Goal: Communication & Community: Answer question/provide support

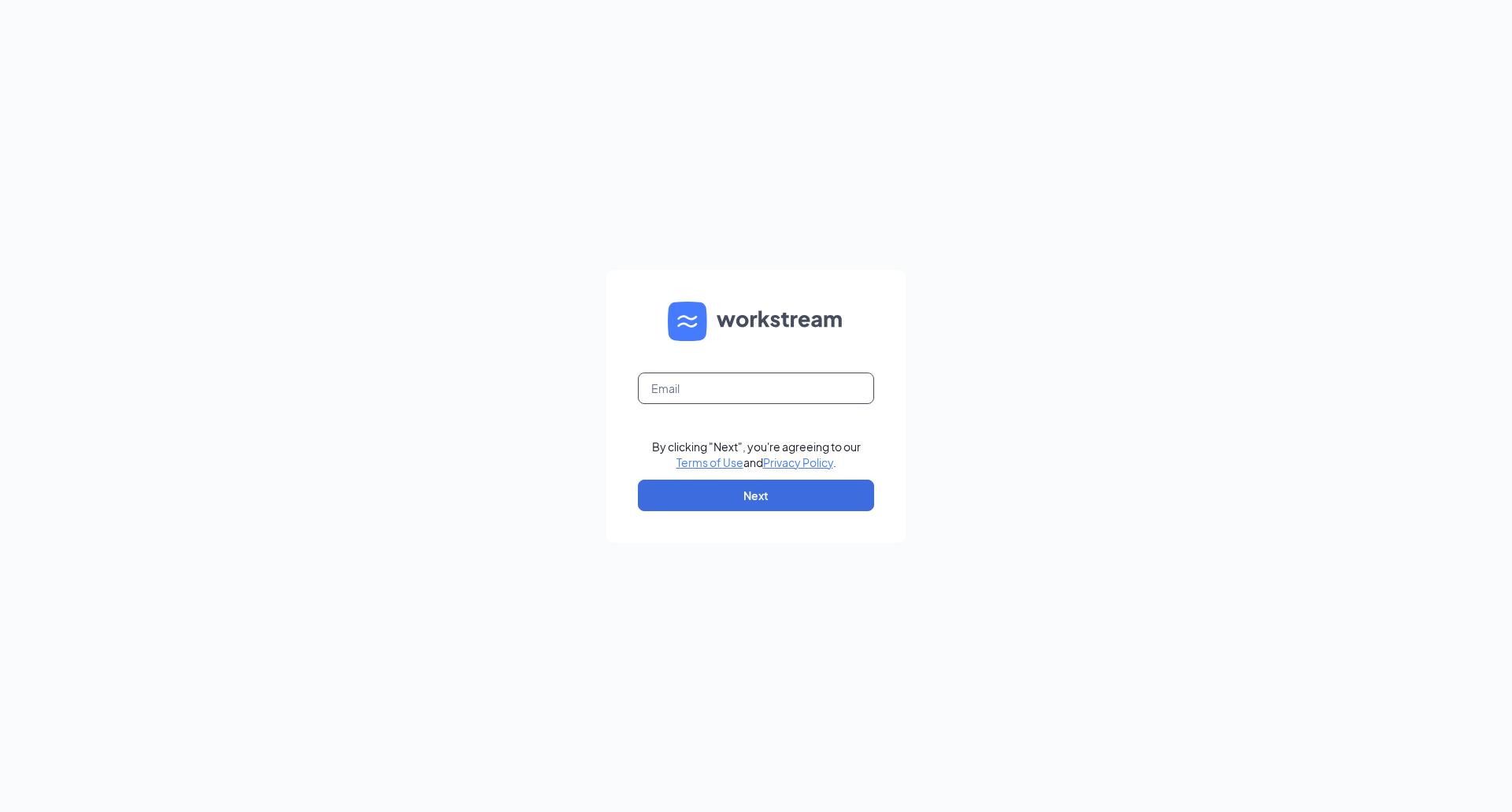
click at [752, 399] on input "text" at bounding box center [755, 389] width 236 height 32
type input "talent-siliconvalley@arosacare.com"
click at [735, 498] on button "Next" at bounding box center [755, 496] width 236 height 32
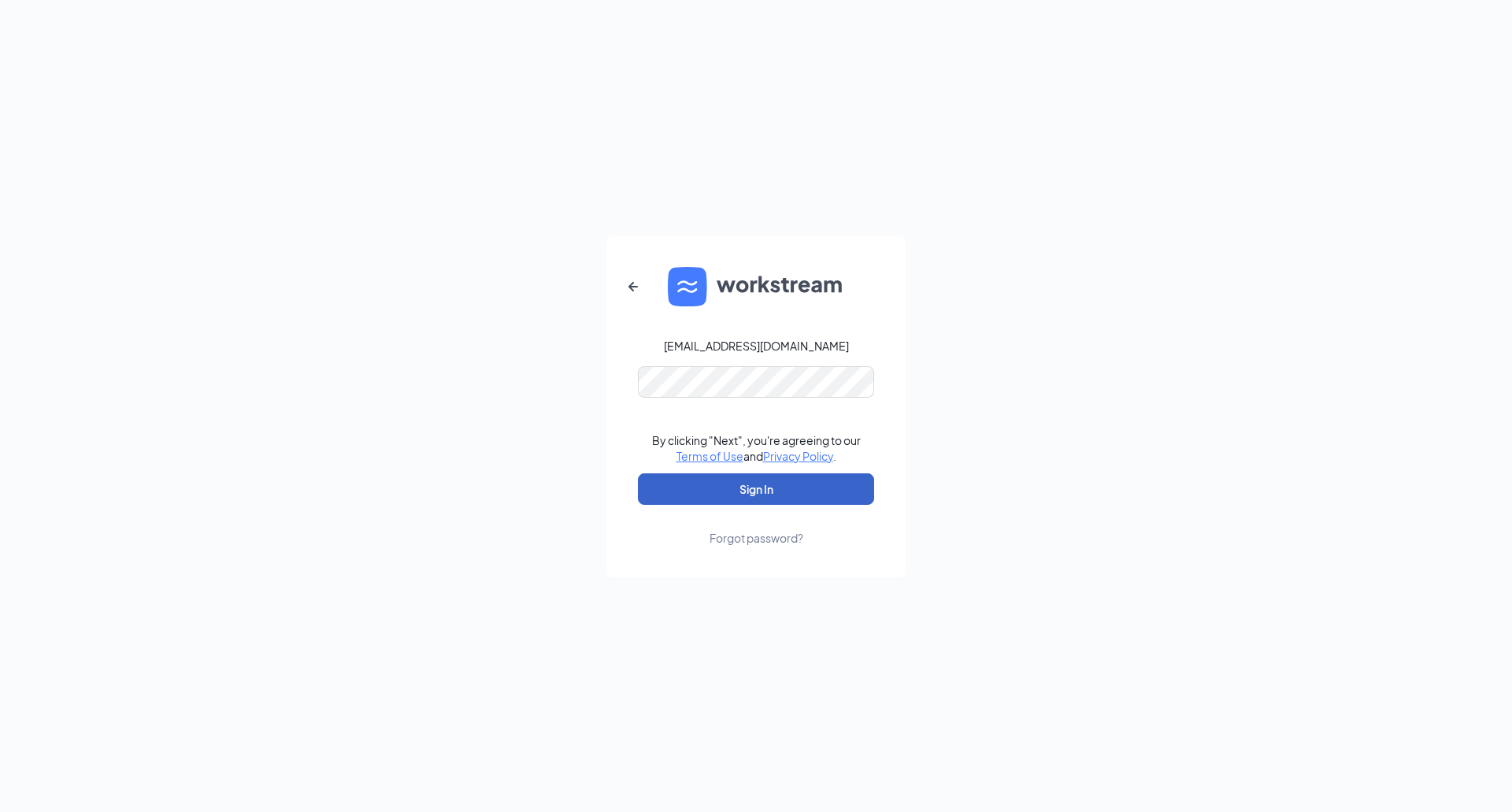
click at [711, 494] on button "Sign In" at bounding box center [755, 489] width 236 height 32
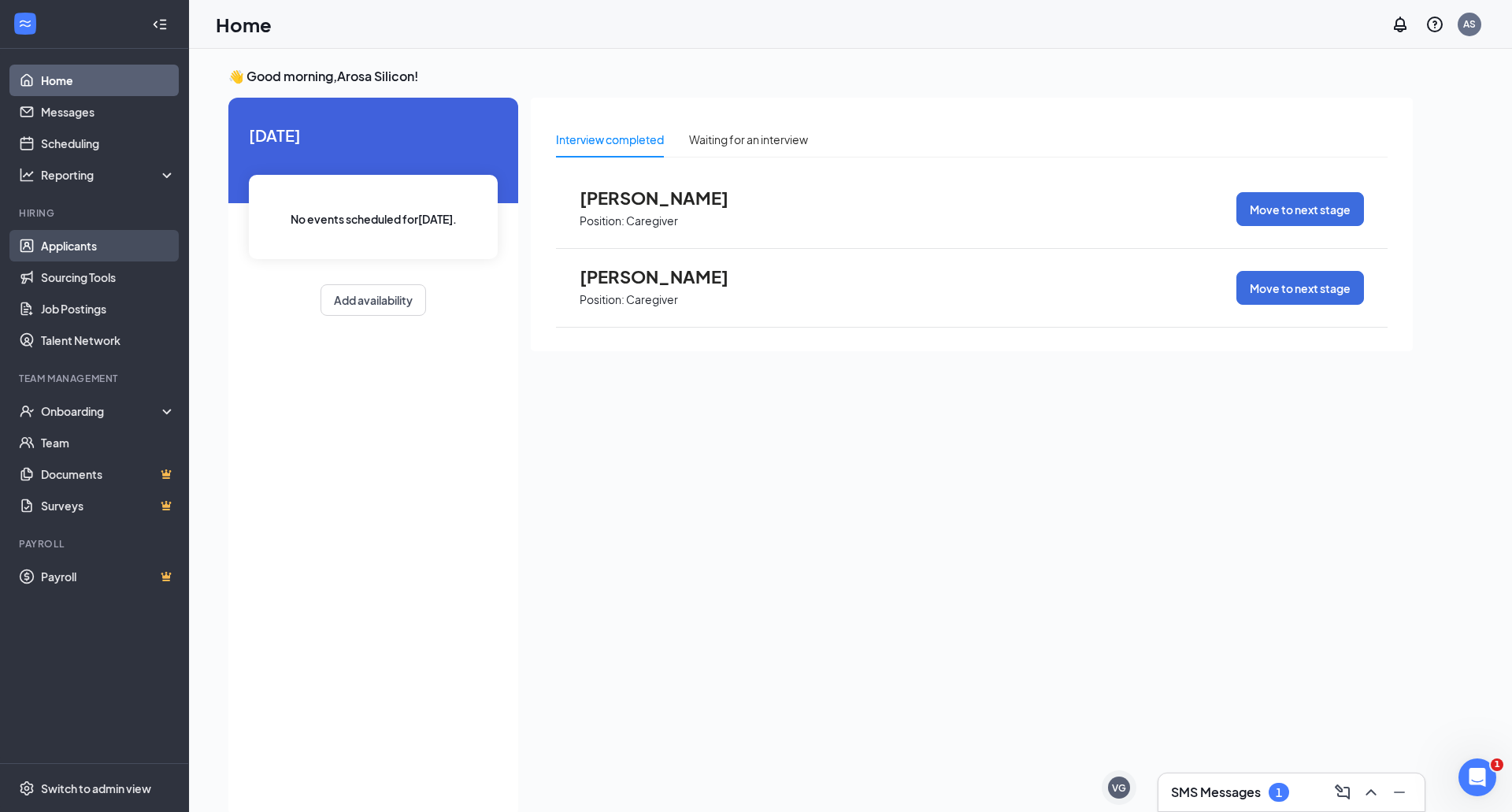
click at [91, 244] on link "Applicants" at bounding box center [108, 246] width 134 height 32
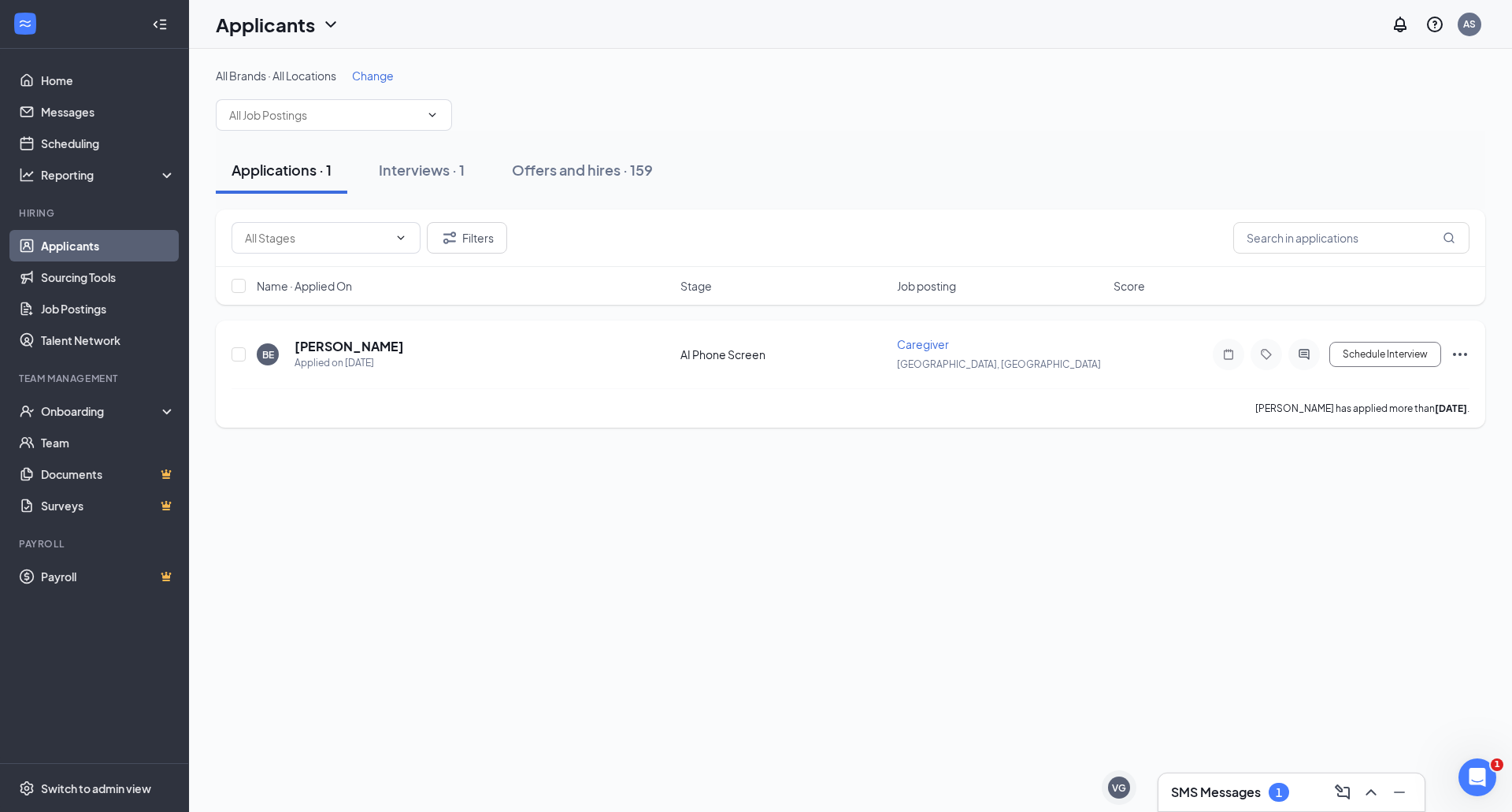
click at [1465, 355] on icon "Ellipses" at bounding box center [1460, 354] width 14 height 4
click at [1338, 585] on p "Reject" at bounding box center [1388, 582] width 135 height 16
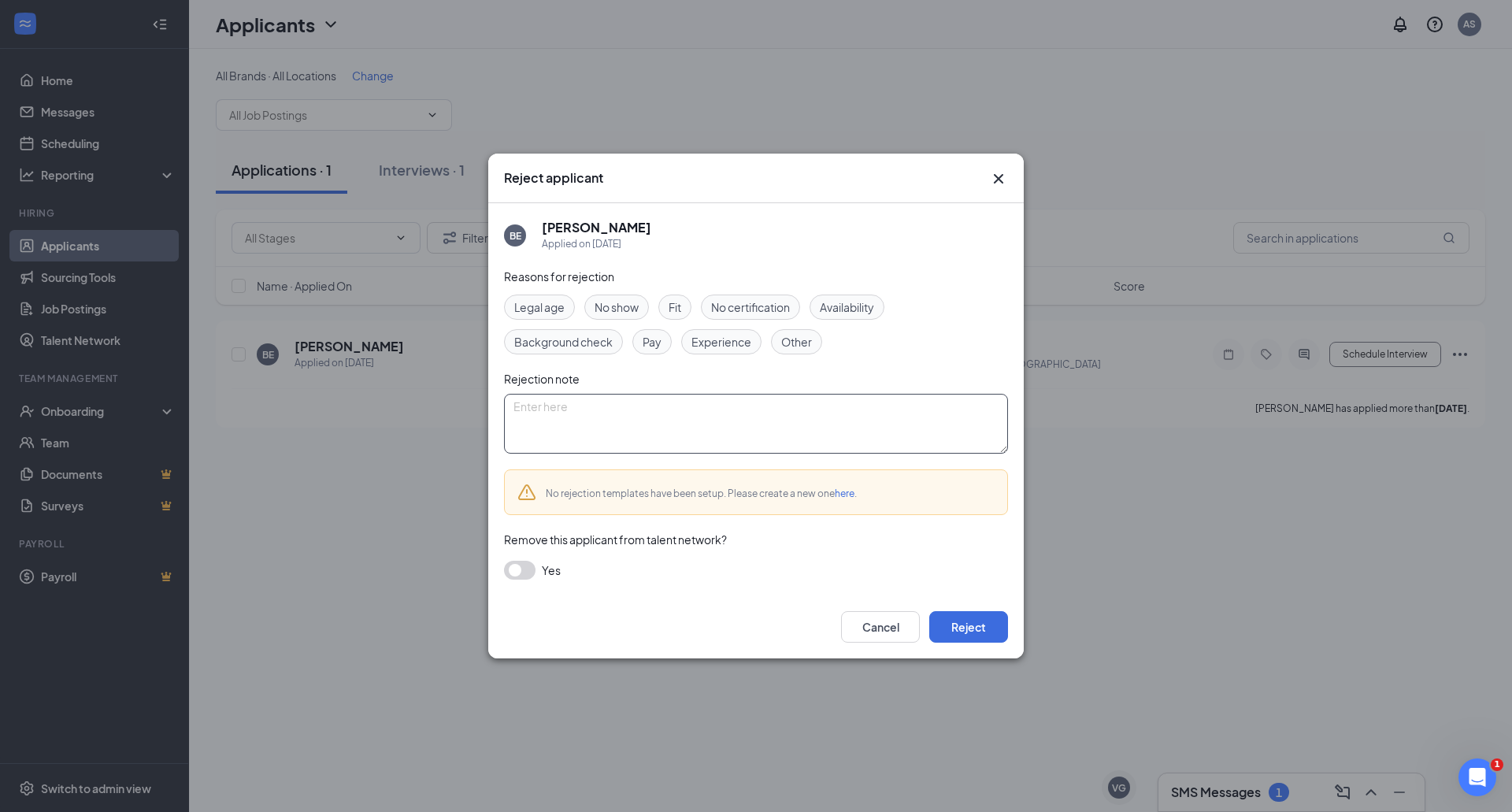
click at [549, 431] on textarea at bounding box center [756, 424] width 504 height 60
click at [525, 570] on button "button" at bounding box center [520, 570] width 32 height 19
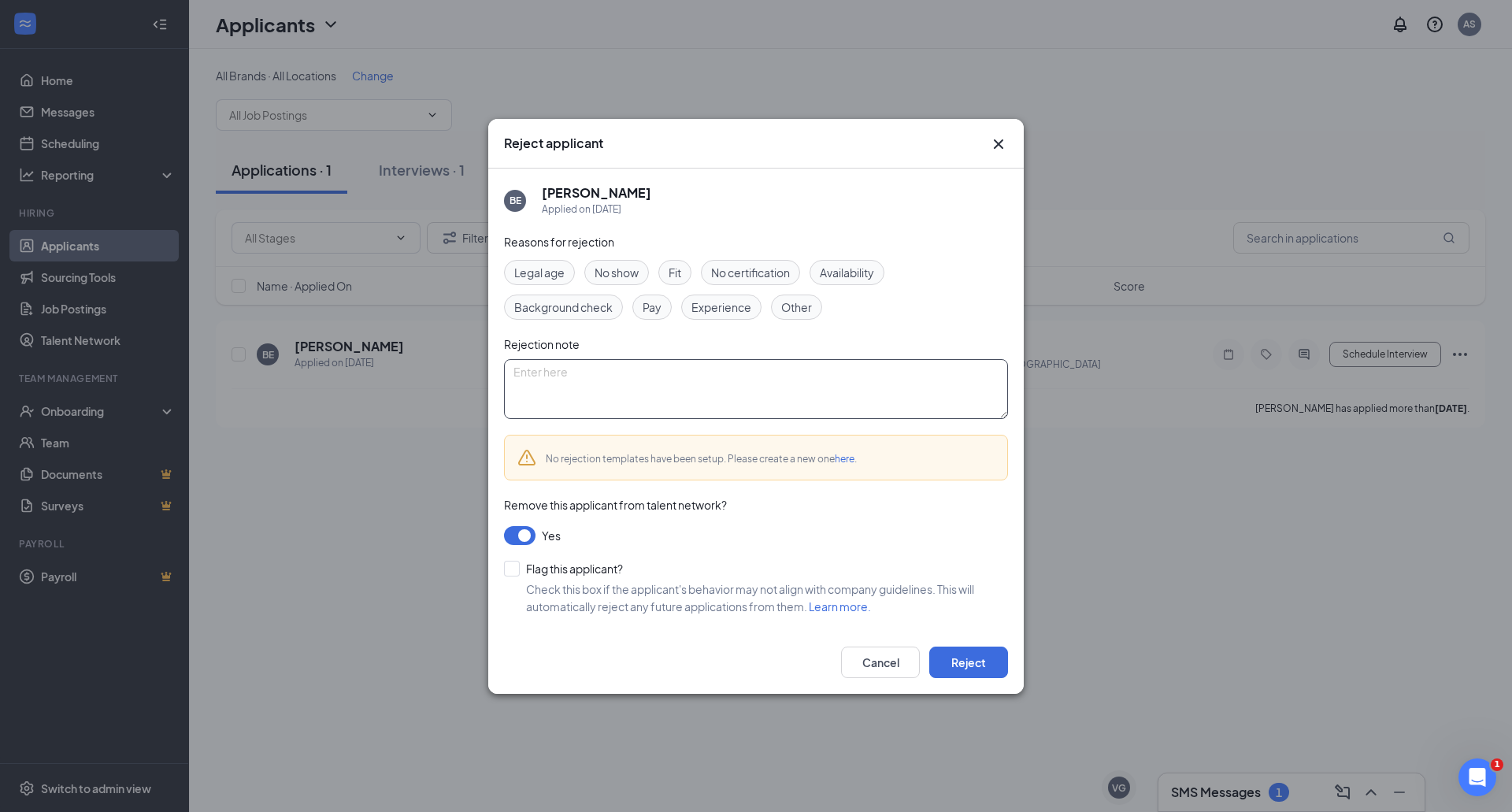
click at [563, 383] on textarea at bounding box center [756, 390] width 504 height 60
click at [512, 534] on button "button" at bounding box center [520, 535] width 32 height 19
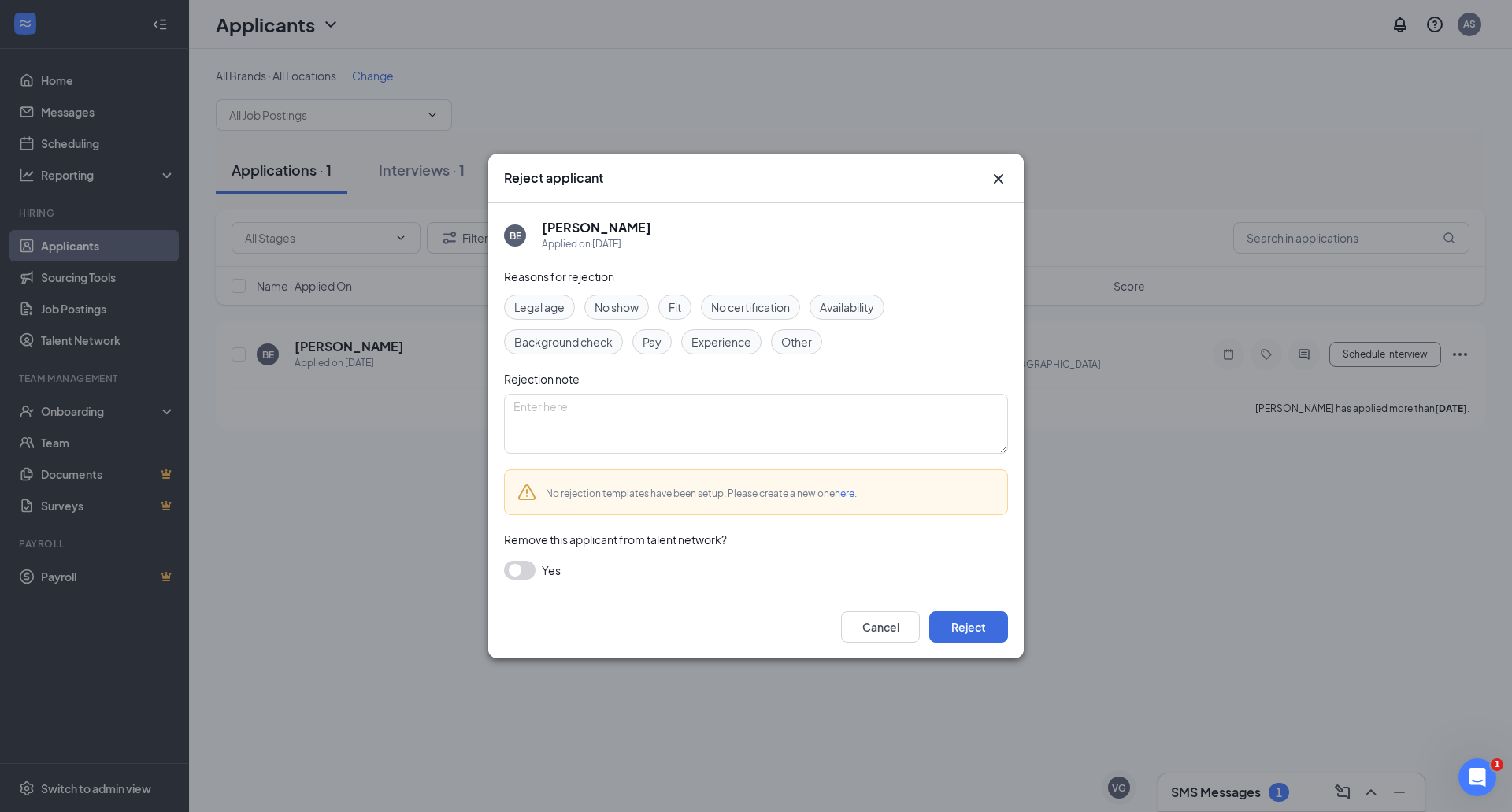
click at [516, 572] on button "button" at bounding box center [520, 570] width 32 height 19
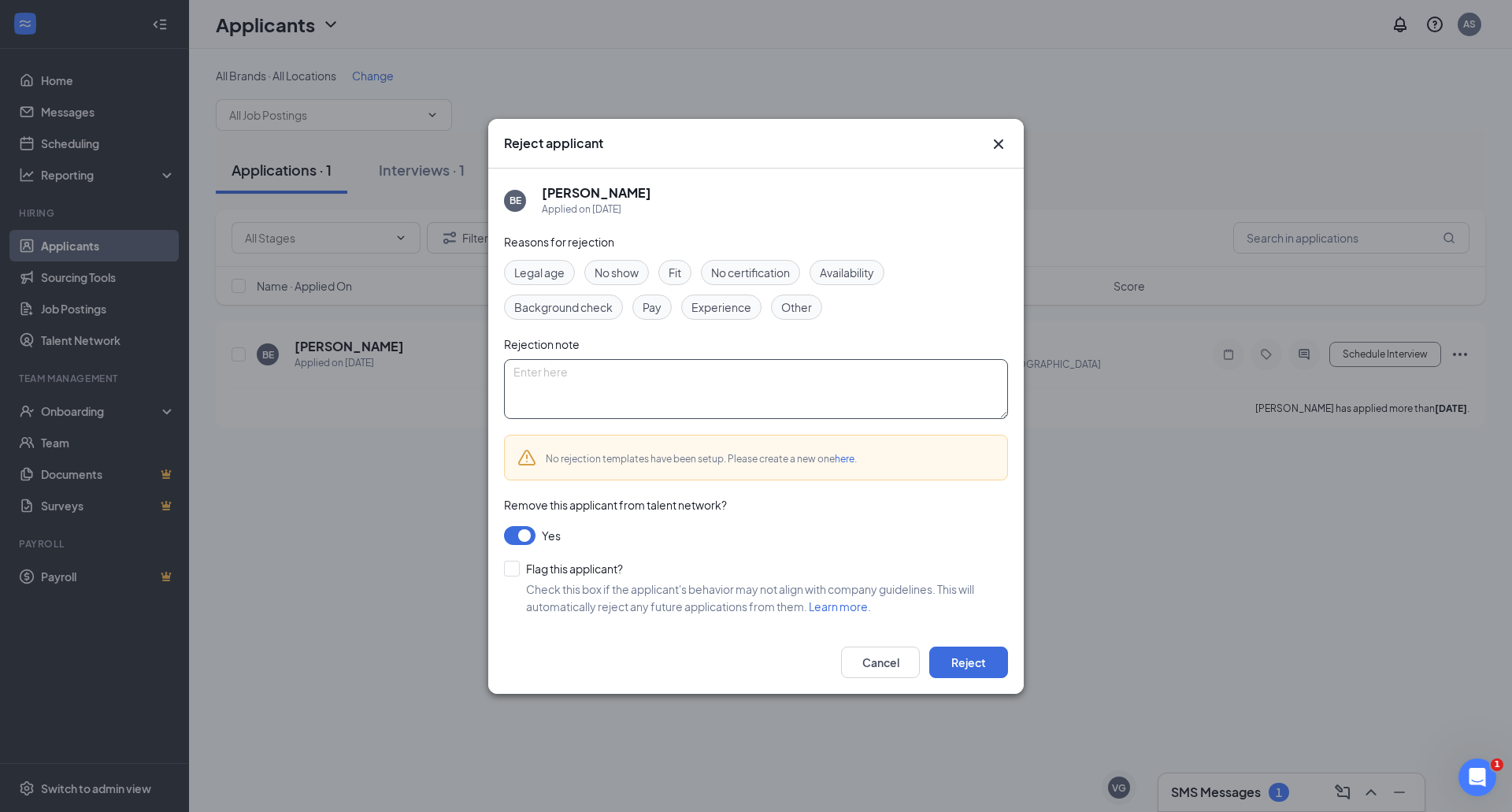
click at [558, 396] on textarea at bounding box center [756, 390] width 504 height 60
click at [964, 668] on button "Reject" at bounding box center [968, 663] width 79 height 32
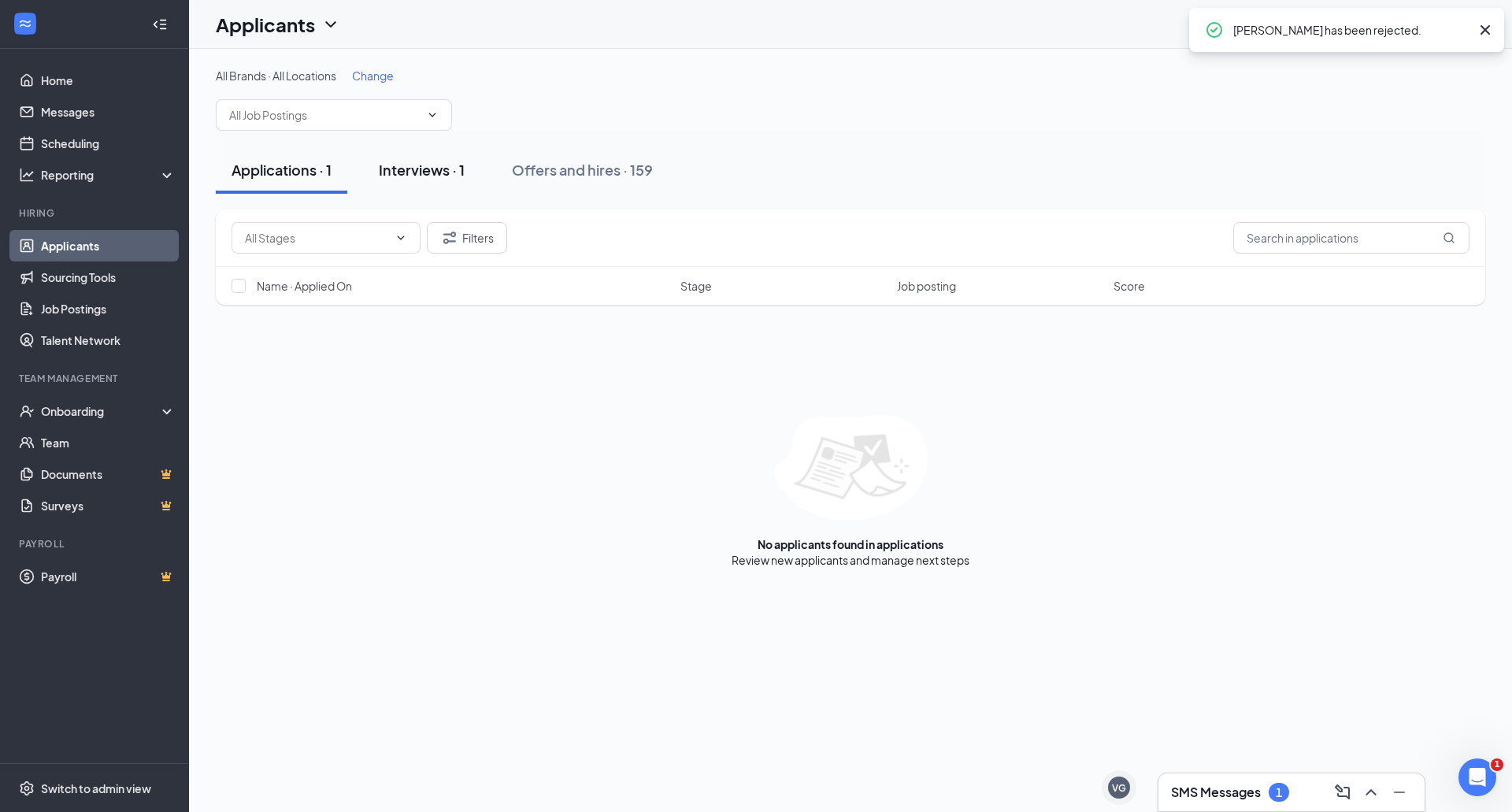
click at [421, 172] on div "Interviews · 1" at bounding box center [421, 170] width 86 height 19
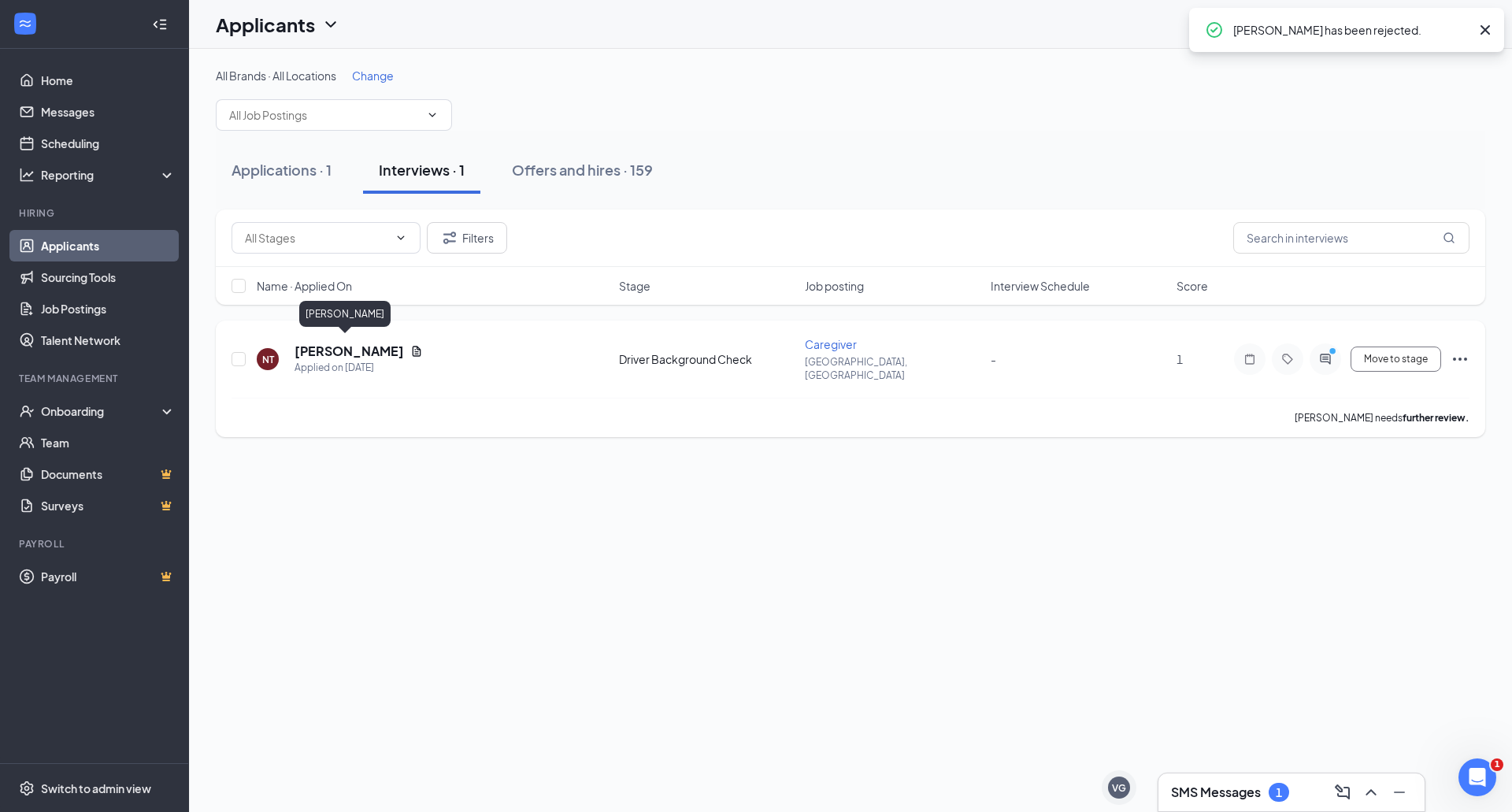
click at [336, 344] on h5 "[PERSON_NAME]" at bounding box center [349, 352] width 110 height 18
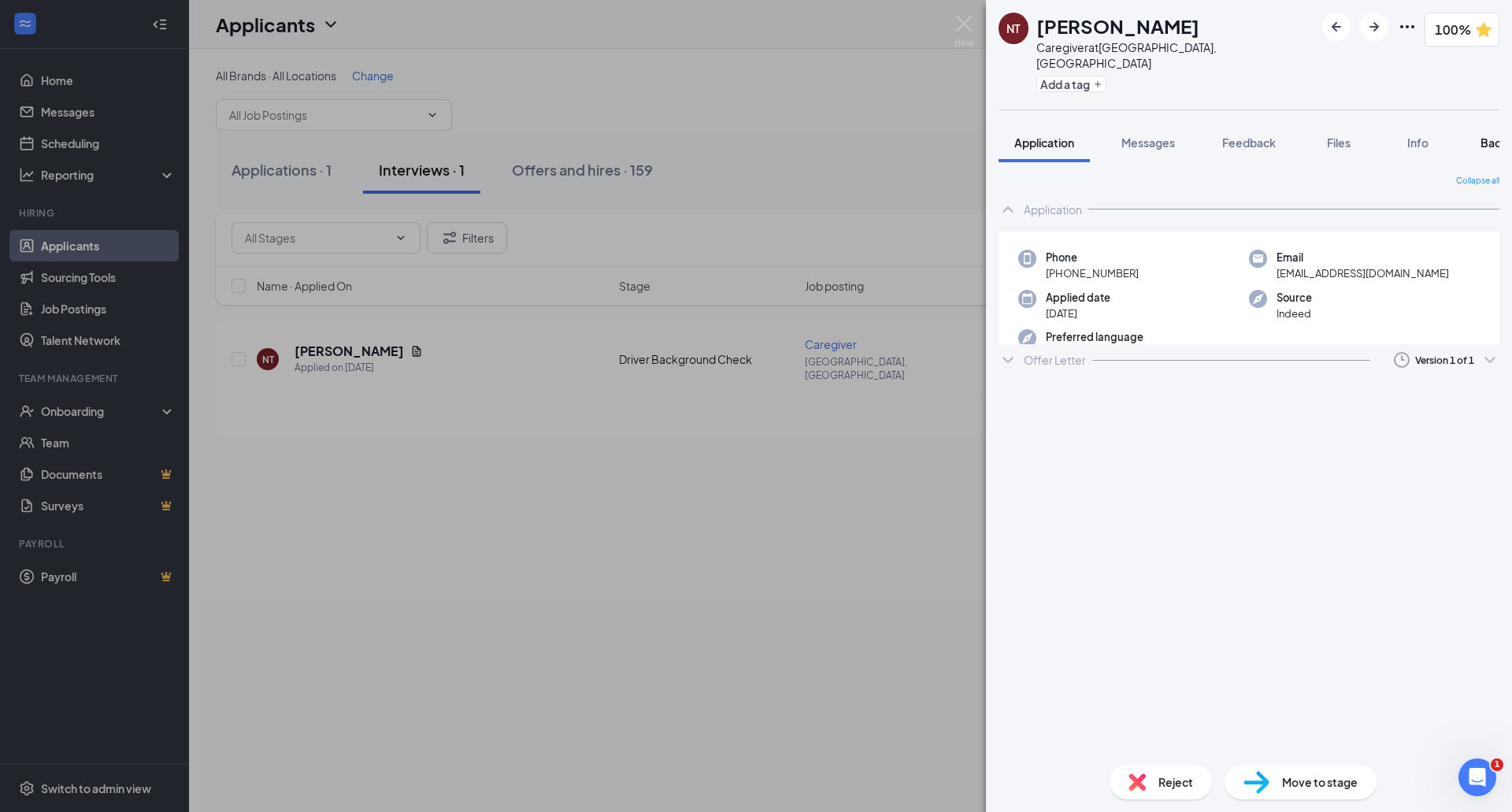
click at [1489, 135] on span "Background" at bounding box center [1512, 142] width 64 height 14
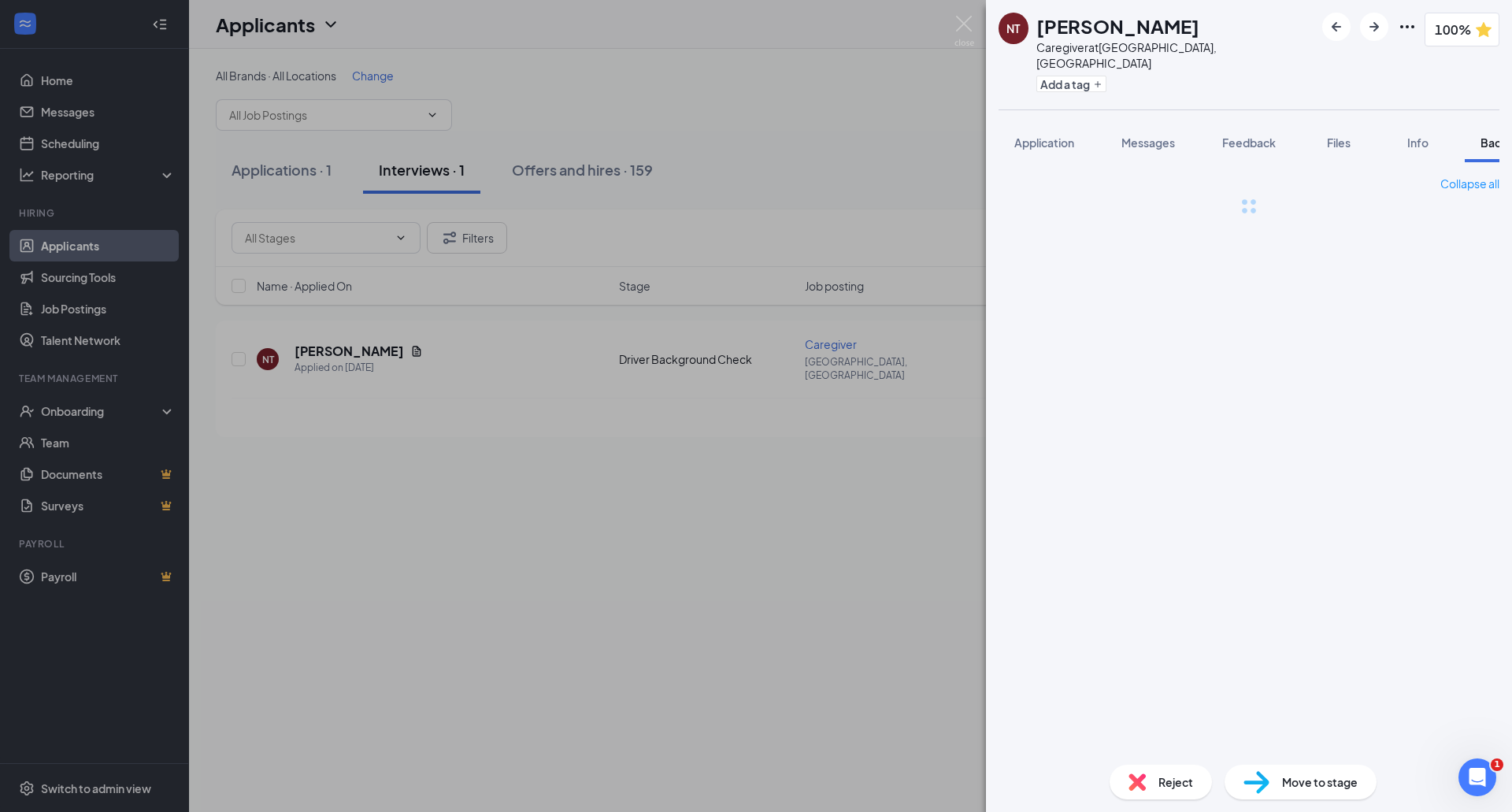
scroll to position [0, 64]
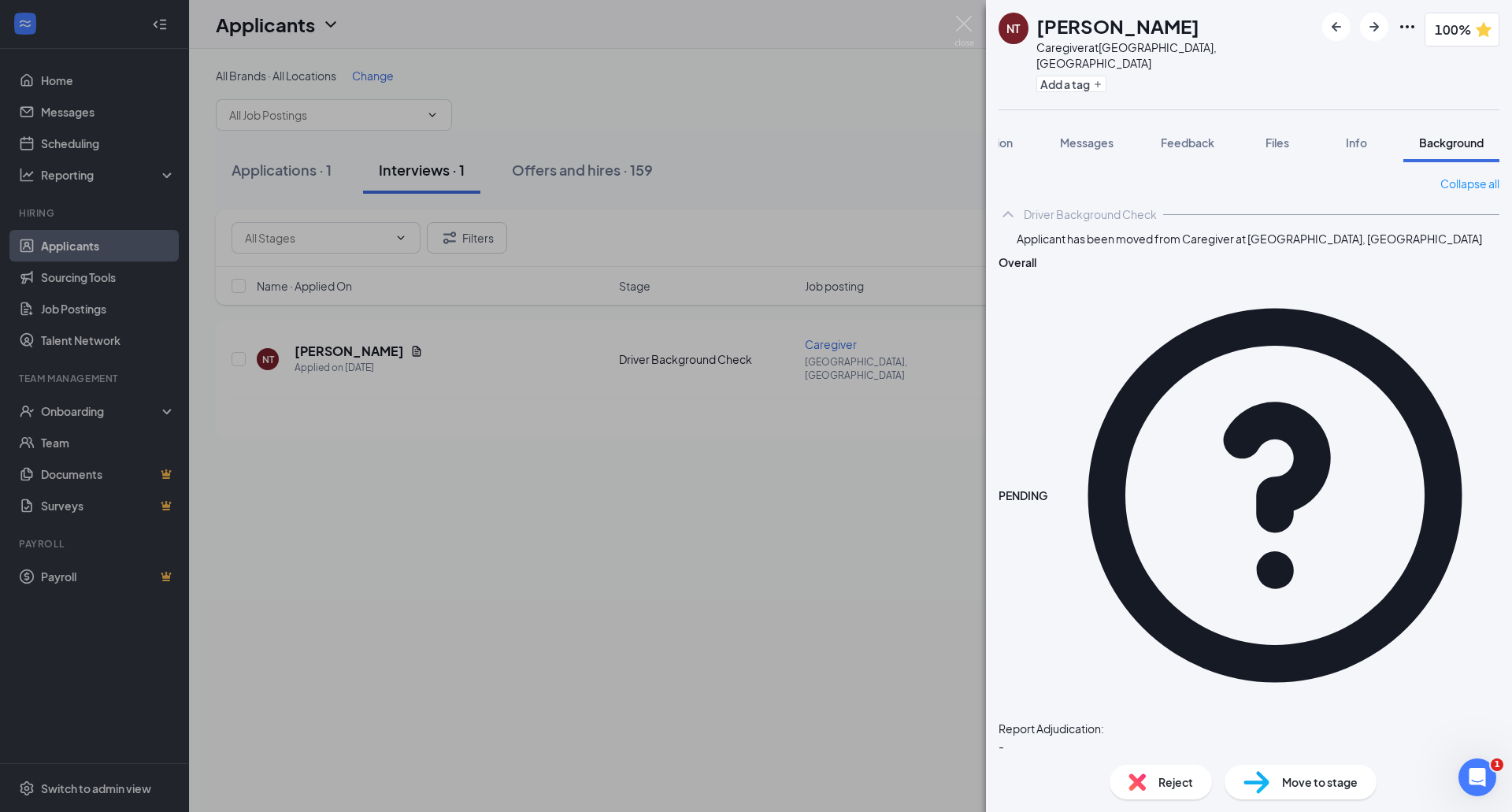
click at [674, 494] on div "NT [PERSON_NAME] Caregiver at [GEOGRAPHIC_DATA], [GEOGRAPHIC_DATA] Add a tag 10…" at bounding box center [756, 406] width 1512 height 812
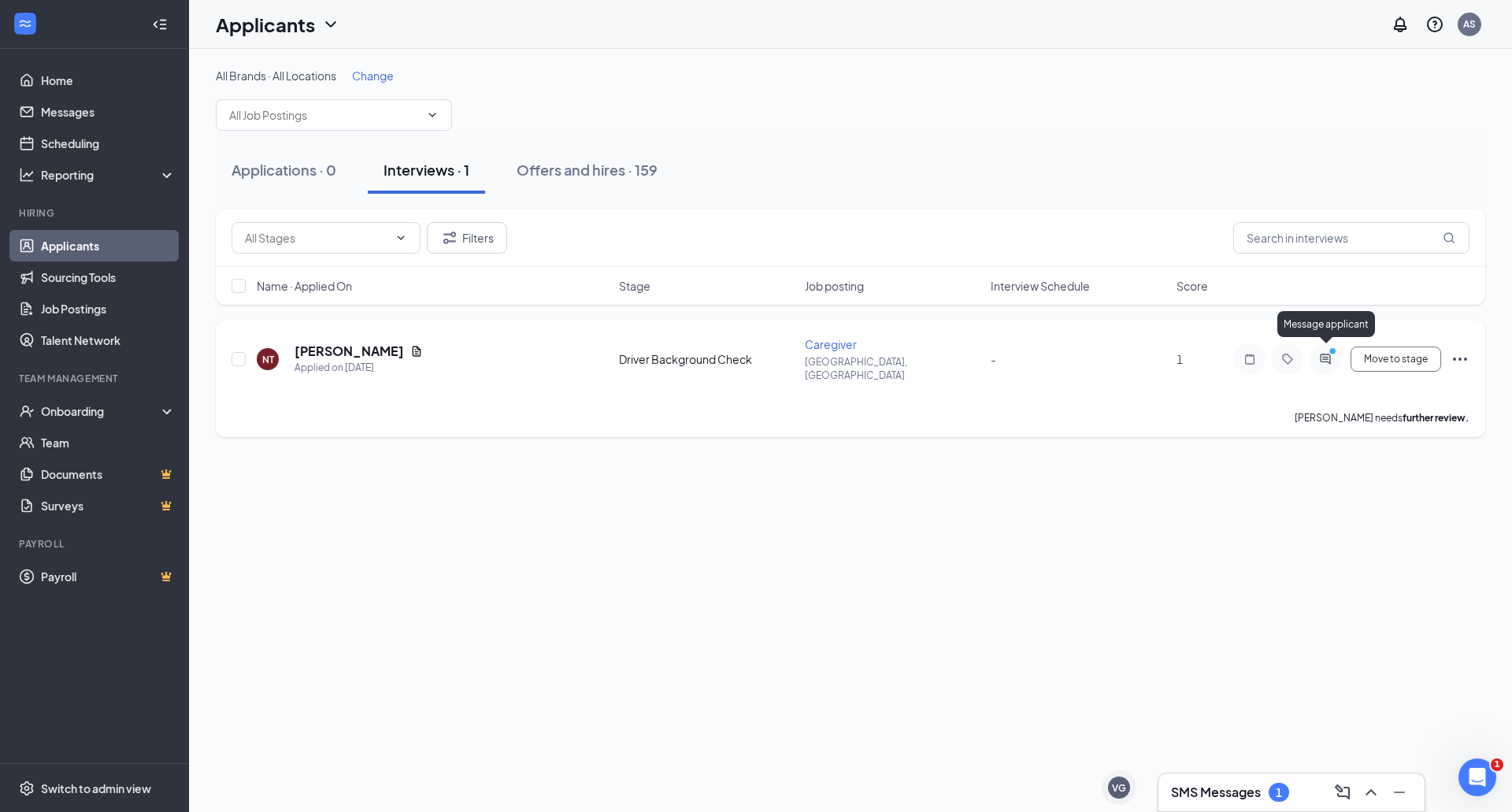
click at [1327, 353] on icon "ActiveChat" at bounding box center [1325, 359] width 11 height 11
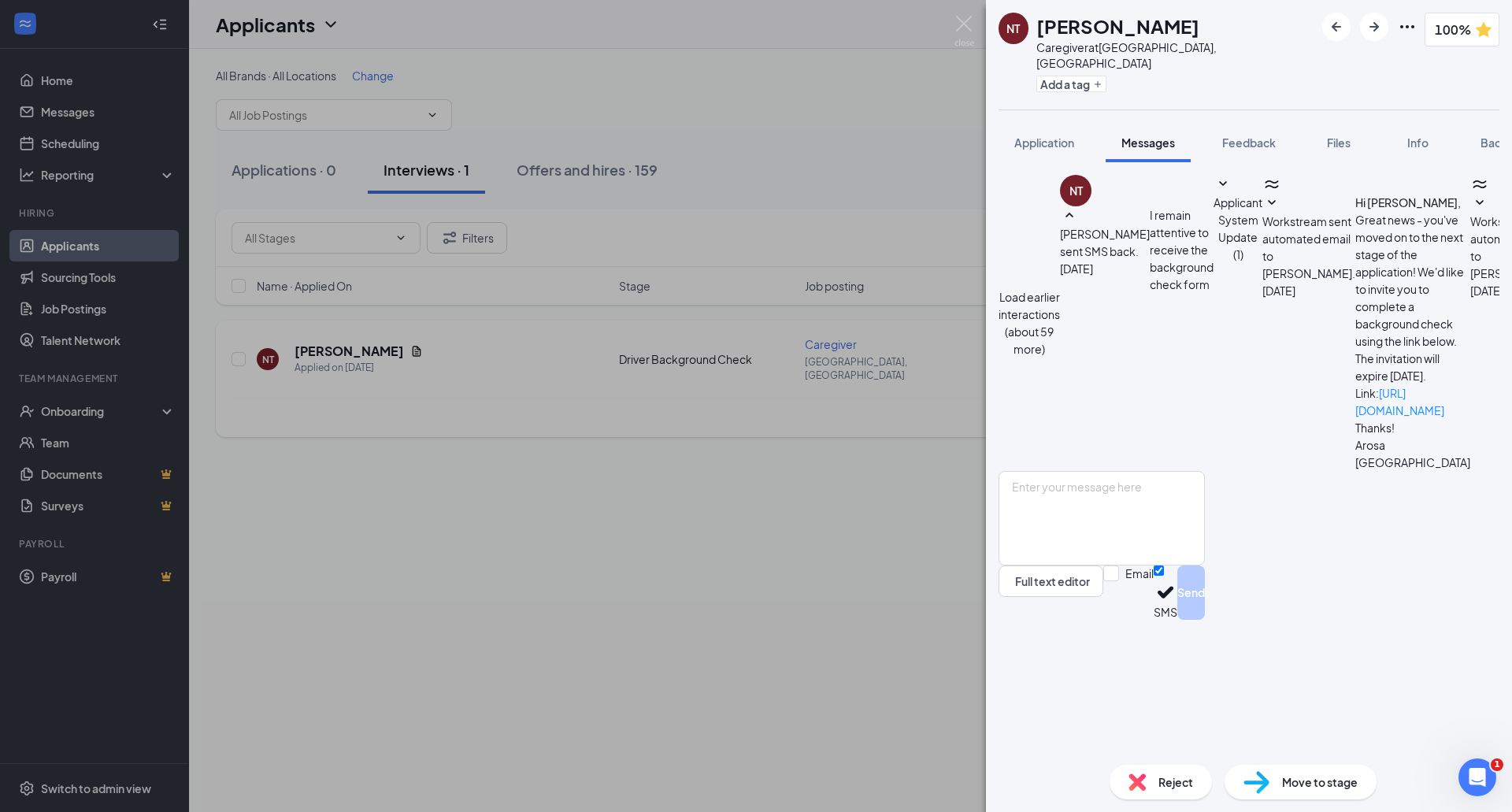
scroll to position [457, 0]
click at [1161, 565] on textarea at bounding box center [1101, 518] width 207 height 95
click at [1113, 565] on textarea at bounding box center [1101, 518] width 207 height 95
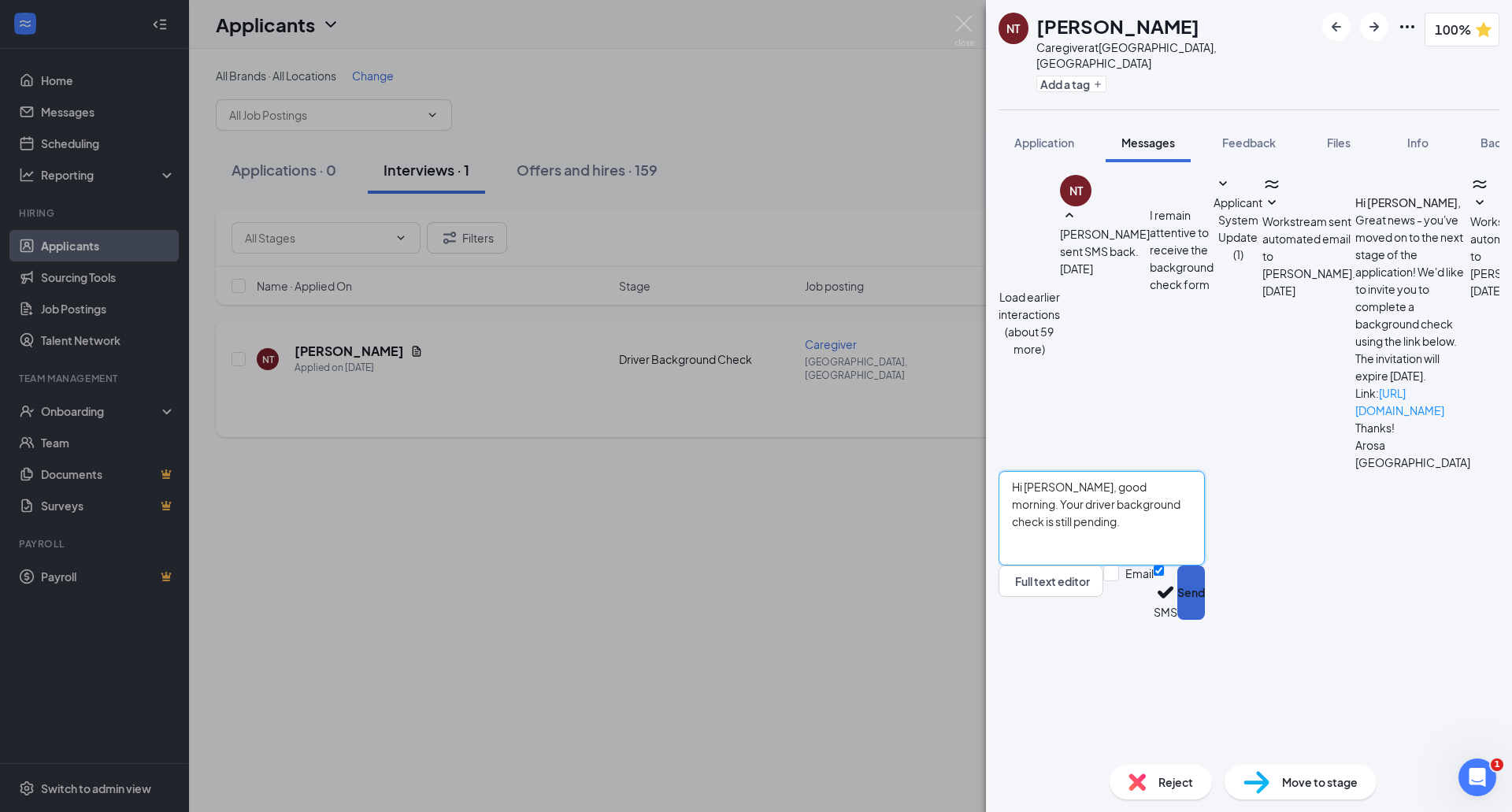
type textarea "Hi [PERSON_NAME], good morning. Your driver background check is still pending."
click at [1205, 620] on button "Send" at bounding box center [1191, 593] width 27 height 55
click at [960, 21] on img at bounding box center [964, 31] width 19 height 31
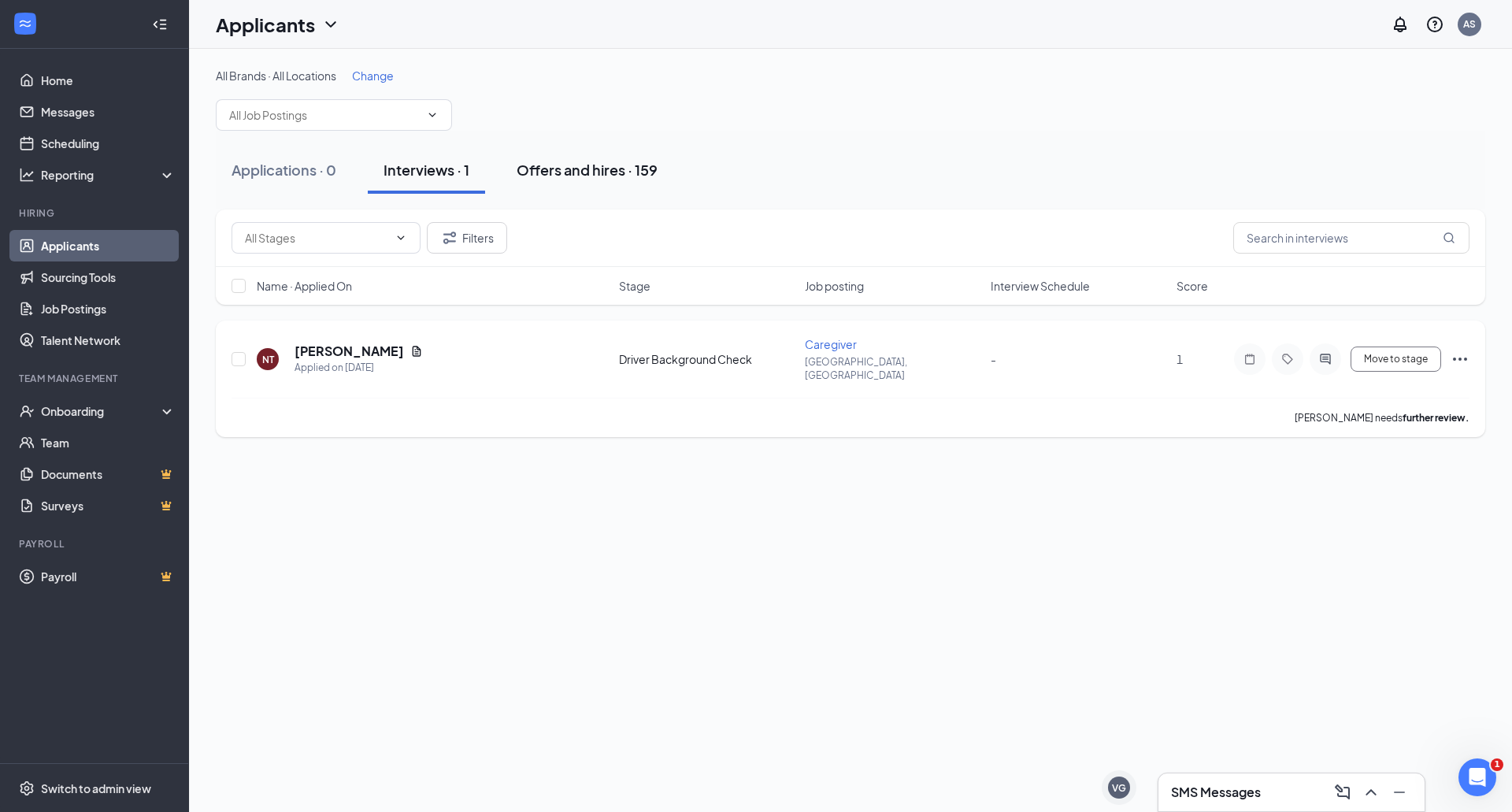
click at [545, 163] on div "Offers and hires · 159" at bounding box center [587, 170] width 141 height 19
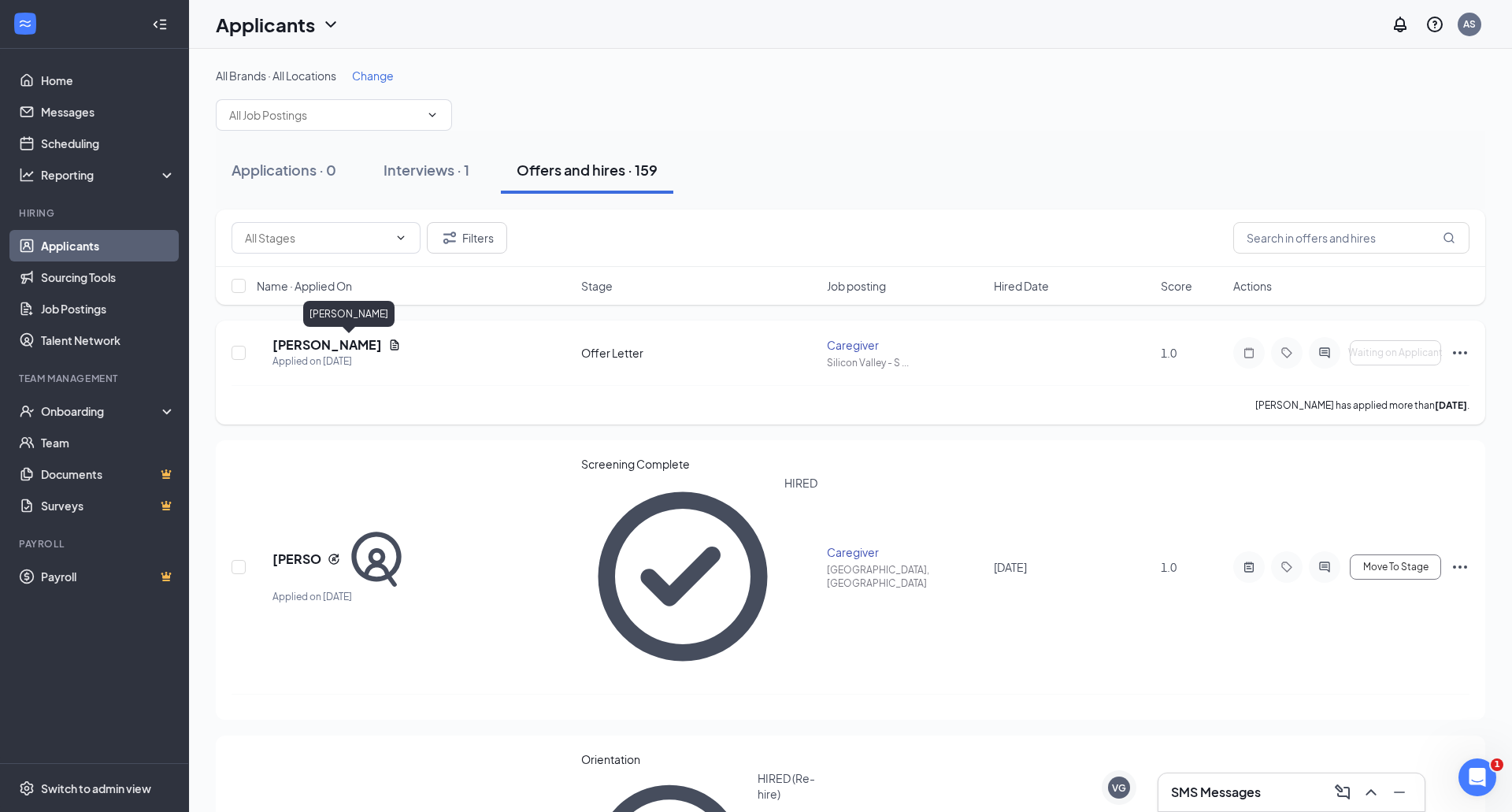
click at [339, 343] on h5 "[PERSON_NAME]" at bounding box center [327, 345] width 110 height 18
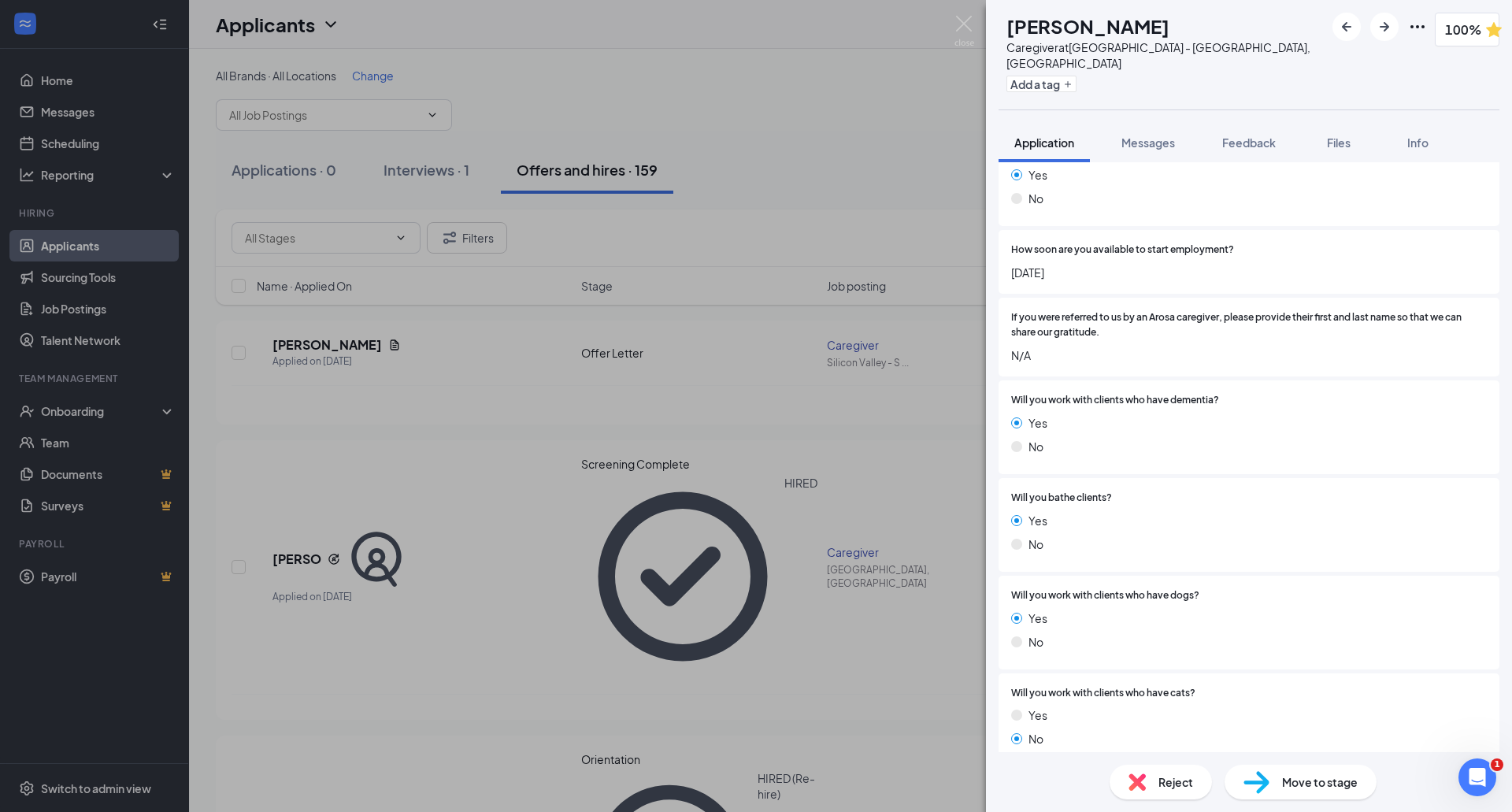
scroll to position [832, 0]
click at [835, 391] on div "MM [PERSON_NAME] Caregiver at [GEOGRAPHIC_DATA], [GEOGRAPHIC_DATA] Add a tag 10…" at bounding box center [756, 406] width 1512 height 812
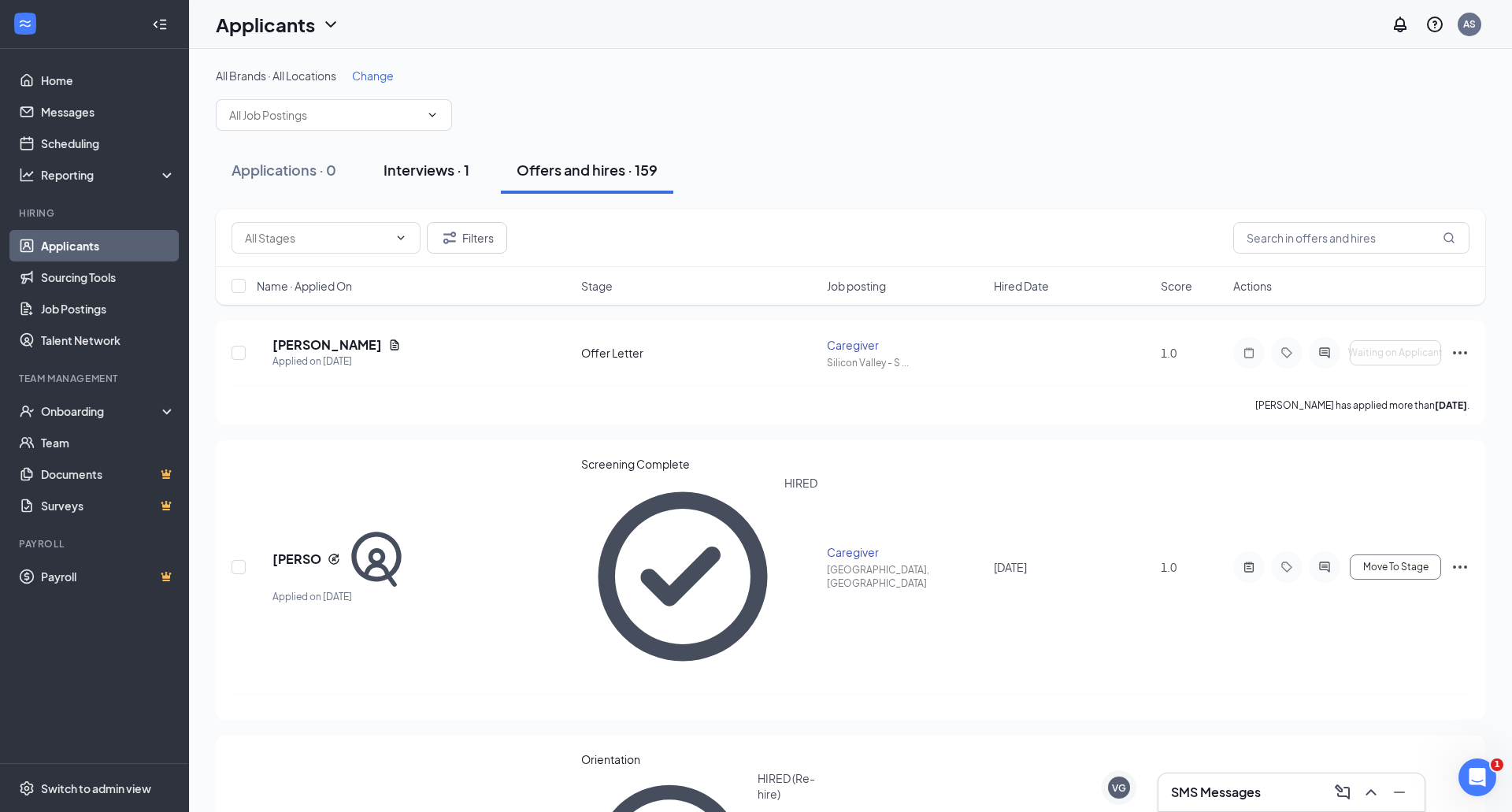
click at [409, 171] on div "Interviews · 1" at bounding box center [426, 170] width 86 height 19
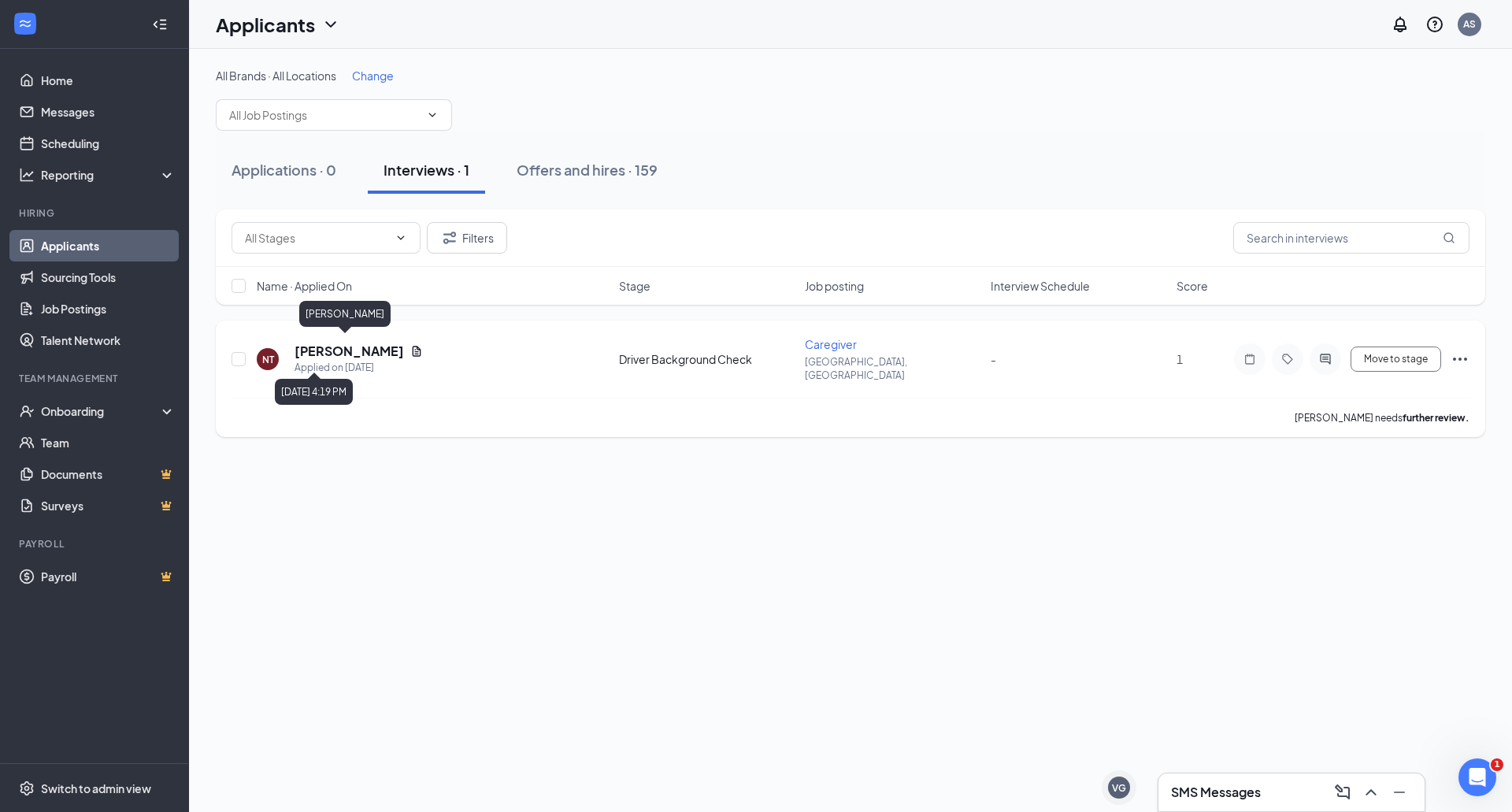
click at [330, 348] on h5 "[PERSON_NAME]" at bounding box center [349, 352] width 110 height 18
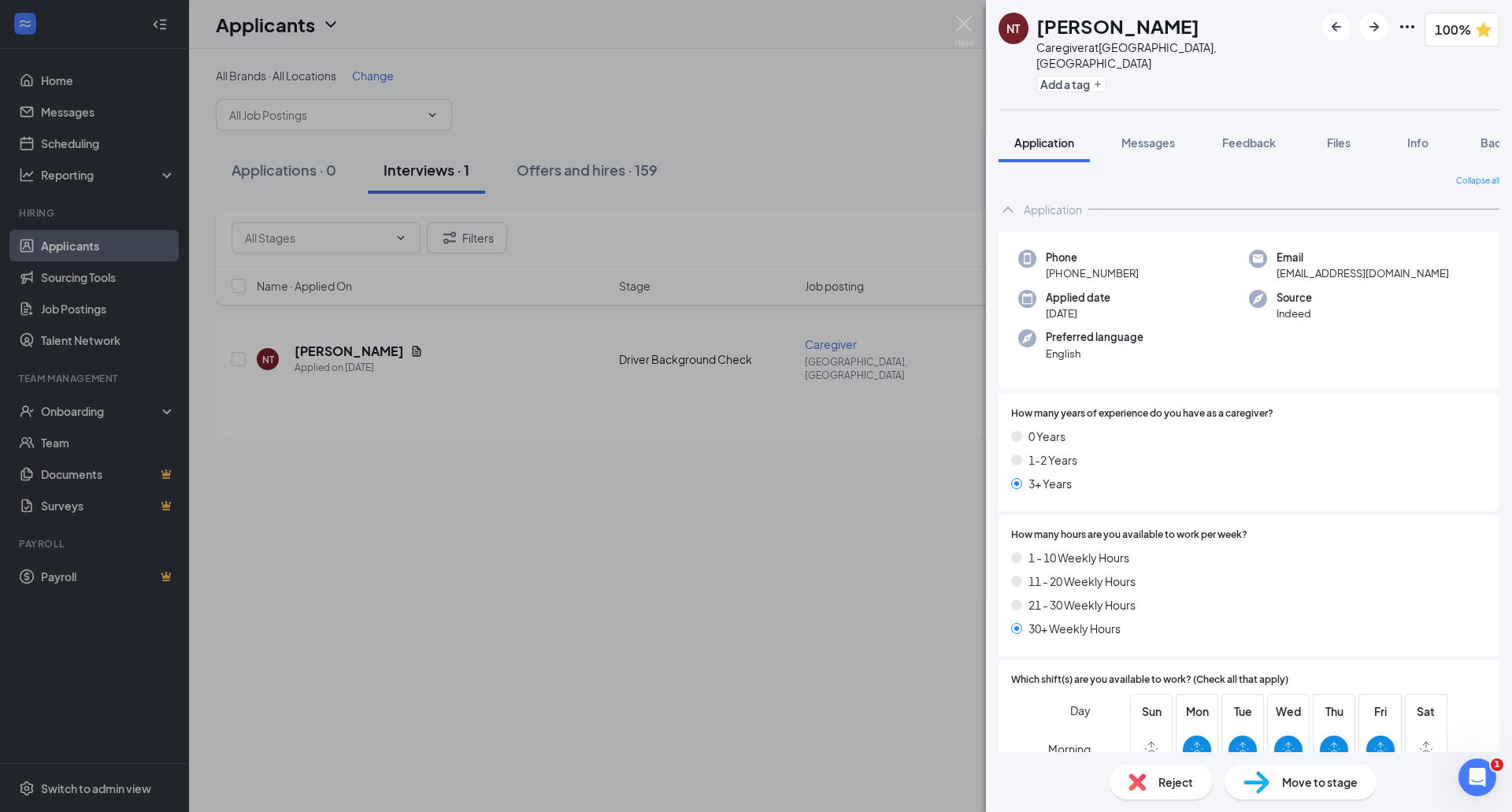
scroll to position [269, 0]
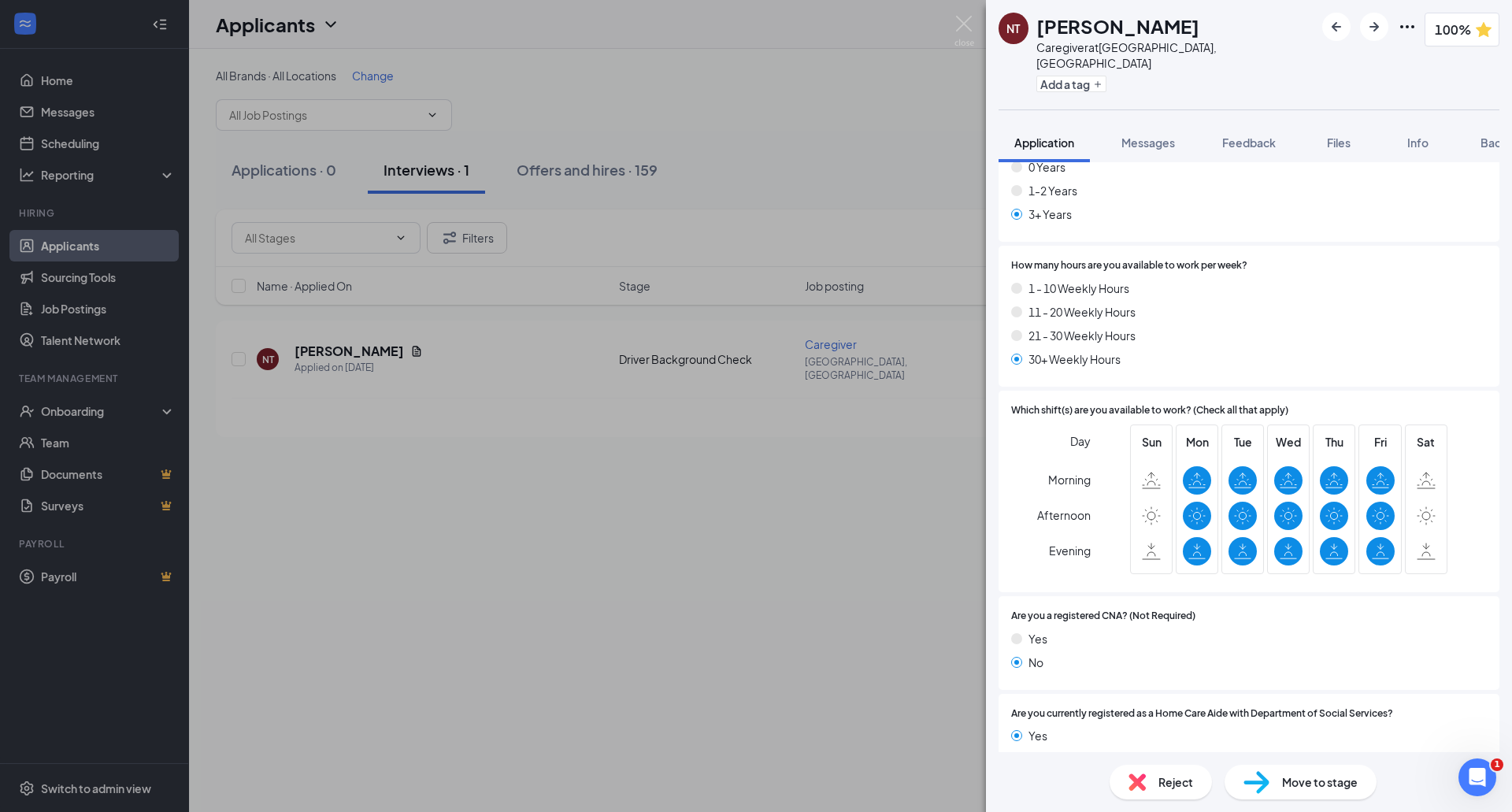
drag, startPoint x: 706, startPoint y: 438, endPoint x: 582, endPoint y: 216, distance: 254.3
click at [706, 438] on div "NT [PERSON_NAME] Caregiver at [GEOGRAPHIC_DATA], [GEOGRAPHIC_DATA] Add a tag 10…" at bounding box center [756, 406] width 1512 height 812
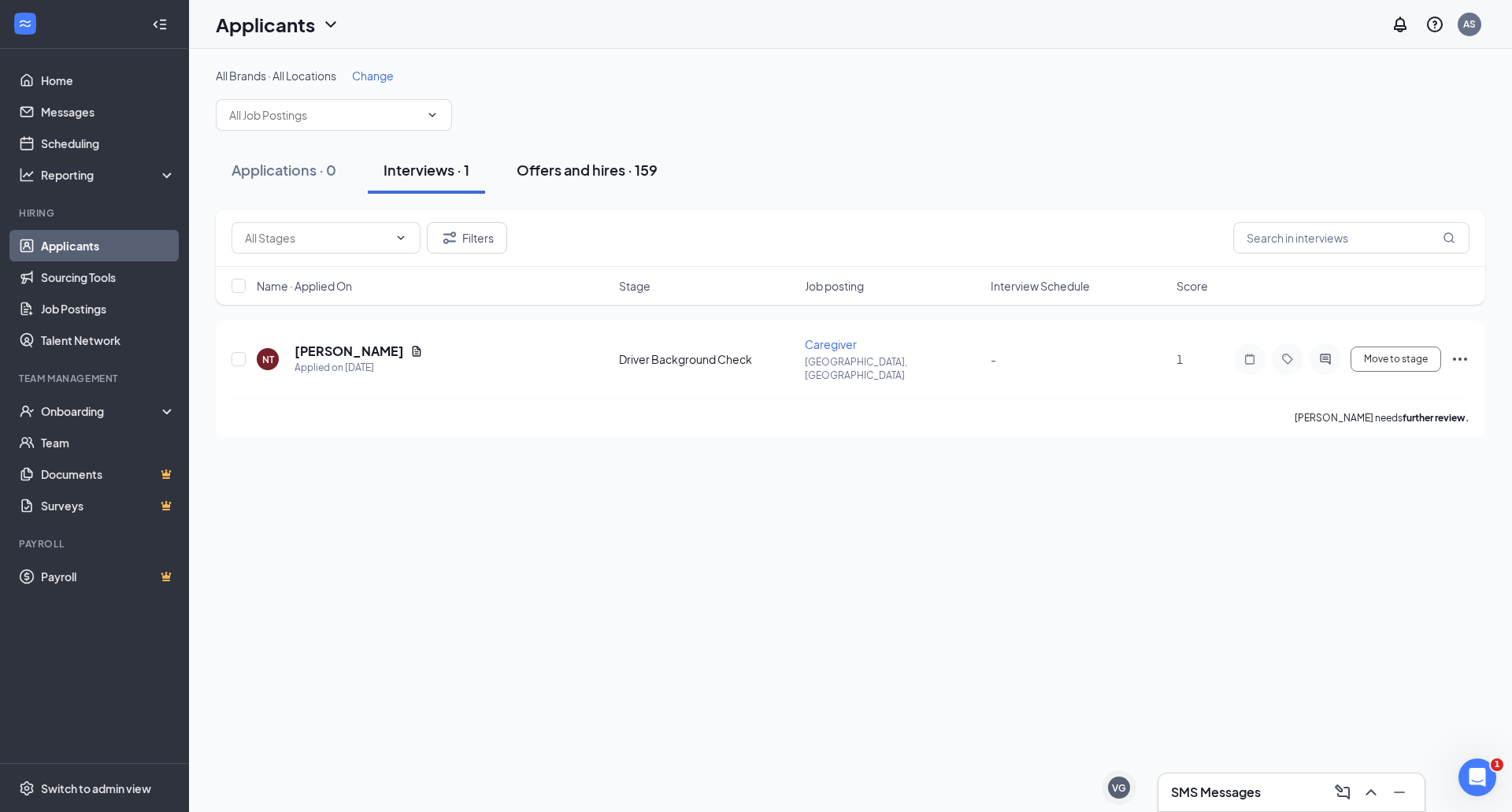
click at [569, 171] on div "Offers and hires · 159" at bounding box center [587, 170] width 141 height 19
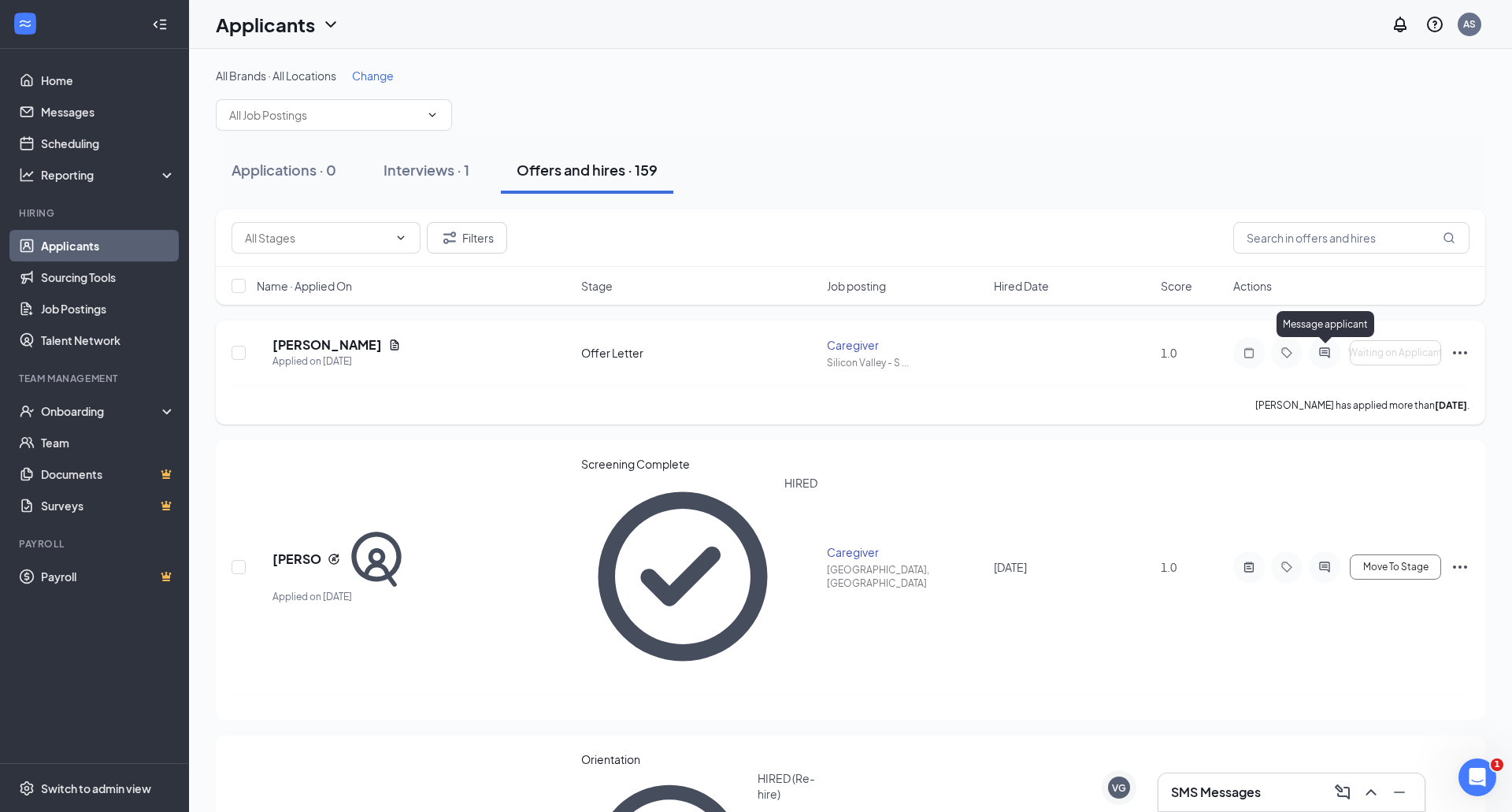
click at [1322, 351] on icon "ActiveChat" at bounding box center [1324, 353] width 11 height 11
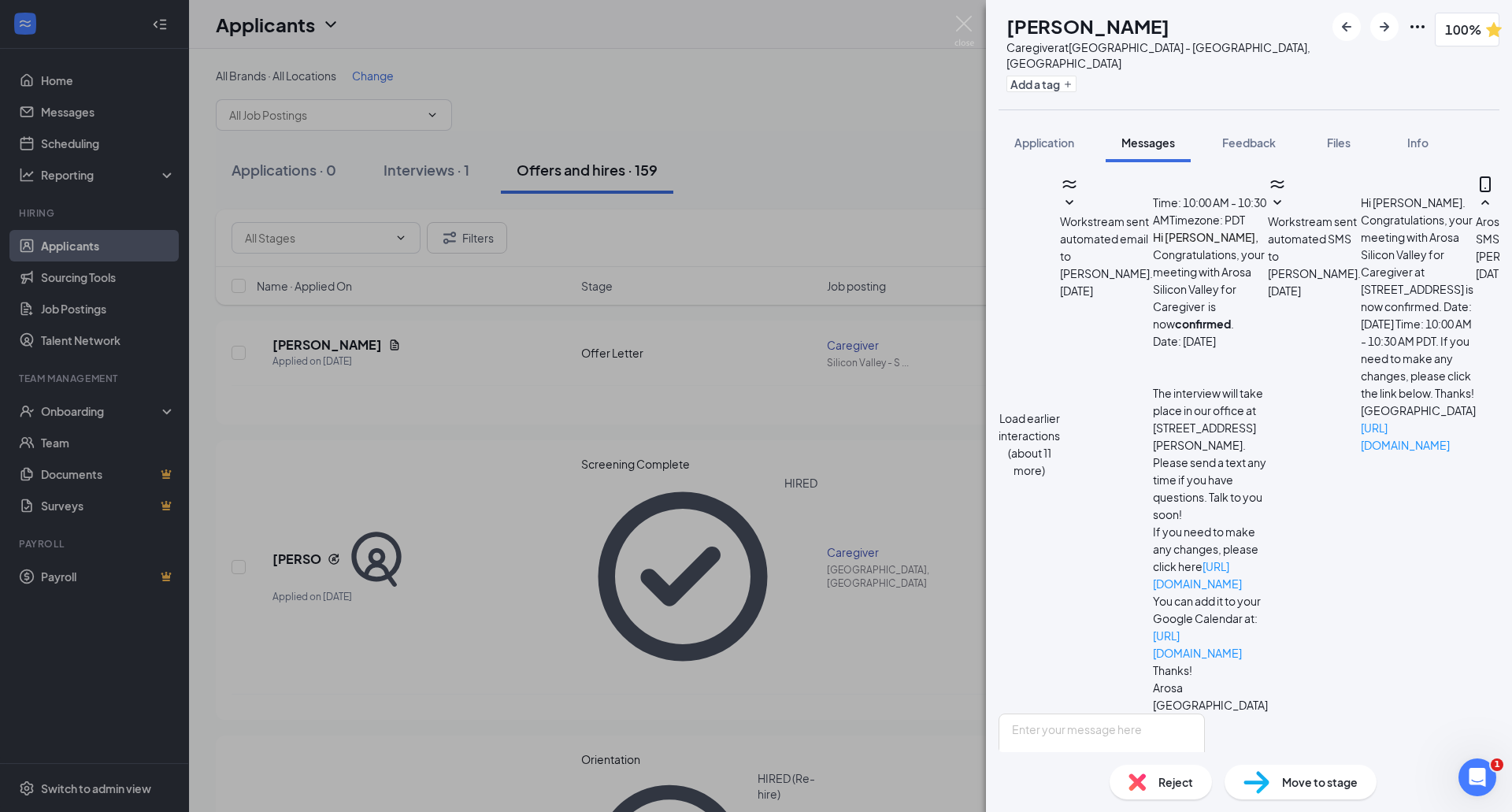
scroll to position [227, 0]
click at [1196, 714] on textarea at bounding box center [1101, 761] width 207 height 95
click at [1244, 135] on span "Feedback" at bounding box center [1249, 142] width 54 height 14
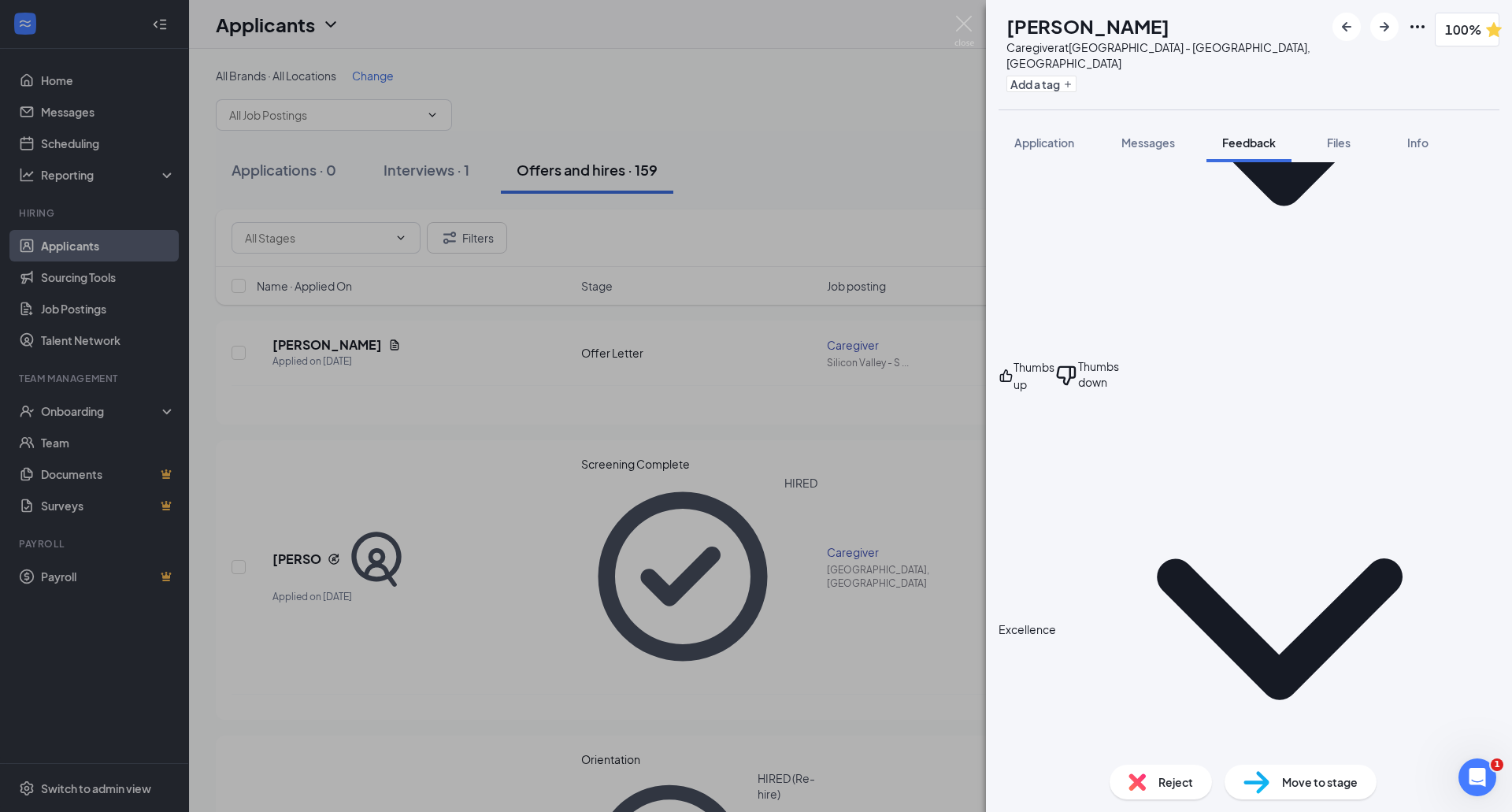
scroll to position [471, 0]
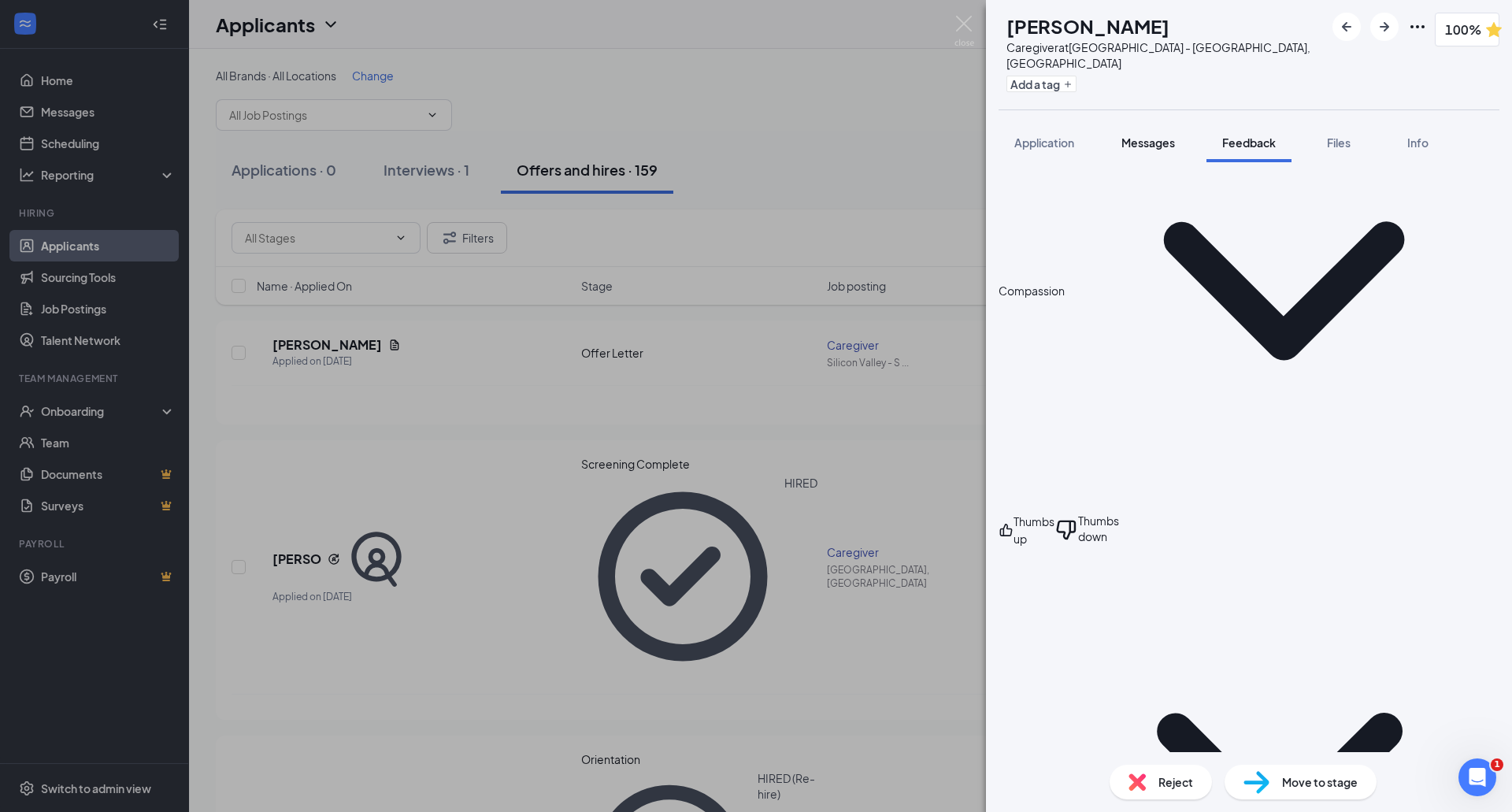
click at [1155, 135] on span "Messages" at bounding box center [1147, 142] width 54 height 14
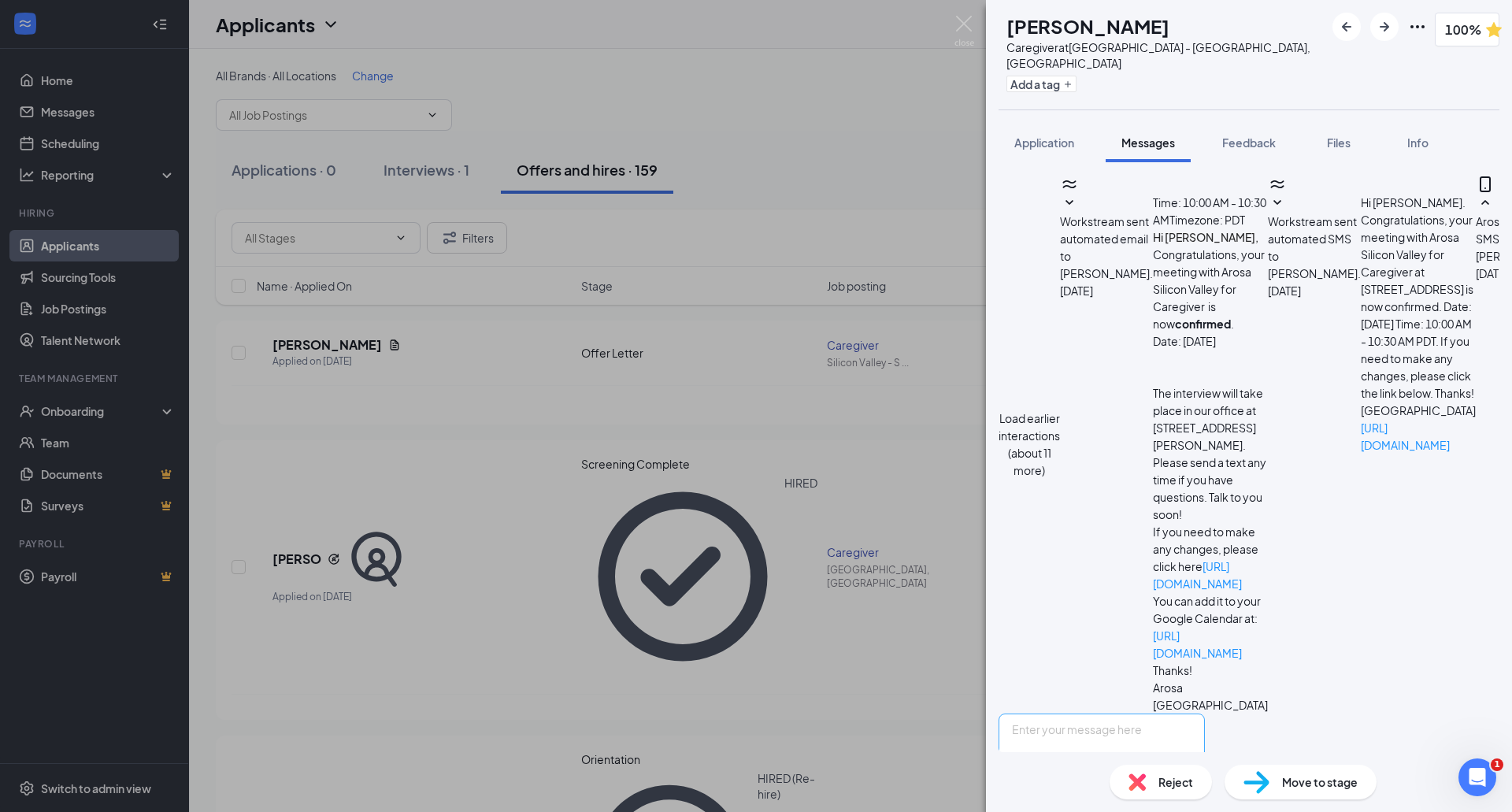
scroll to position [227, 0]
click at [1201, 714] on textarea at bounding box center [1101, 761] width 207 height 95
type textarea "Hi [PERSON_NAME], good morning. Just want to follow up if you got a chance to r…"
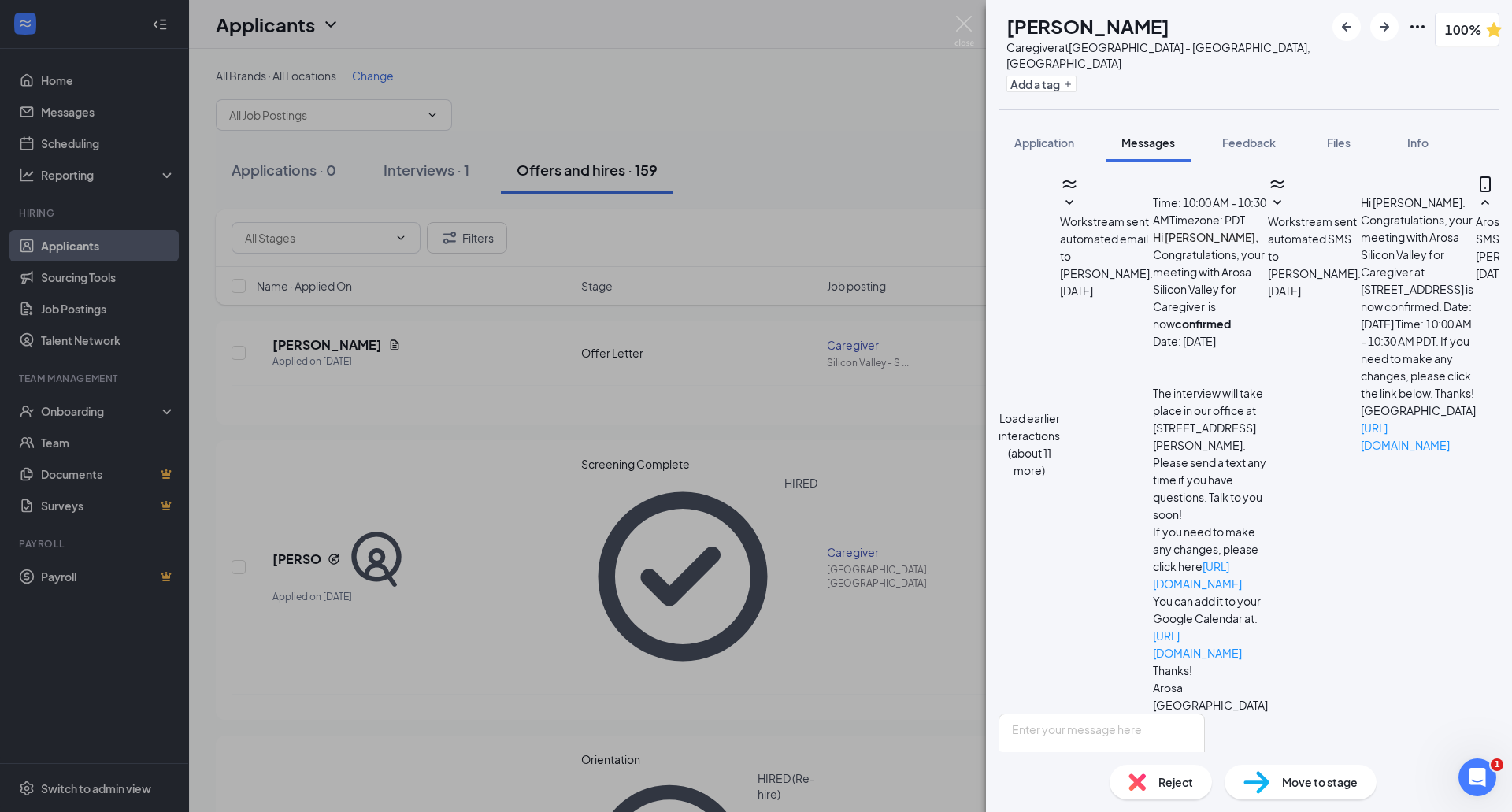
click at [819, 122] on div "MM [PERSON_NAME] Caregiver at [GEOGRAPHIC_DATA], [GEOGRAPHIC_DATA] Add a tag 10…" at bounding box center [756, 406] width 1512 height 812
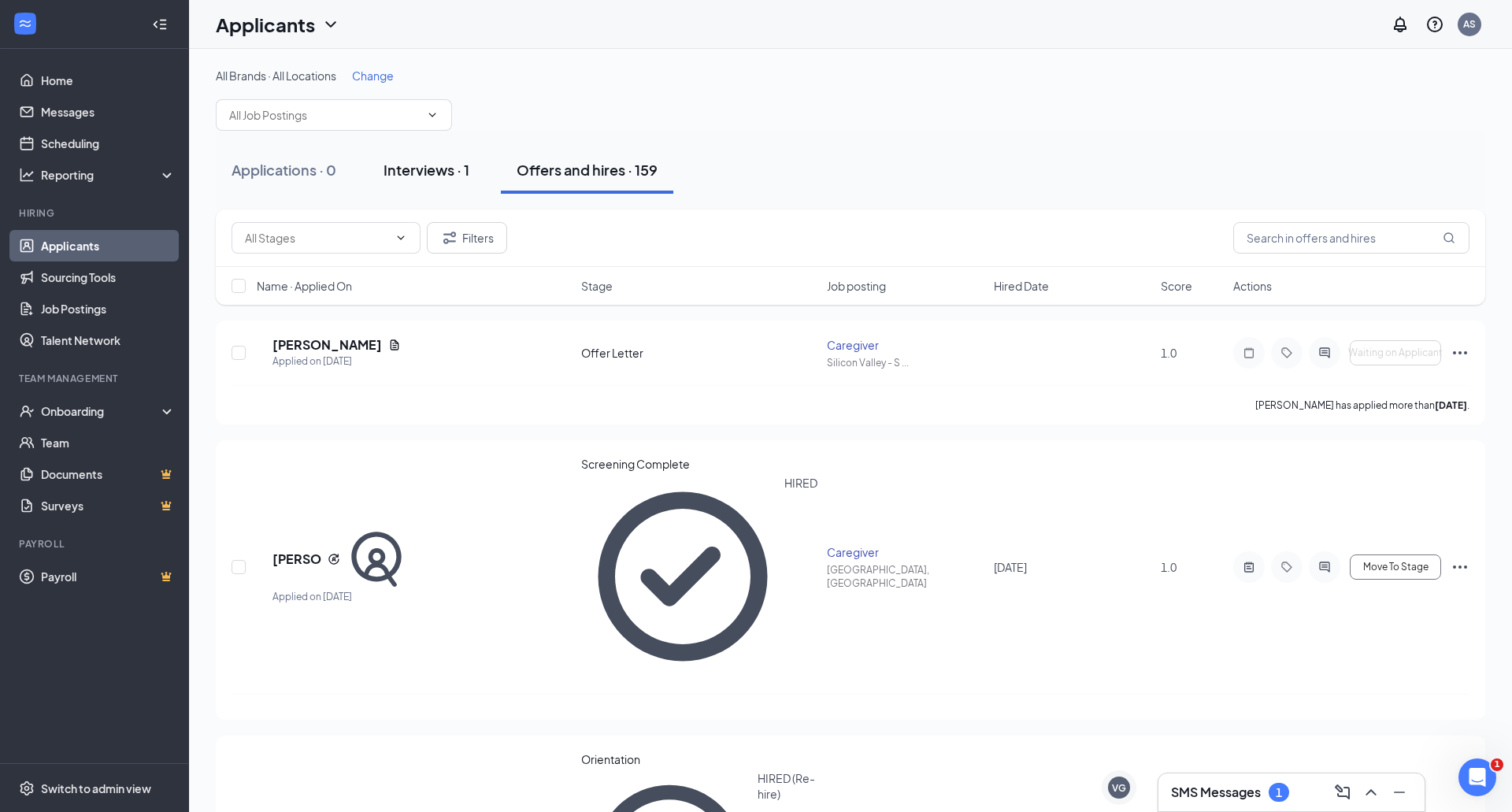
click at [446, 170] on div "Interviews · 1" at bounding box center [426, 170] width 86 height 19
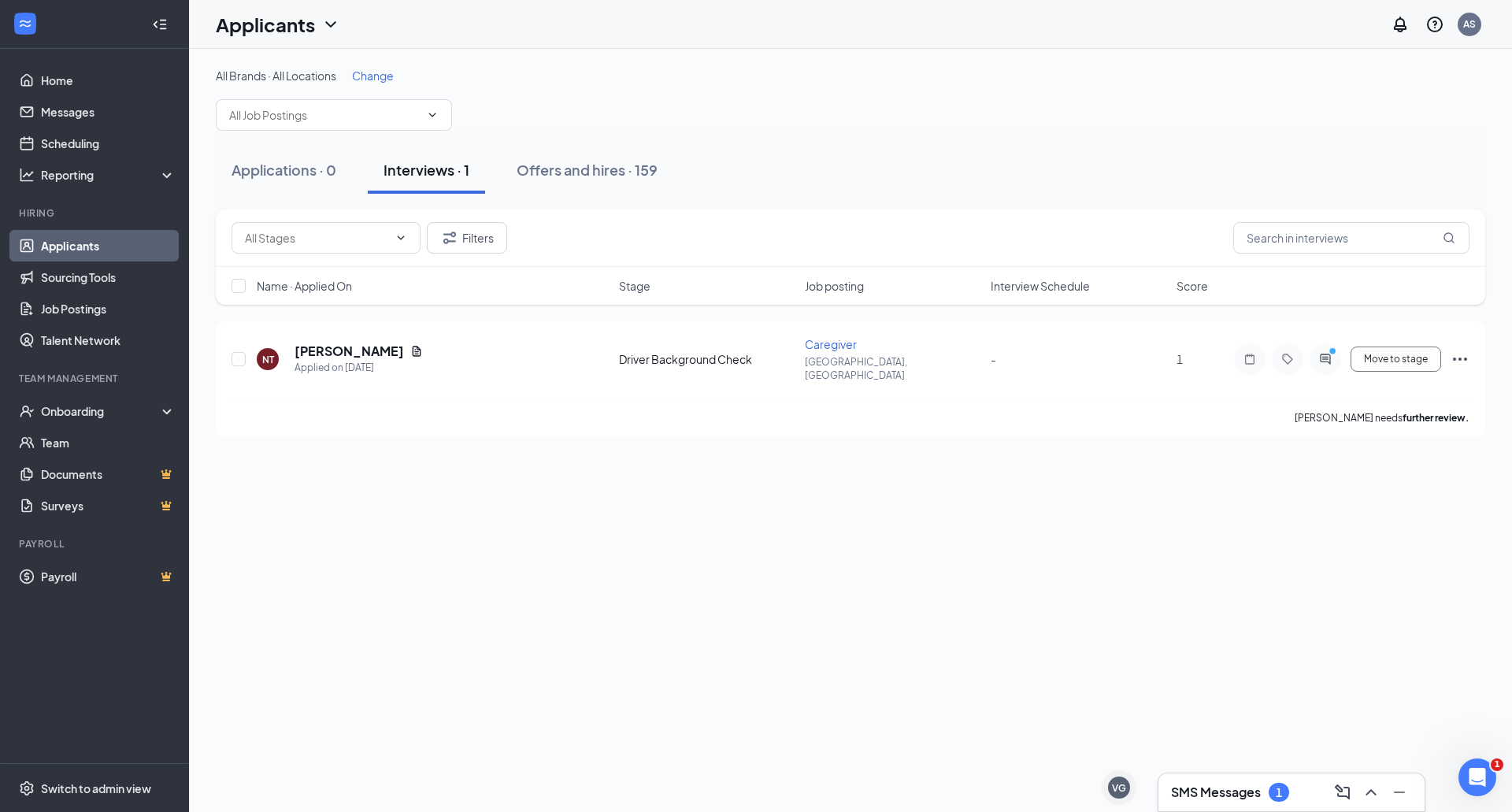
click at [1197, 800] on h3 "SMS Messages" at bounding box center [1216, 793] width 90 height 18
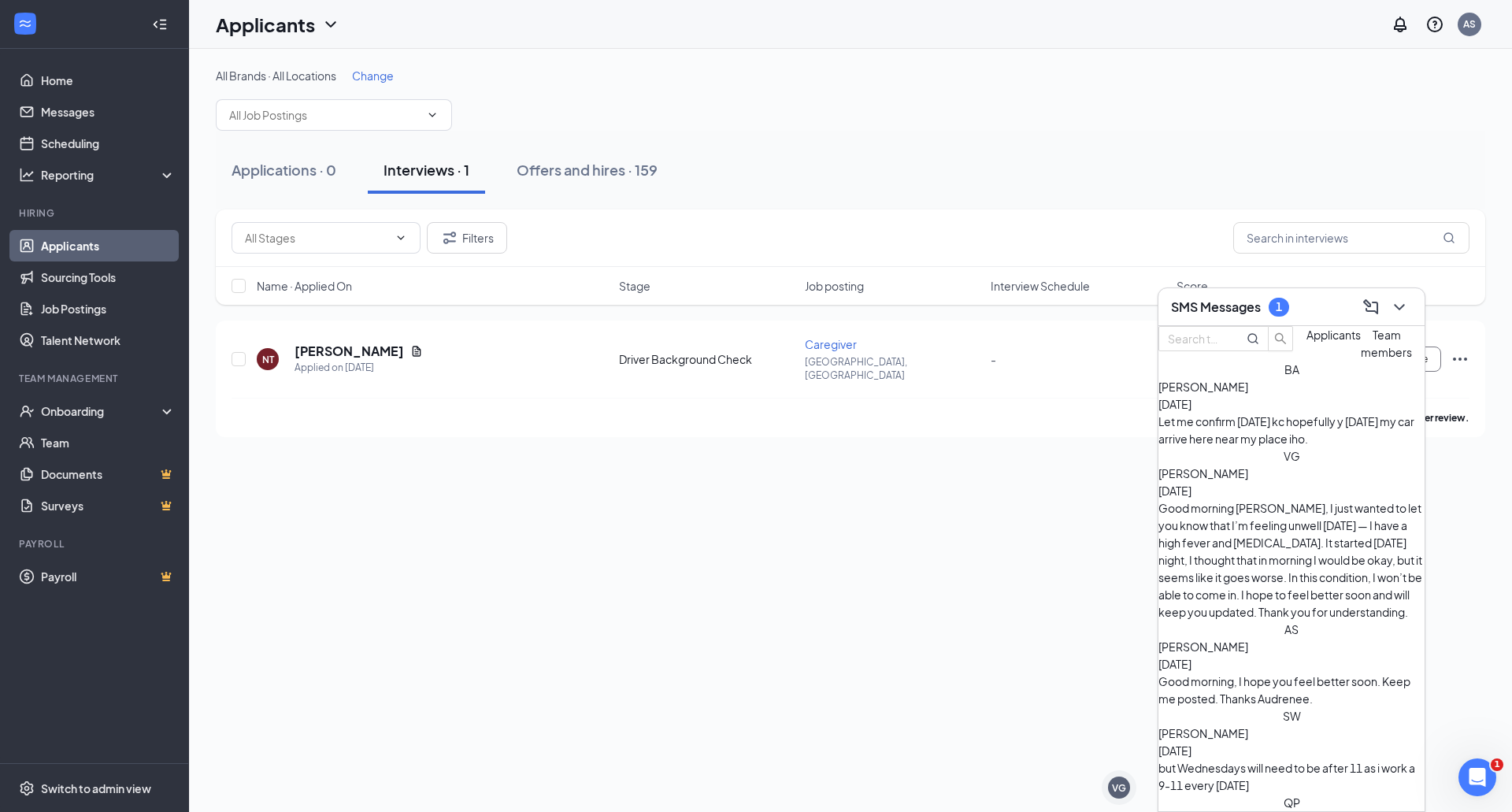
click at [1306, 342] on span "Applicants" at bounding box center [1334, 335] width 55 height 14
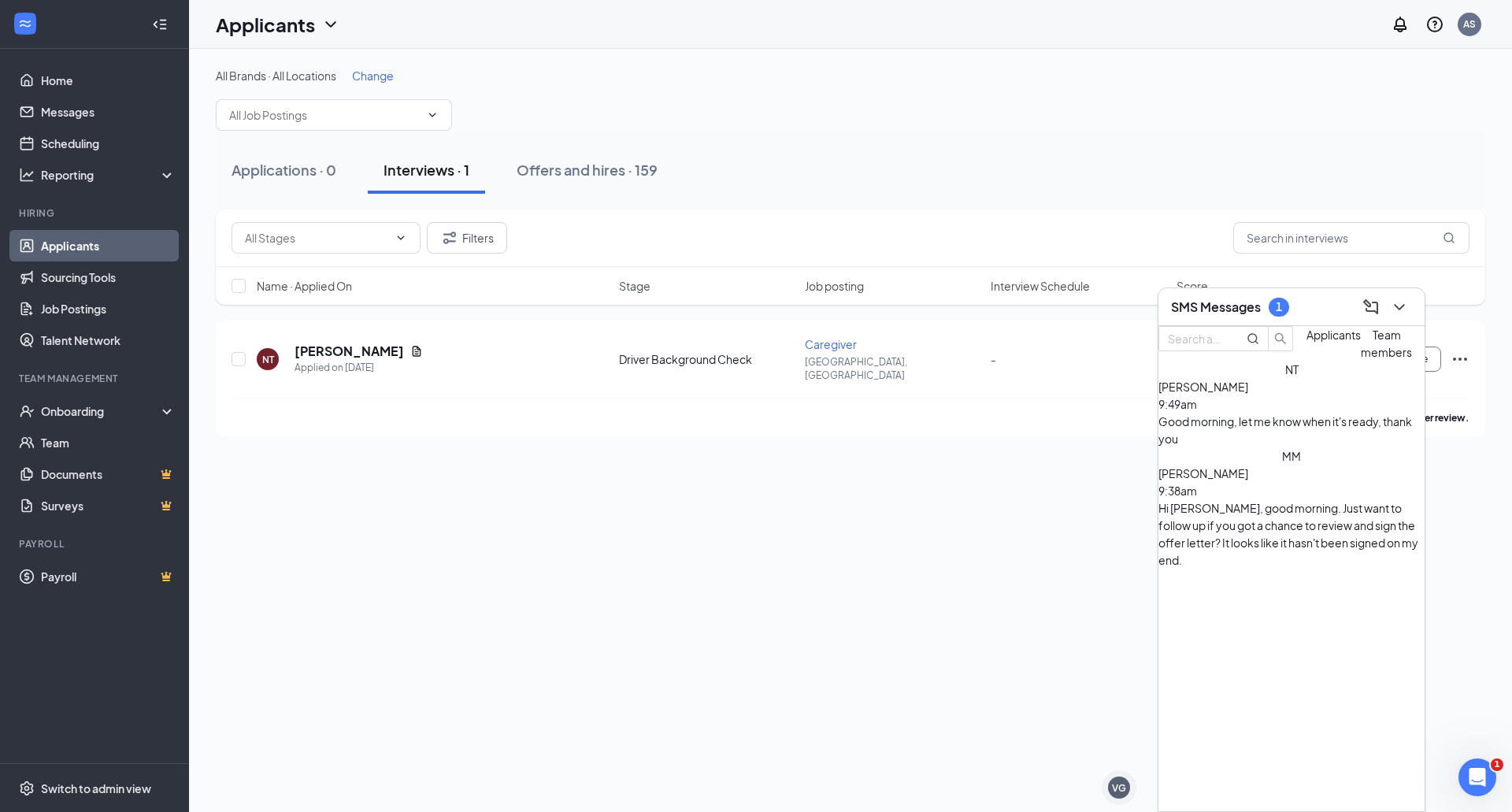
click at [1249, 446] on div "Good morning, let me know when it's ready, thank you" at bounding box center [1290, 429] width 266 height 34
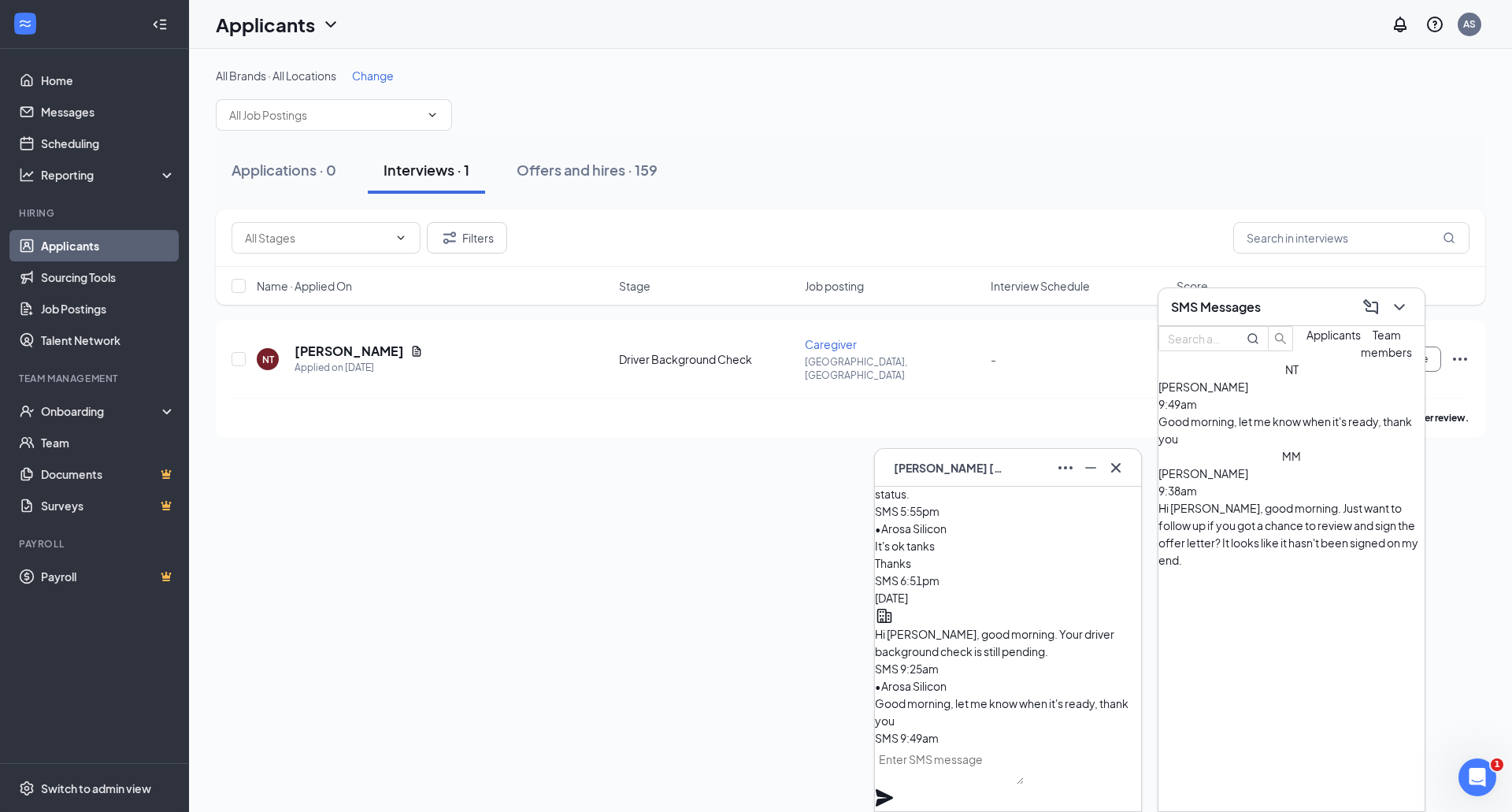
click at [980, 785] on textarea at bounding box center [949, 765] width 148 height 38
type textarea "Will do, thanks [PERSON_NAME]."
click at [893, 789] on icon "Plane" at bounding box center [884, 798] width 18 height 18
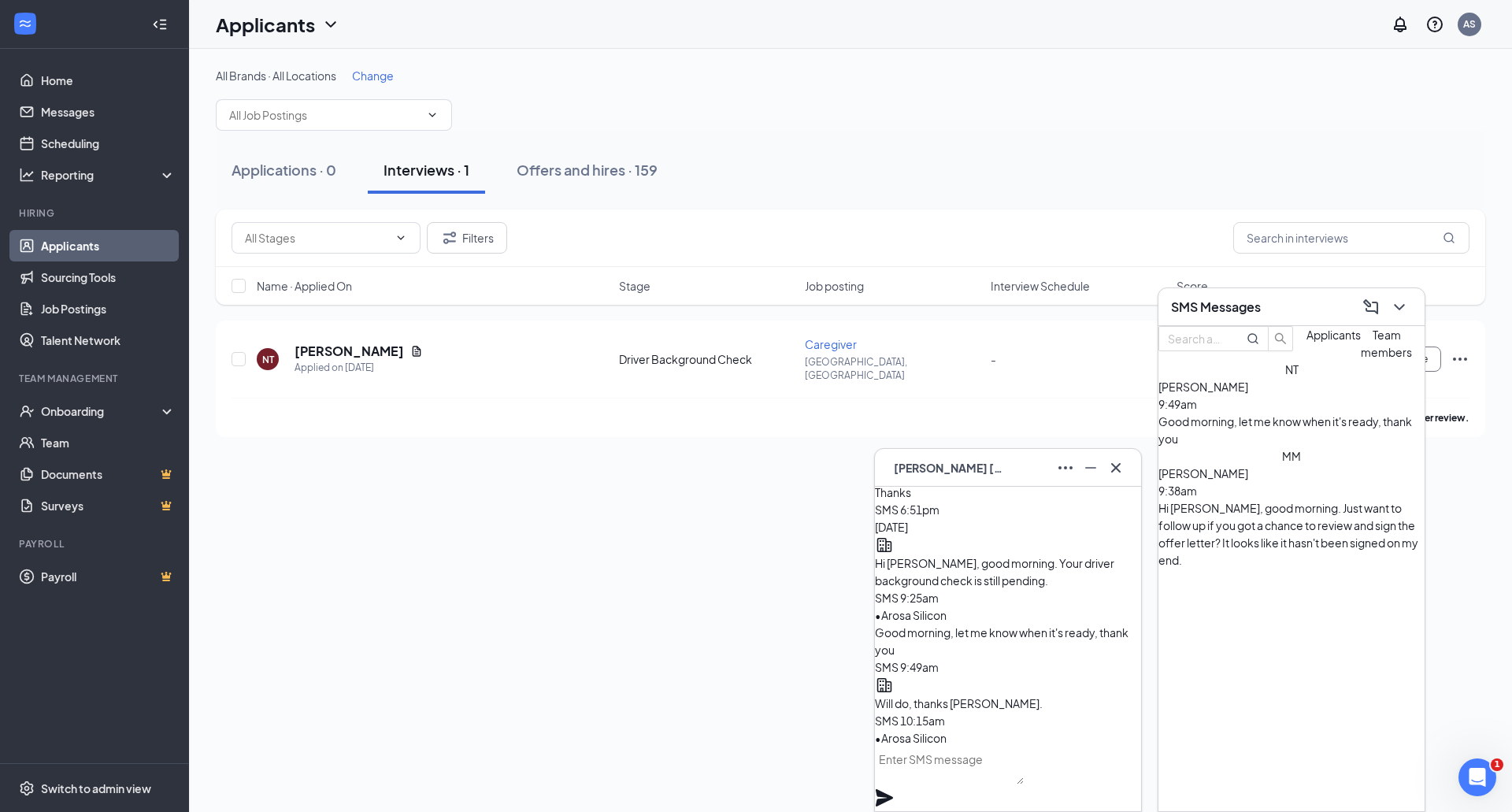
click at [1277, 501] on div "Hi [PERSON_NAME], good morning. Just want to follow up if you got a chance to r…" at bounding box center [1290, 534] width 266 height 69
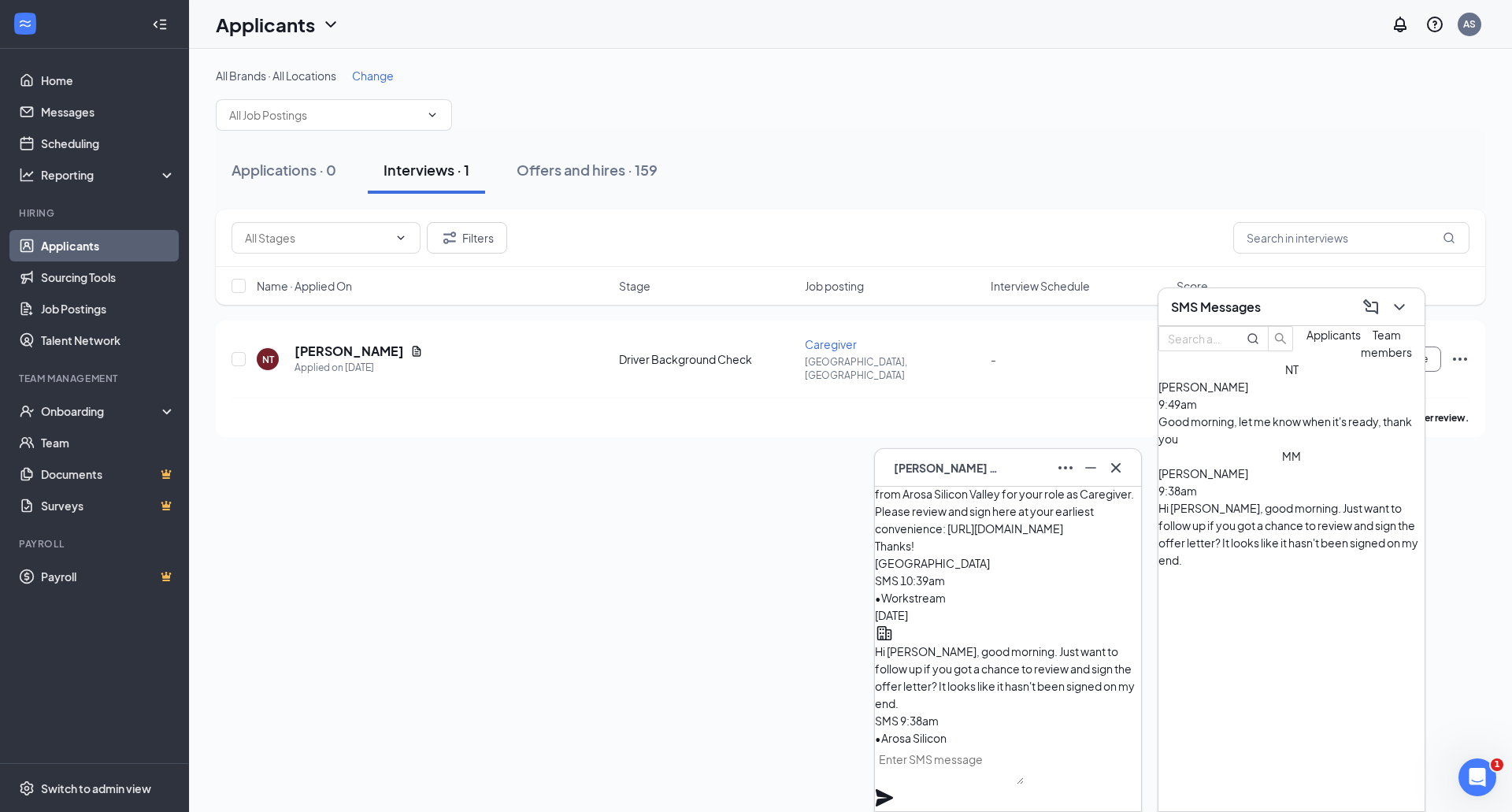
click at [642, 613] on div "All Brands · All Locations Change Applications · 0 Interviews · 1 Offers and hi…" at bounding box center [850, 430] width 1323 height 763
click at [650, 599] on div "All Brands · All Locations Change Applications · 0 Interviews · 1 Offers and hi…" at bounding box center [850, 430] width 1323 height 763
click at [554, 166] on div "Offers and hires · 159" at bounding box center [587, 170] width 141 height 19
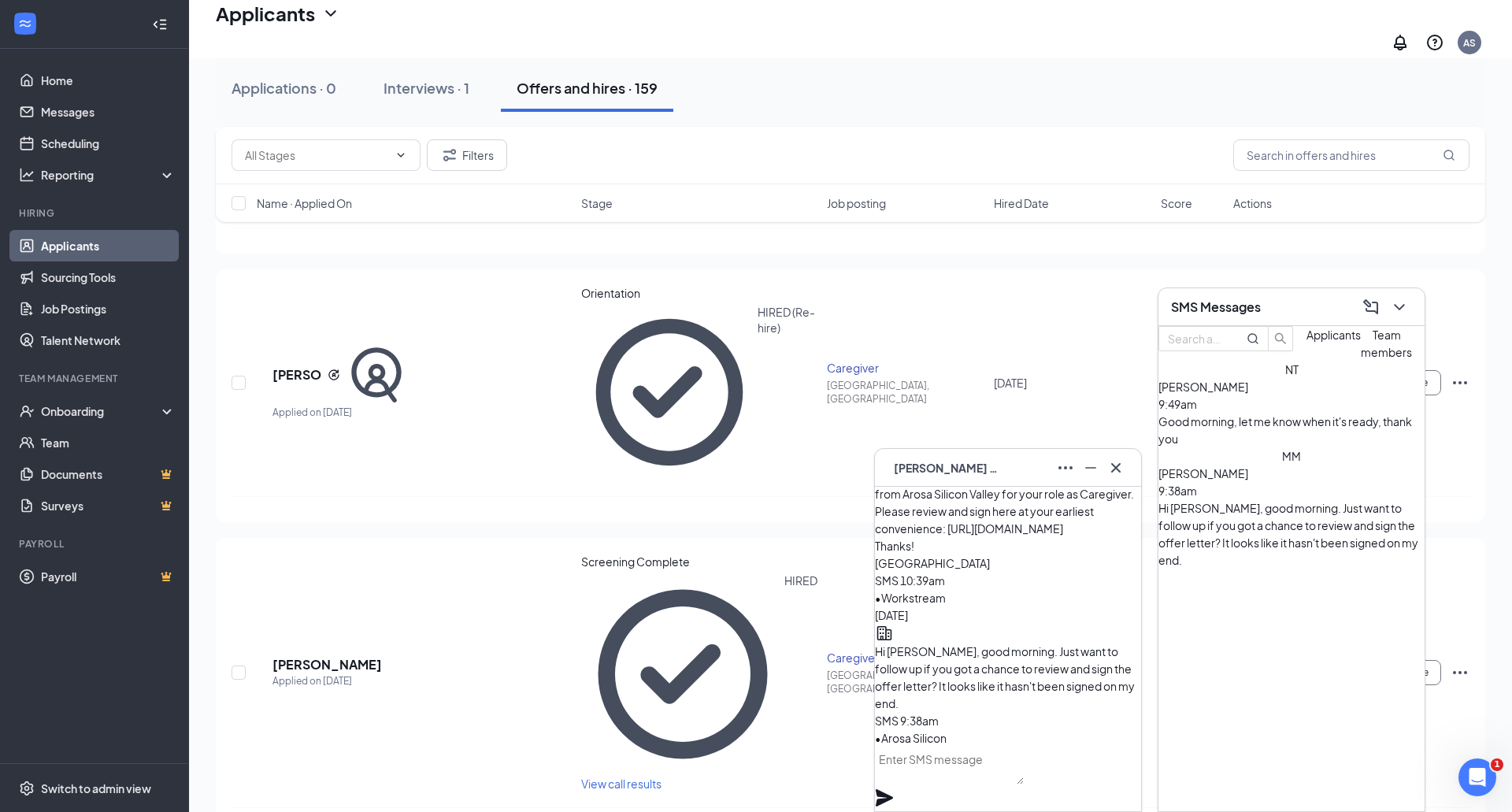
scroll to position [480, 0]
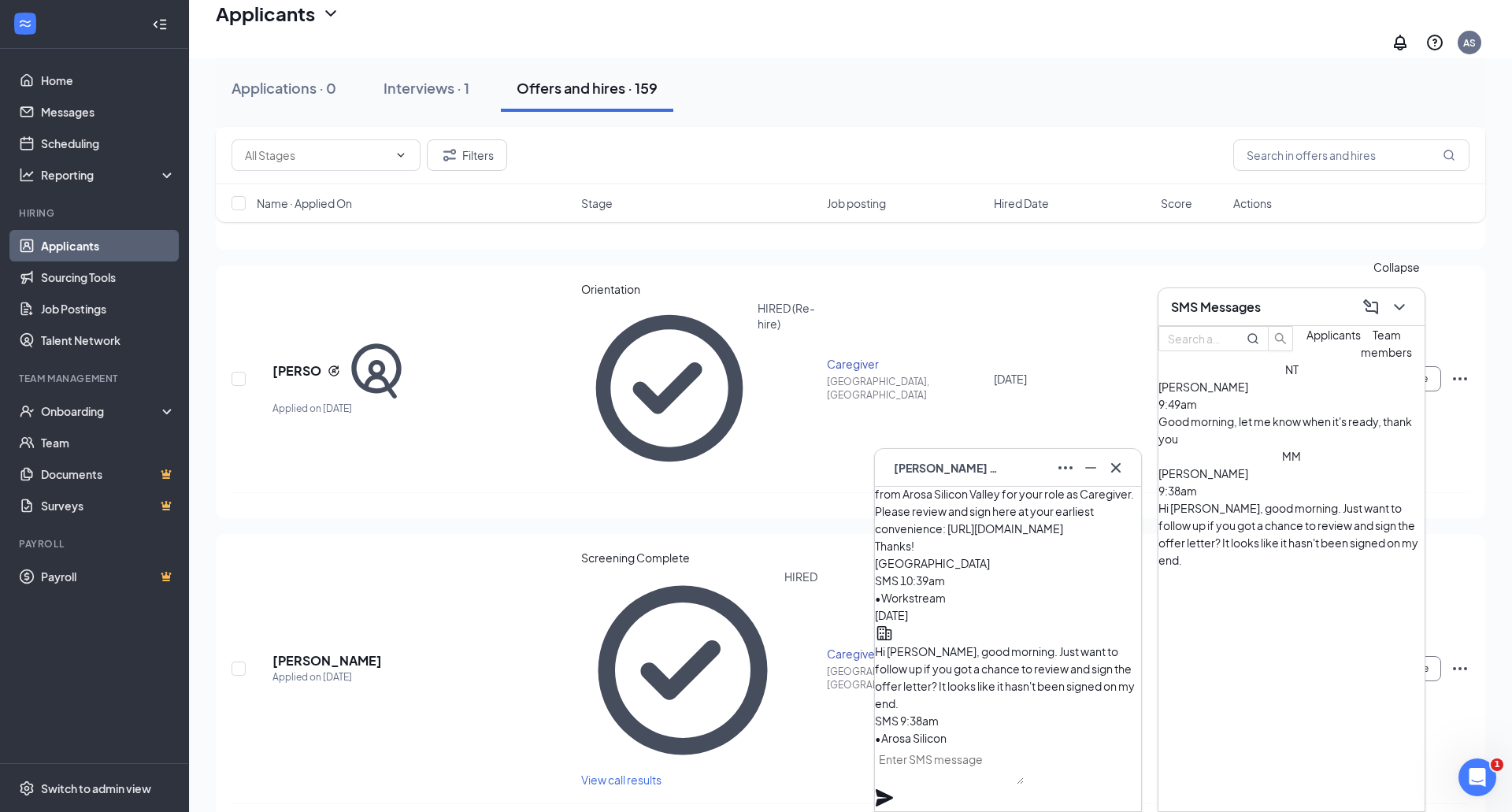
click at [1397, 303] on icon "ChevronDown" at bounding box center [1398, 307] width 19 height 19
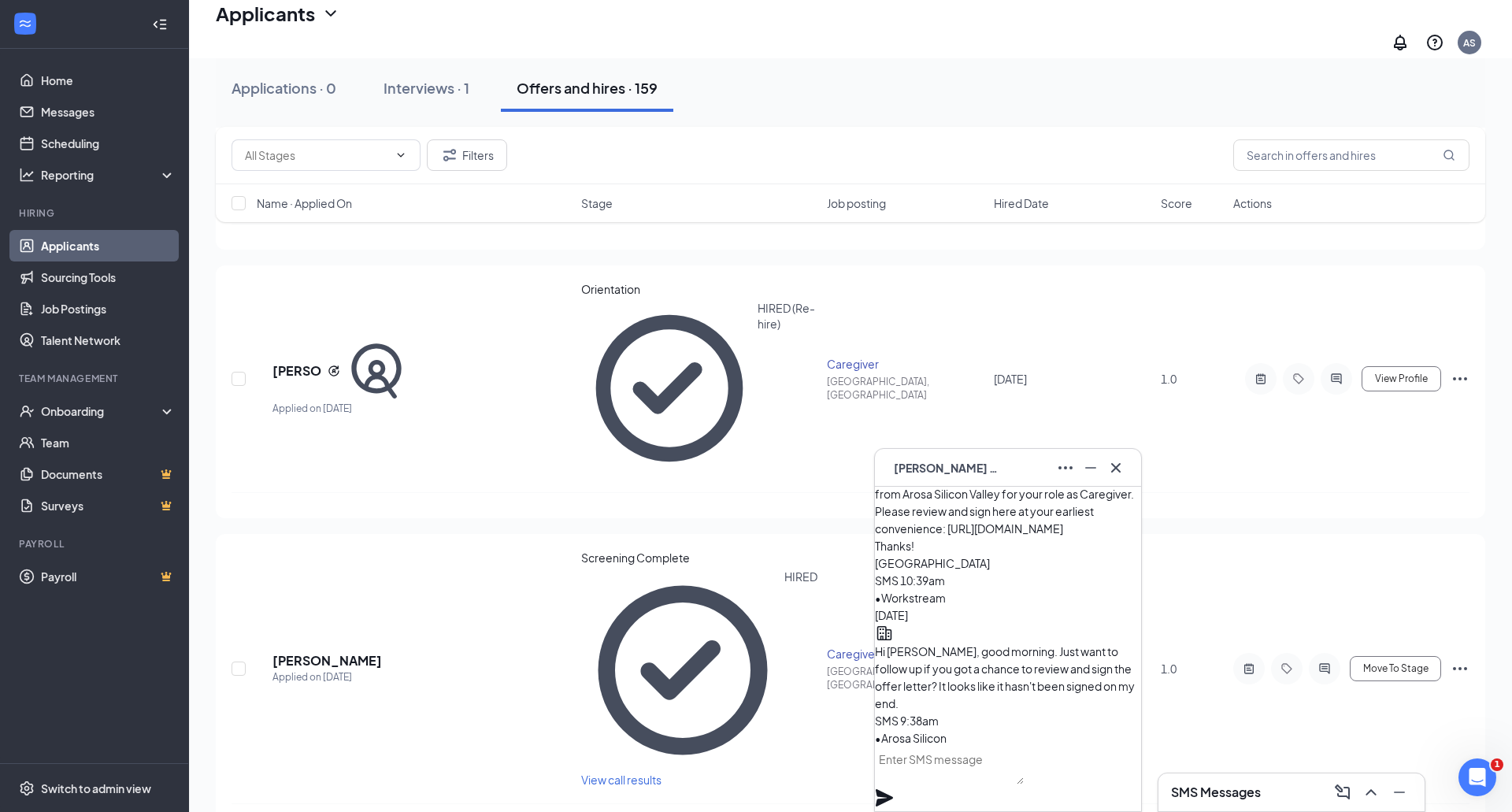
click at [1361, 376] on p "[PERSON_NAME] not hired" at bounding box center [1388, 391] width 135 height 32
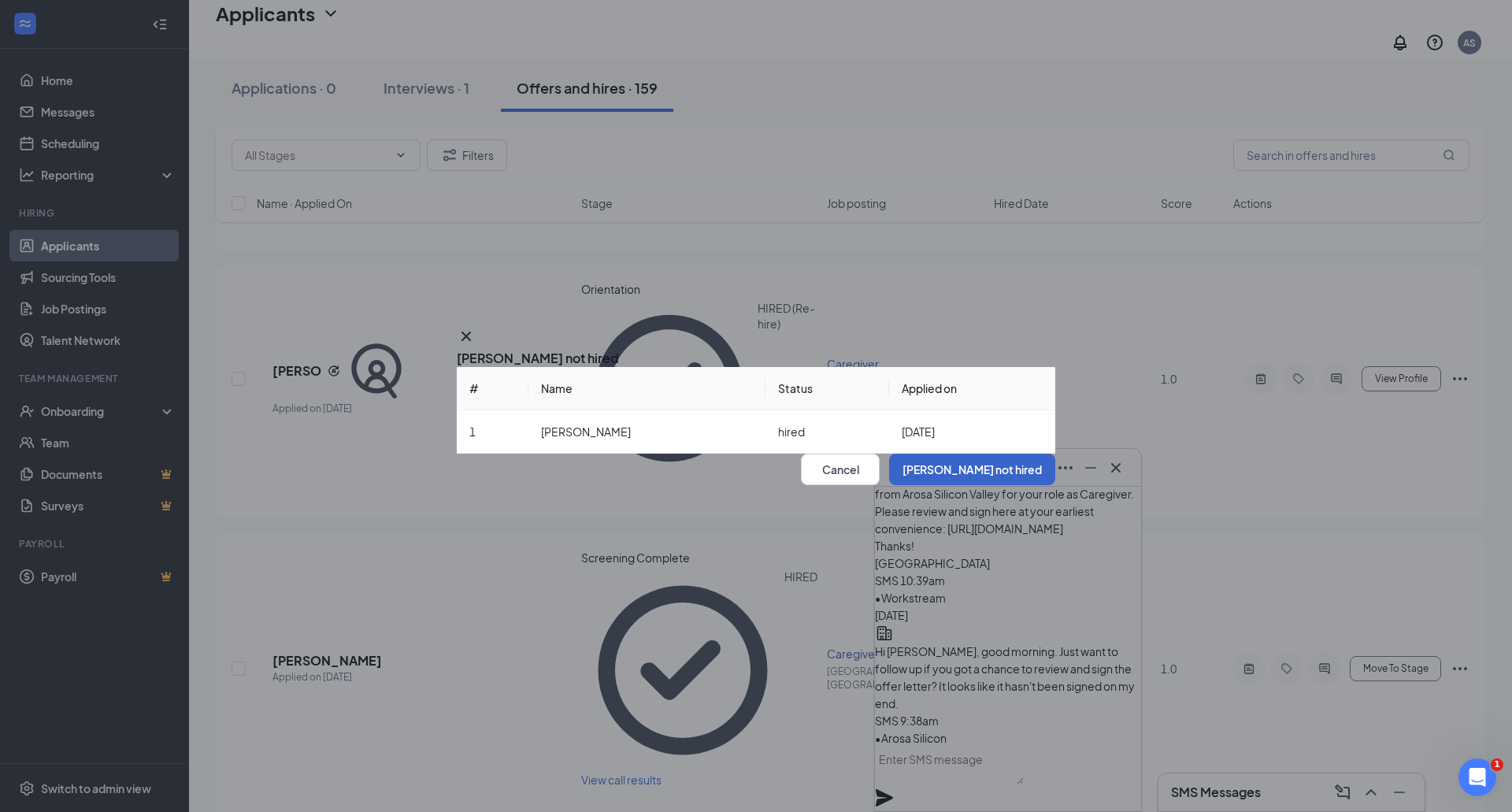
click at [980, 485] on button "[PERSON_NAME] not hired" at bounding box center [971, 469] width 166 height 32
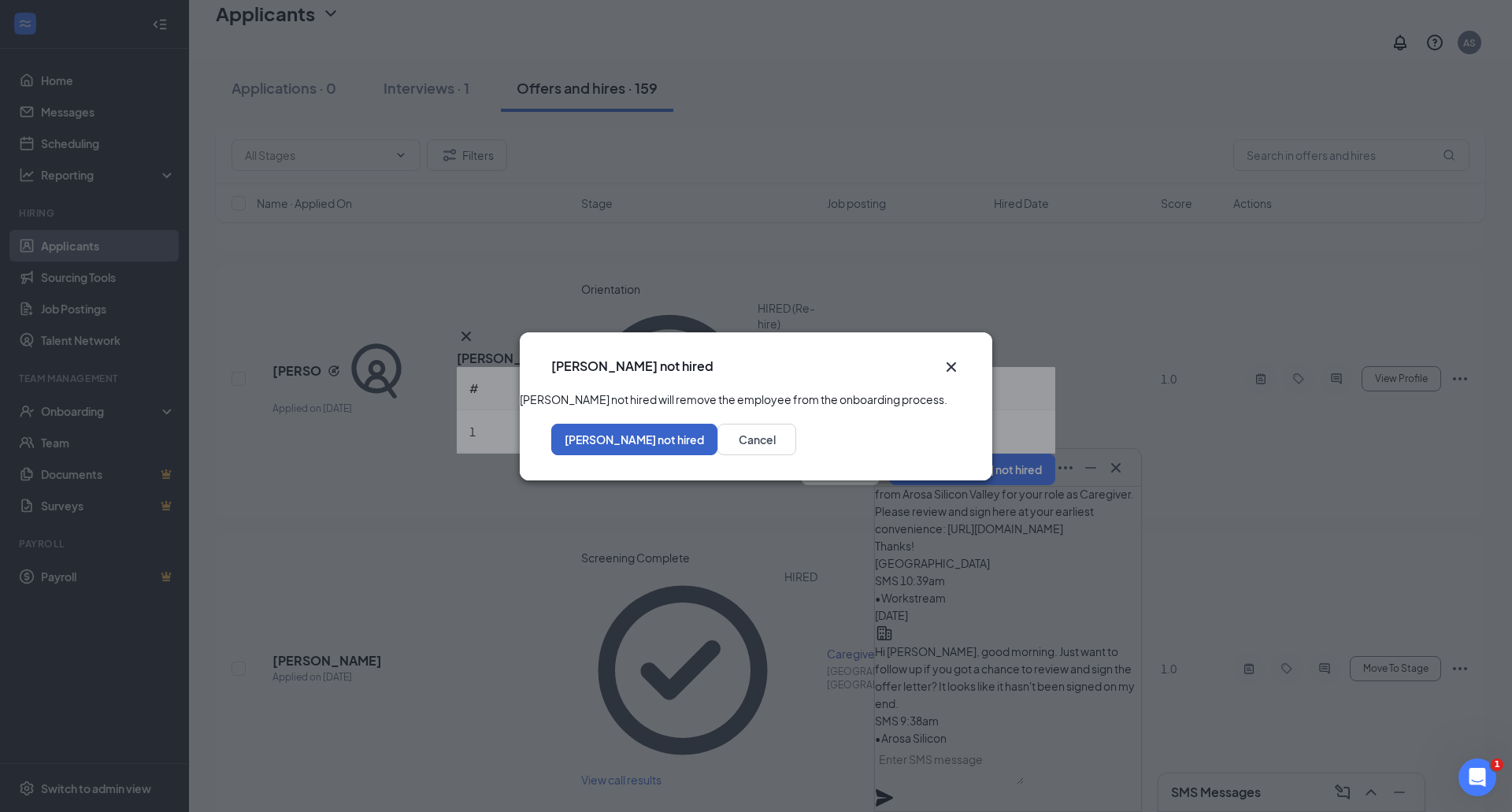
click at [717, 455] on button "[PERSON_NAME] not hired" at bounding box center [634, 440] width 166 height 32
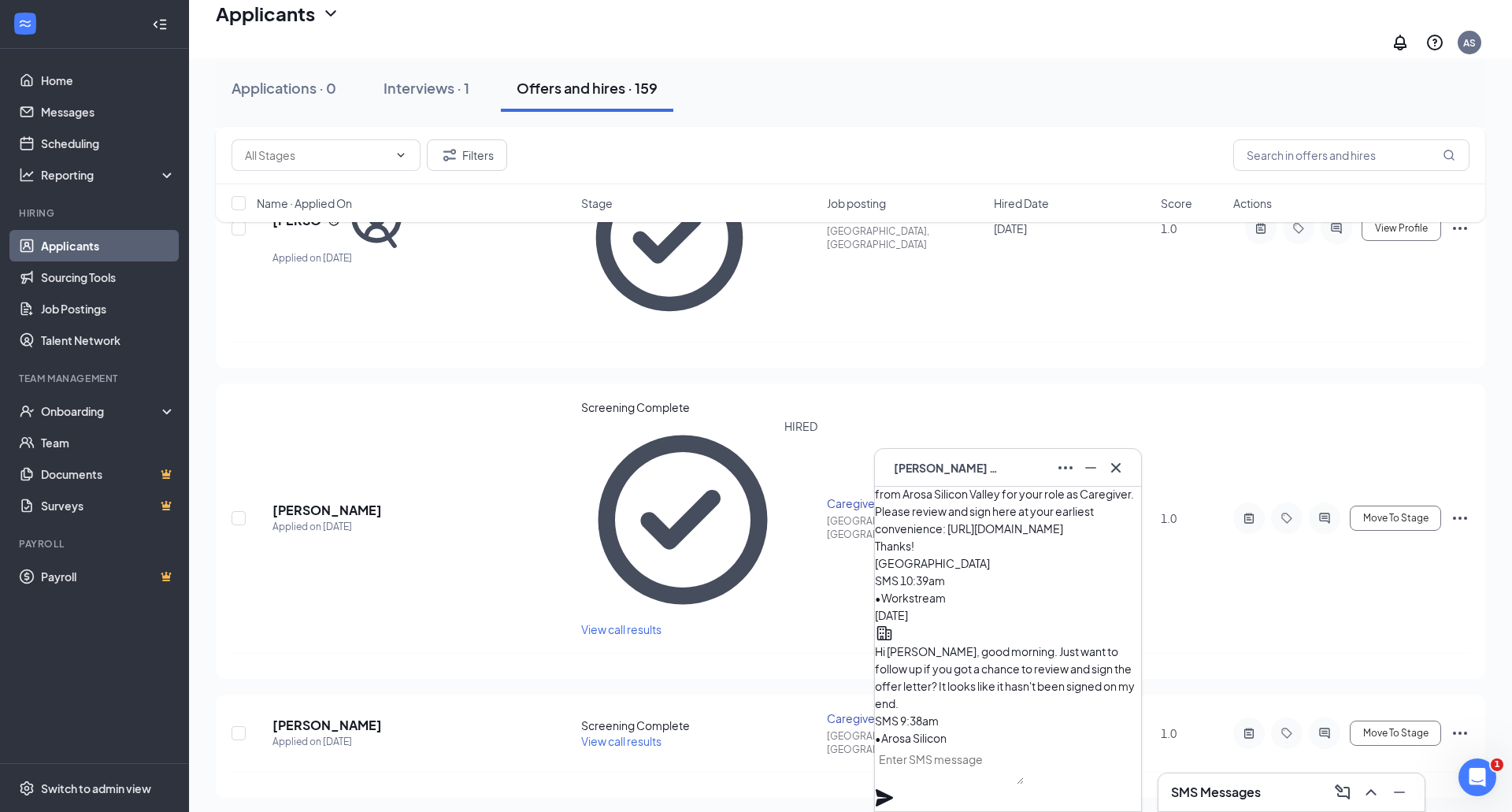
scroll to position [725, 0]
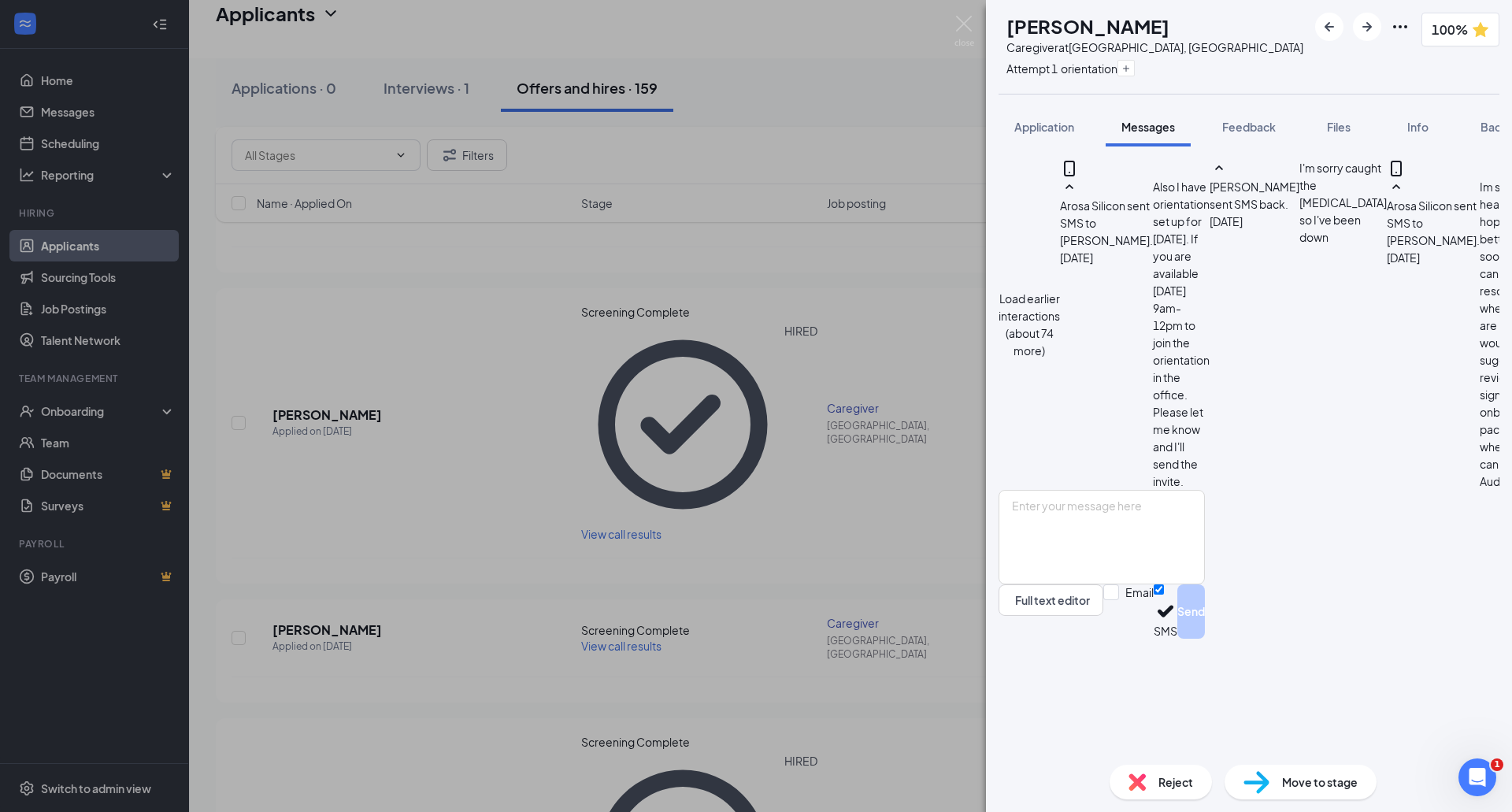
scroll to position [755, 0]
click at [1205, 584] on textarea at bounding box center [1101, 536] width 207 height 95
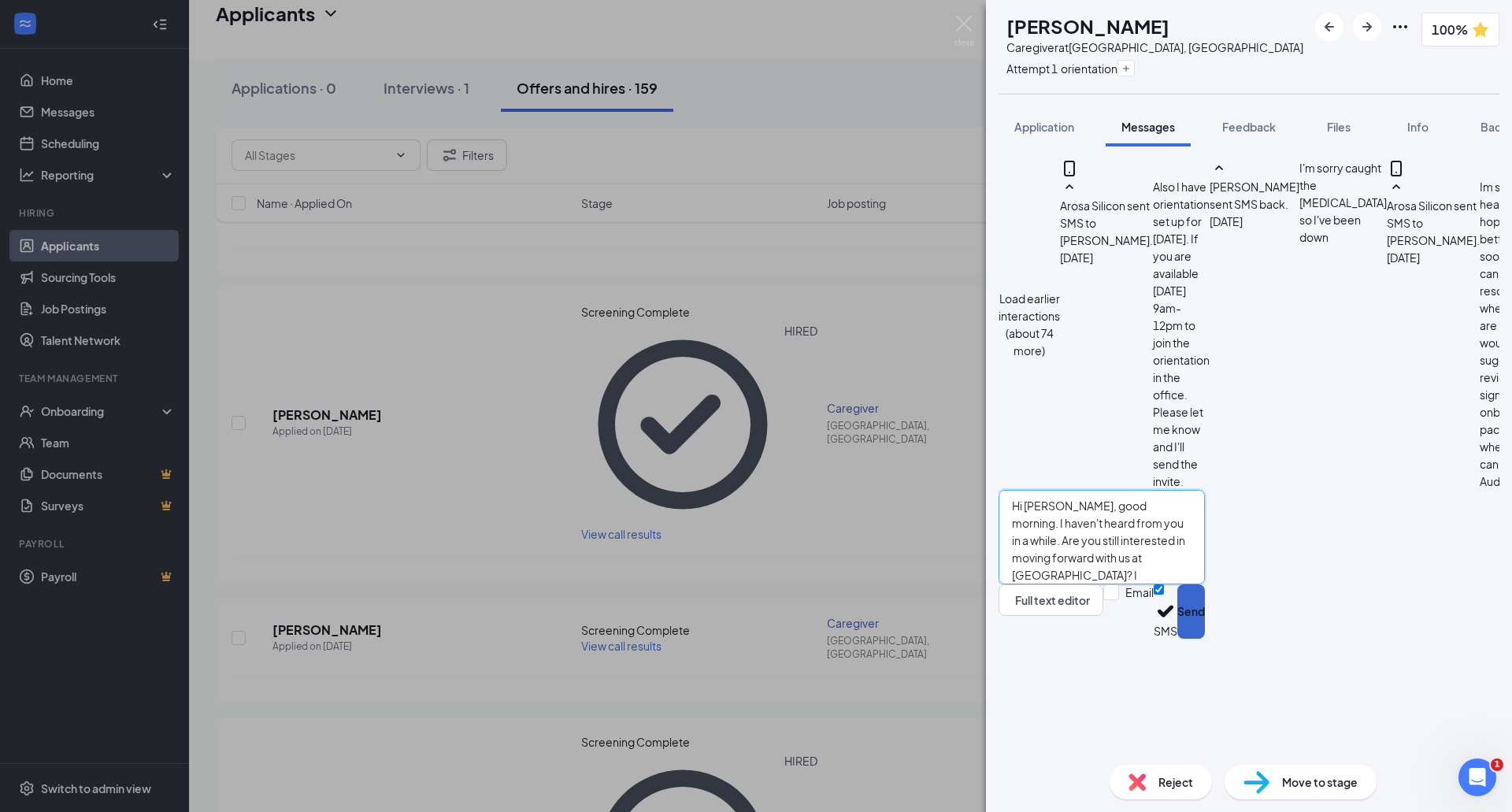
type textarea "Hi [PERSON_NAME], good morning. I haven't heard from you in a while. Are you st…"
click at [1205, 639] on button "Send" at bounding box center [1191, 611] width 27 height 55
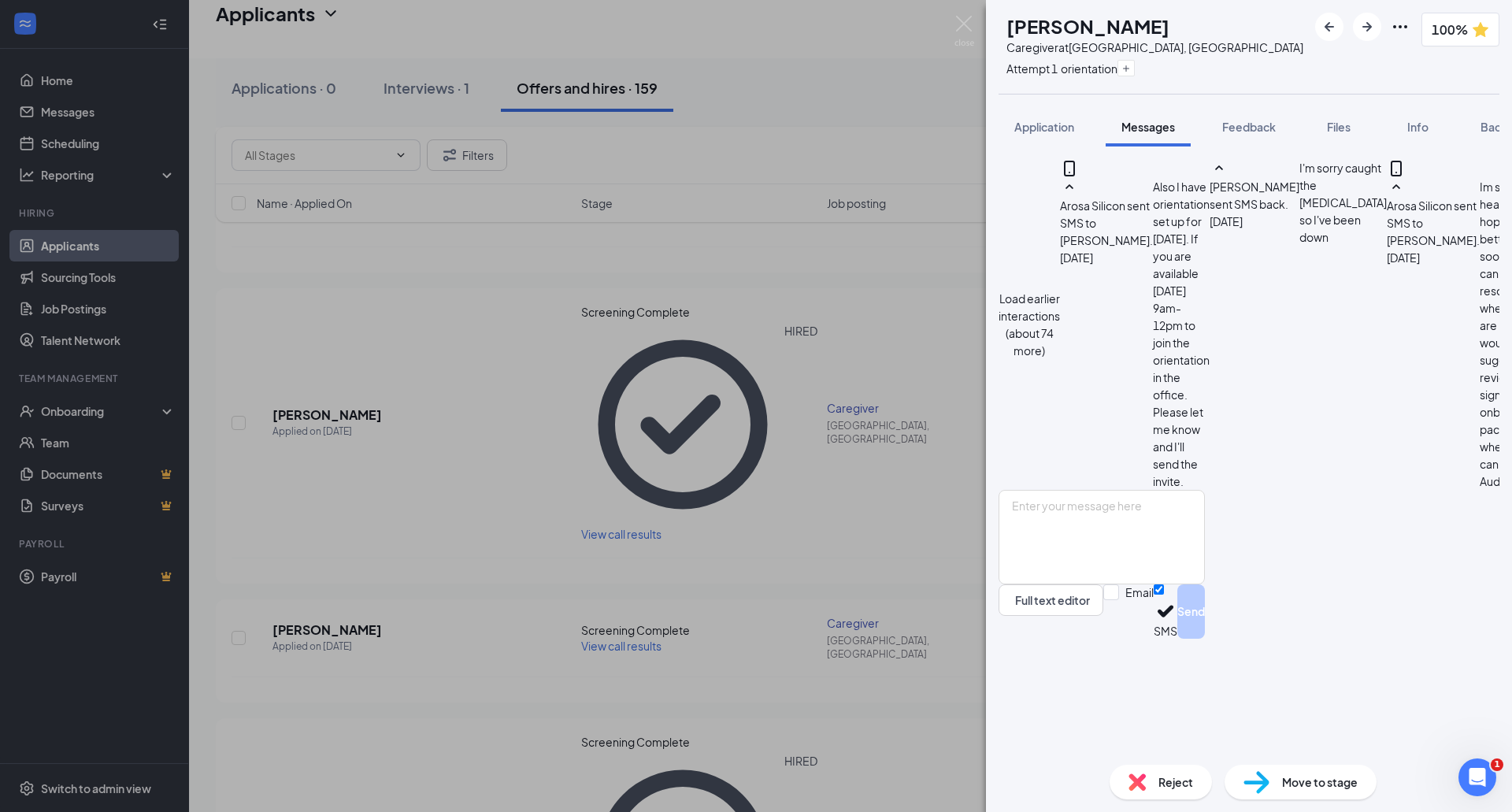
scroll to position [907, 0]
click at [752, 500] on div "AS [PERSON_NAME] Caregiver at [GEOGRAPHIC_DATA], [GEOGRAPHIC_DATA] Attempt 1 or…" at bounding box center [756, 406] width 1512 height 812
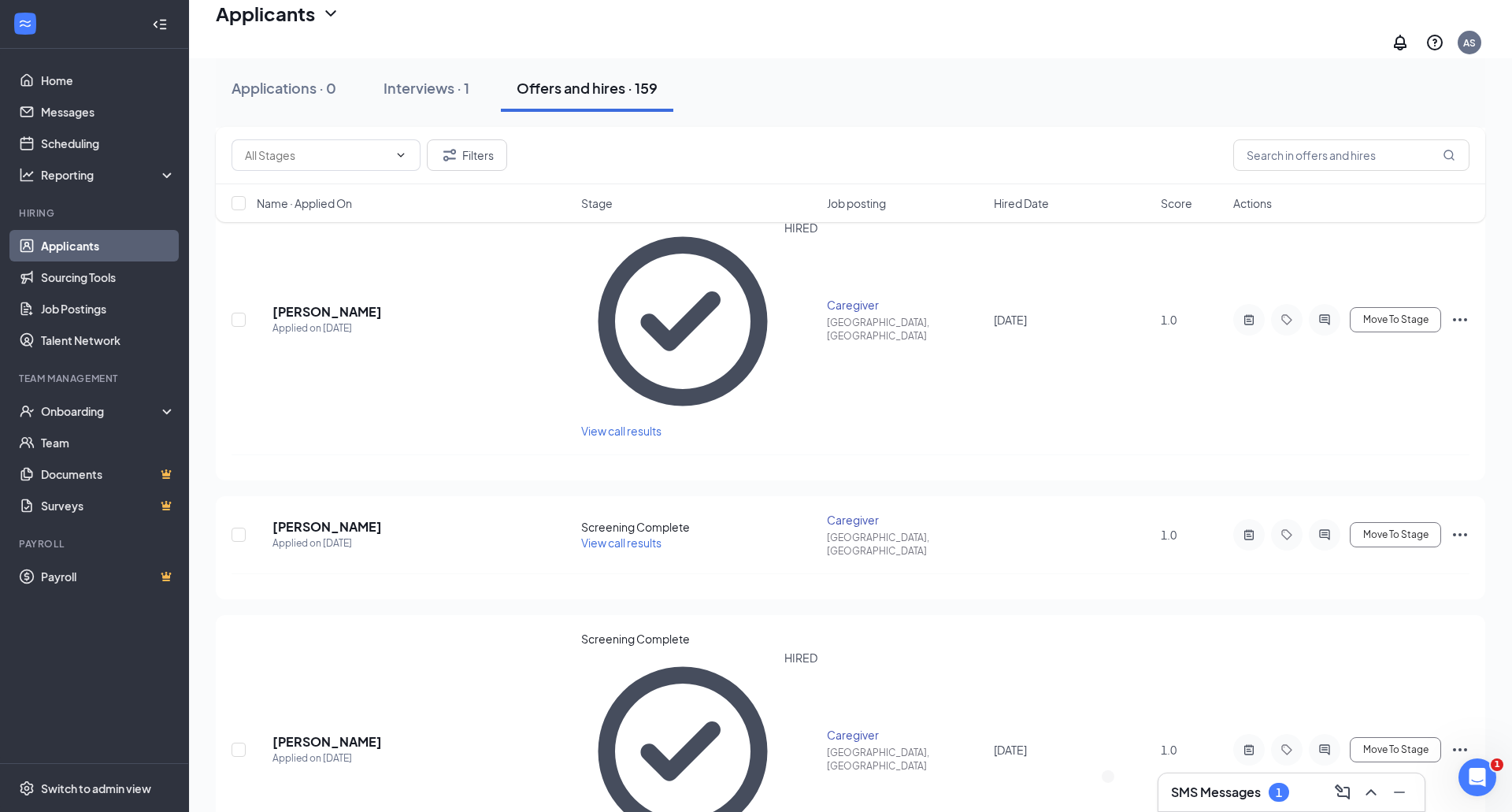
scroll to position [941, 0]
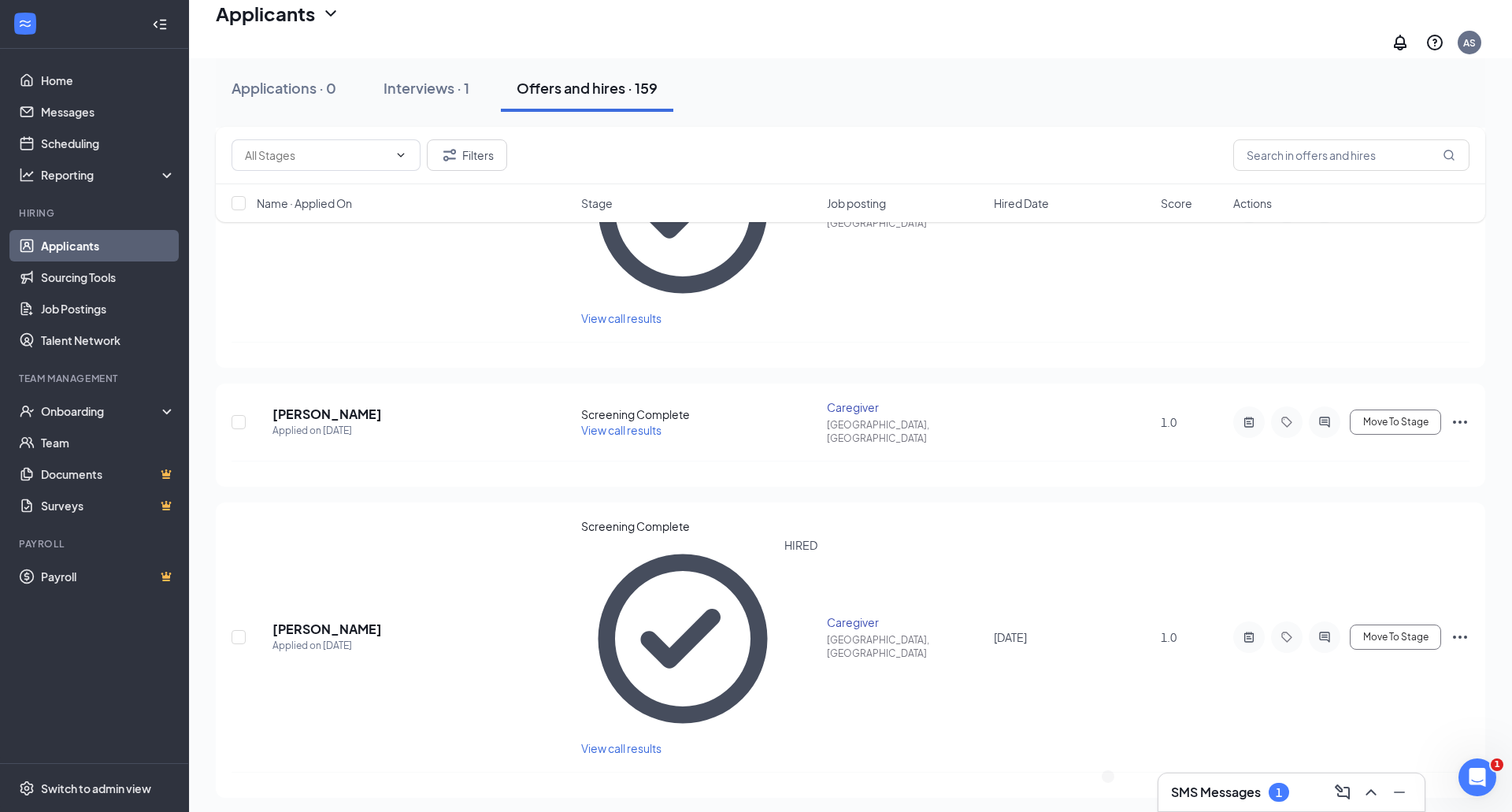
click at [1222, 795] on h3 "SMS Messages" at bounding box center [1216, 793] width 90 height 18
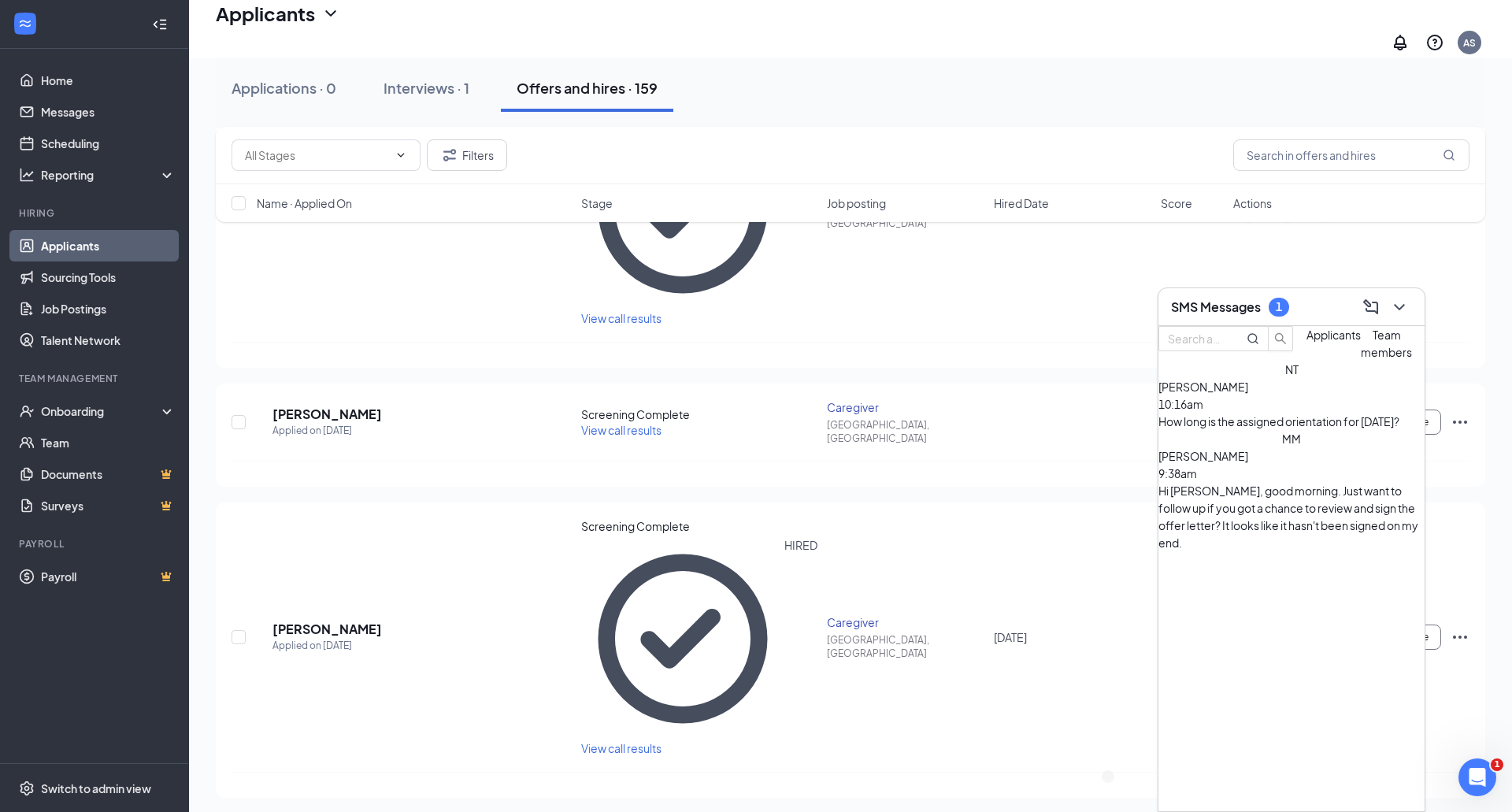
click at [1243, 430] on div "How long is the assigned orientation for [DATE]?" at bounding box center [1290, 421] width 266 height 18
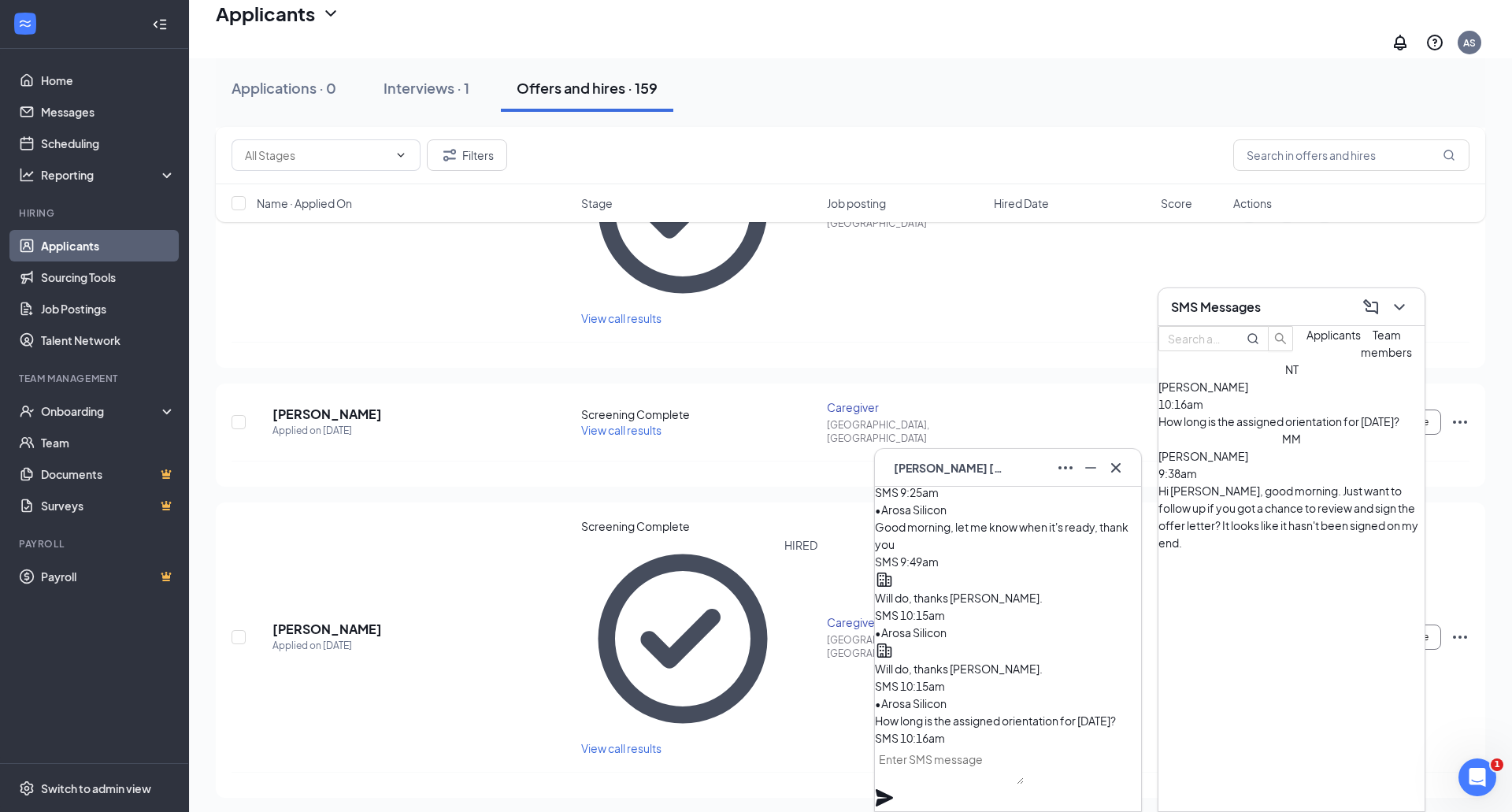
click at [987, 782] on textarea at bounding box center [949, 765] width 148 height 38
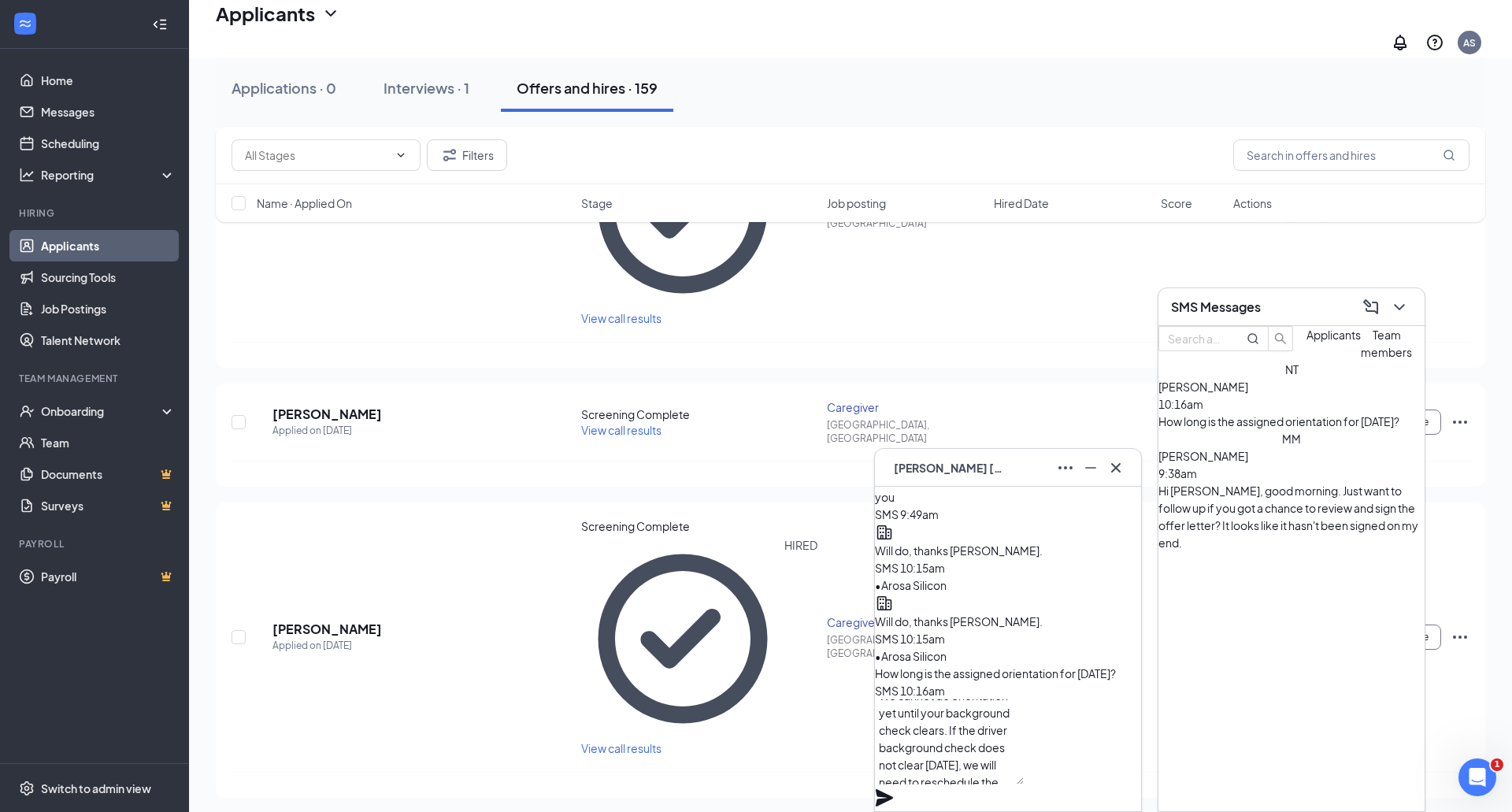
scroll to position [33, 0]
type textarea "We cannot do orientation yet until your background check clears. If the driver …"
click at [893, 789] on icon "Plane" at bounding box center [884, 798] width 18 height 18
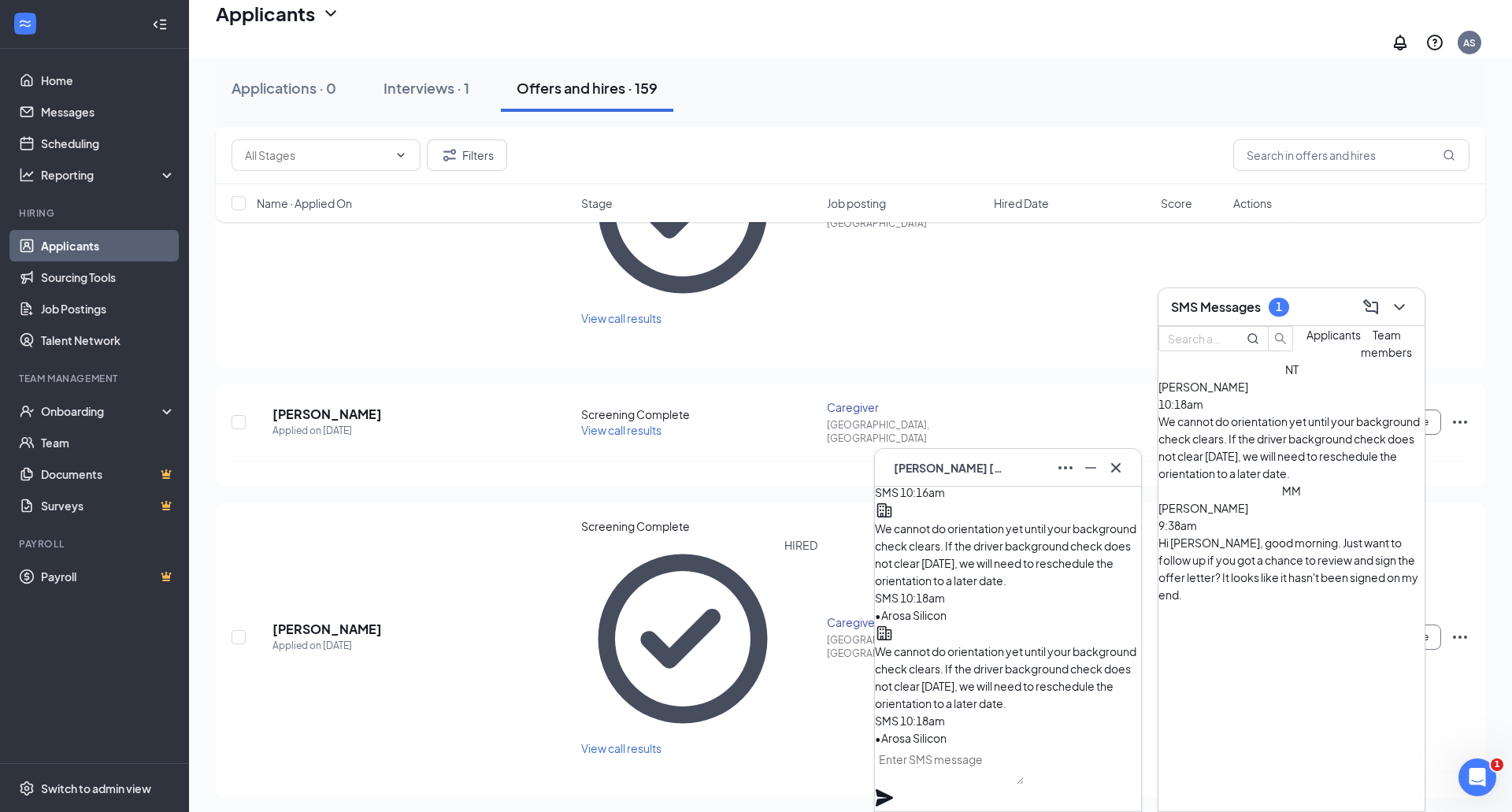
click at [1360, 360] on div "Team members" at bounding box center [1386, 343] width 51 height 34
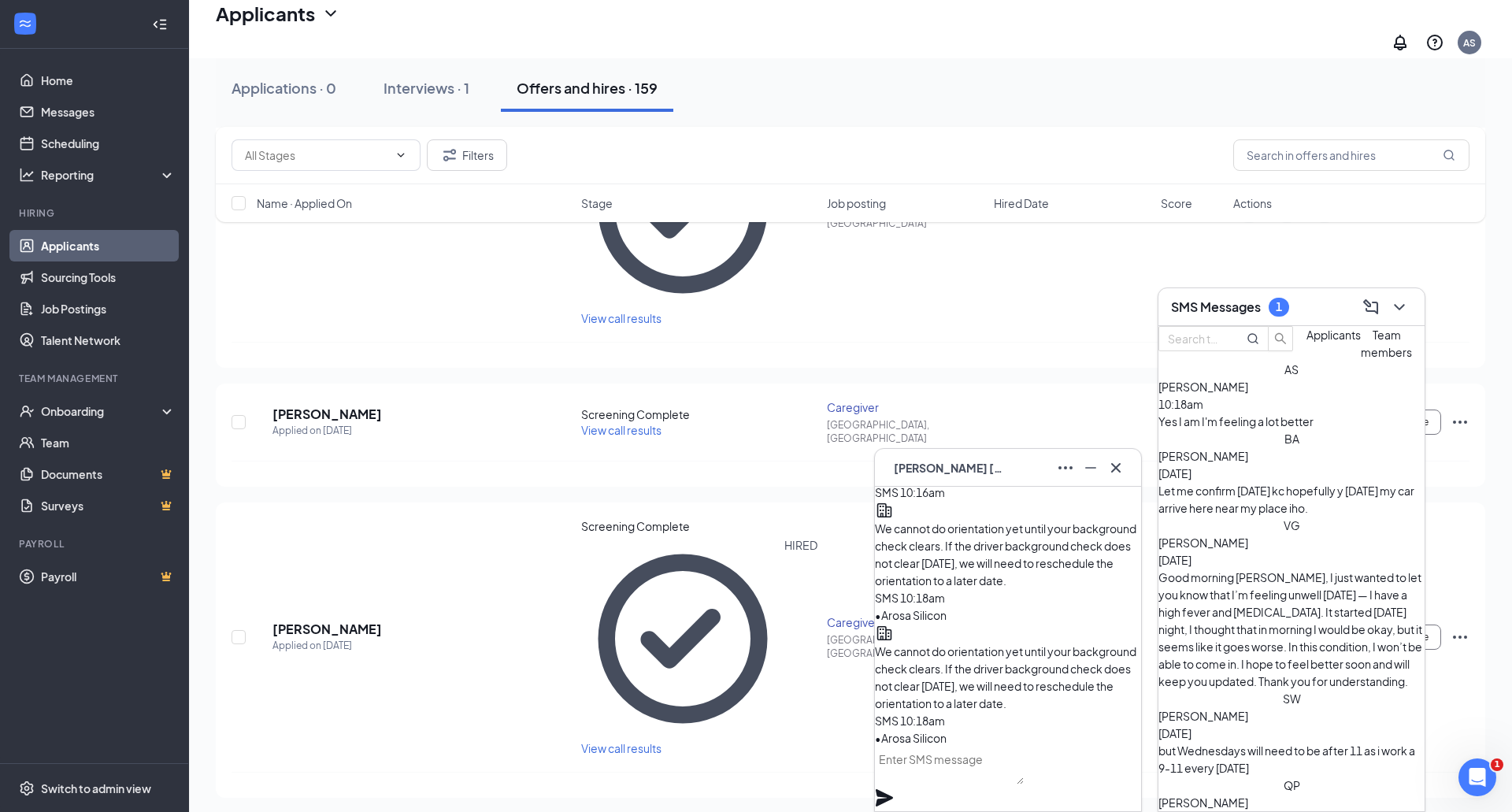
click at [1232, 430] on div "Yes I am I'm feeling a lot better" at bounding box center [1290, 421] width 266 height 18
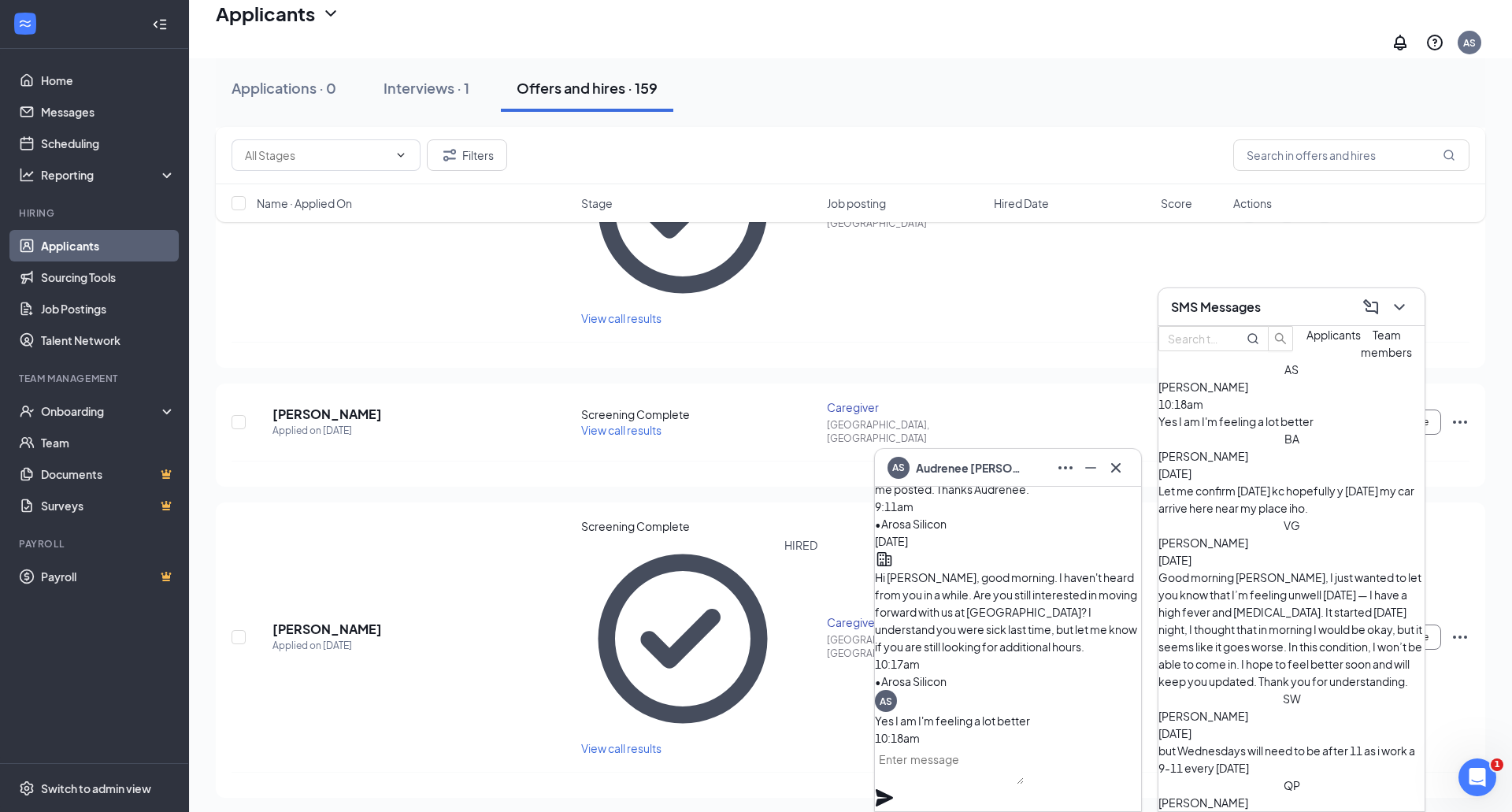
click at [987, 778] on textarea at bounding box center [949, 765] width 148 height 38
click at [1244, 430] on div "Yes I am I'm feeling a lot better" at bounding box center [1290, 421] width 266 height 18
click at [964, 785] on textarea at bounding box center [949, 765] width 148 height 38
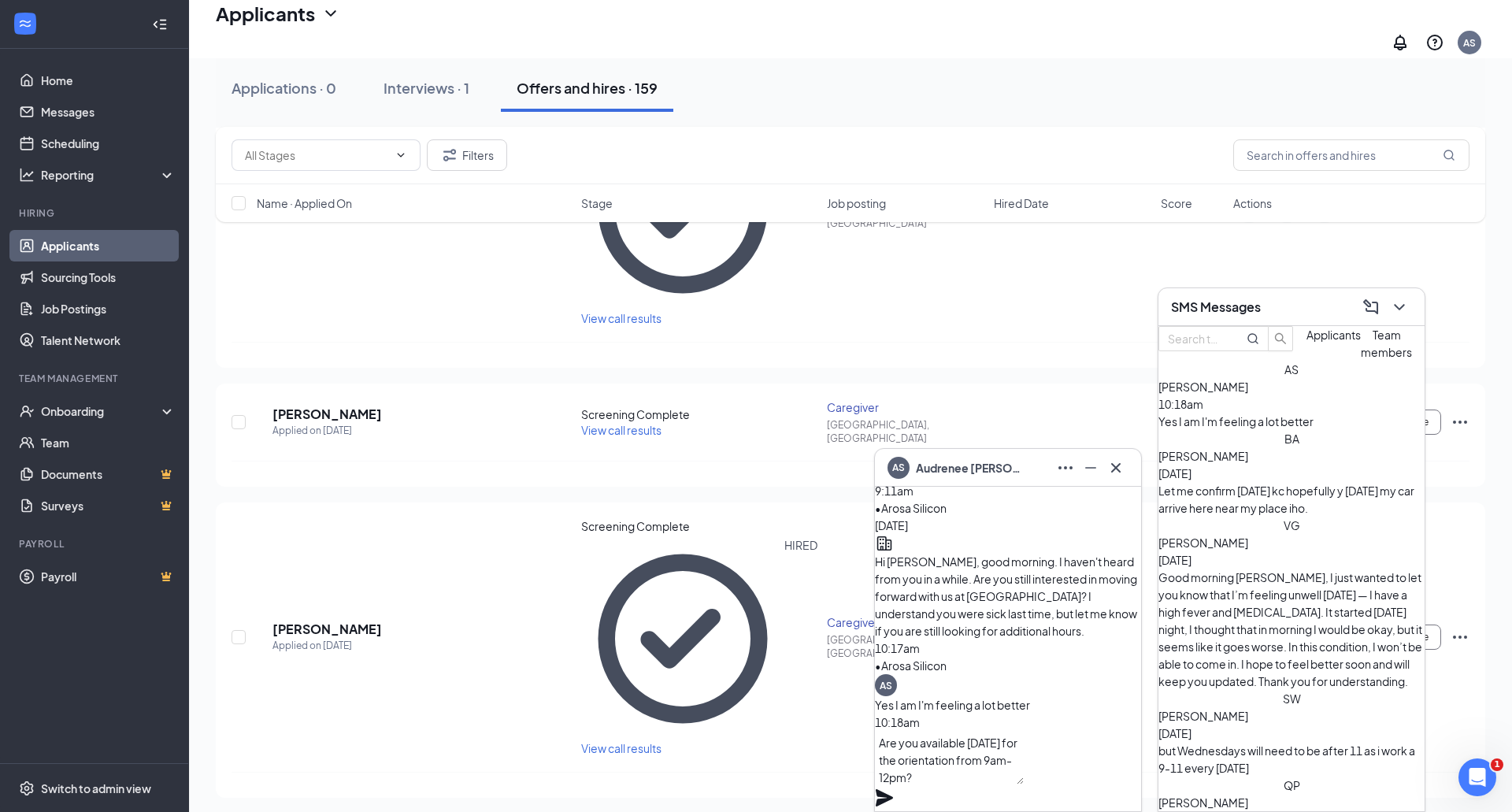
type textarea "Are you available [DATE] for the orientation from 9am-12pm?"
click at [894, 788] on icon "Plane" at bounding box center [883, 797] width 19 height 19
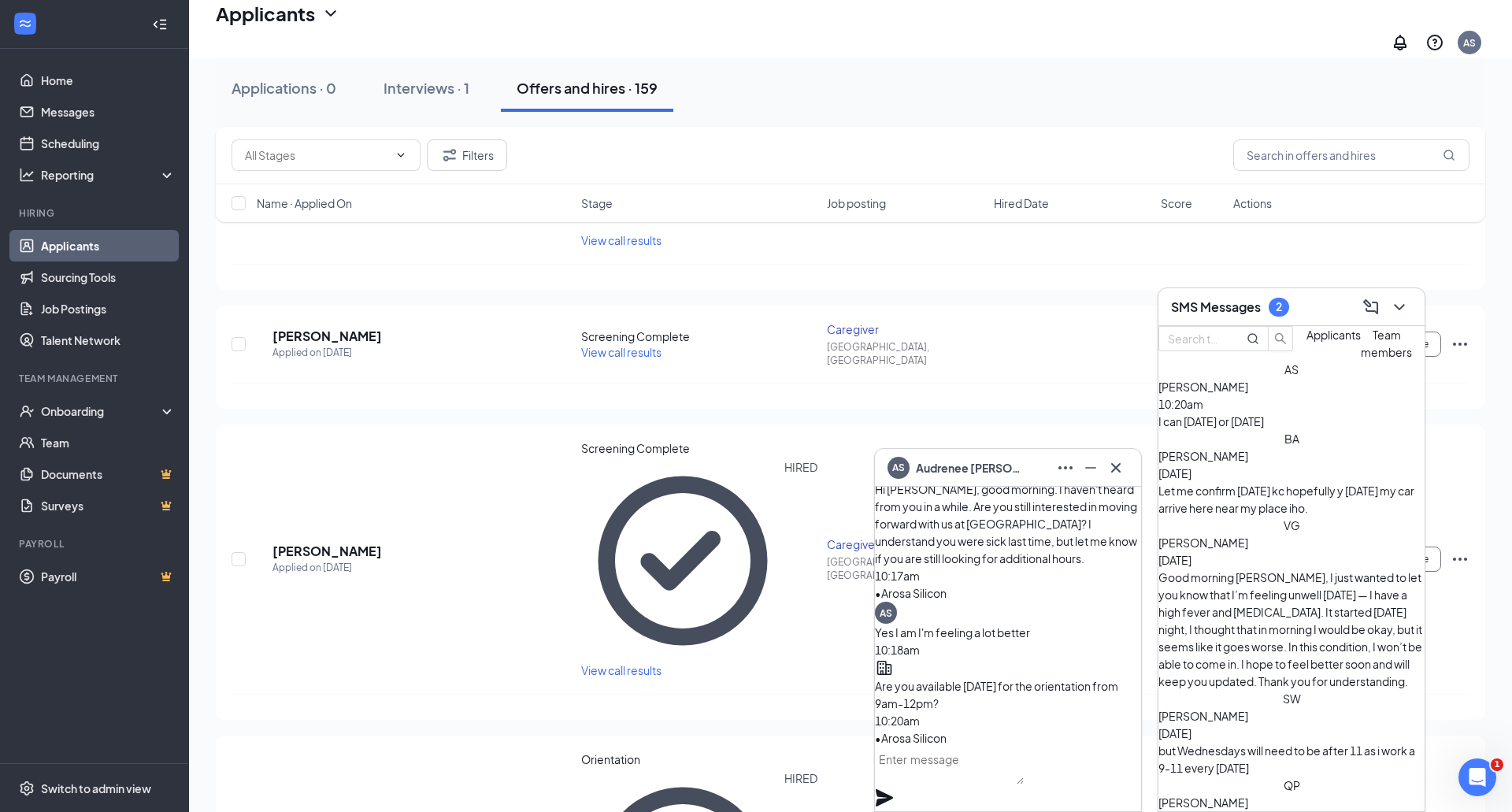
scroll to position [1022, 0]
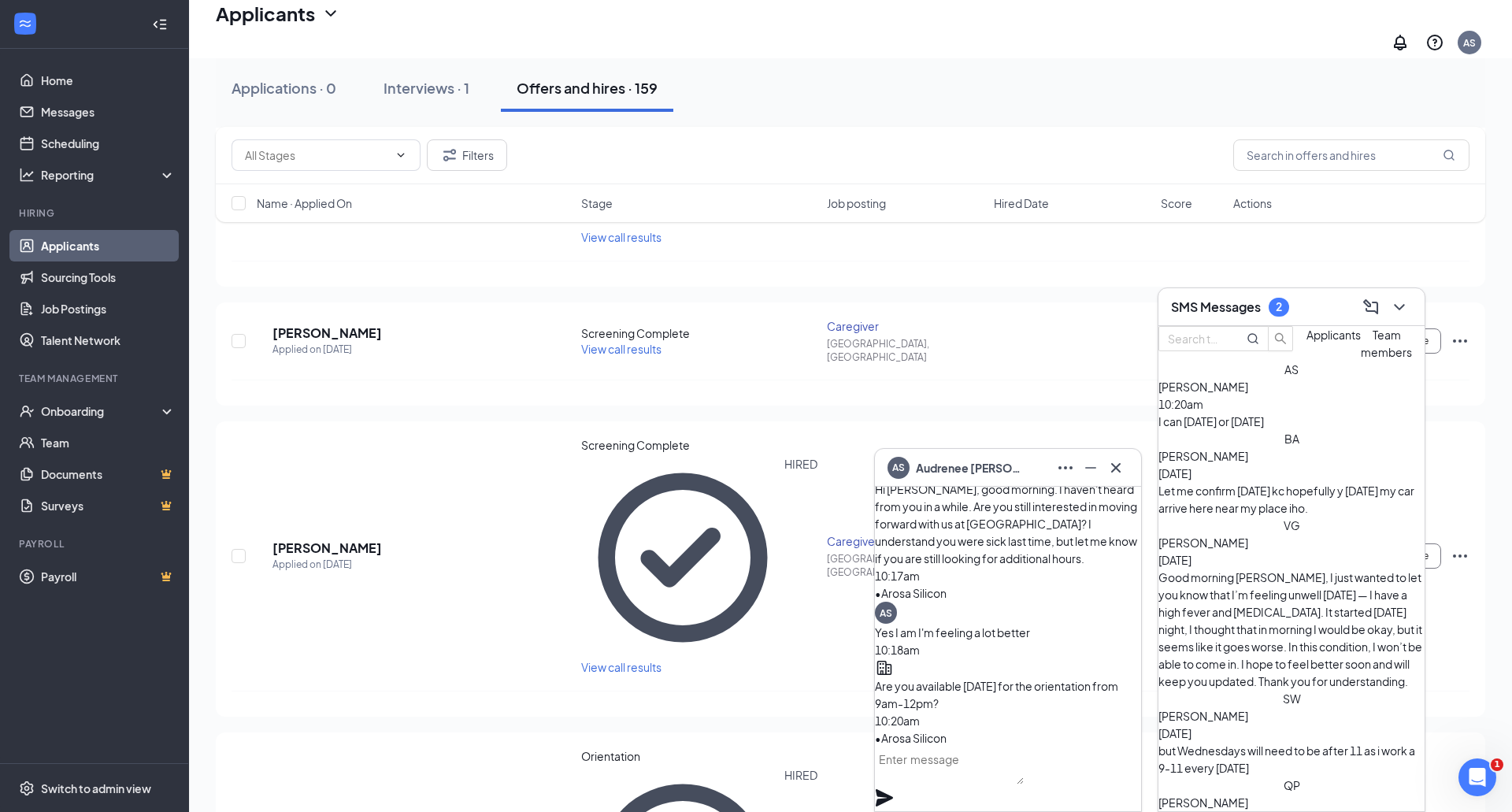
click at [1270, 430] on div "I can [DATE] or [DATE]" at bounding box center [1290, 421] width 266 height 18
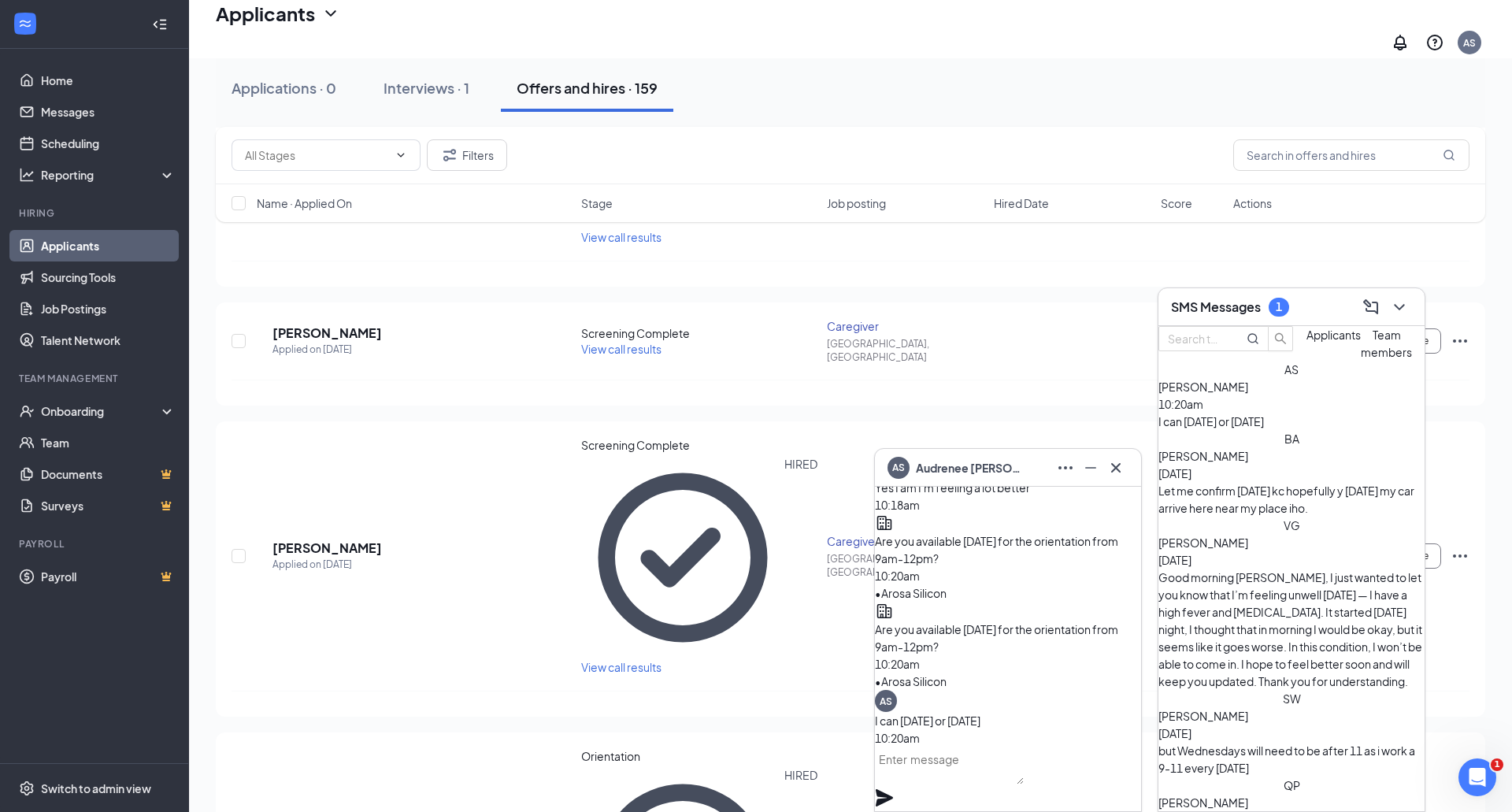
click at [960, 769] on textarea at bounding box center [949, 765] width 148 height 38
click at [1009, 781] on textarea at bounding box center [949, 765] width 148 height 38
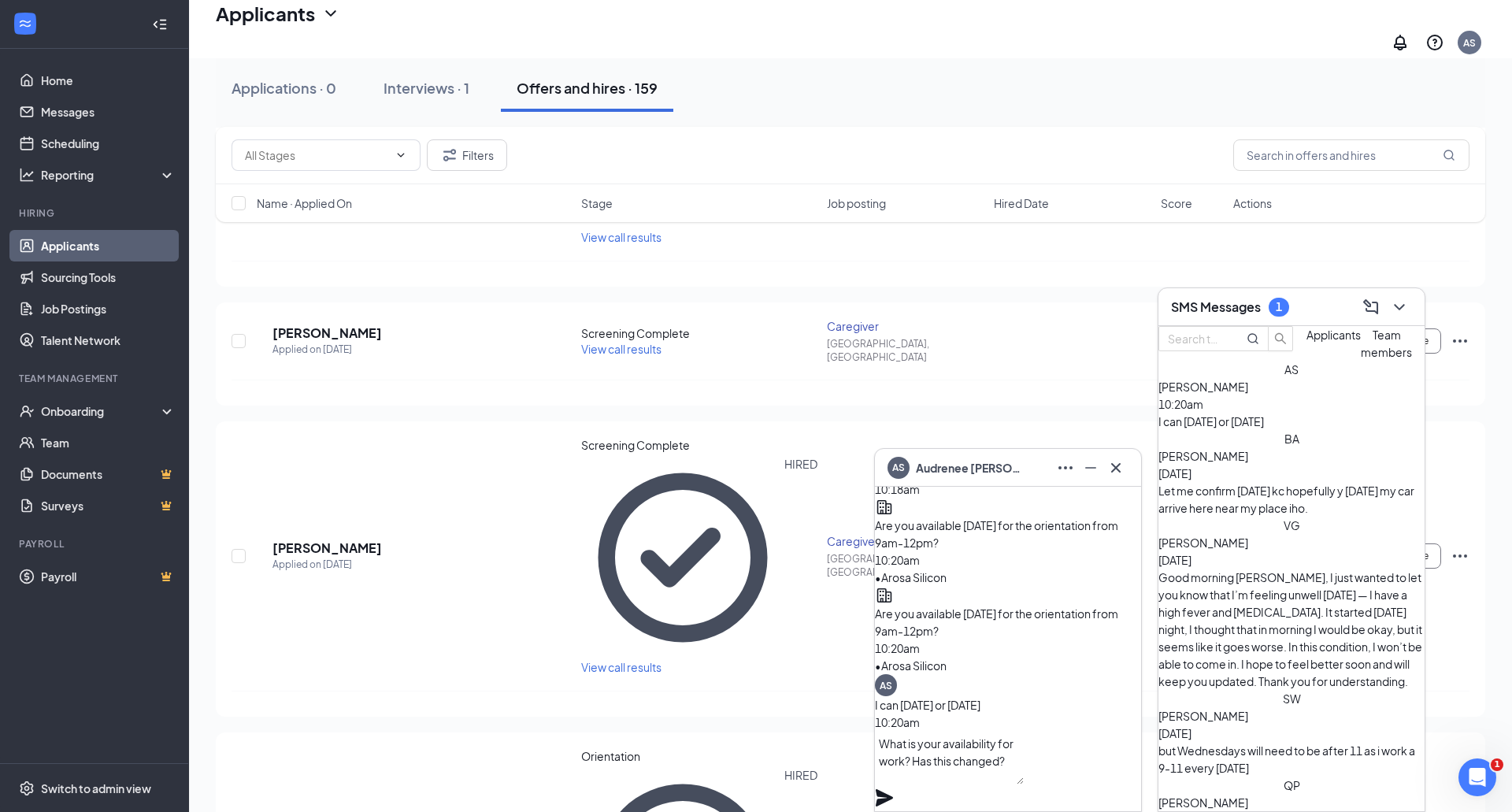
type textarea "What is your availability for work? Has this changed?"
click at [894, 788] on icon "Plane" at bounding box center [883, 797] width 19 height 19
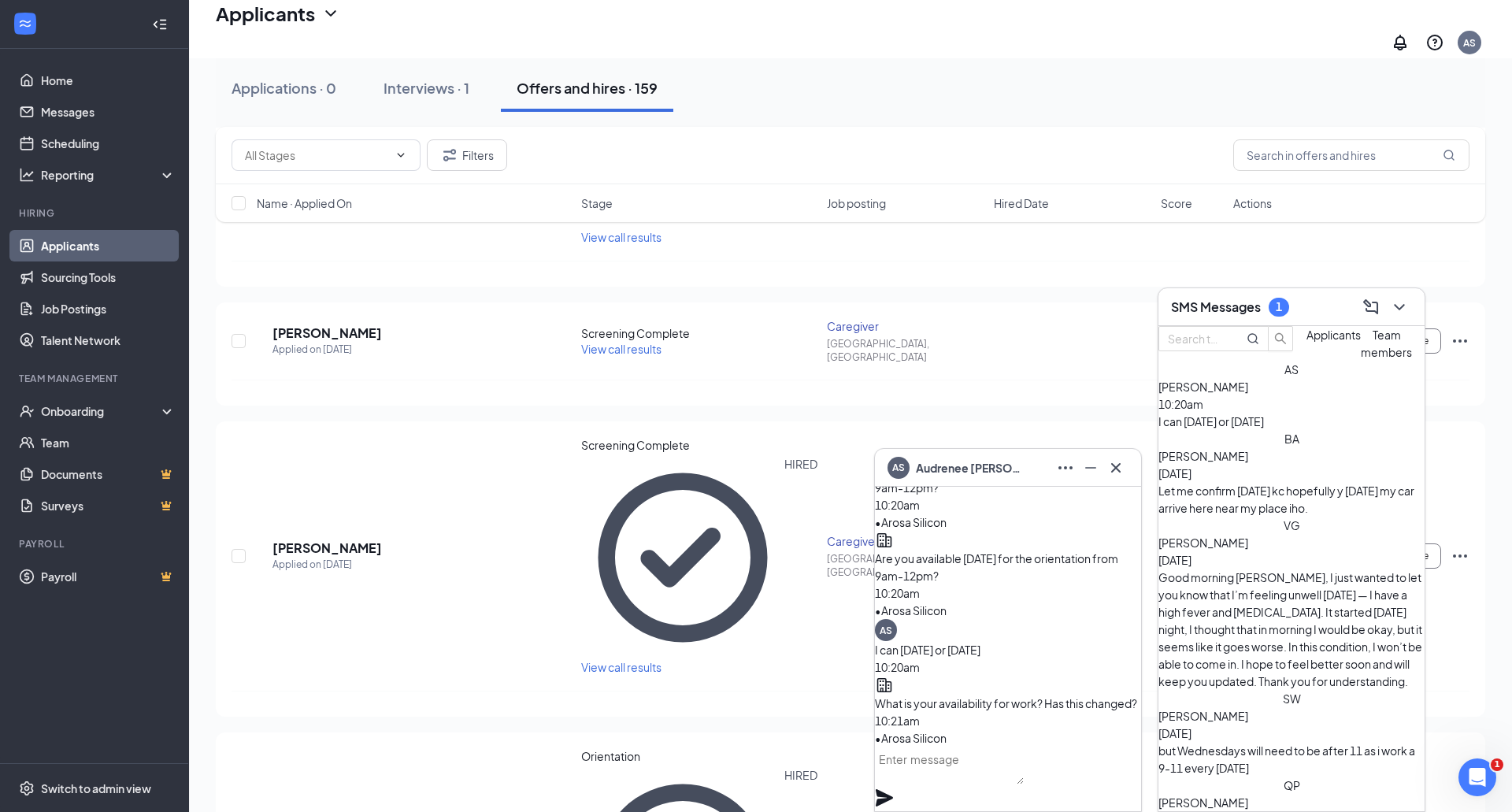
click at [1259, 430] on div "I can [DATE] or [DATE]" at bounding box center [1290, 421] width 266 height 18
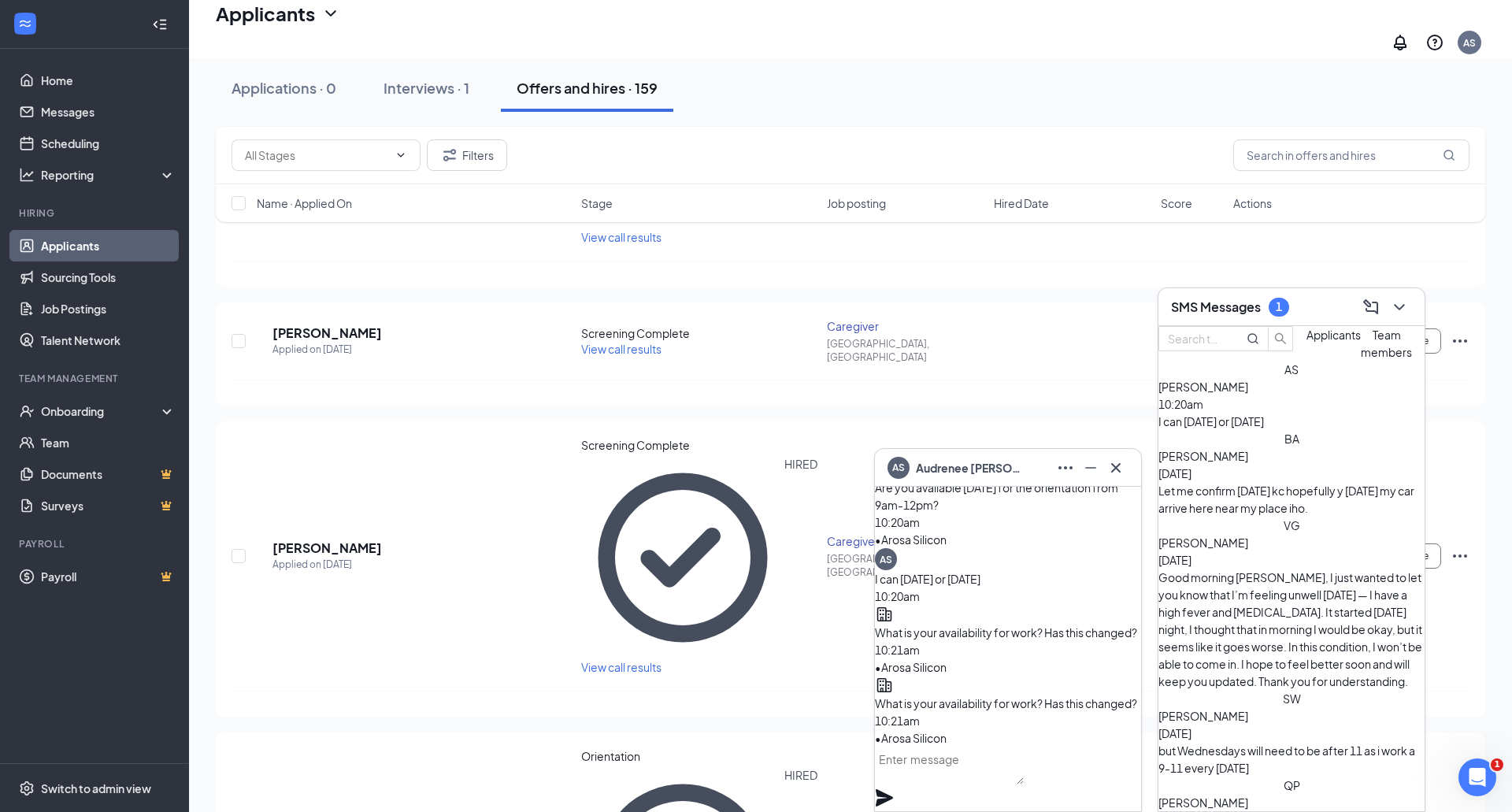
click at [1306, 342] on span "Applicants" at bounding box center [1334, 335] width 55 height 14
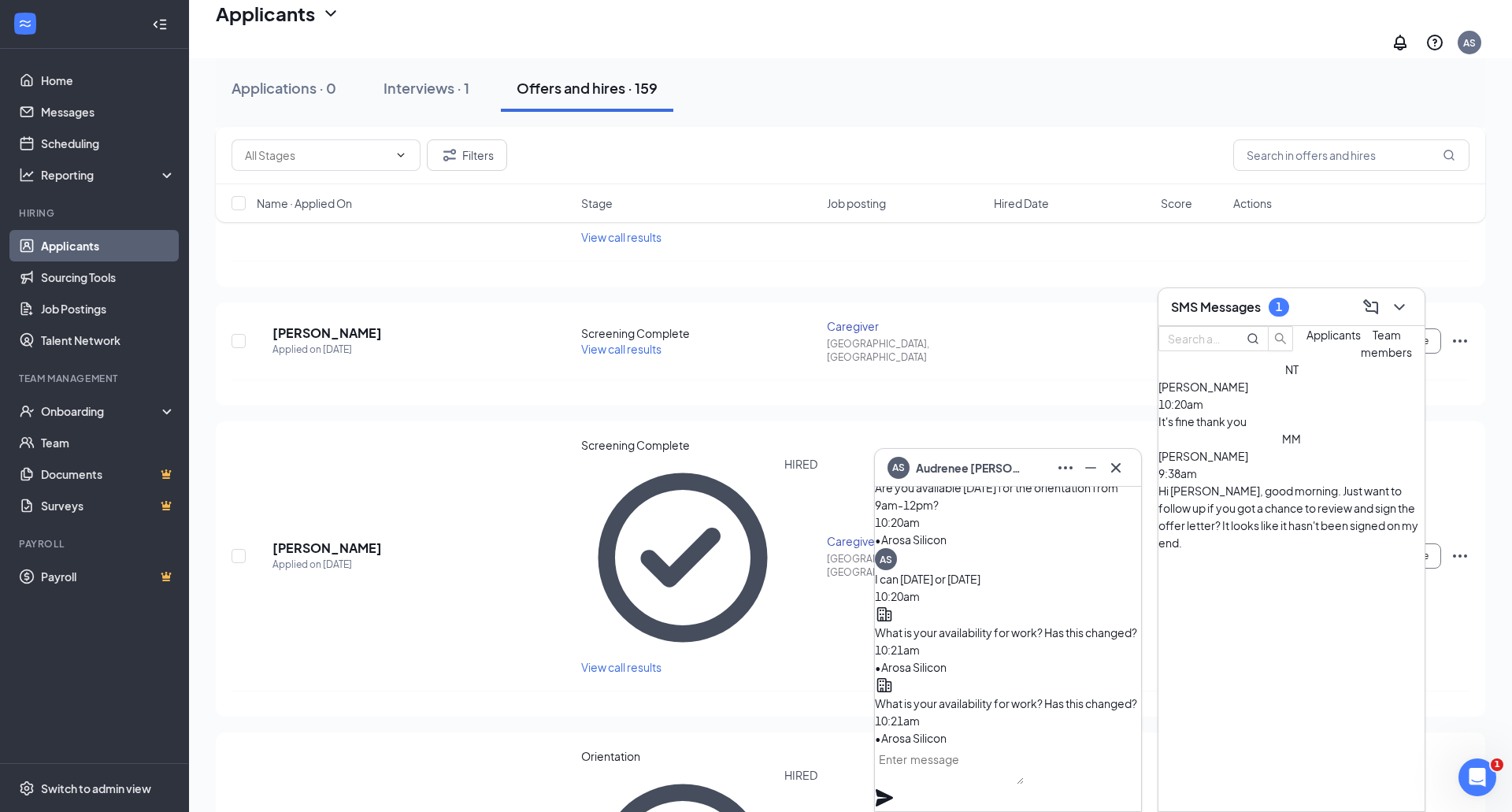
click at [1271, 430] on div "It's fine thank you" at bounding box center [1290, 421] width 266 height 18
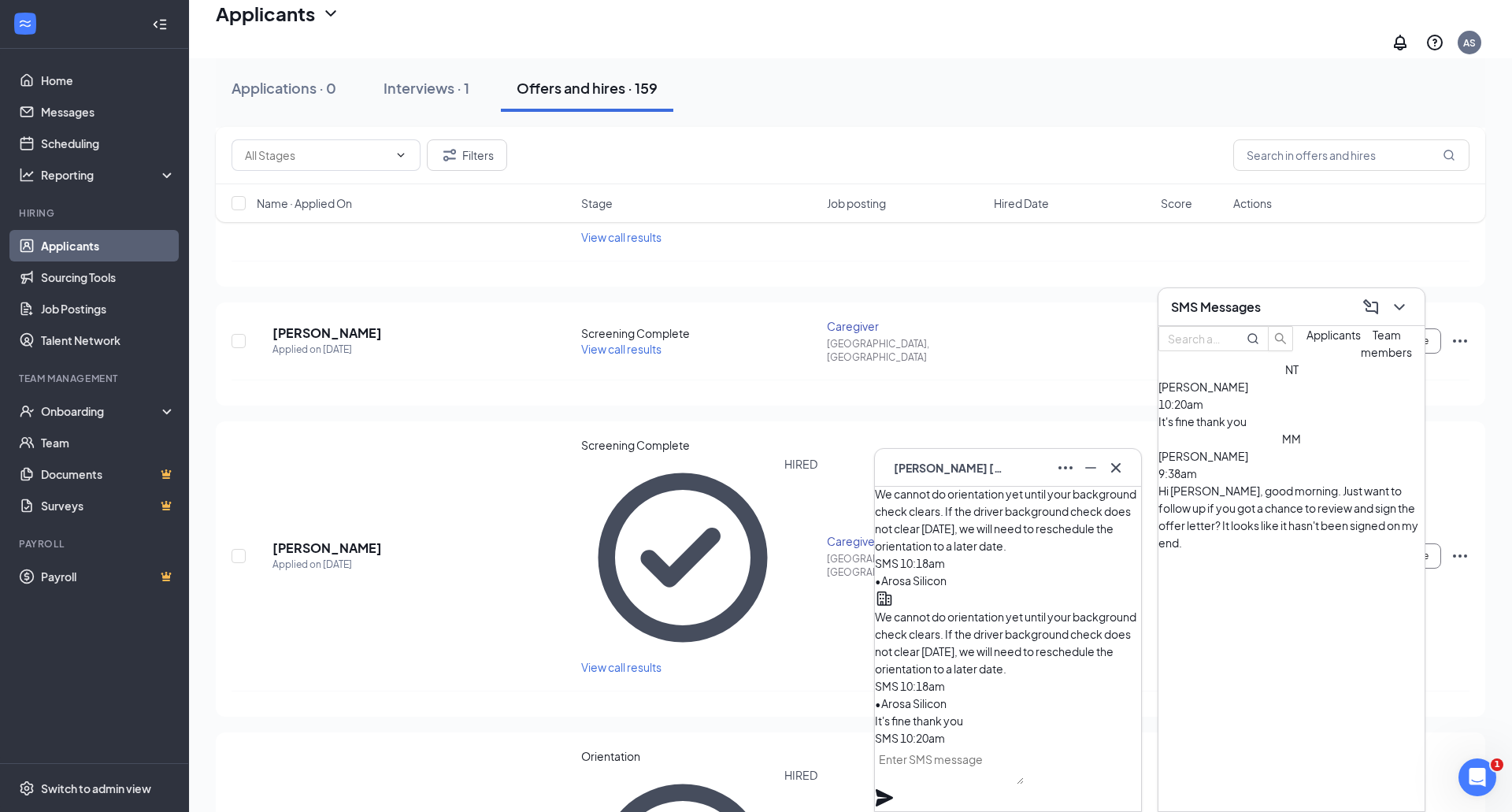
click at [987, 778] on textarea at bounding box center [949, 765] width 148 height 38
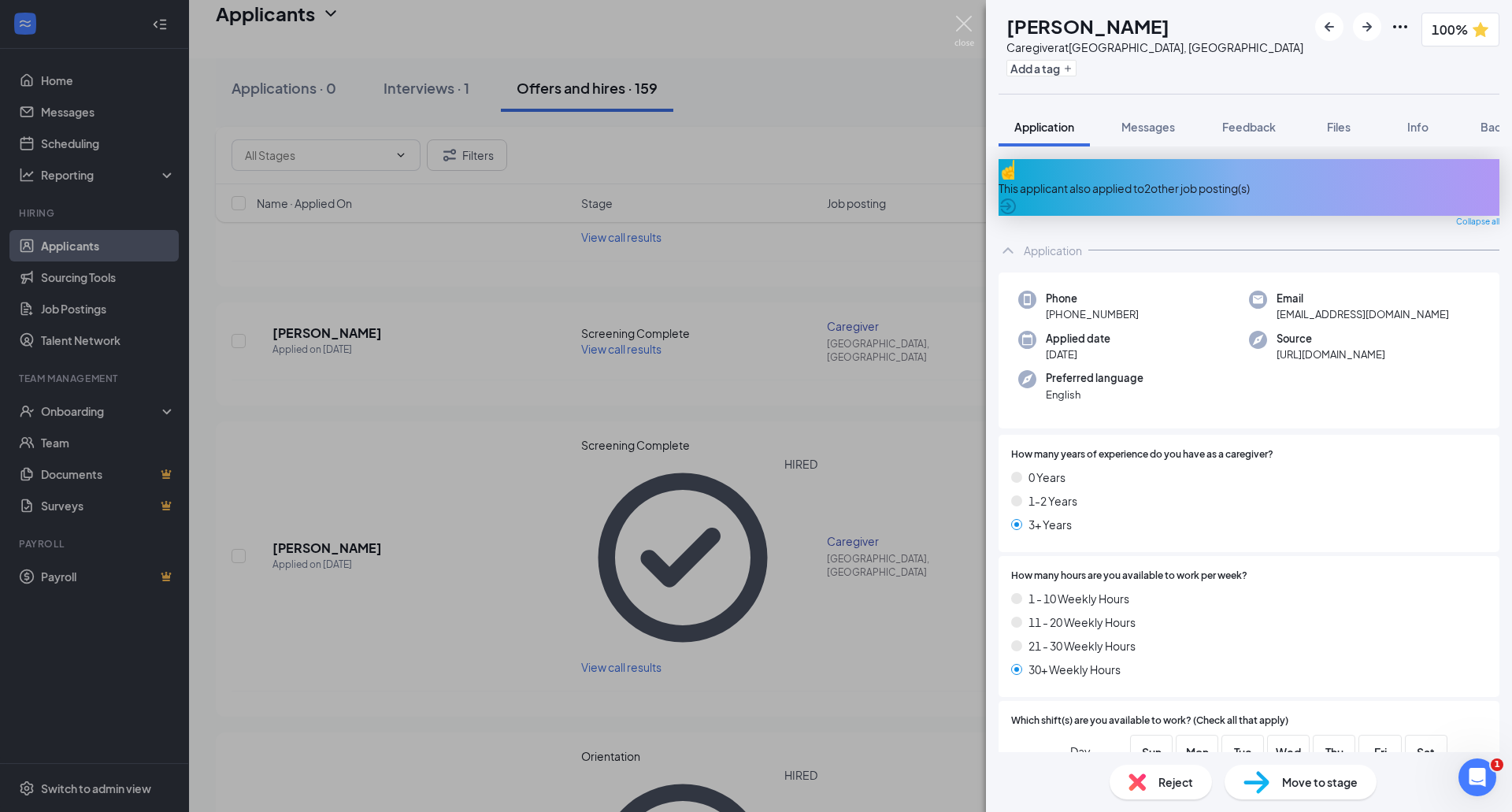
click at [972, 25] on img at bounding box center [964, 31] width 19 height 31
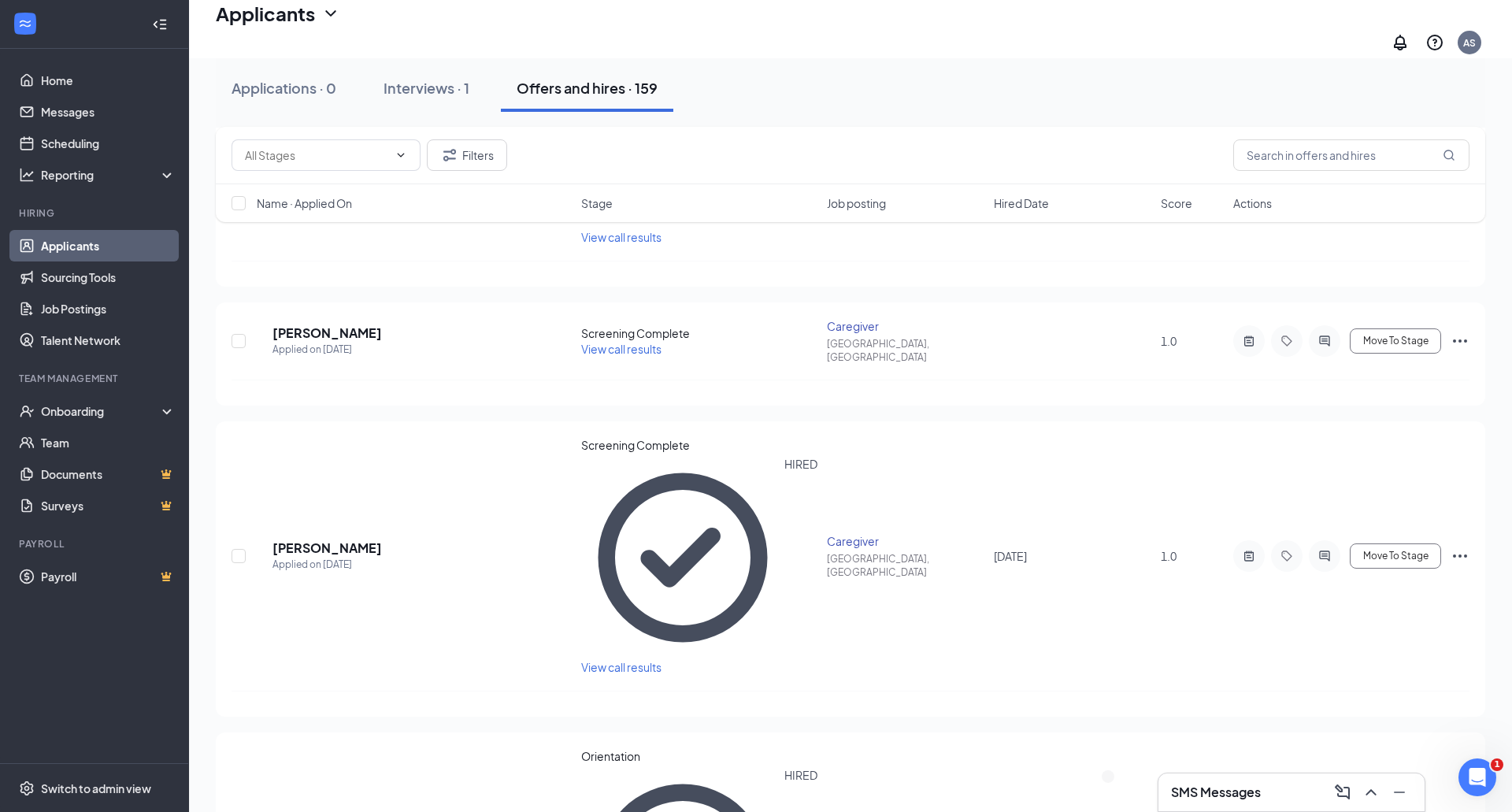
click at [1228, 791] on h3 "SMS Messages" at bounding box center [1216, 793] width 90 height 18
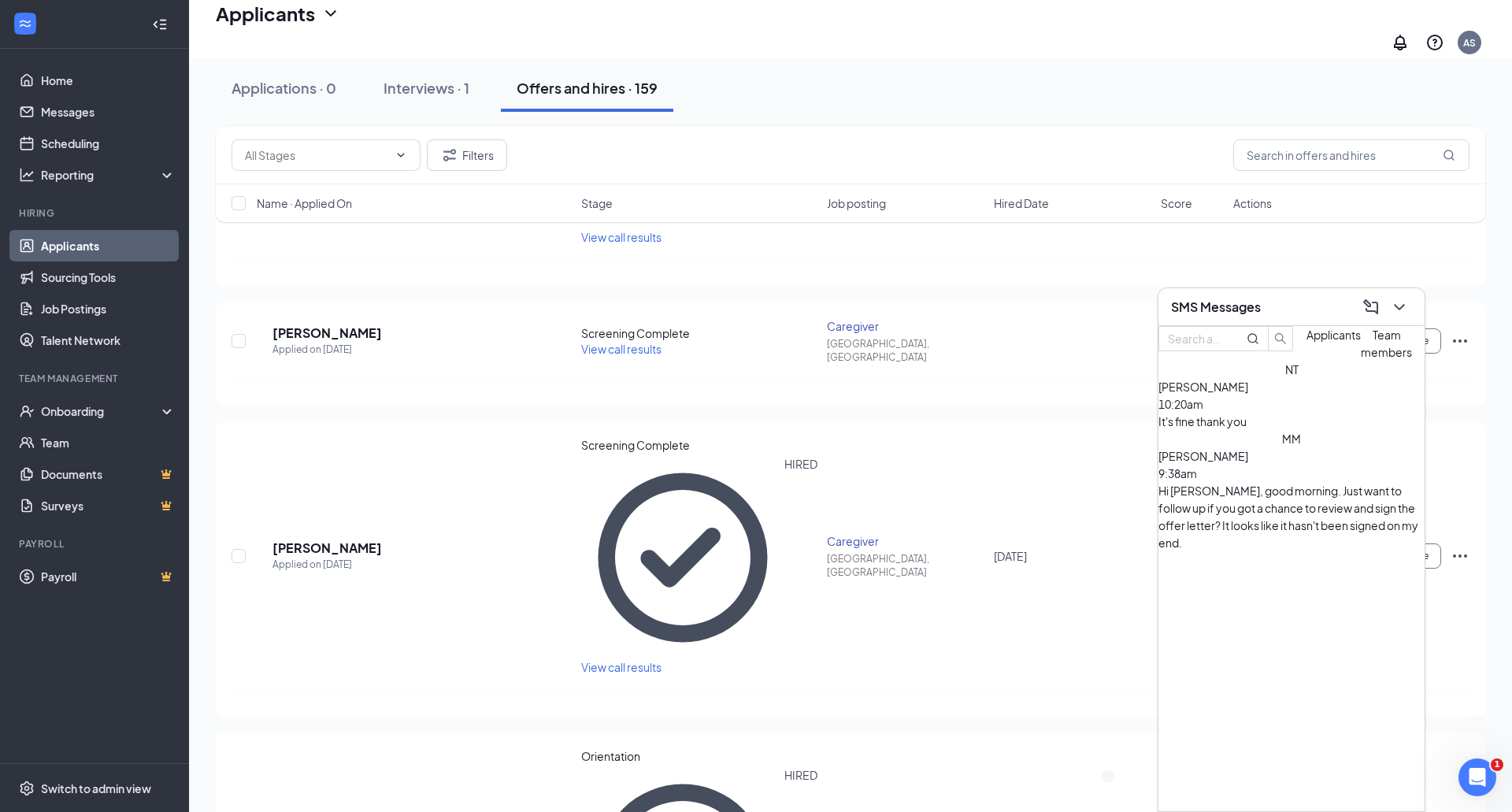
click at [1360, 360] on span "Team members" at bounding box center [1386, 344] width 51 height 32
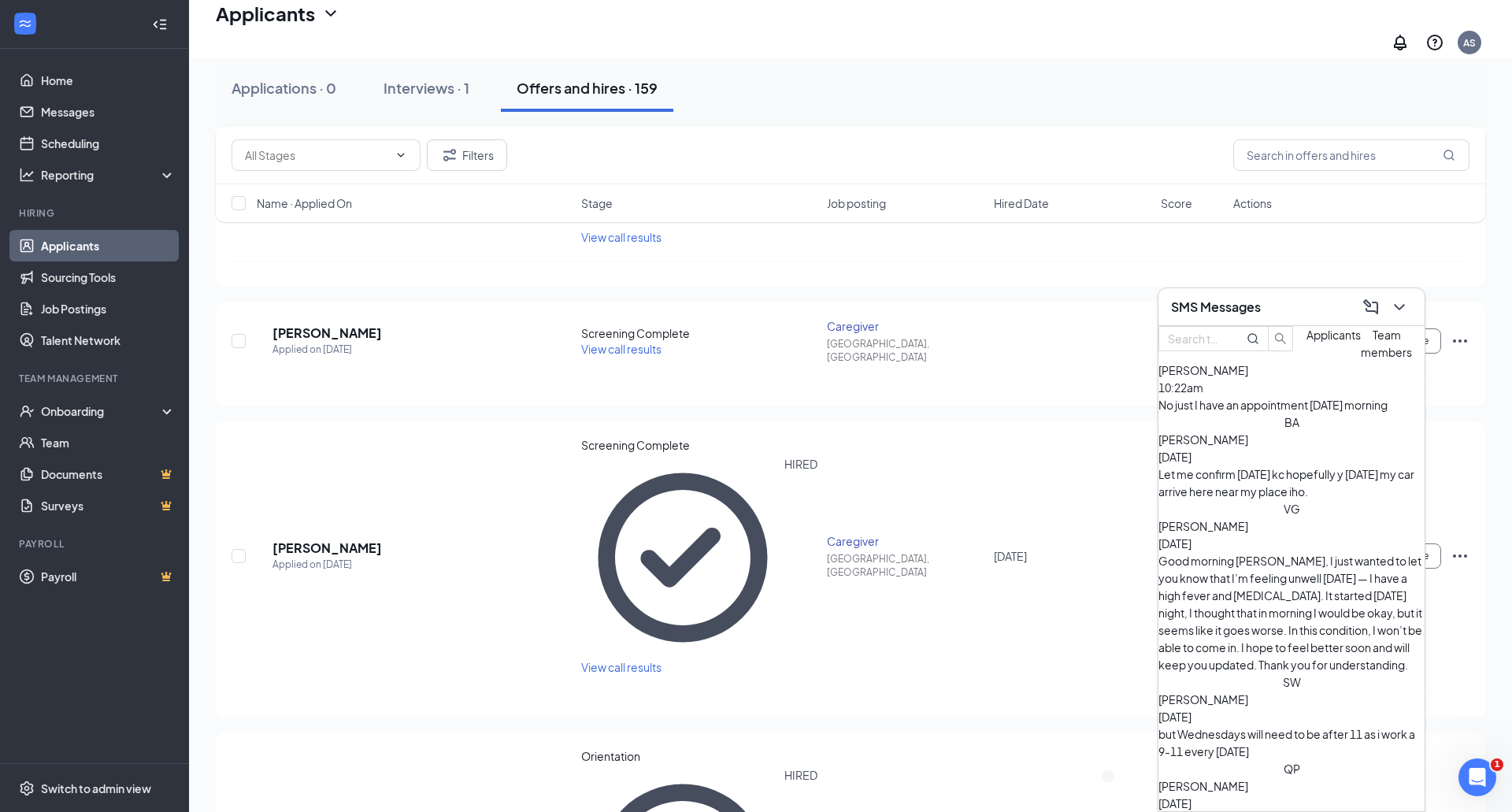
scroll to position [25, 0]
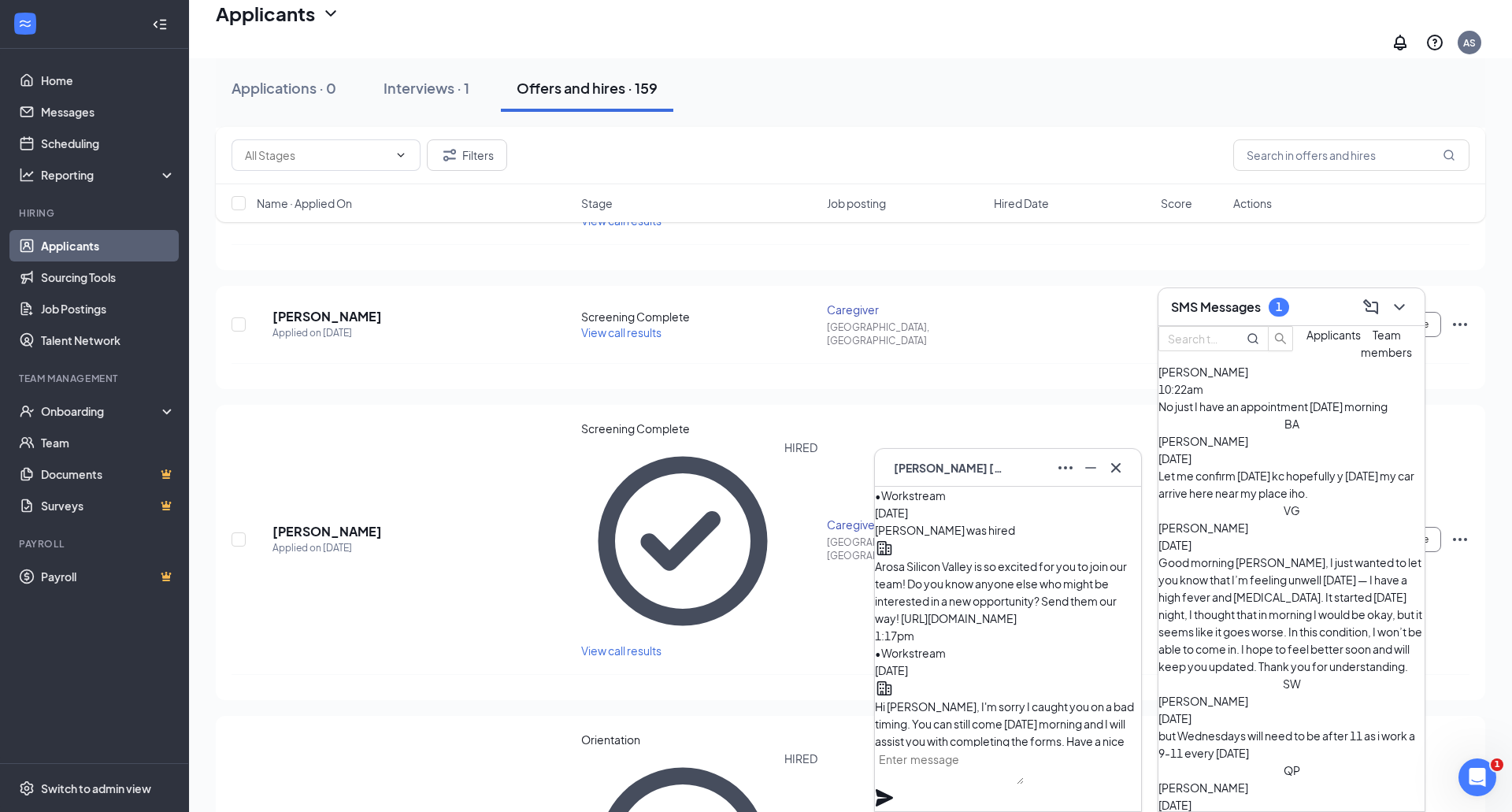
scroll to position [0, 0]
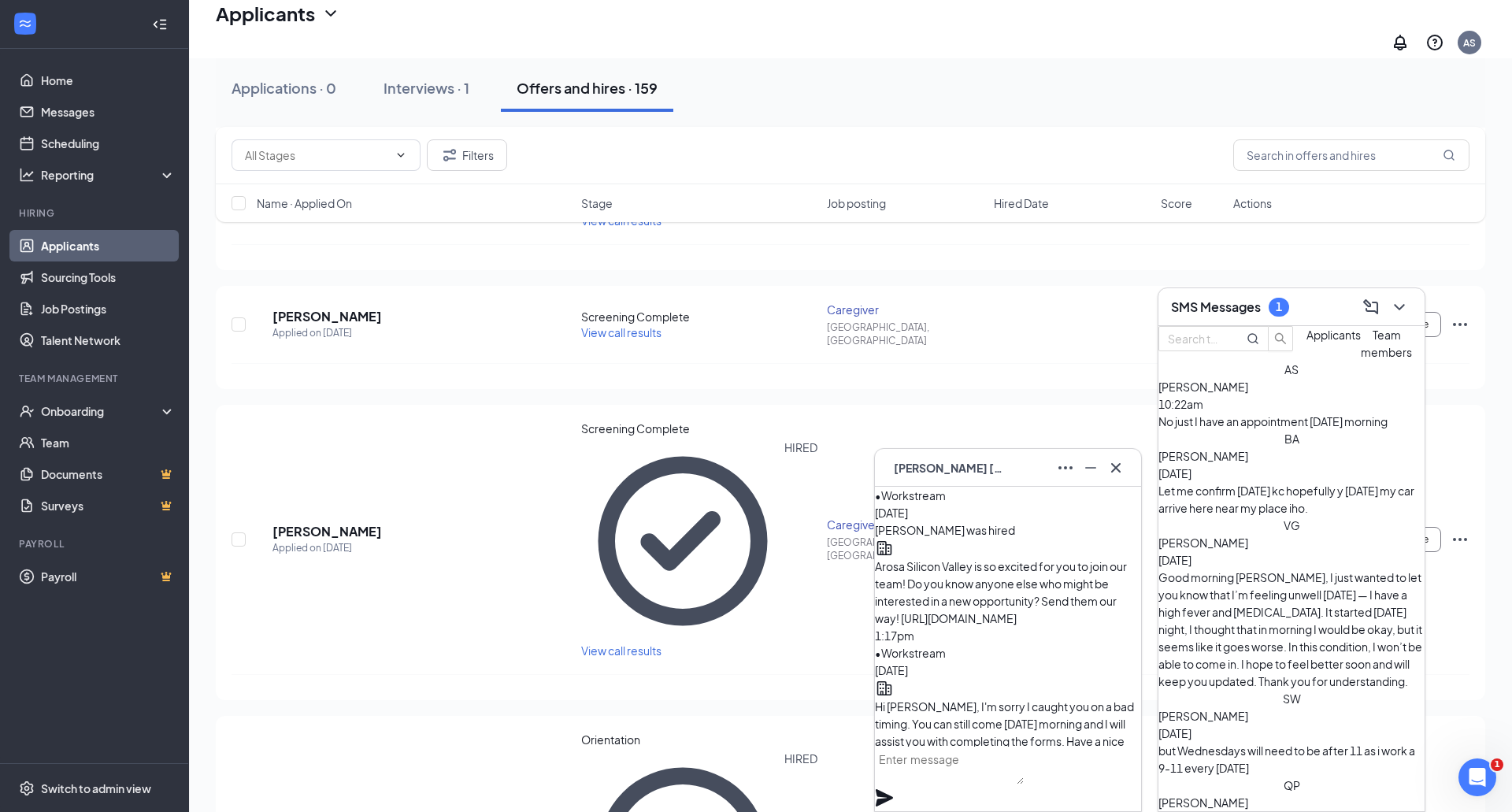
click at [1306, 342] on span "Applicants" at bounding box center [1334, 335] width 55 height 14
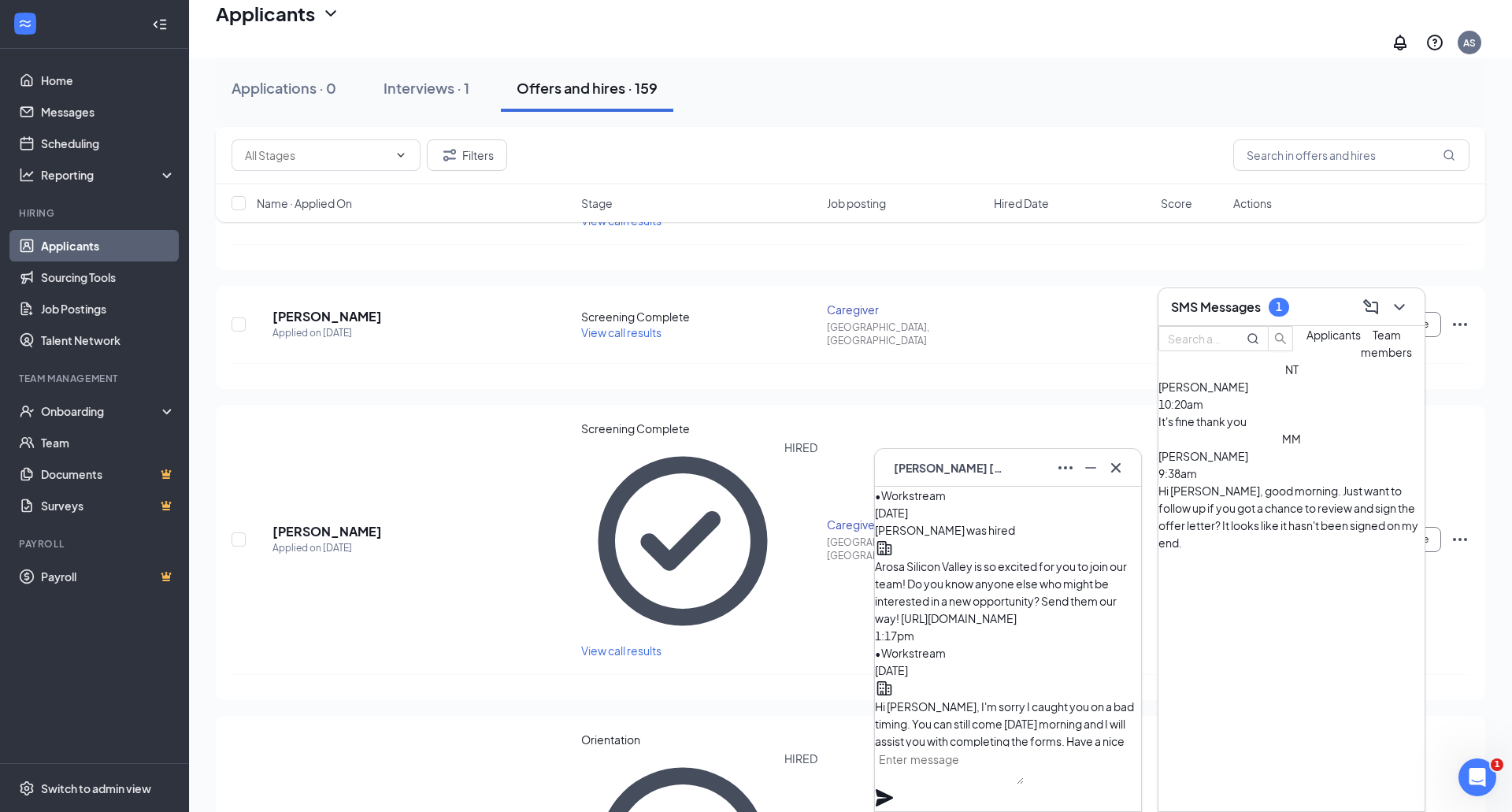
click at [1360, 360] on span "Team members" at bounding box center [1386, 344] width 51 height 32
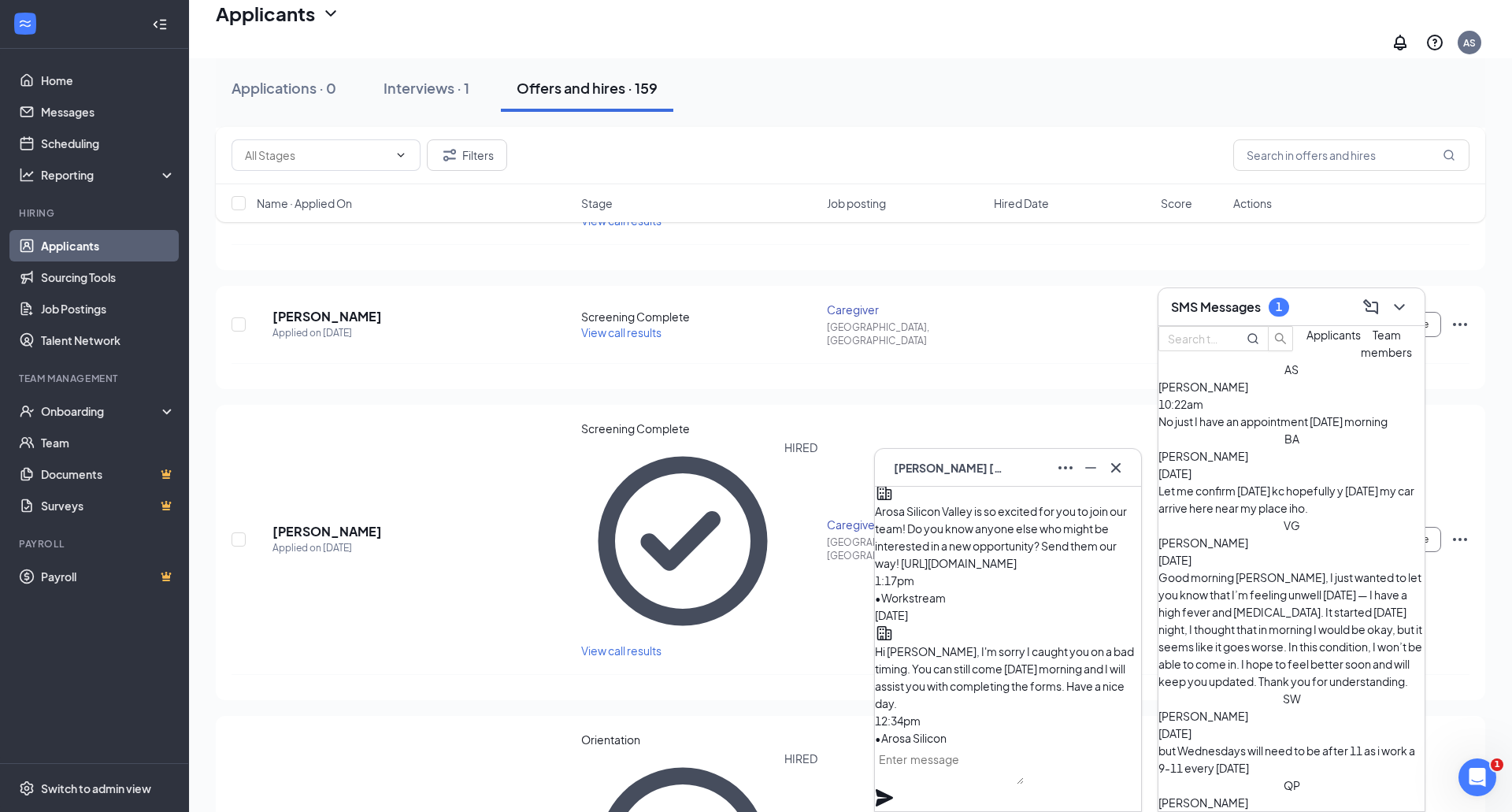
click at [1244, 430] on div "No just I have an appointment [DATE] morning" at bounding box center [1290, 421] width 266 height 18
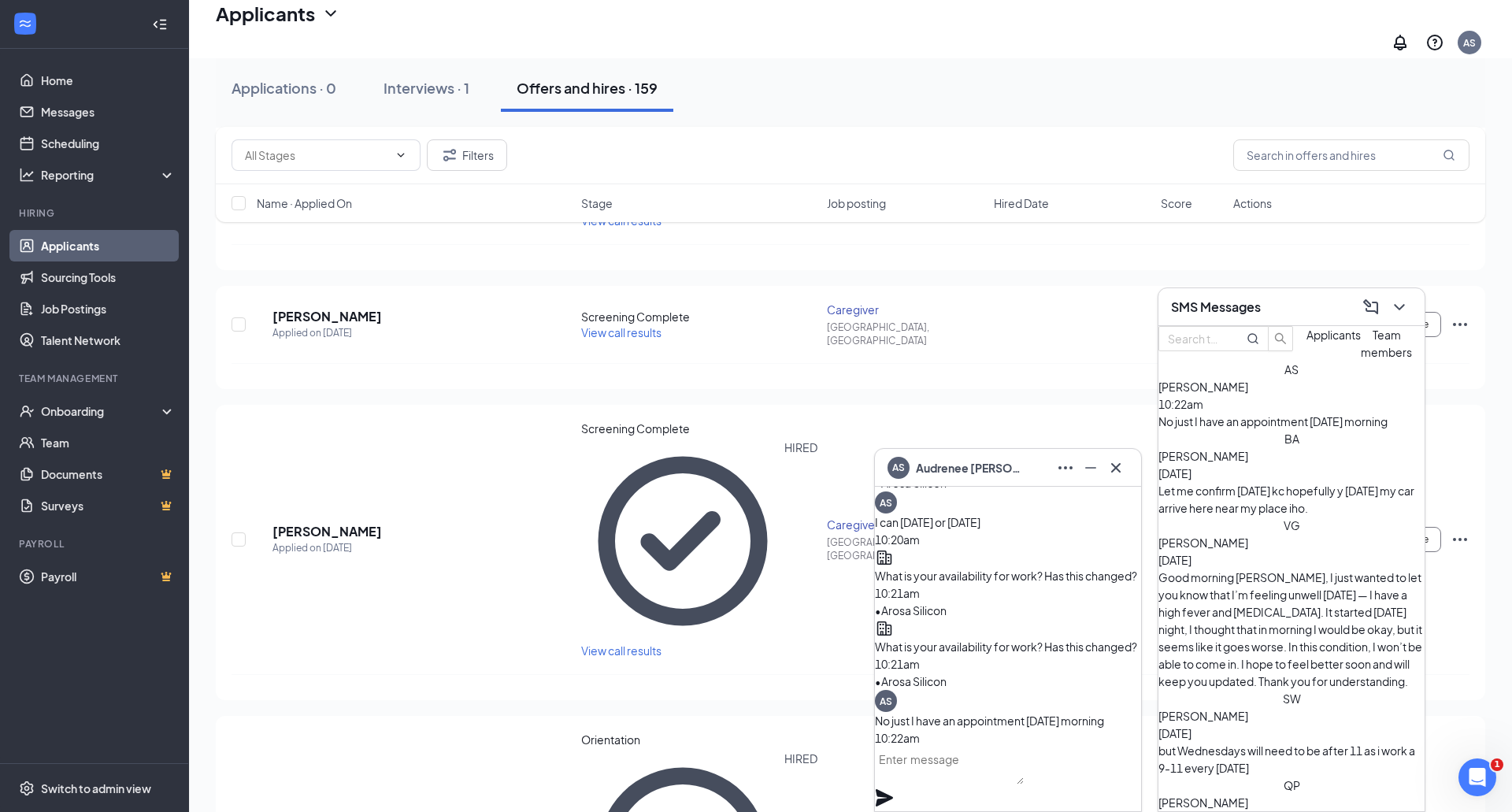
click at [956, 784] on textarea at bounding box center [949, 765] width 148 height 38
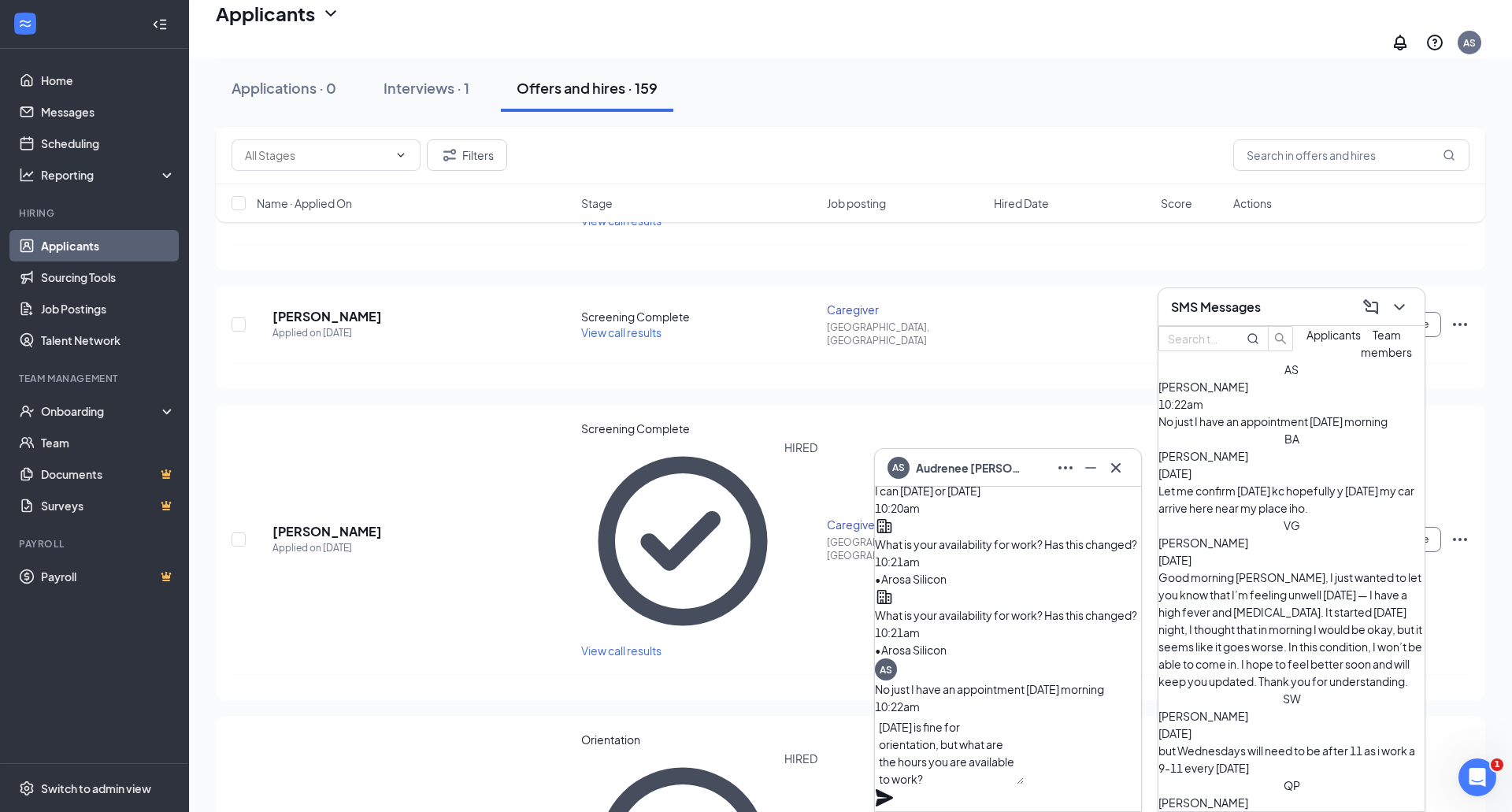
click at [995, 765] on textarea "[DATE] is fine for orientation, but what are the hours you are available to wor…" at bounding box center [949, 749] width 148 height 69
type textarea "[DATE] is fine for orientation, but what are the hours & days you are available…"
click at [894, 788] on icon "Plane" at bounding box center [883, 797] width 19 height 19
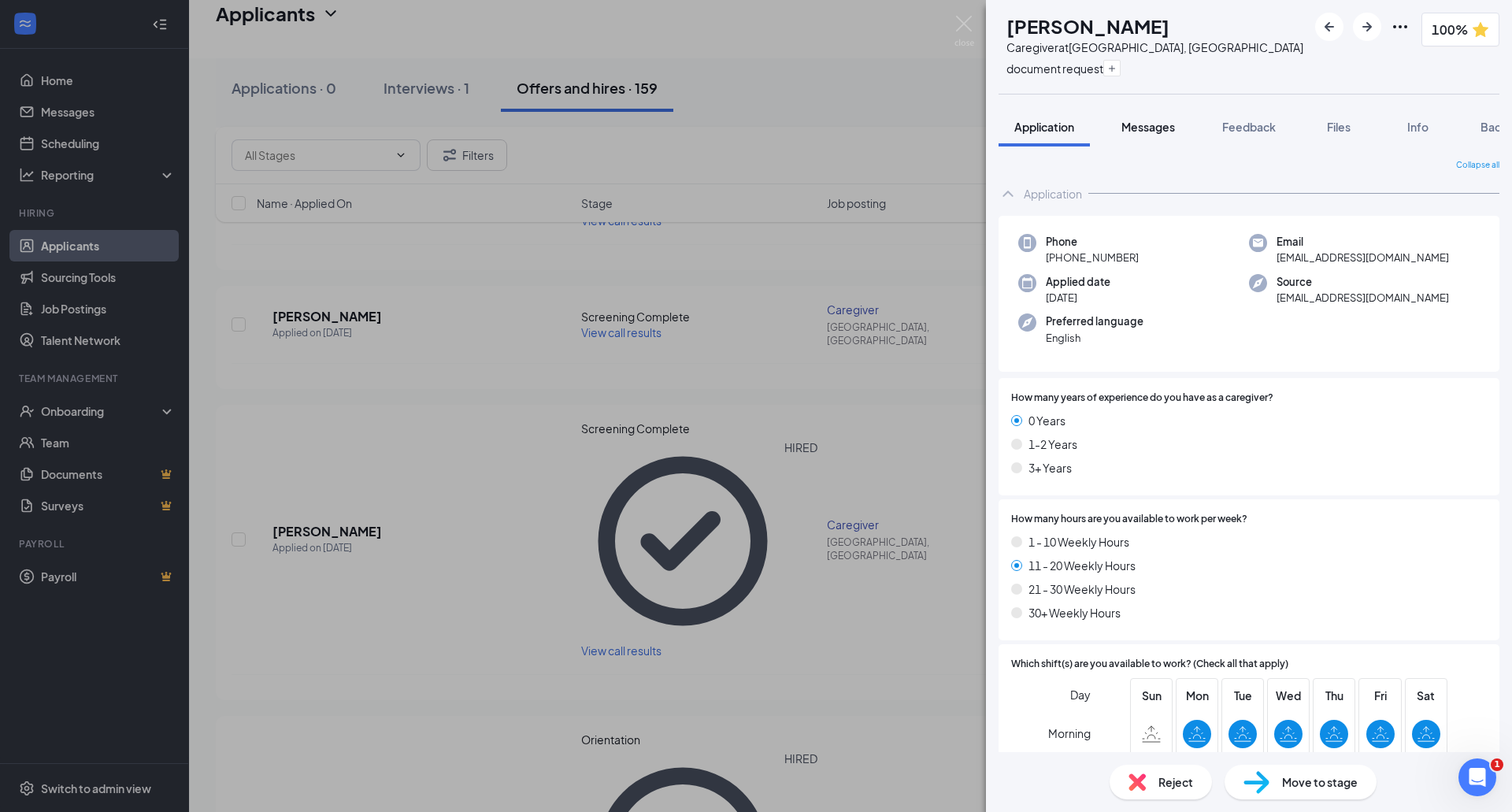
click at [1153, 134] on button "Messages" at bounding box center [1148, 126] width 85 height 40
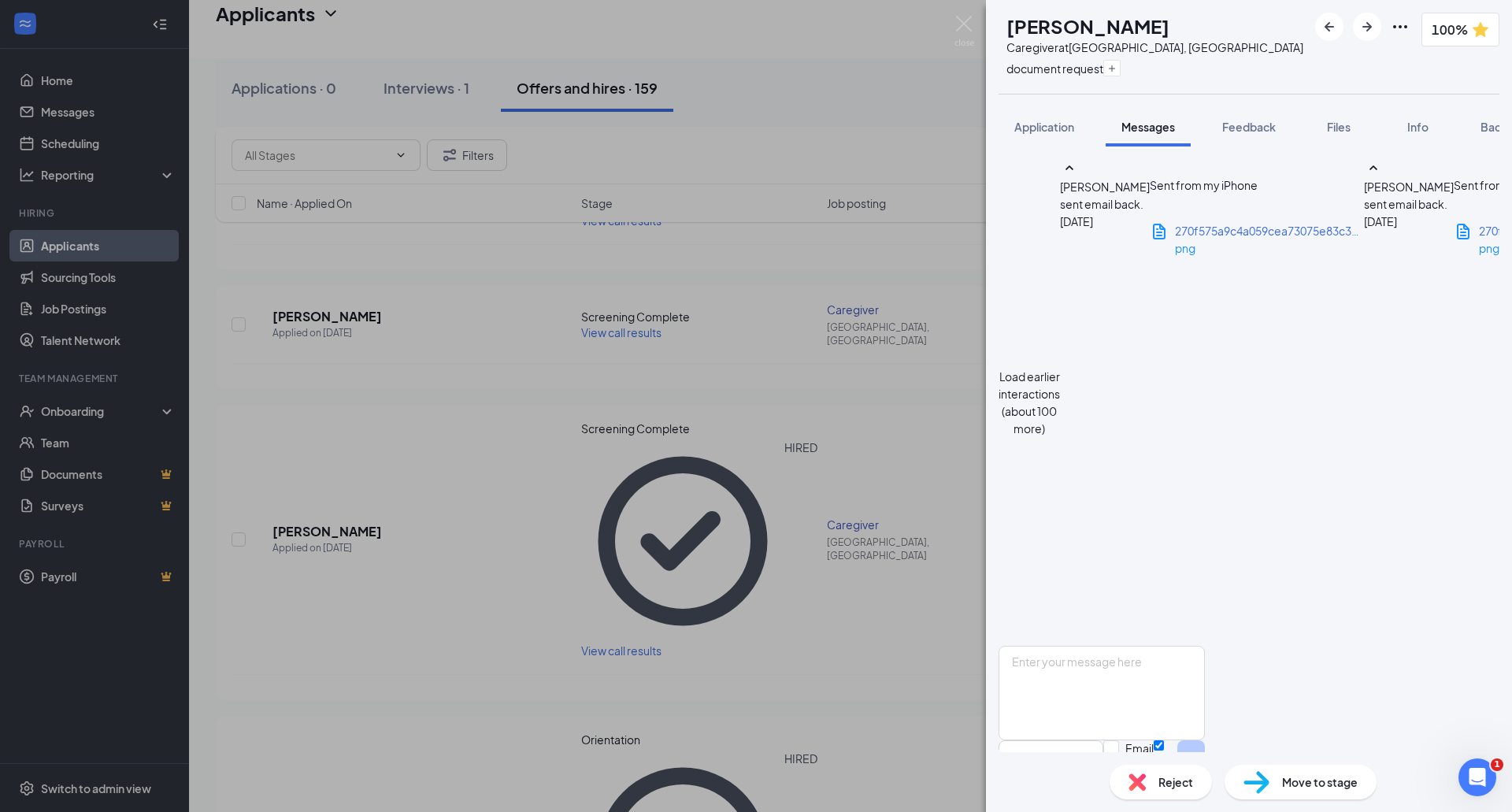
scroll to position [1166, 0]
click at [1151, 652] on textarea at bounding box center [1101, 693] width 207 height 95
click at [958, 26] on img at bounding box center [964, 31] width 19 height 31
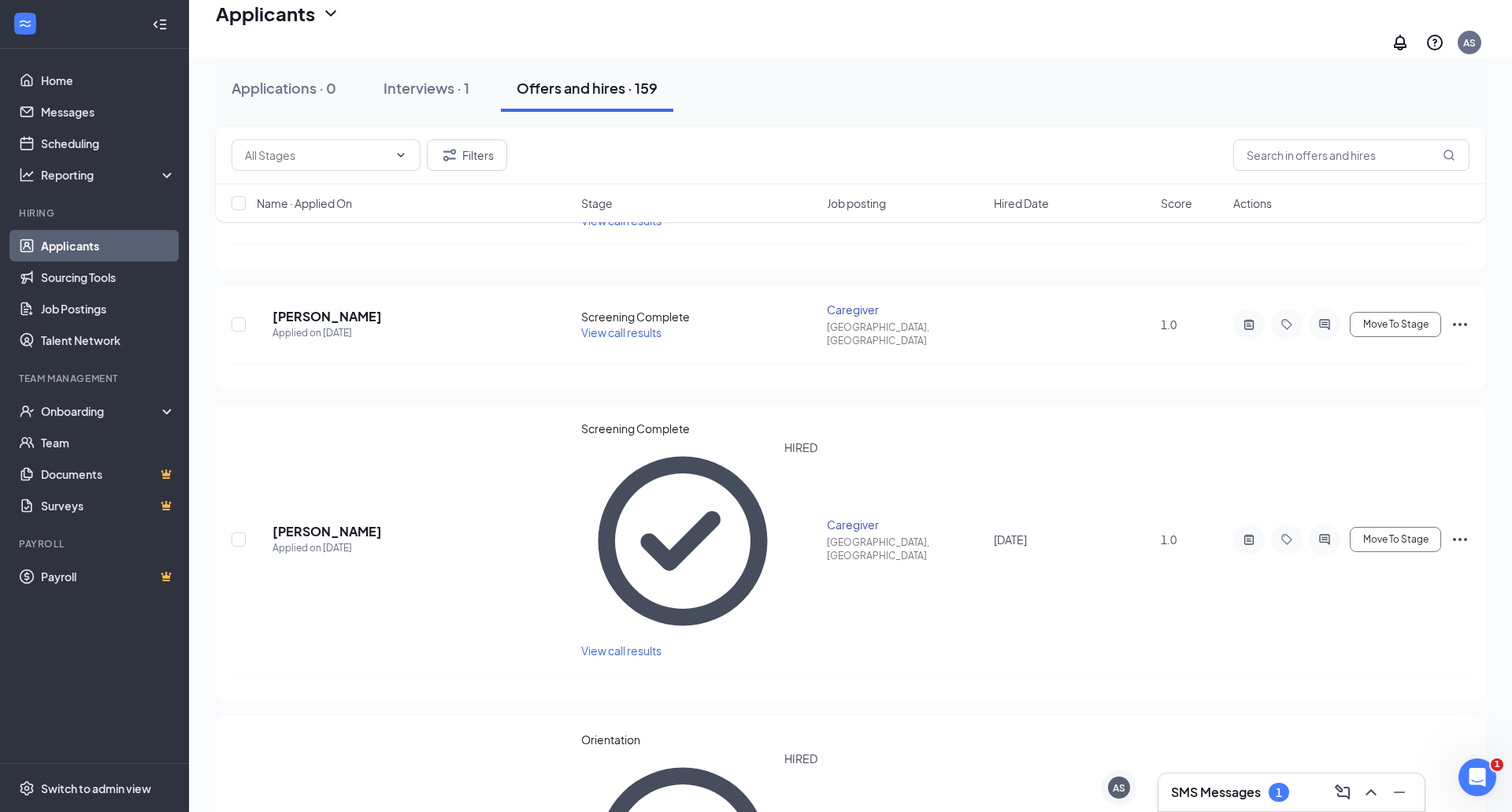
click at [1244, 795] on h3 "SMS Messages" at bounding box center [1216, 793] width 90 height 18
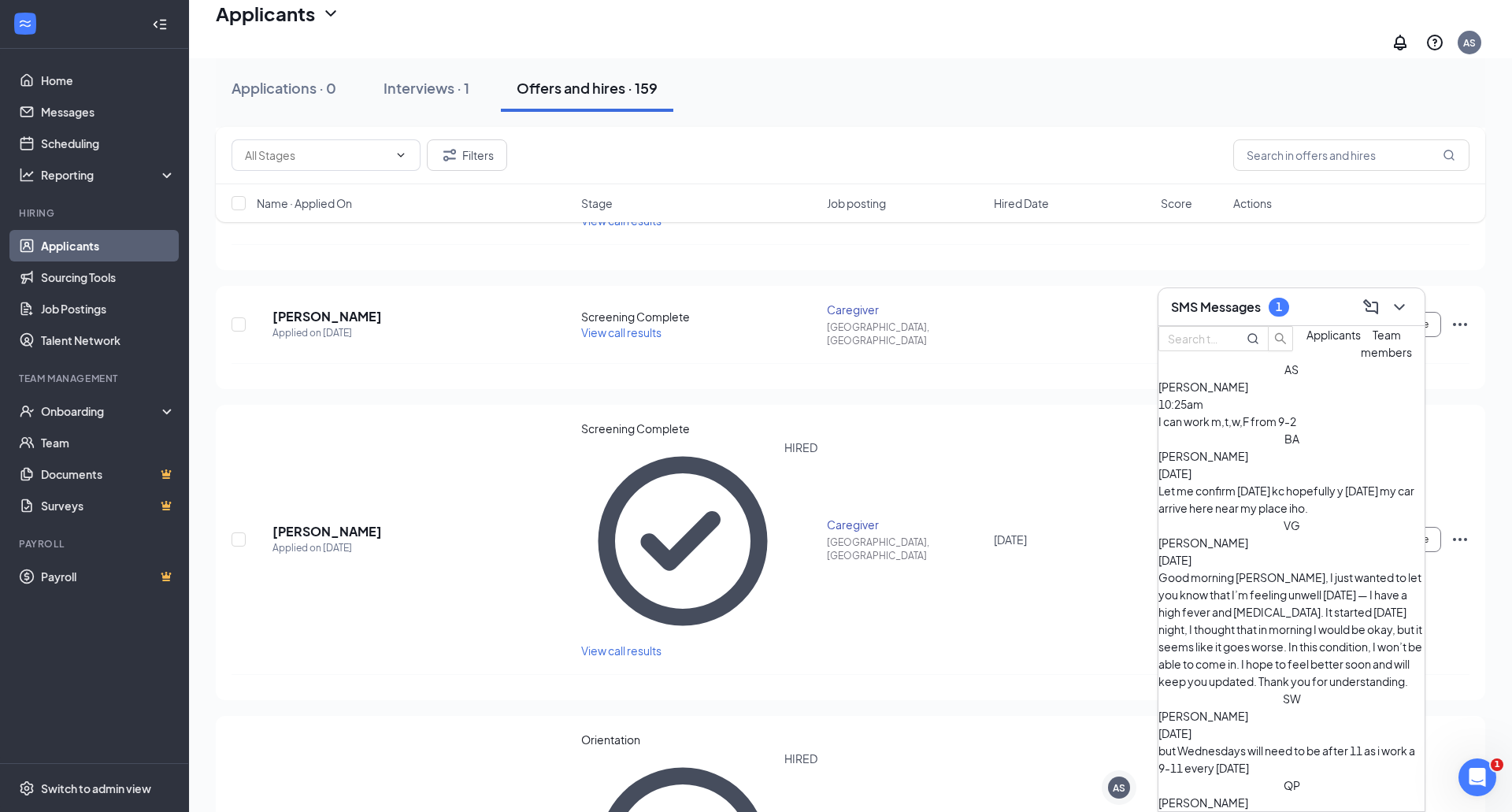
click at [1236, 430] on div "I can work m,t,w,F from 9-2" at bounding box center [1290, 421] width 266 height 18
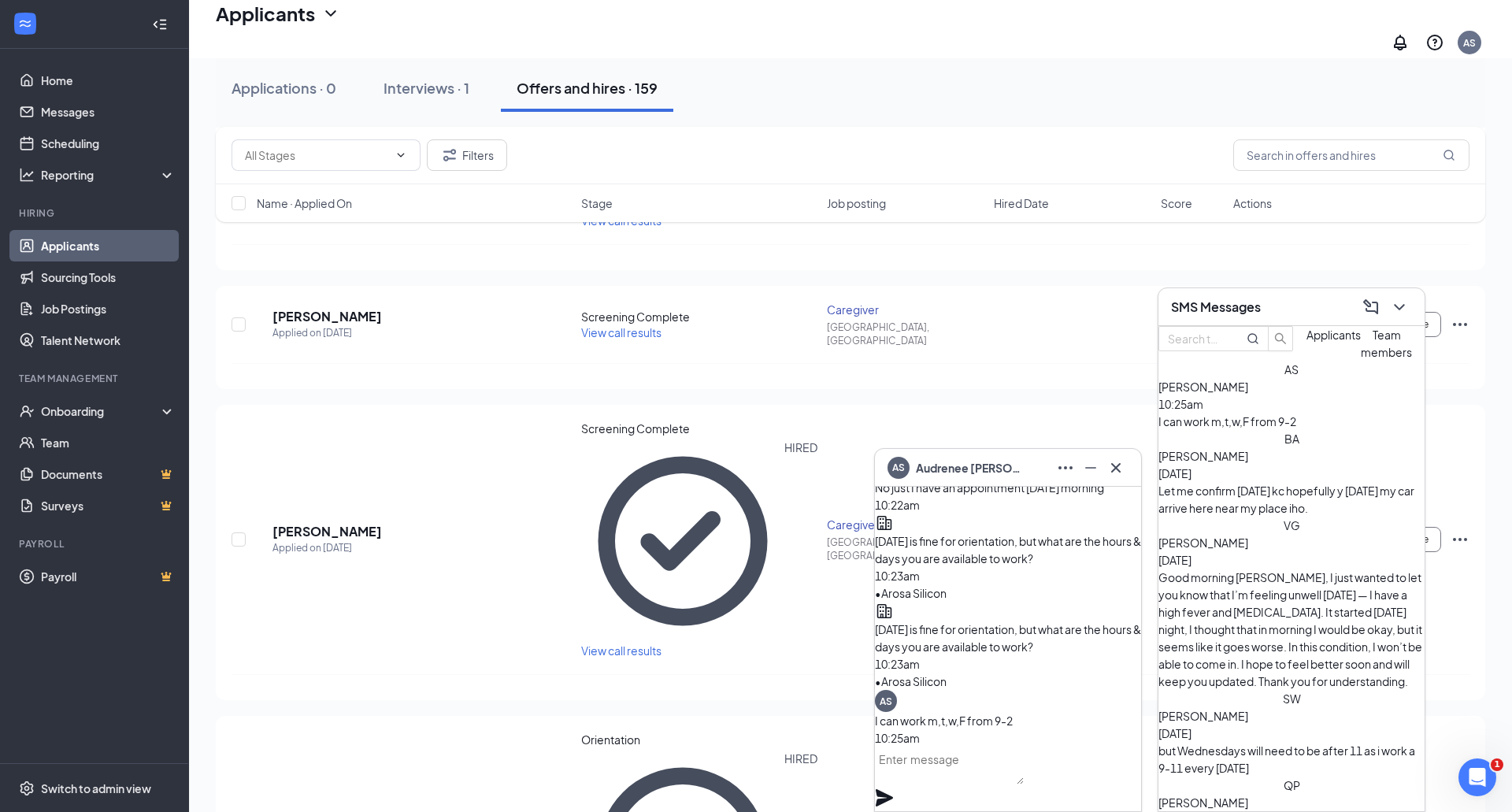
click at [924, 785] on textarea at bounding box center [949, 765] width 148 height 38
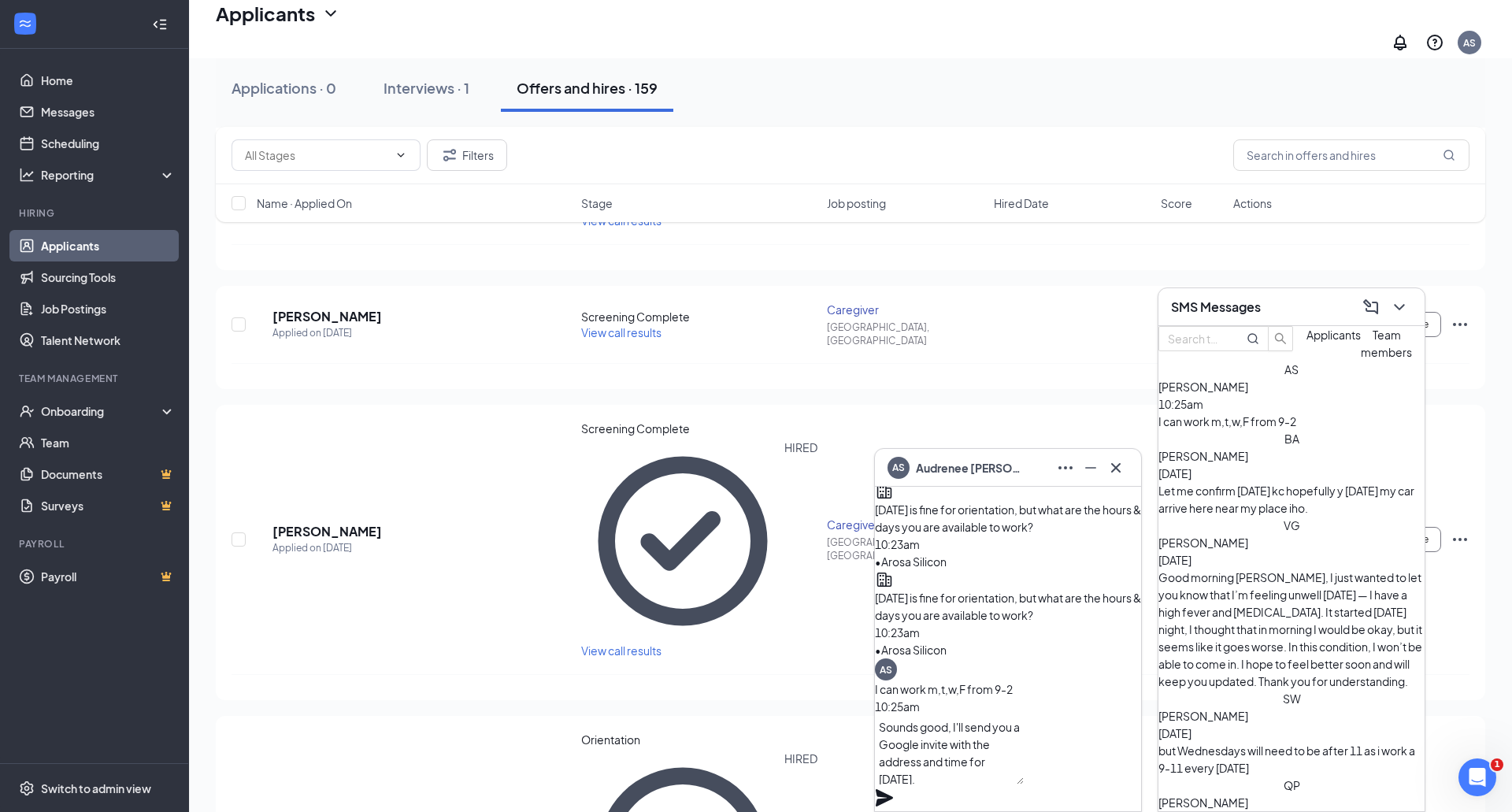
type textarea "Sounds good, I'll send you a Google invite with the address and time for [DATE]."
click at [893, 789] on icon "Plane" at bounding box center [884, 798] width 18 height 18
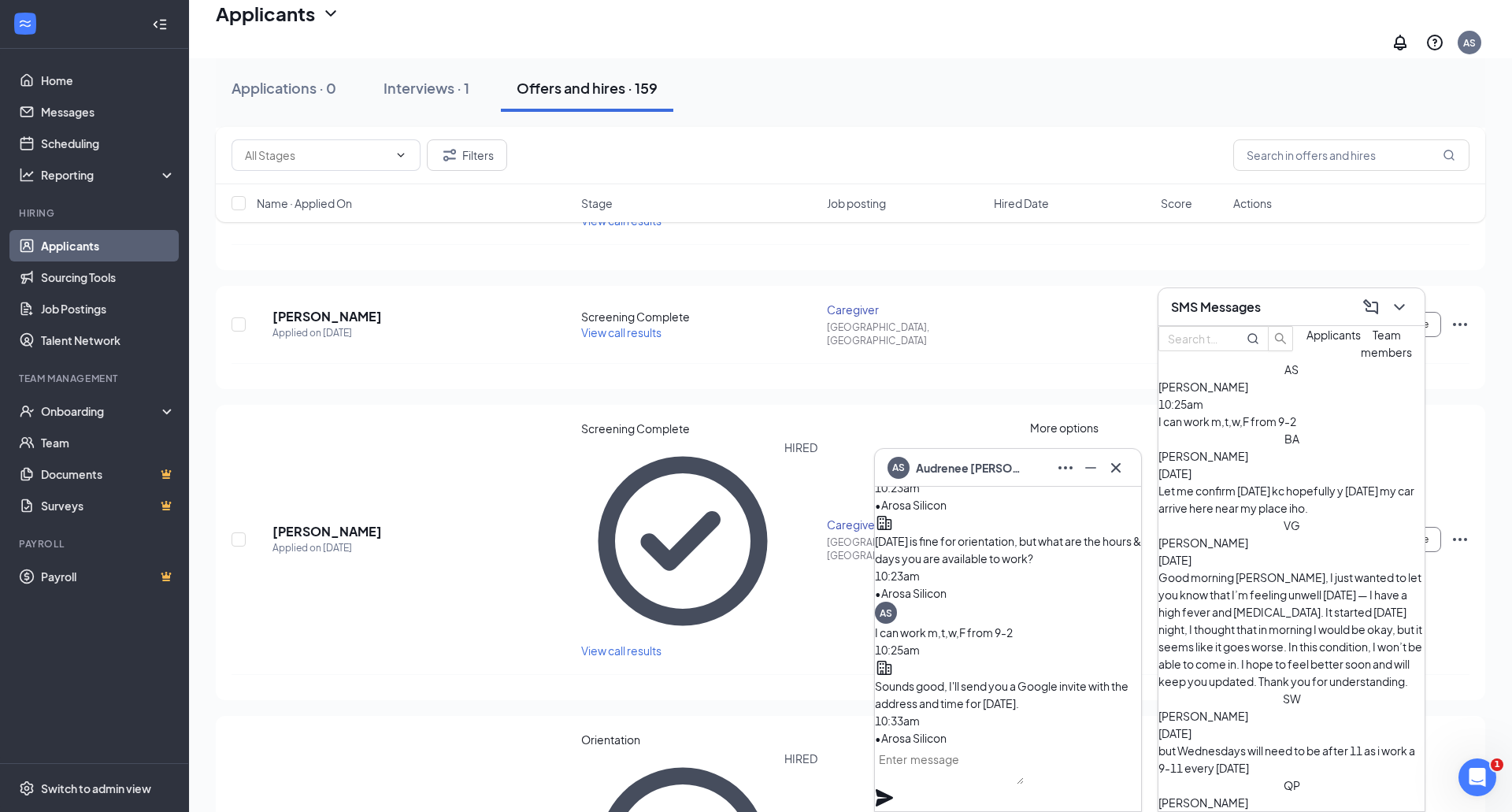
click at [1065, 468] on icon "Ellipses" at bounding box center [1065, 468] width 14 height 4
click at [1096, 507] on link "View employee profile" at bounding box center [1121, 498] width 117 height 18
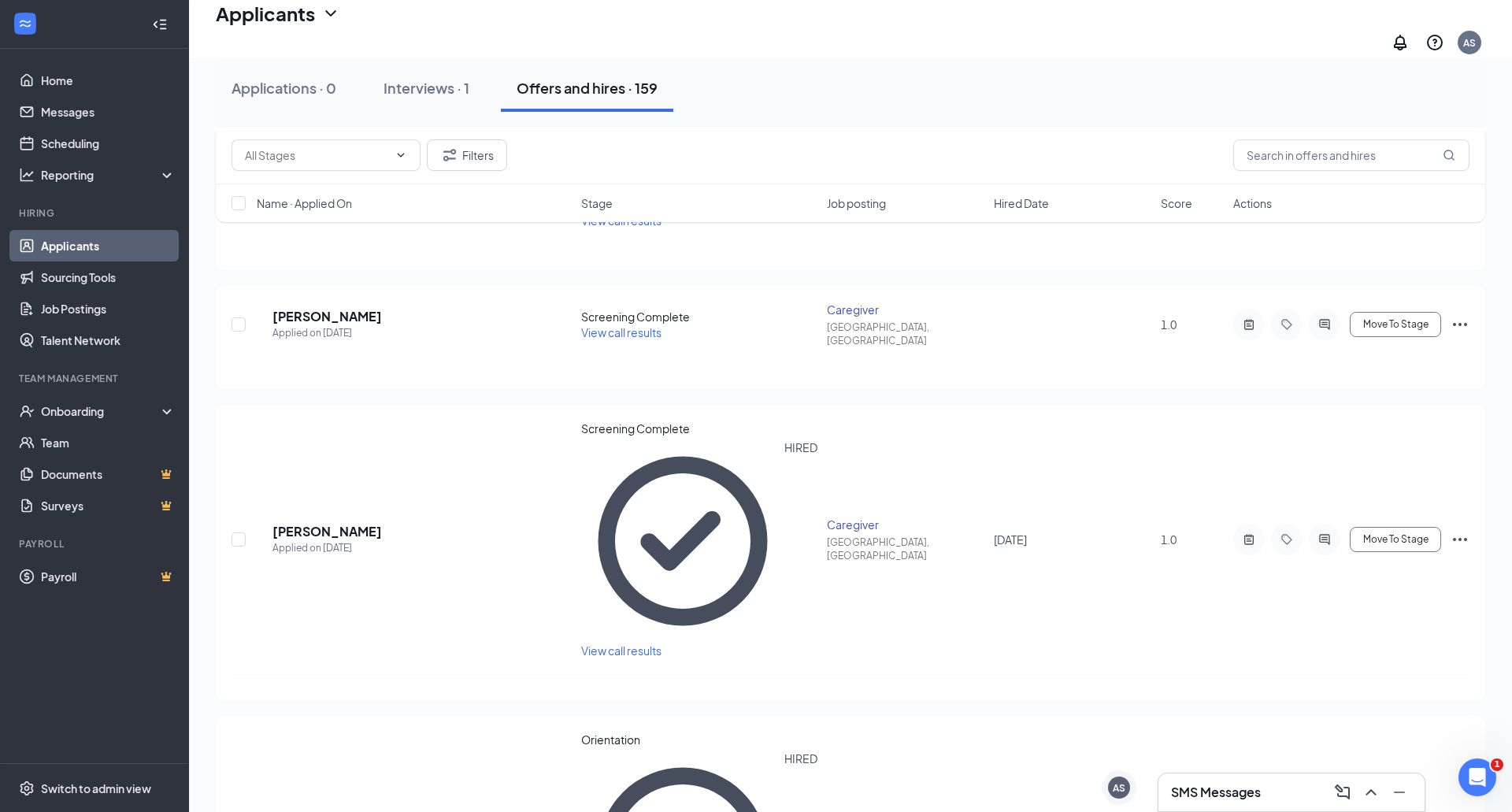
click at [1198, 786] on h3 "SMS Messages" at bounding box center [1216, 793] width 90 height 18
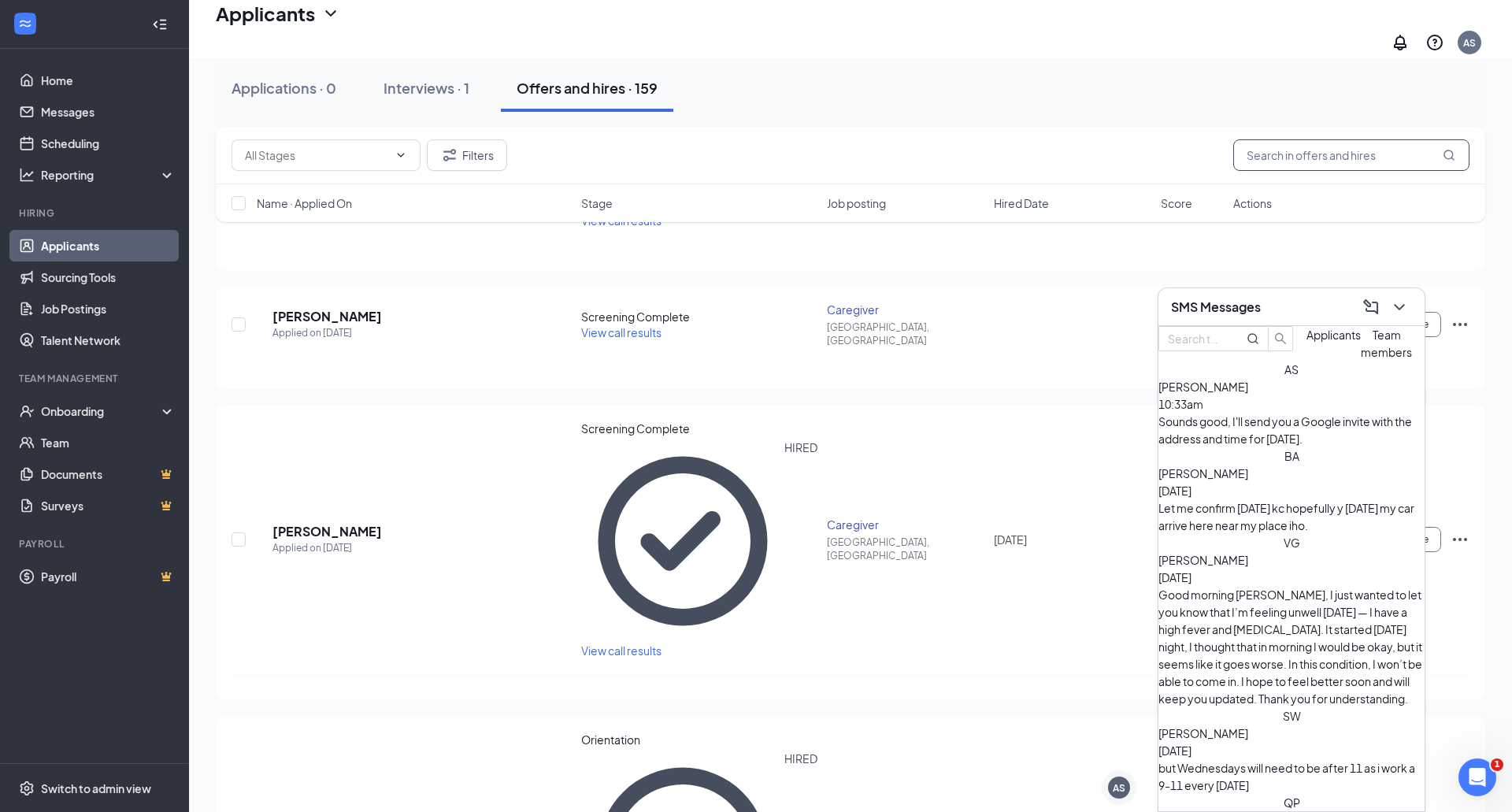
click at [1274, 158] on input "text" at bounding box center [1350, 156] width 236 height 32
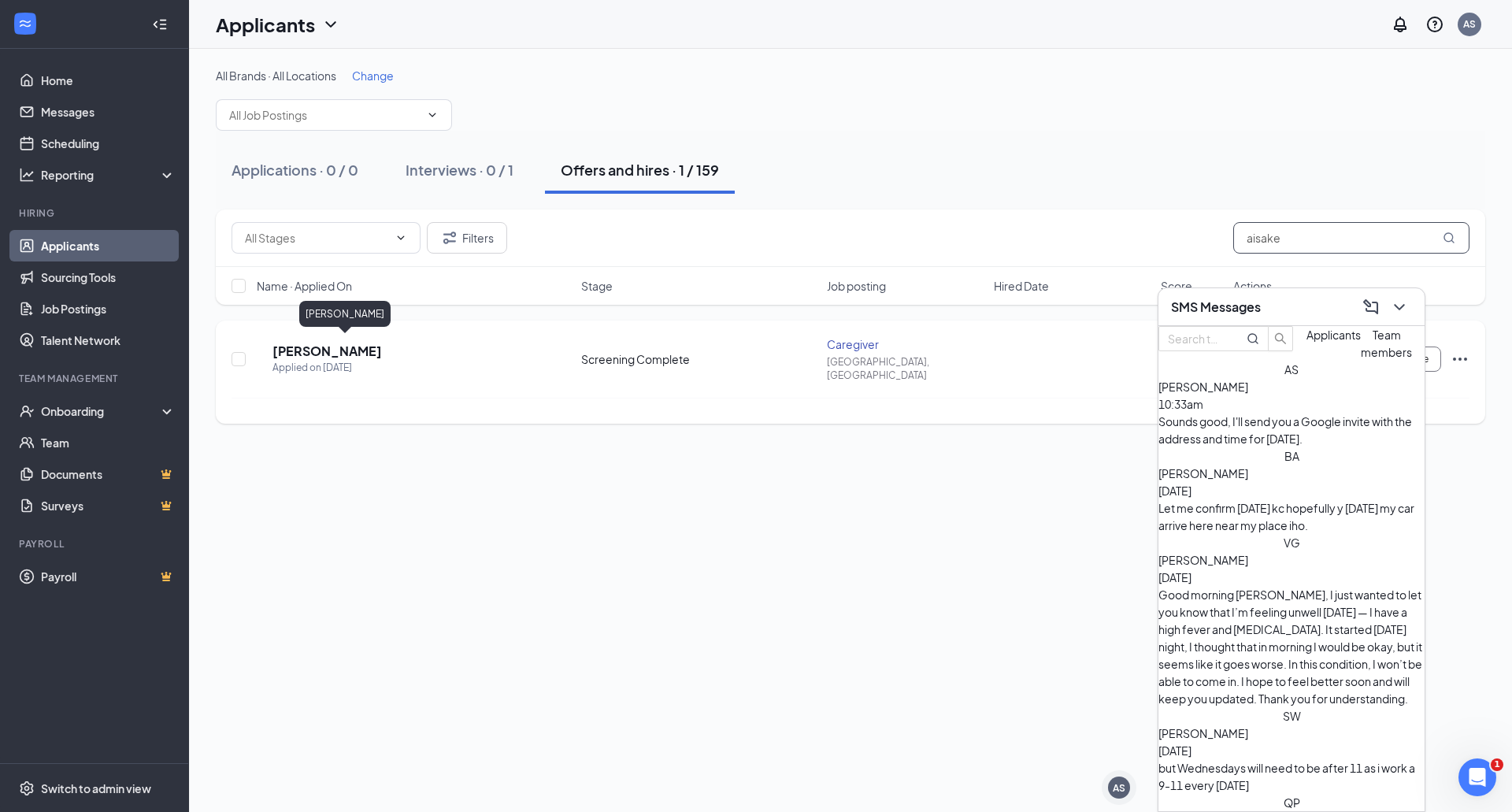
type input "aisake"
click at [352, 344] on h5 "[PERSON_NAME]" at bounding box center [327, 352] width 110 height 18
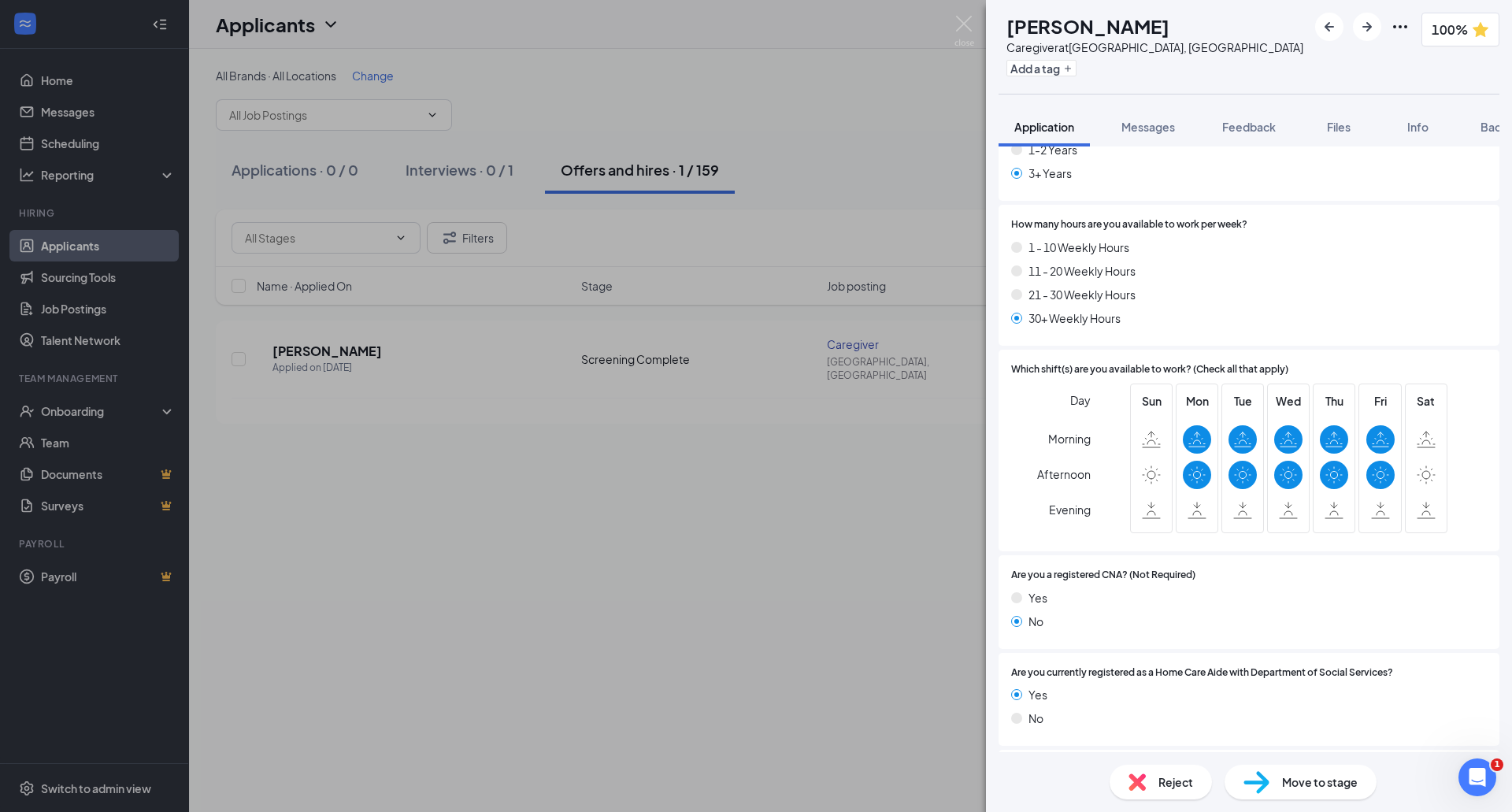
scroll to position [254, 0]
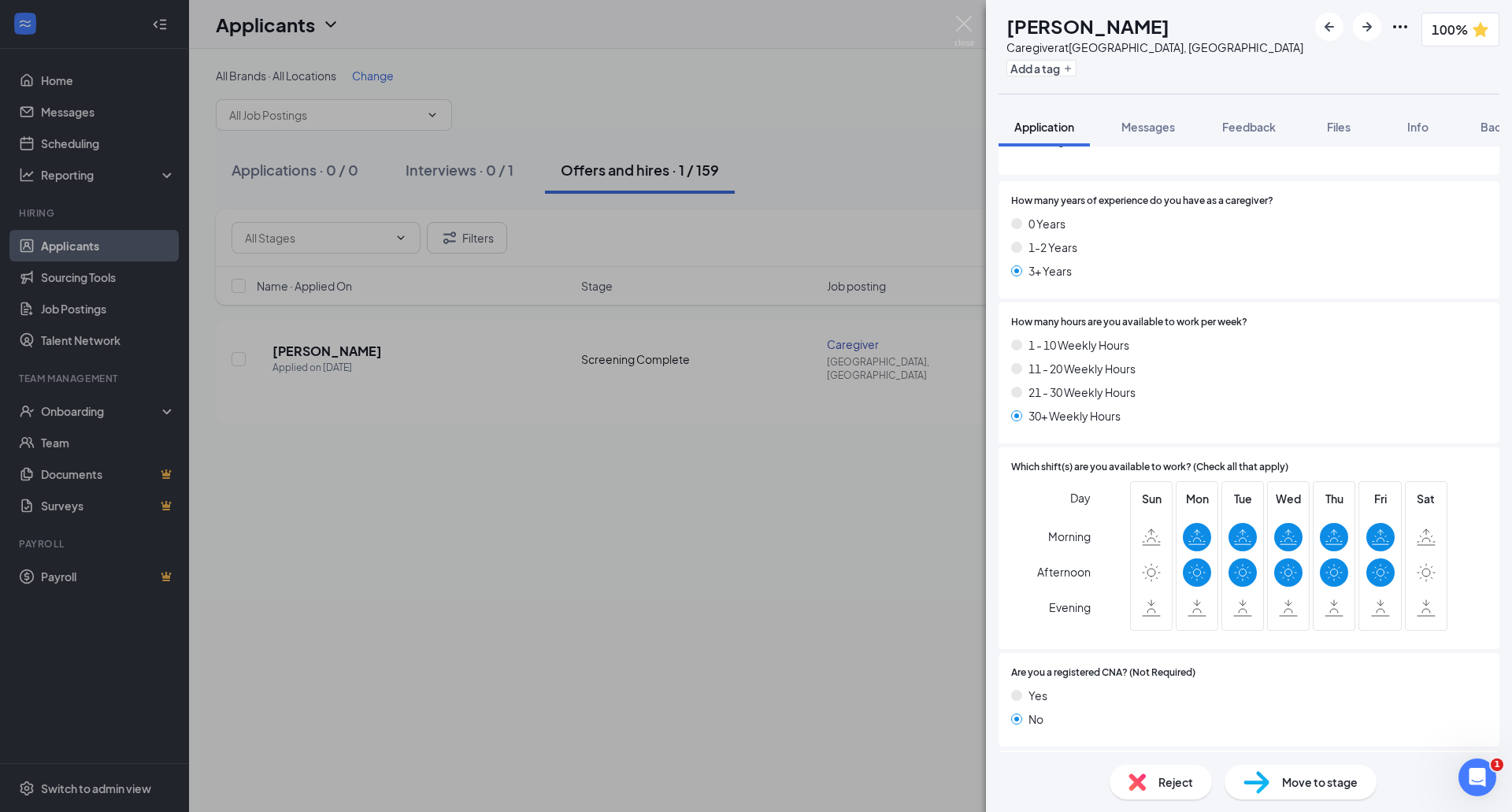
click at [812, 581] on div "AK [PERSON_NAME] Caregiver at [GEOGRAPHIC_DATA], [GEOGRAPHIC_DATA] Add a tag 10…" at bounding box center [756, 406] width 1512 height 812
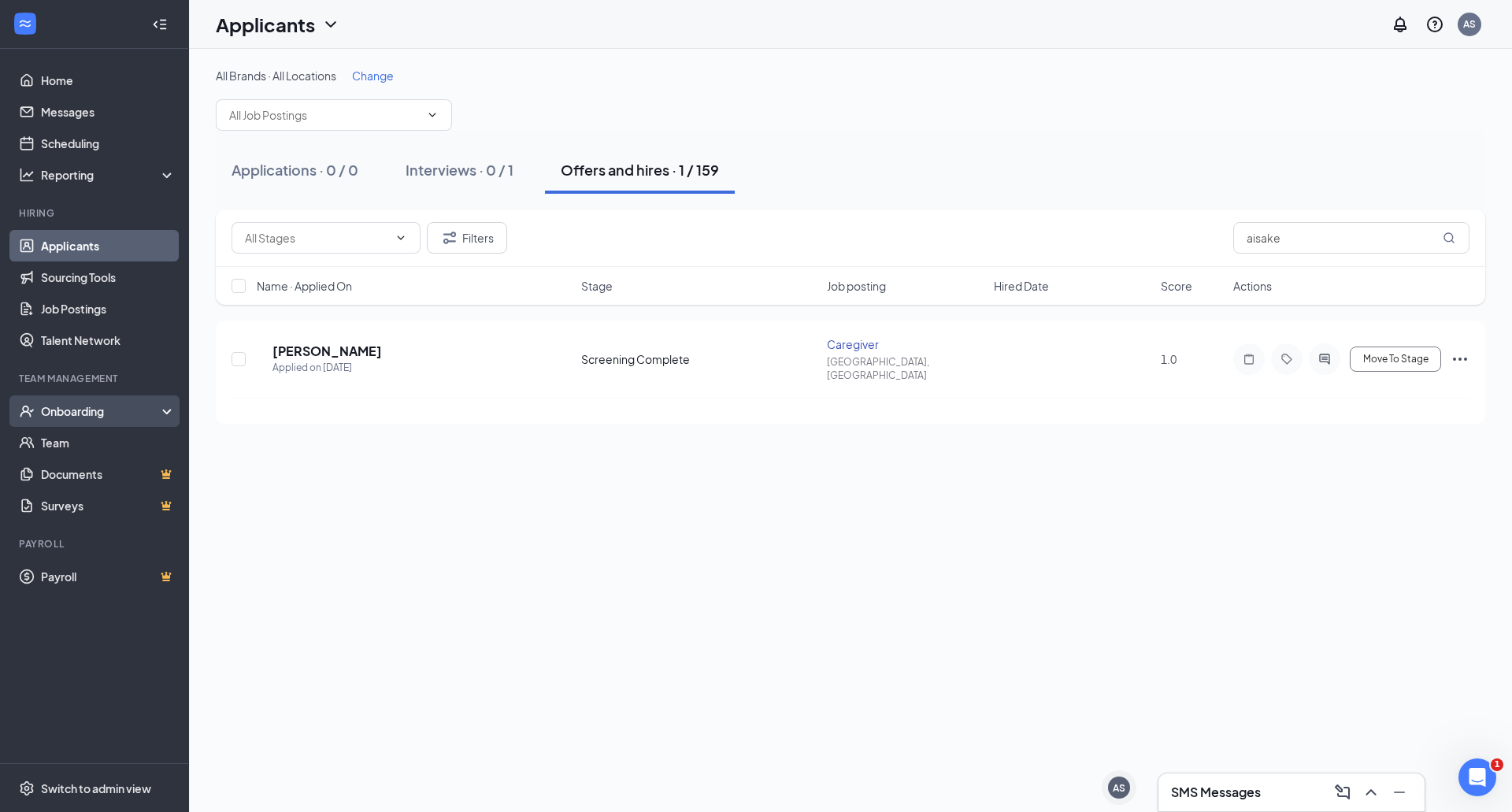
click at [94, 417] on div "Onboarding" at bounding box center [101, 411] width 121 height 16
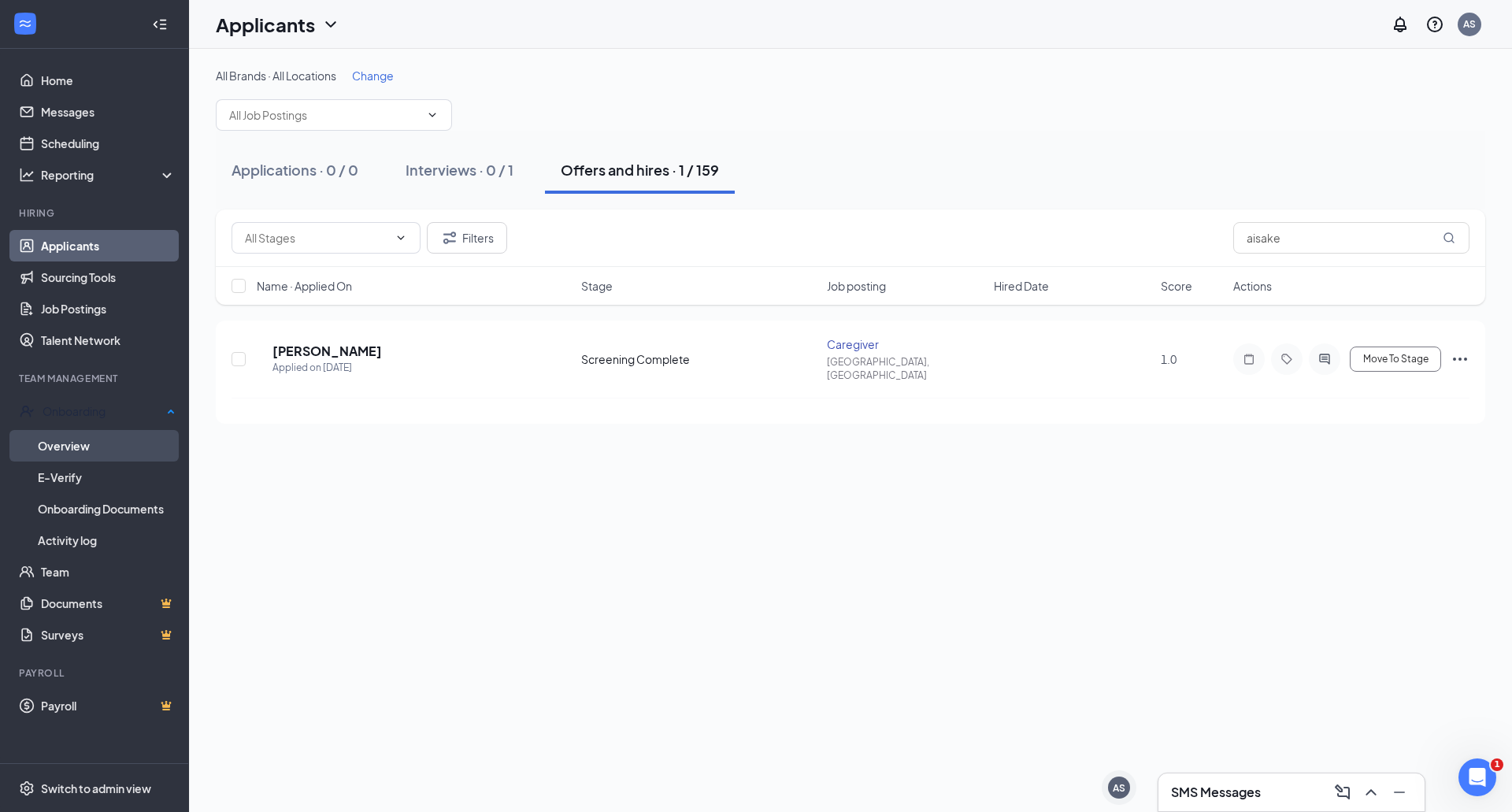
click at [72, 442] on link "Overview" at bounding box center [107, 446] width 138 height 32
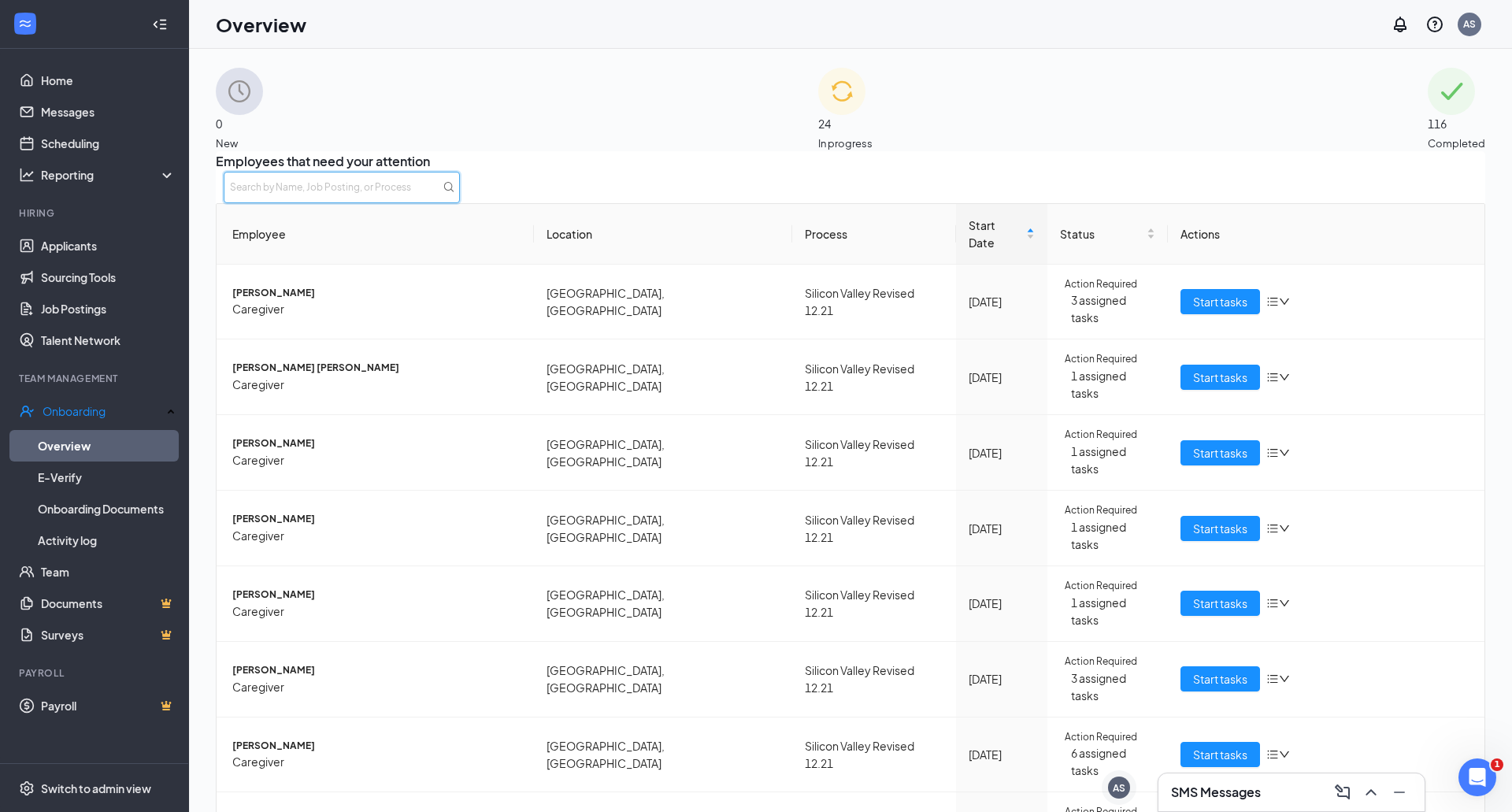
click at [460, 200] on input "text" at bounding box center [341, 187] width 236 height 32
type input "Aisake"
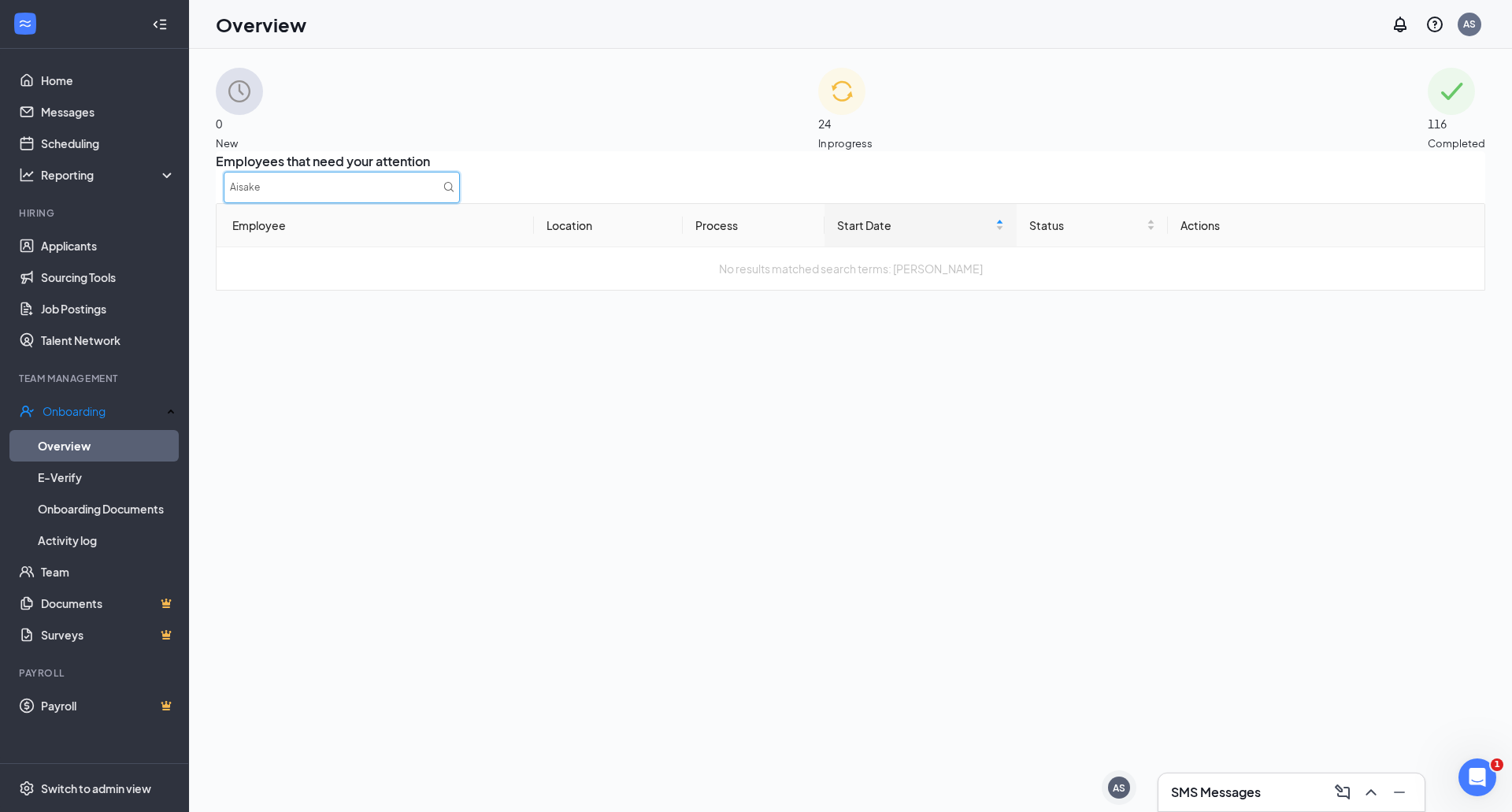
drag, startPoint x: 1262, startPoint y: 197, endPoint x: 1236, endPoint y: 206, distance: 27.5
click at [460, 203] on input "Aisake" at bounding box center [341, 187] width 236 height 32
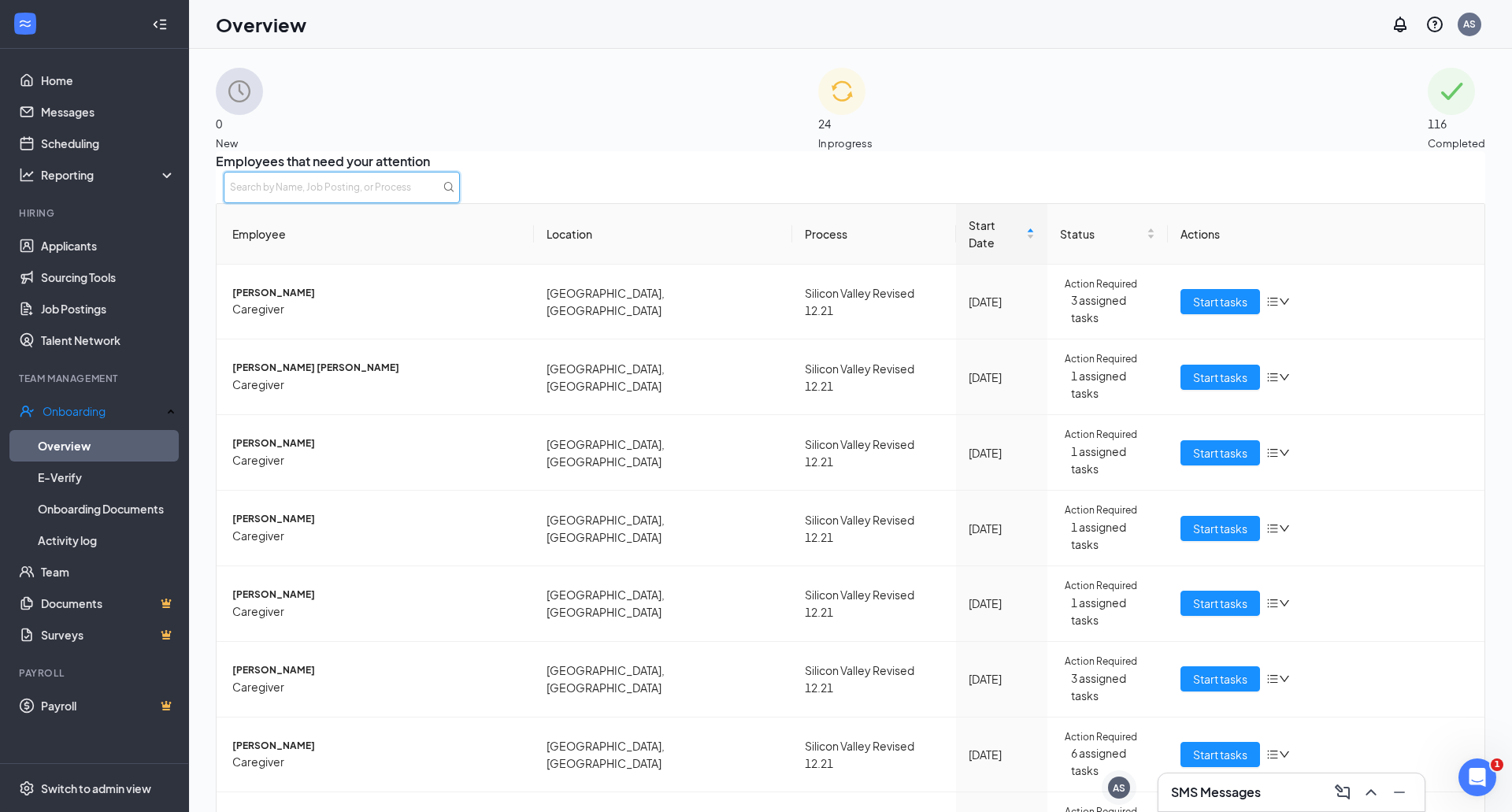
click at [460, 193] on input "text" at bounding box center [341, 187] width 236 height 32
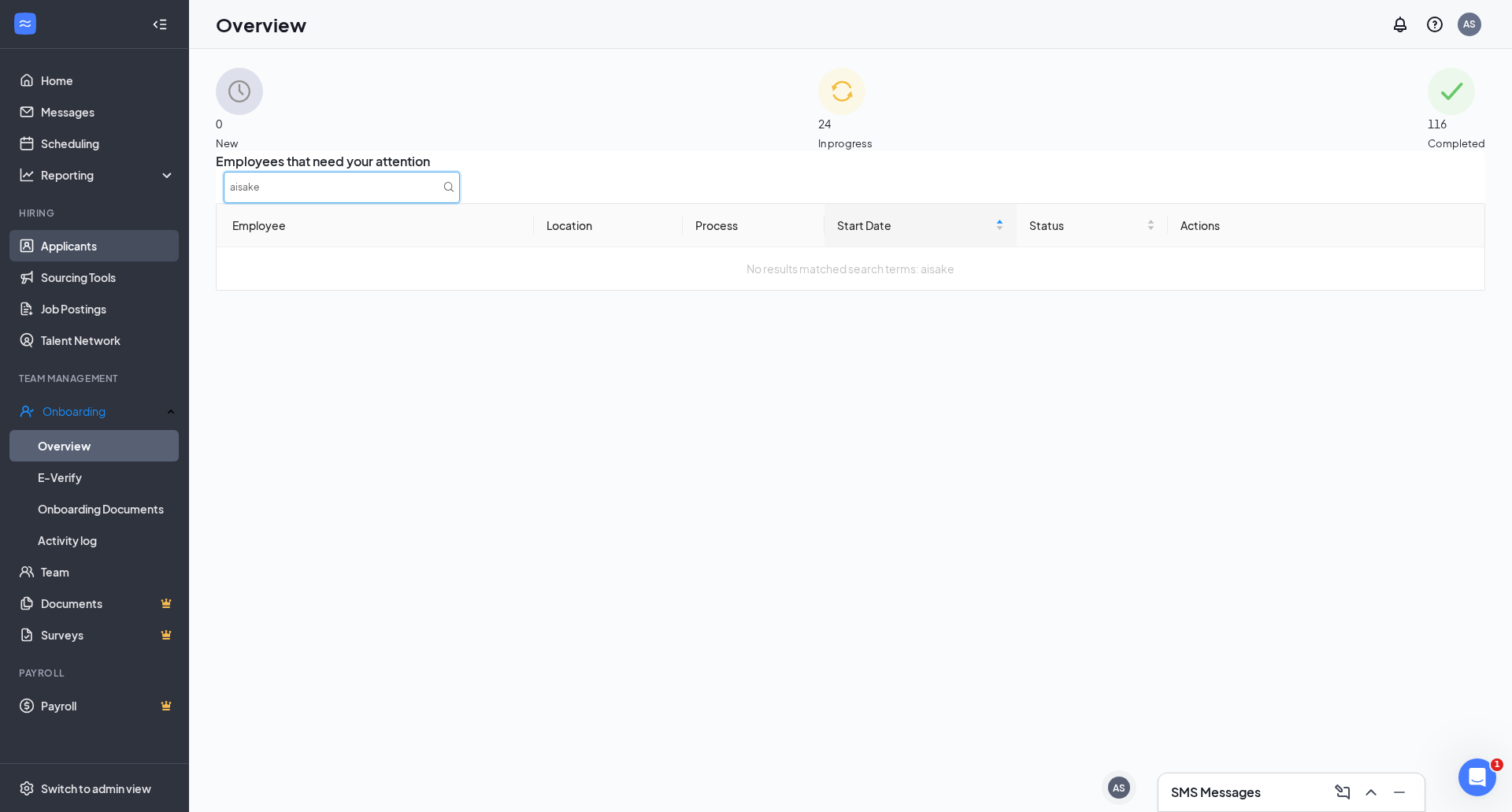
type input "aisake"
click at [87, 246] on link "Applicants" at bounding box center [108, 246] width 134 height 32
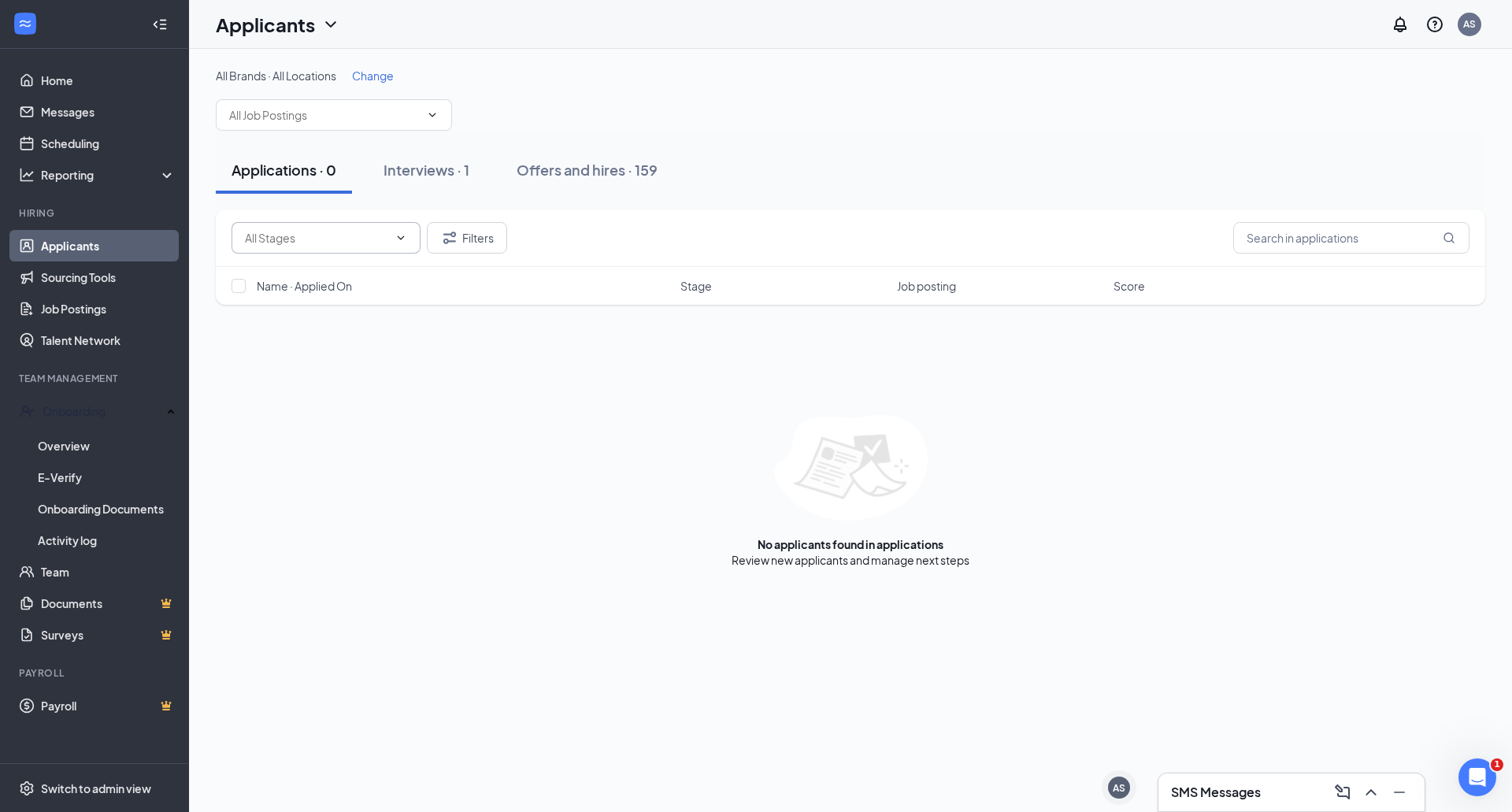
click at [350, 239] on input "text" at bounding box center [316, 238] width 143 height 18
click at [1307, 238] on input "text" at bounding box center [1350, 238] width 236 height 32
type input "Aisake"
click at [657, 171] on div "Offers and hires · 1 / 159" at bounding box center [639, 170] width 158 height 19
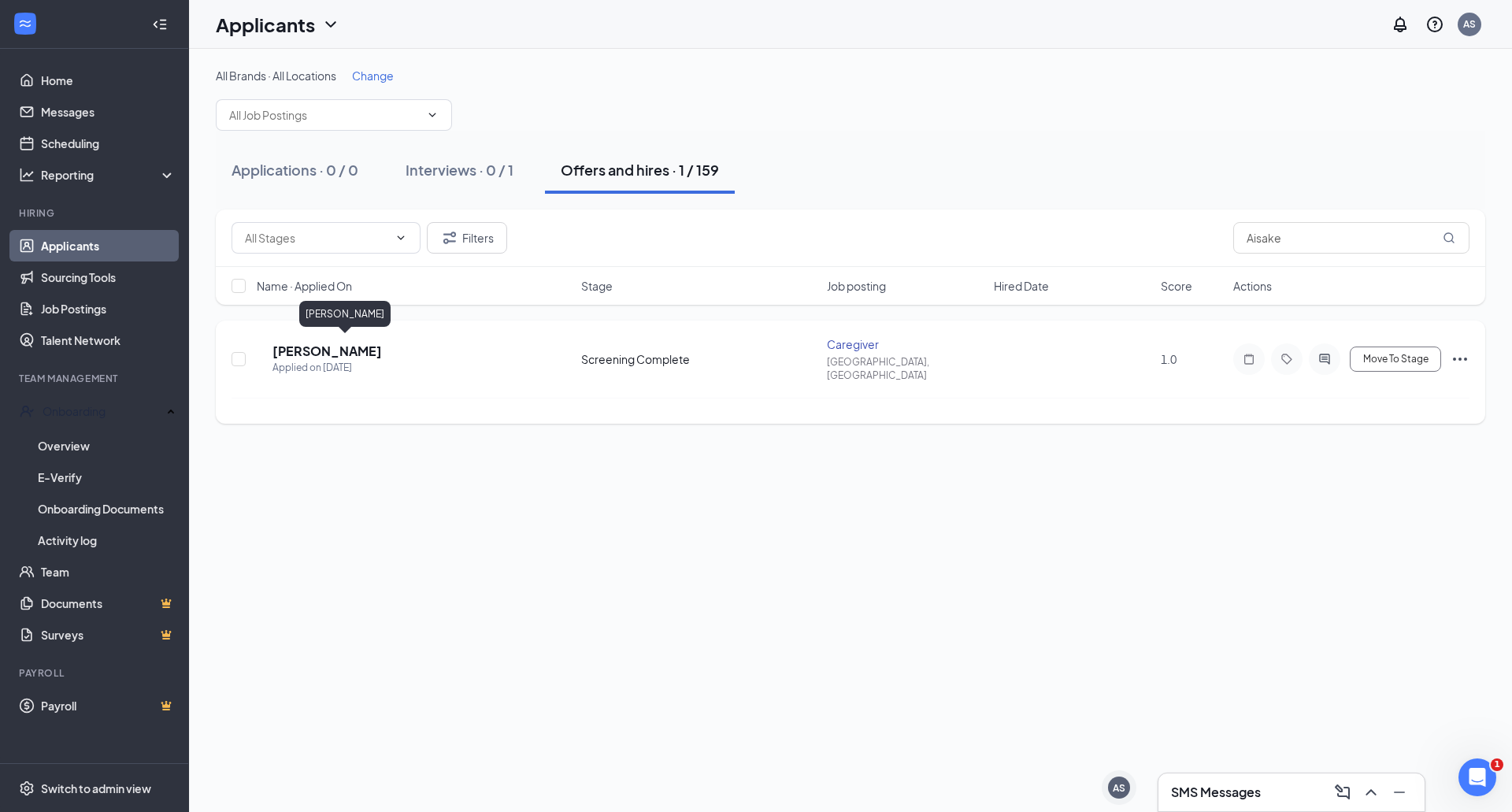
click at [326, 345] on h5 "[PERSON_NAME]" at bounding box center [327, 352] width 110 height 18
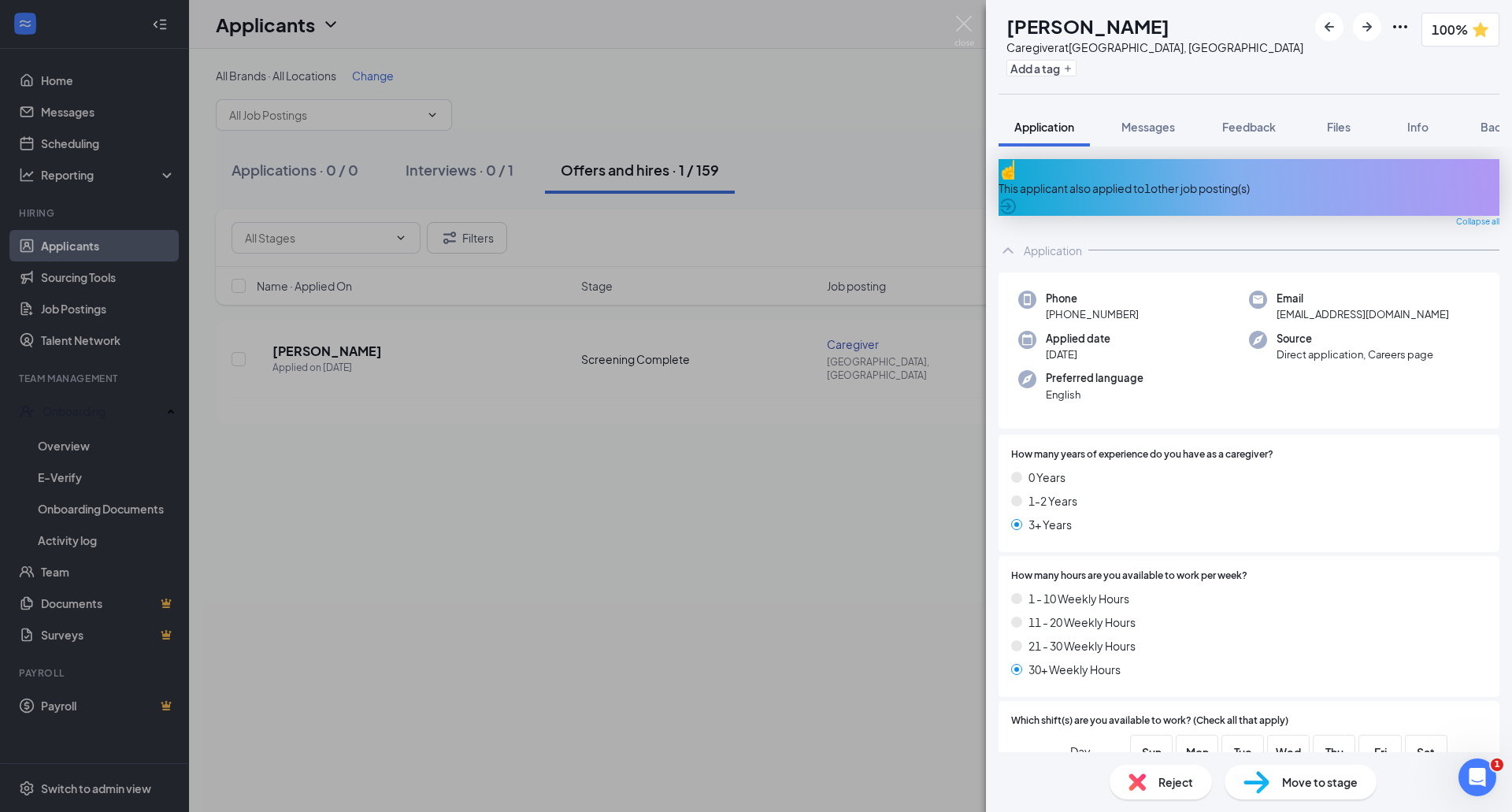
click at [1145, 186] on div "This applicant also applied to 1 other job posting(s)" at bounding box center [1248, 187] width 501 height 57
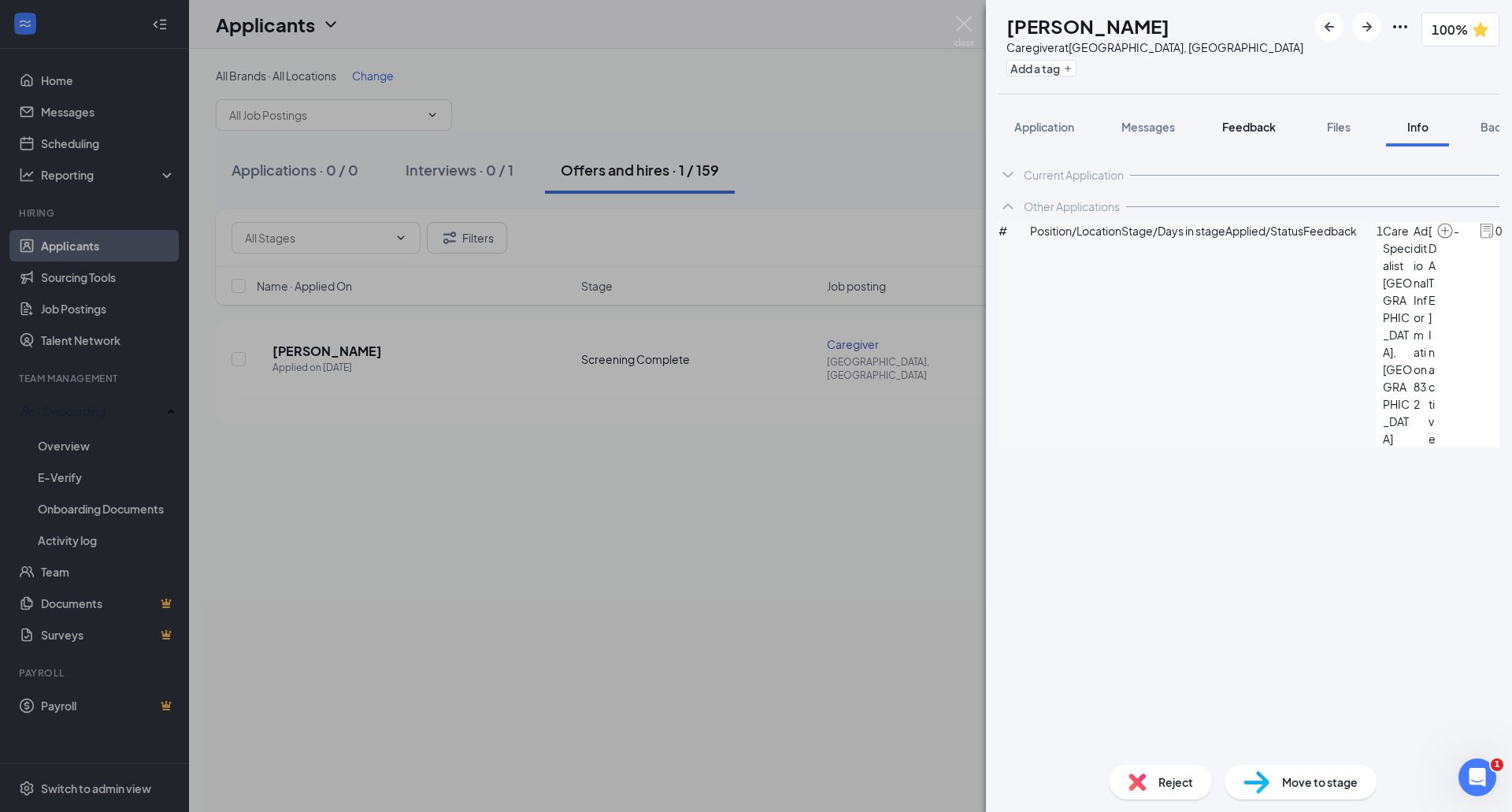
click at [1255, 122] on span "Feedback" at bounding box center [1249, 127] width 54 height 14
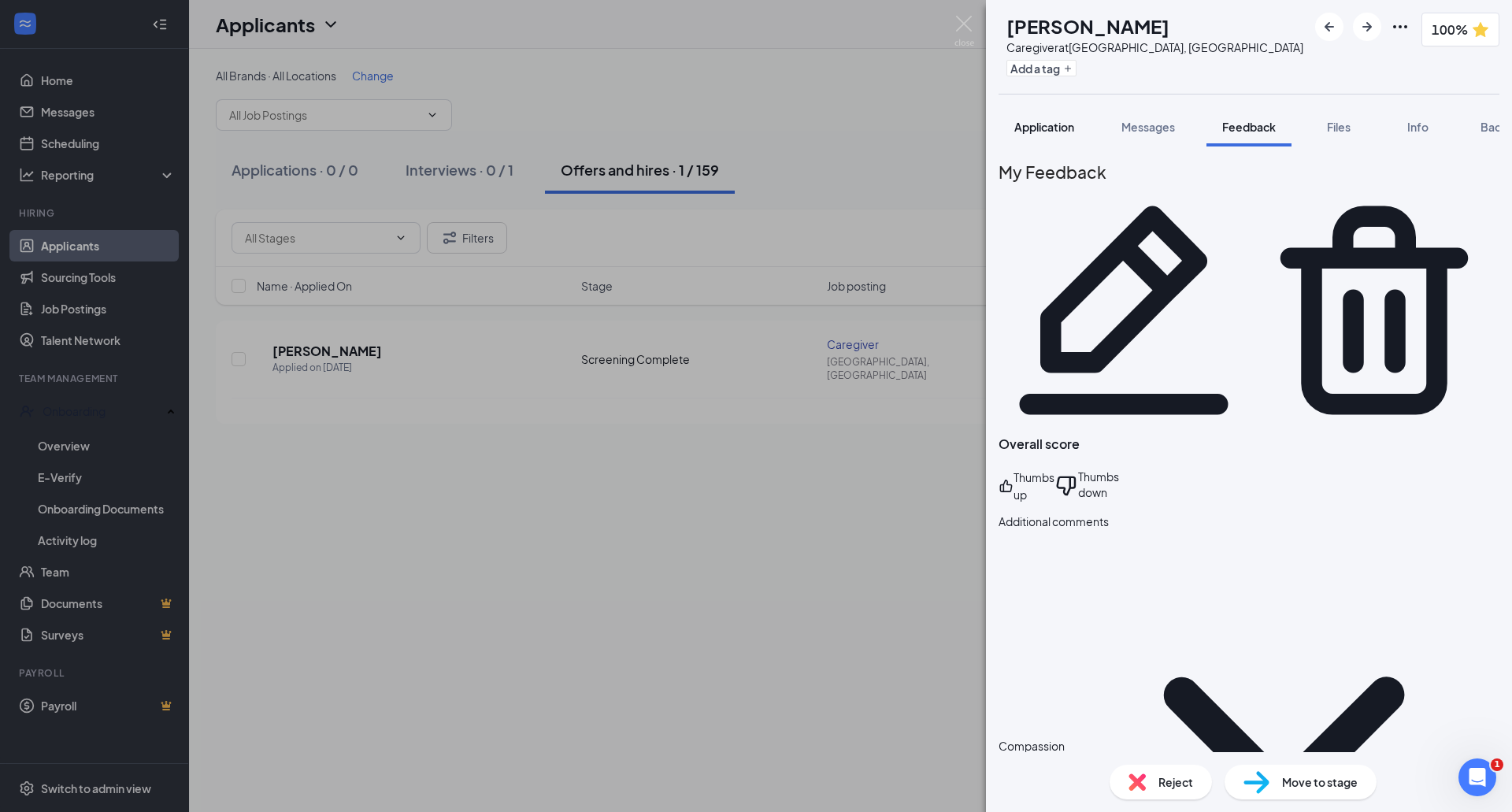
click at [1042, 129] on span "Application" at bounding box center [1044, 127] width 60 height 14
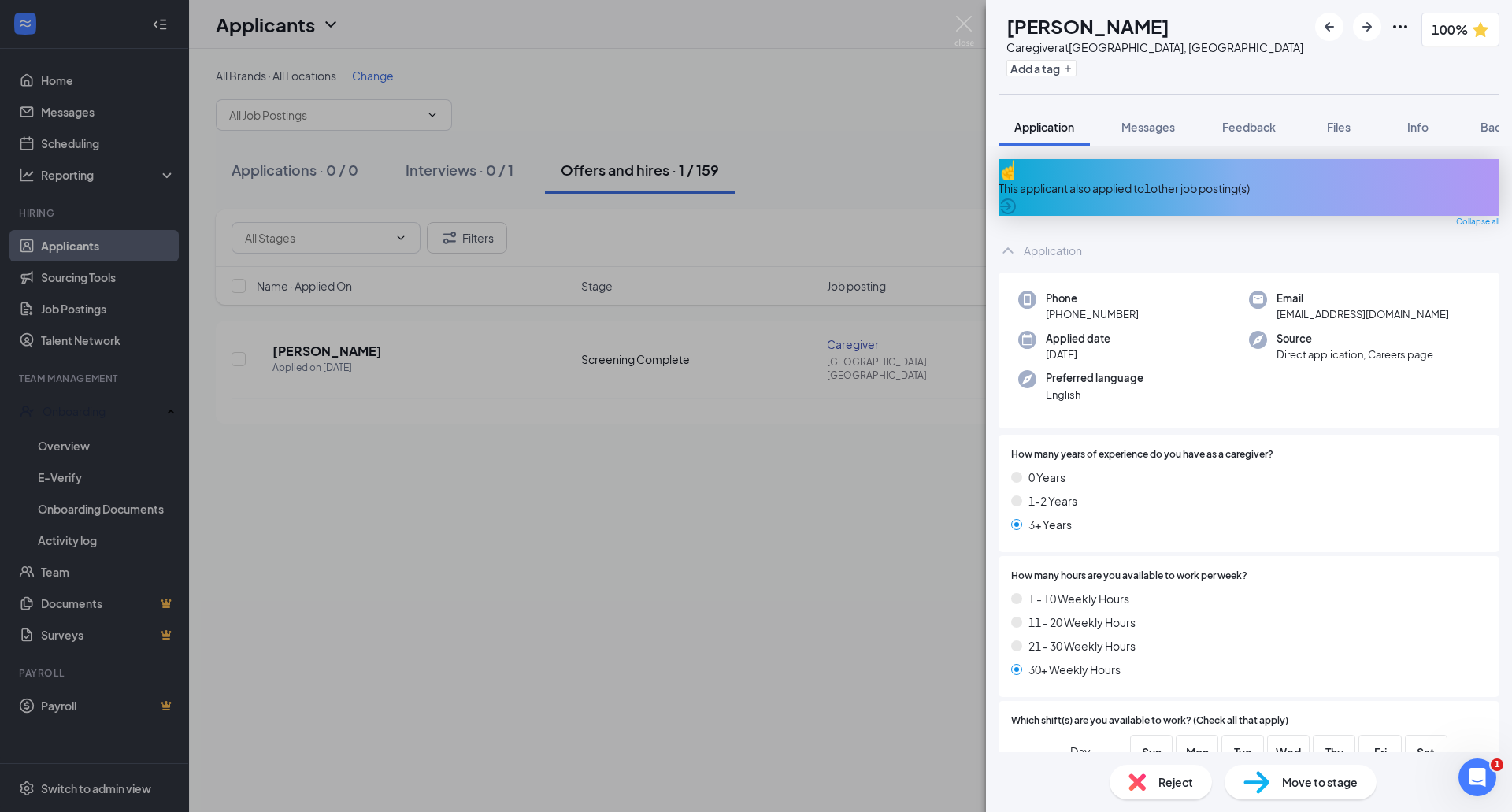
scroll to position [33, 0]
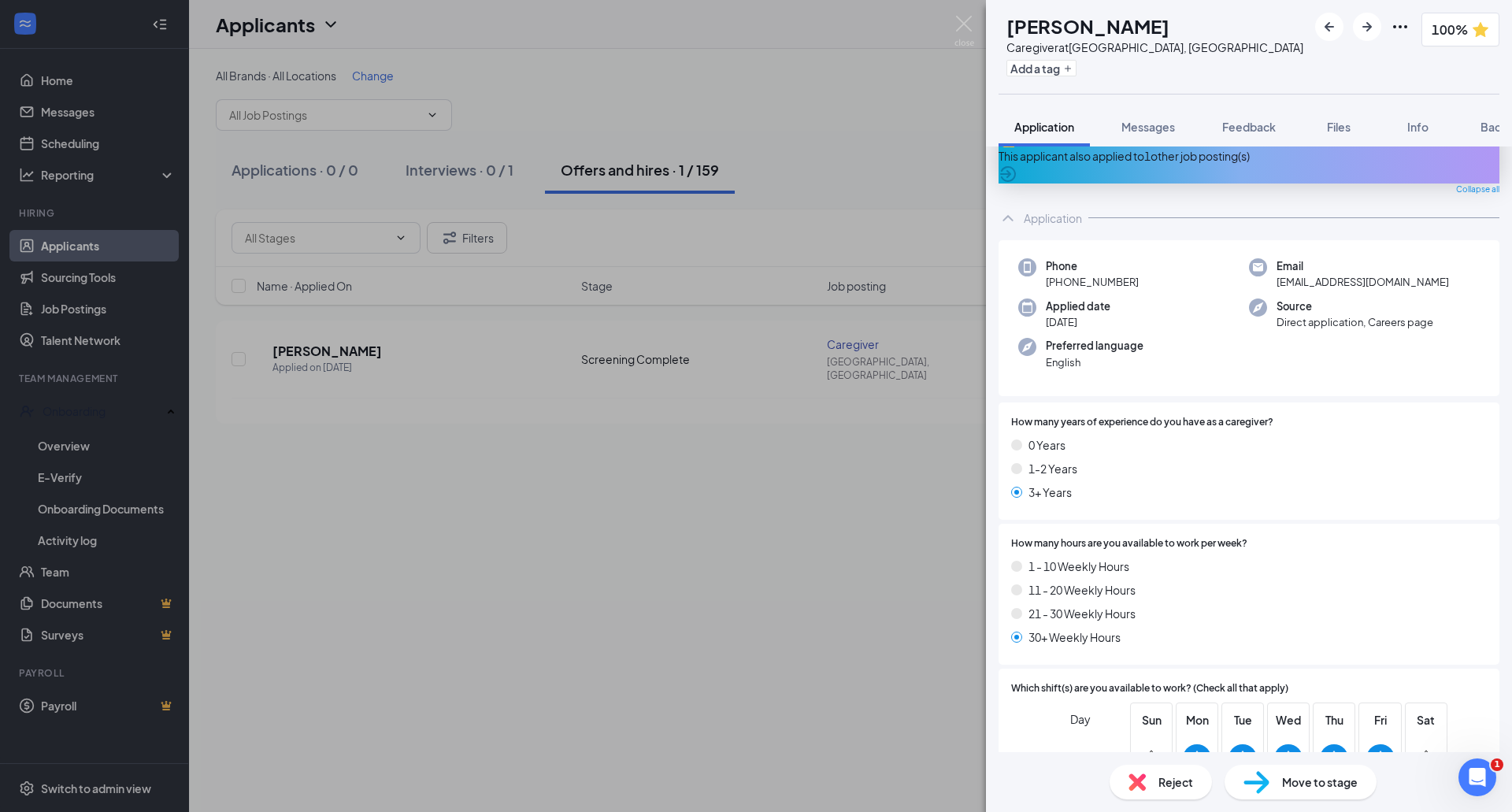
click at [1306, 792] on div "Move to stage" at bounding box center [1300, 782] width 152 height 34
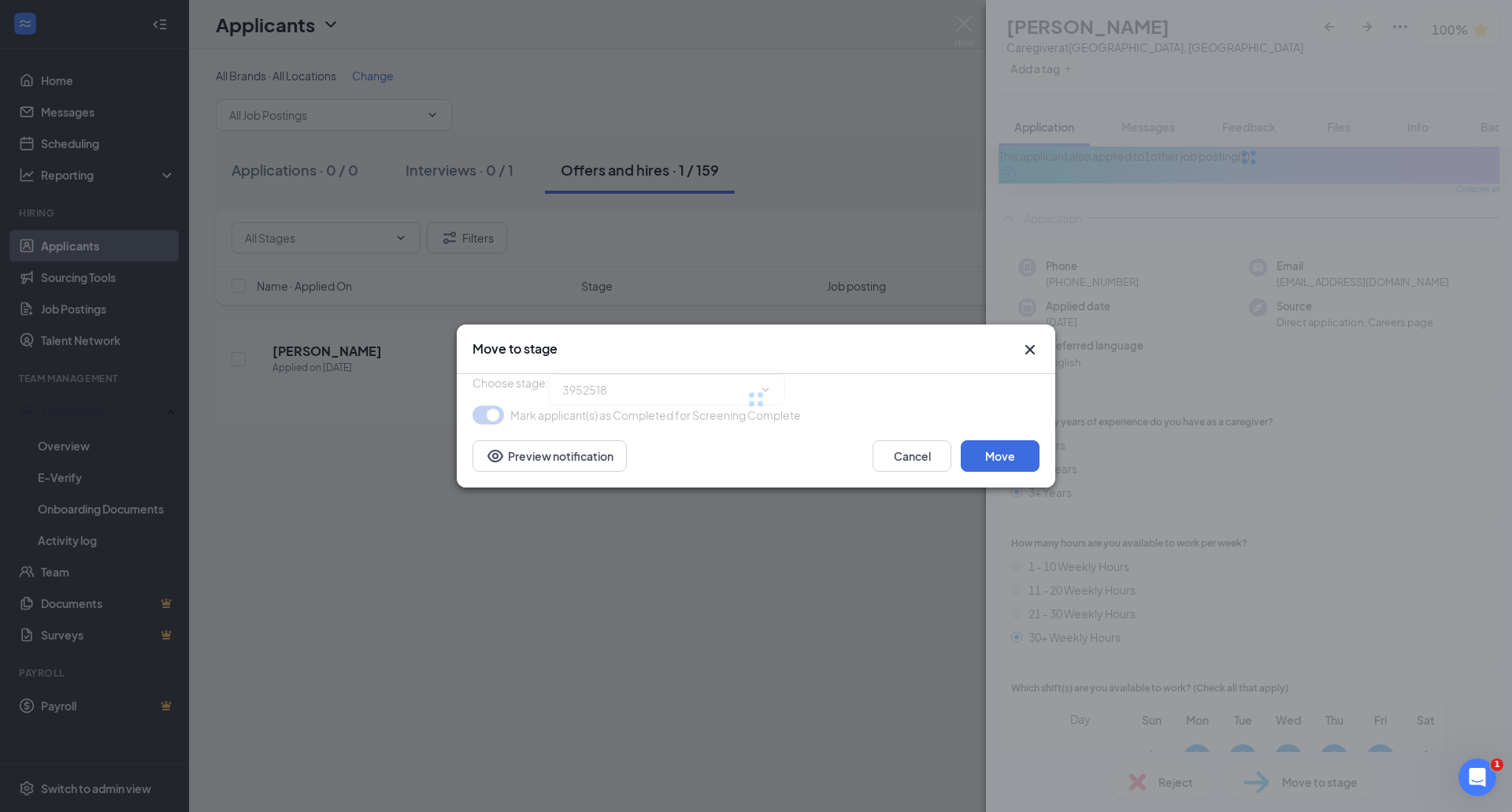
type input "Orientation (final stage)"
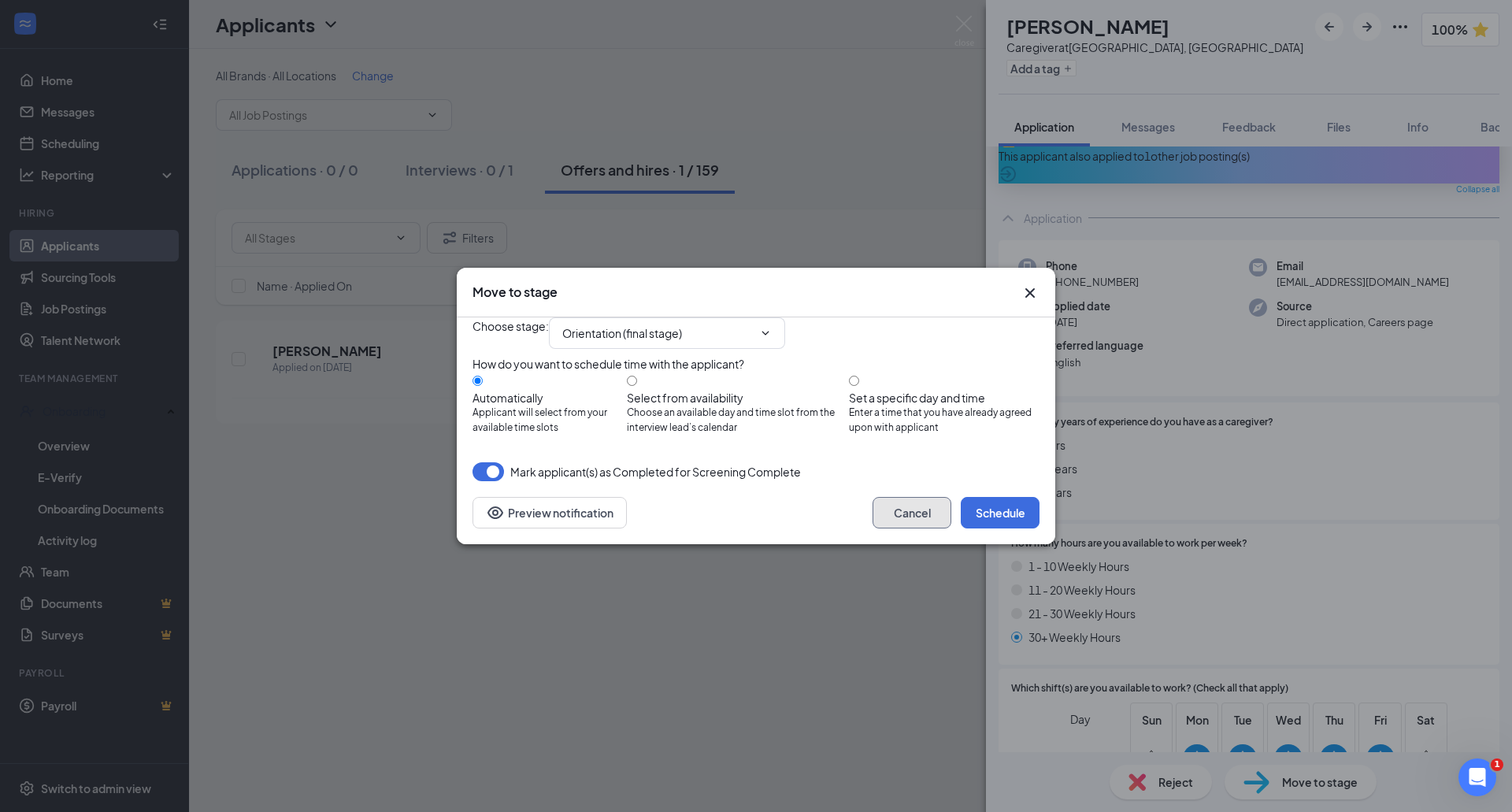
click at [900, 528] on button "Cancel" at bounding box center [911, 513] width 79 height 32
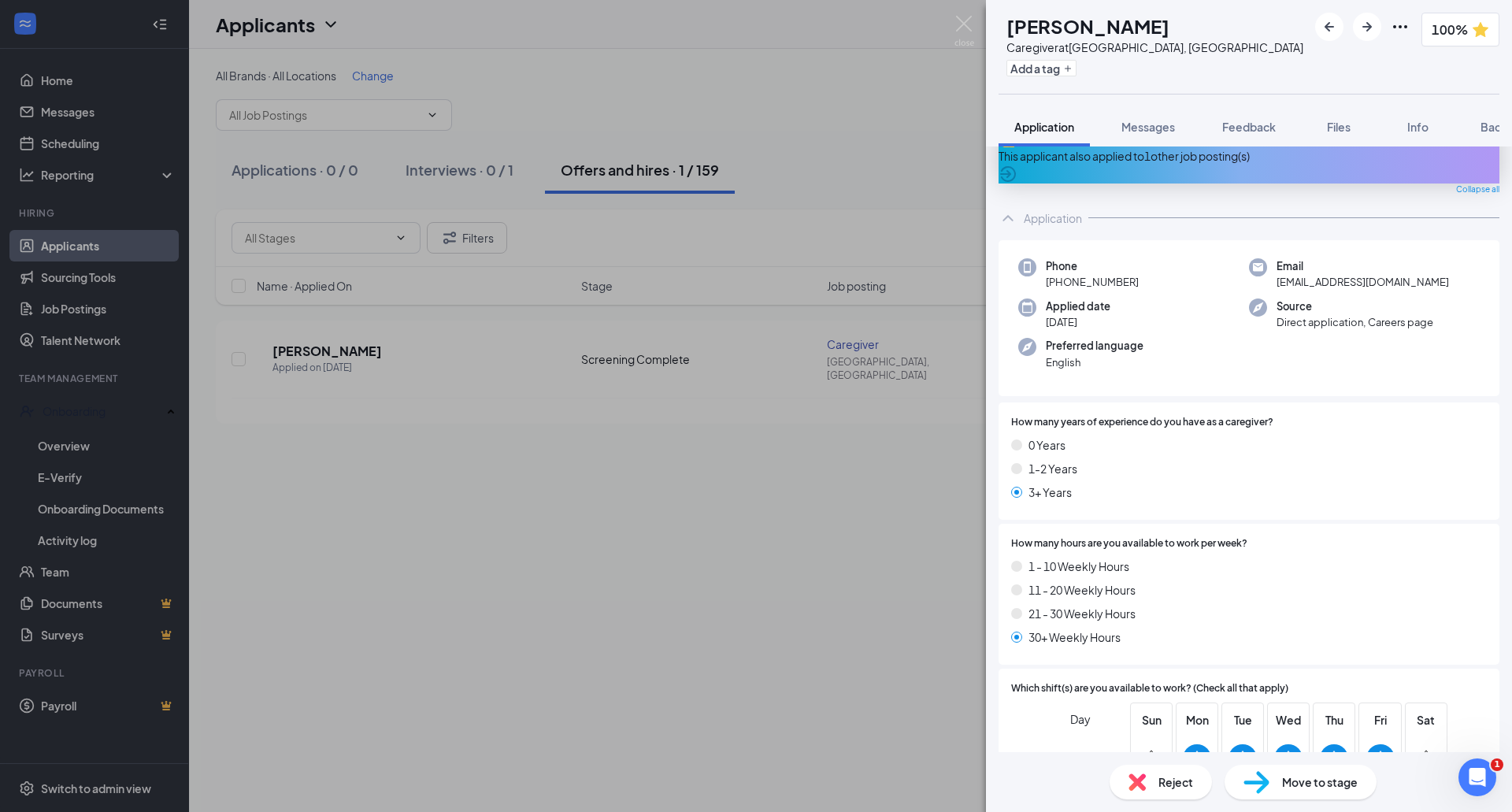
click at [88, 443] on div "AK [PERSON_NAME] Caregiver at [GEOGRAPHIC_DATA], [GEOGRAPHIC_DATA] Add a tag 10…" at bounding box center [756, 406] width 1512 height 812
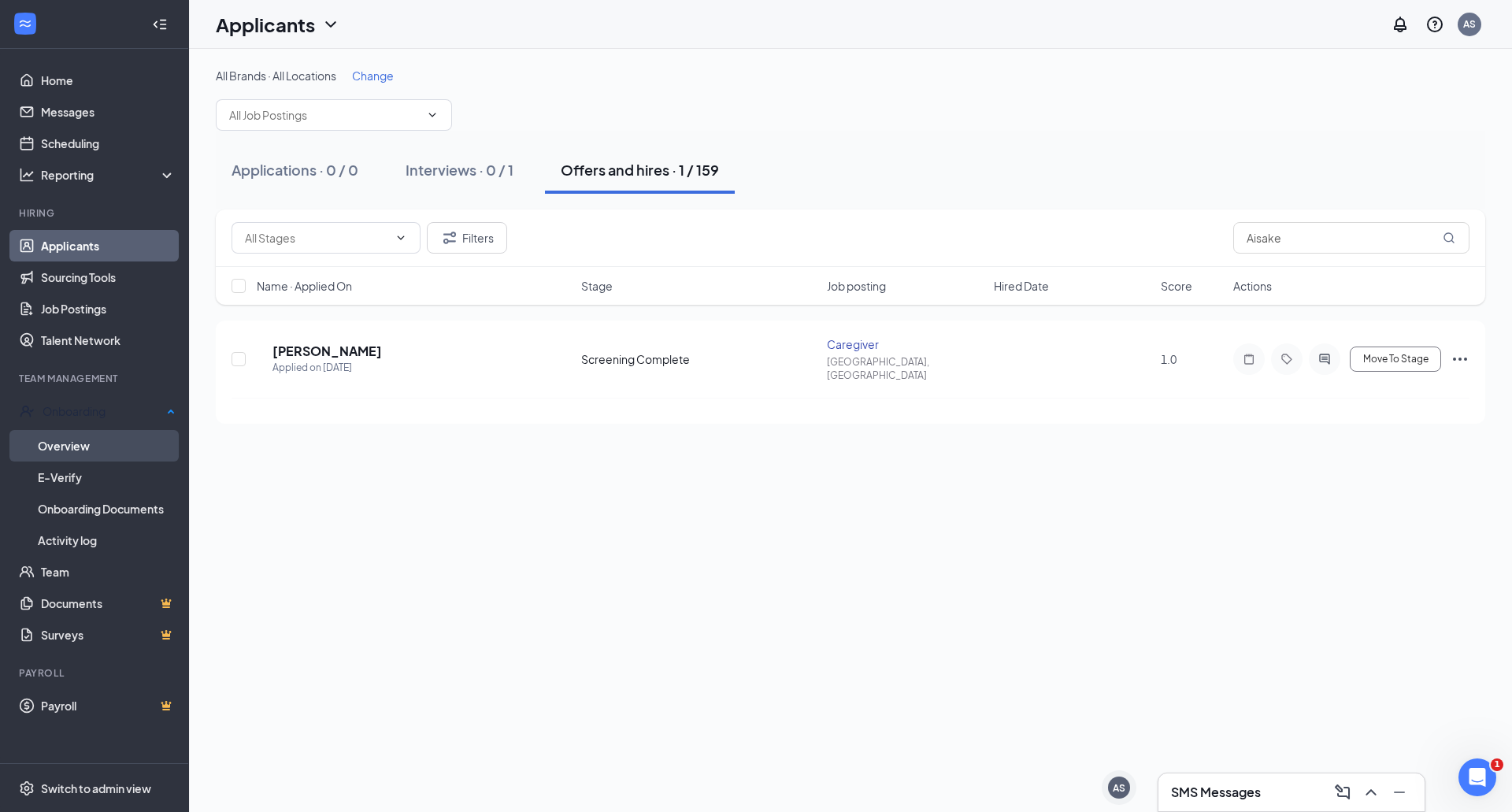
click at [70, 441] on link "Overview" at bounding box center [107, 446] width 138 height 32
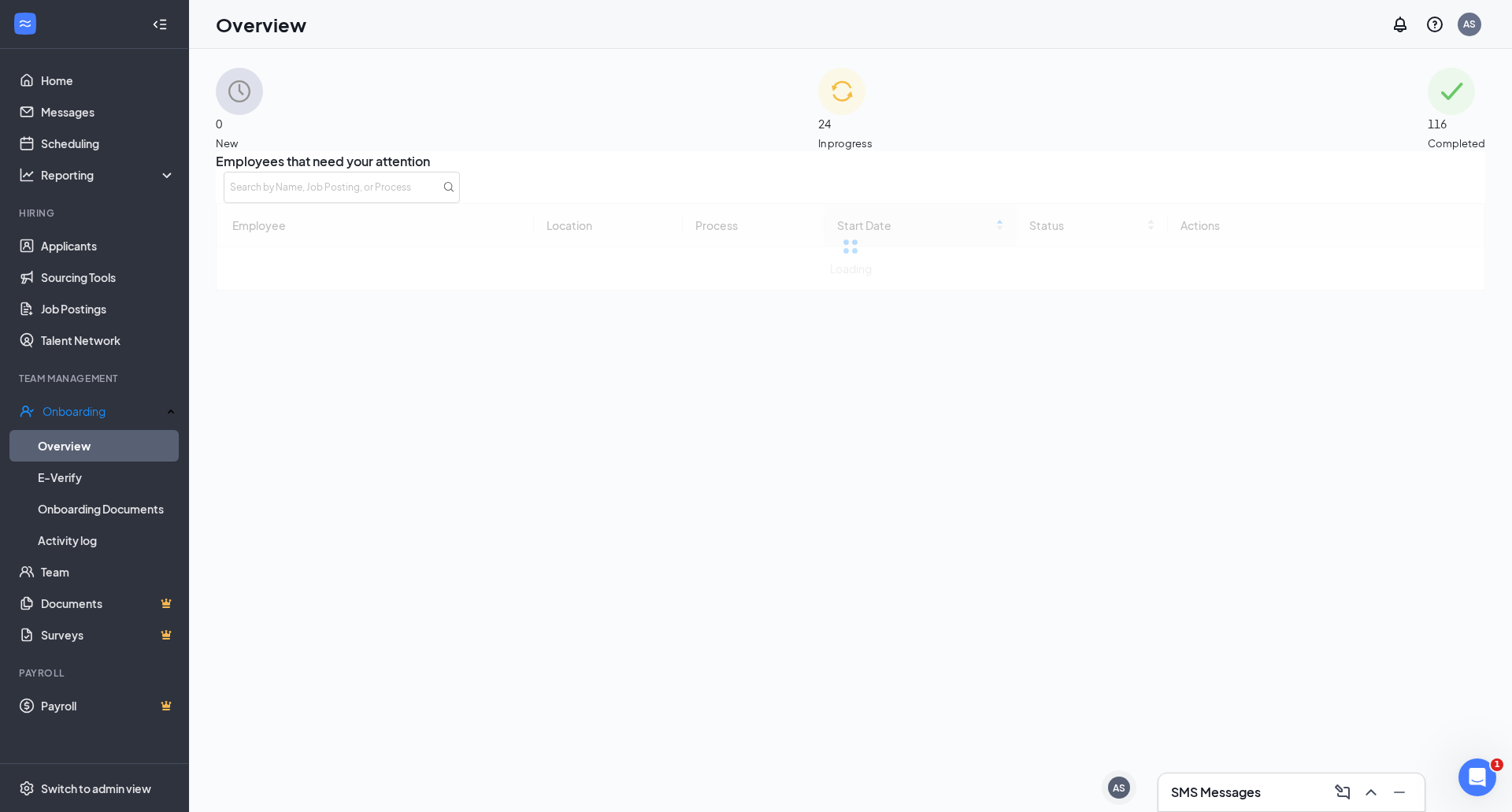
click at [873, 135] on span "In progress" at bounding box center [845, 143] width 55 height 16
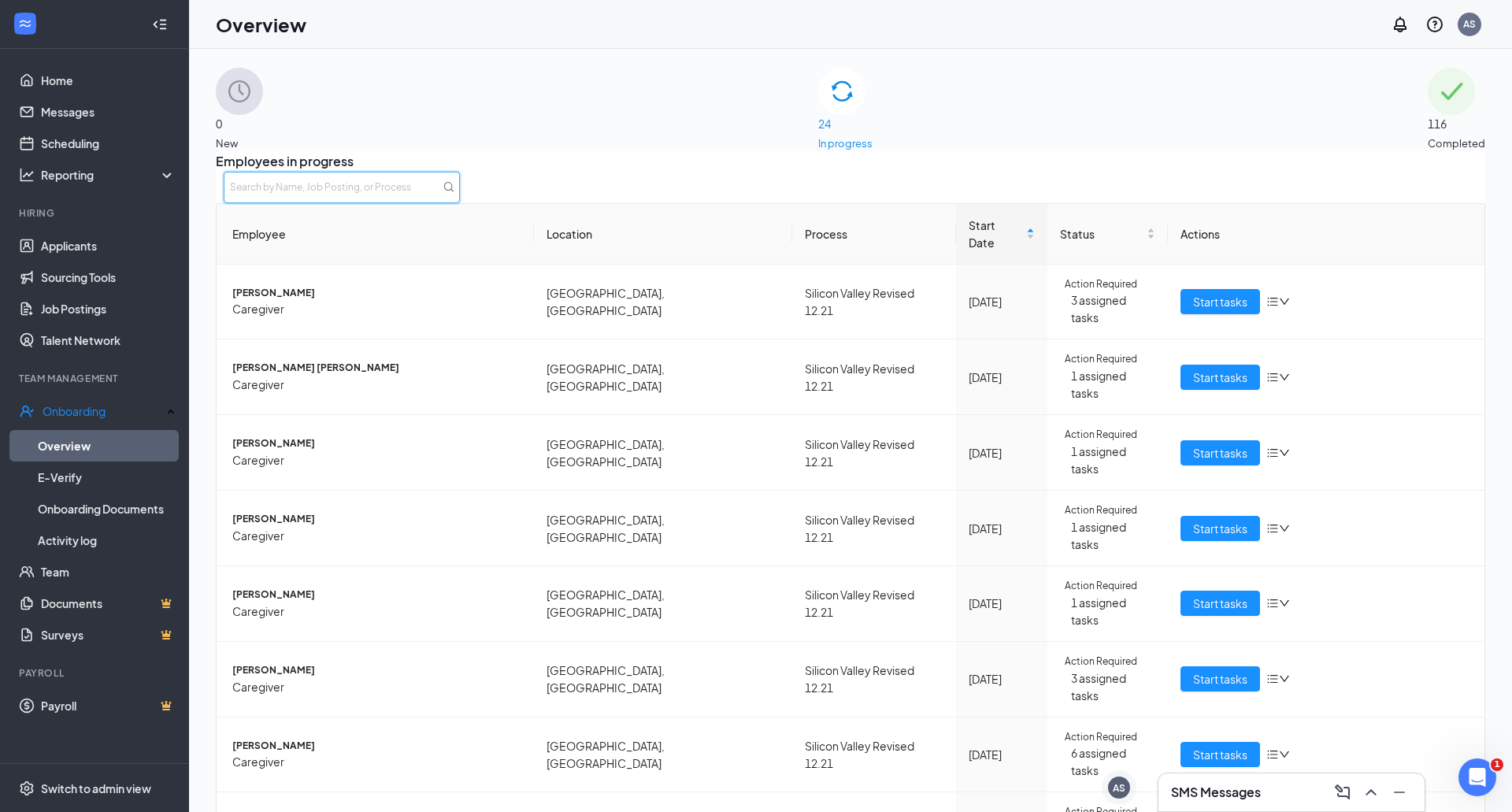
click at [460, 201] on input "text" at bounding box center [341, 187] width 236 height 32
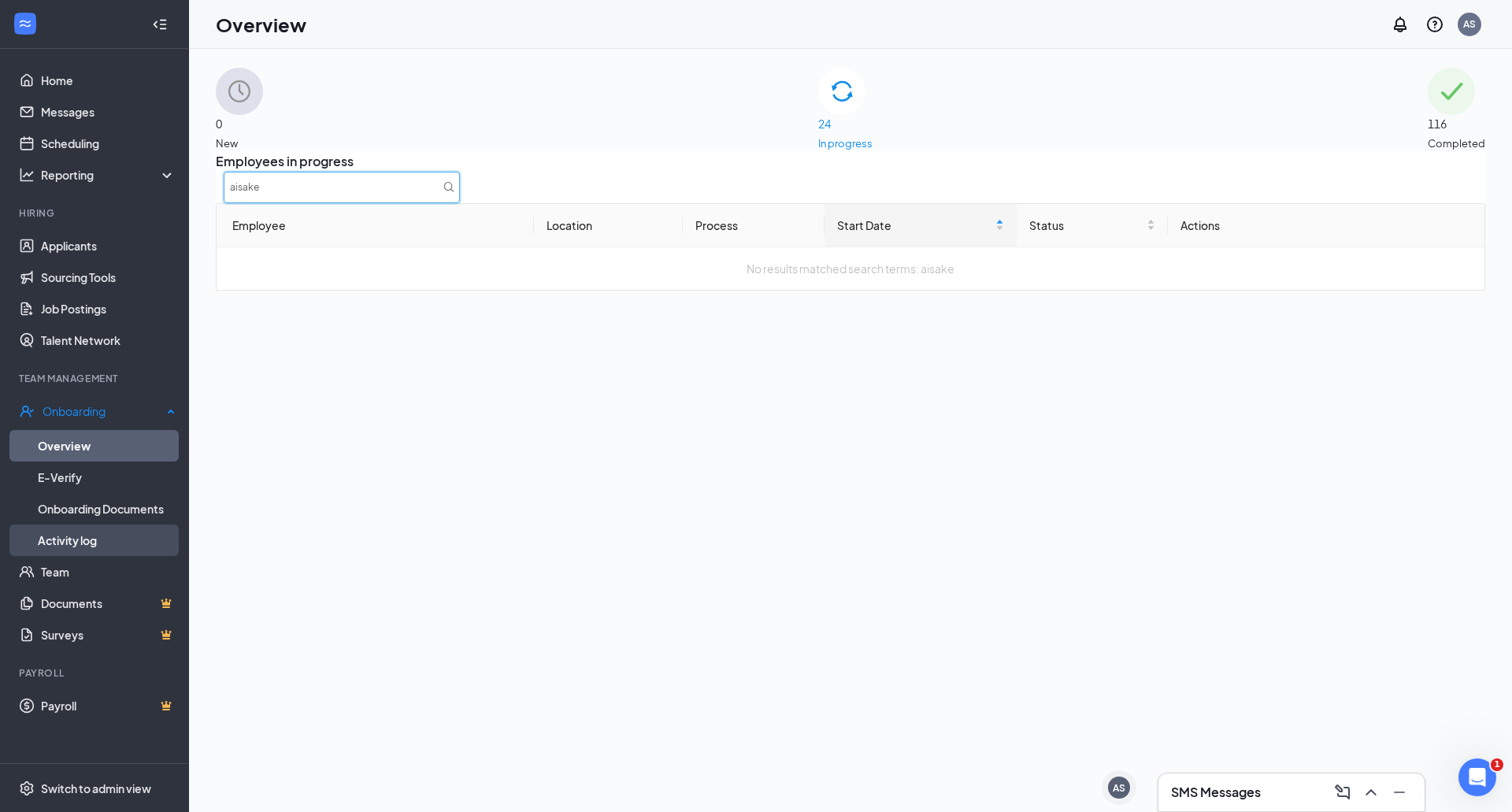
type input "aisake"
click at [57, 541] on link "Activity log" at bounding box center [107, 541] width 138 height 32
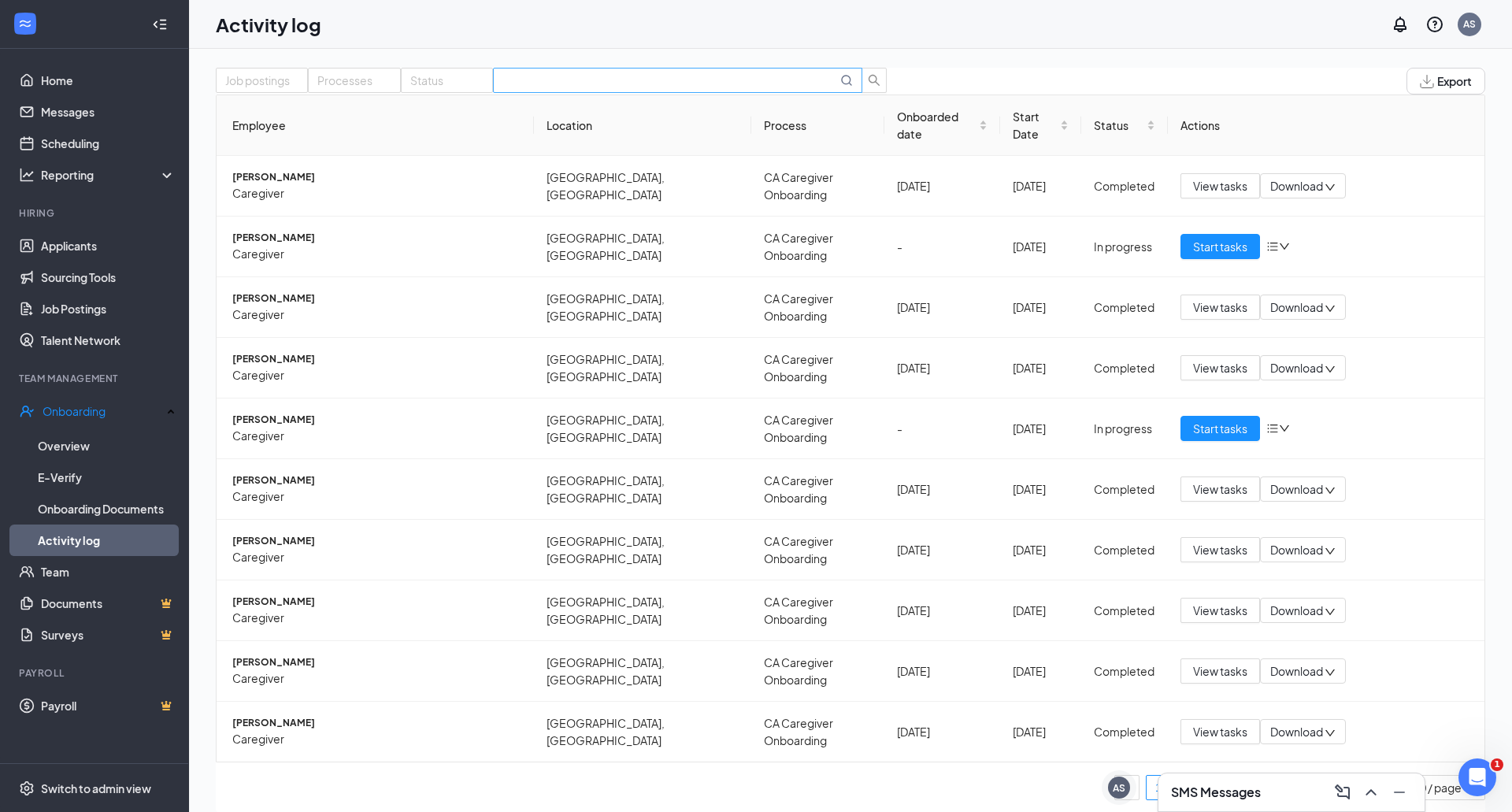
click at [760, 89] on input "text" at bounding box center [669, 80] width 335 height 18
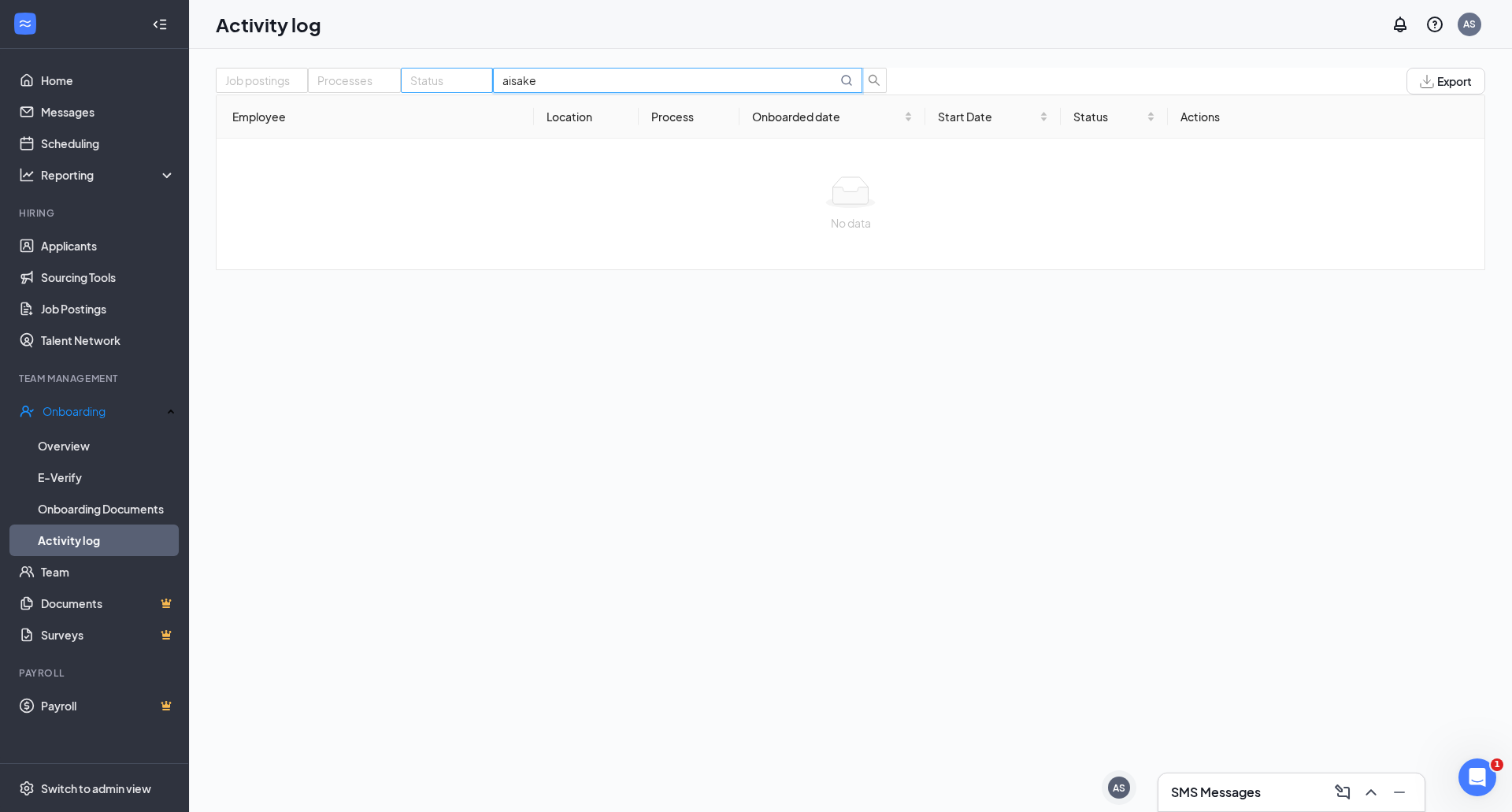
click at [489, 90] on div at bounding box center [446, 80] width 84 height 19
type input "aisake"
click at [603, 126] on span "All statuses" at bounding box center [627, 125] width 57 height 14
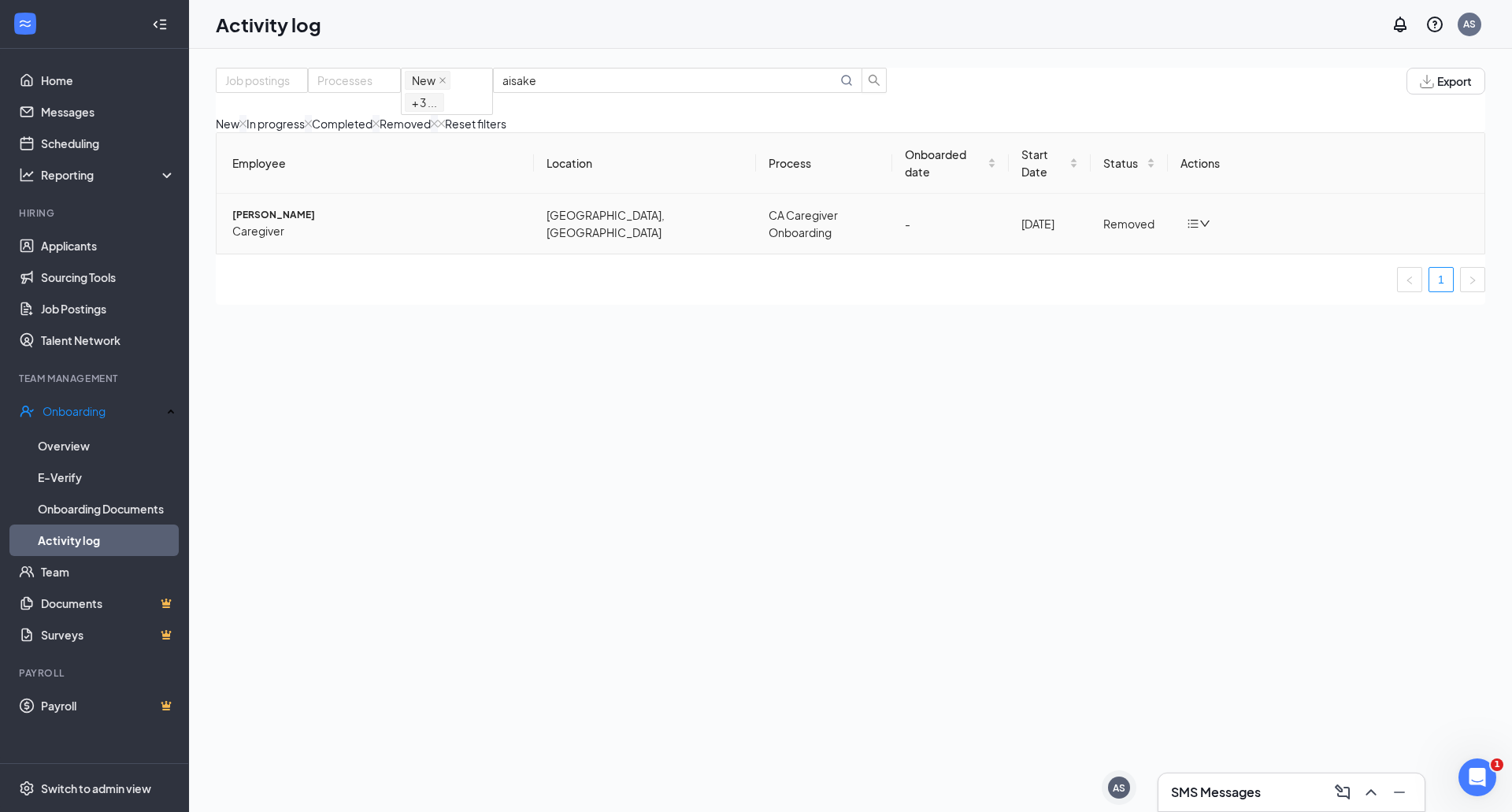
click at [1202, 222] on icon "down" at bounding box center [1205, 224] width 11 height 11
click at [1135, 305] on div "Job postings Processes New In progress Completed Removed + 3 ... aisake Export …" at bounding box center [850, 186] width 1269 height 237
click at [1201, 220] on icon "down" at bounding box center [1205, 224] width 11 height 11
click at [1217, 253] on div "Return to onboarding" at bounding box center [1246, 247] width 110 height 18
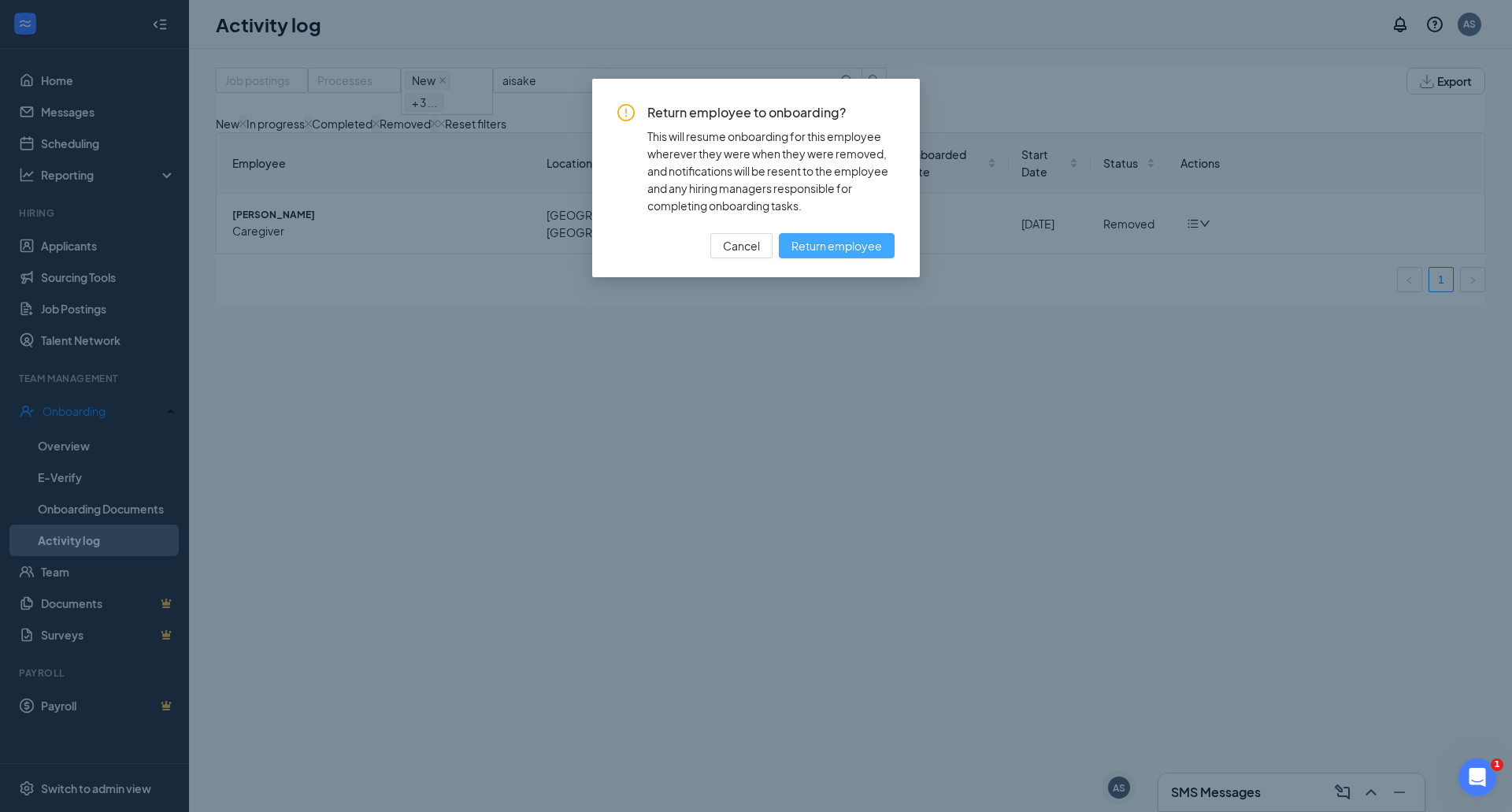
click at [818, 253] on span "Return employee" at bounding box center [836, 246] width 91 height 18
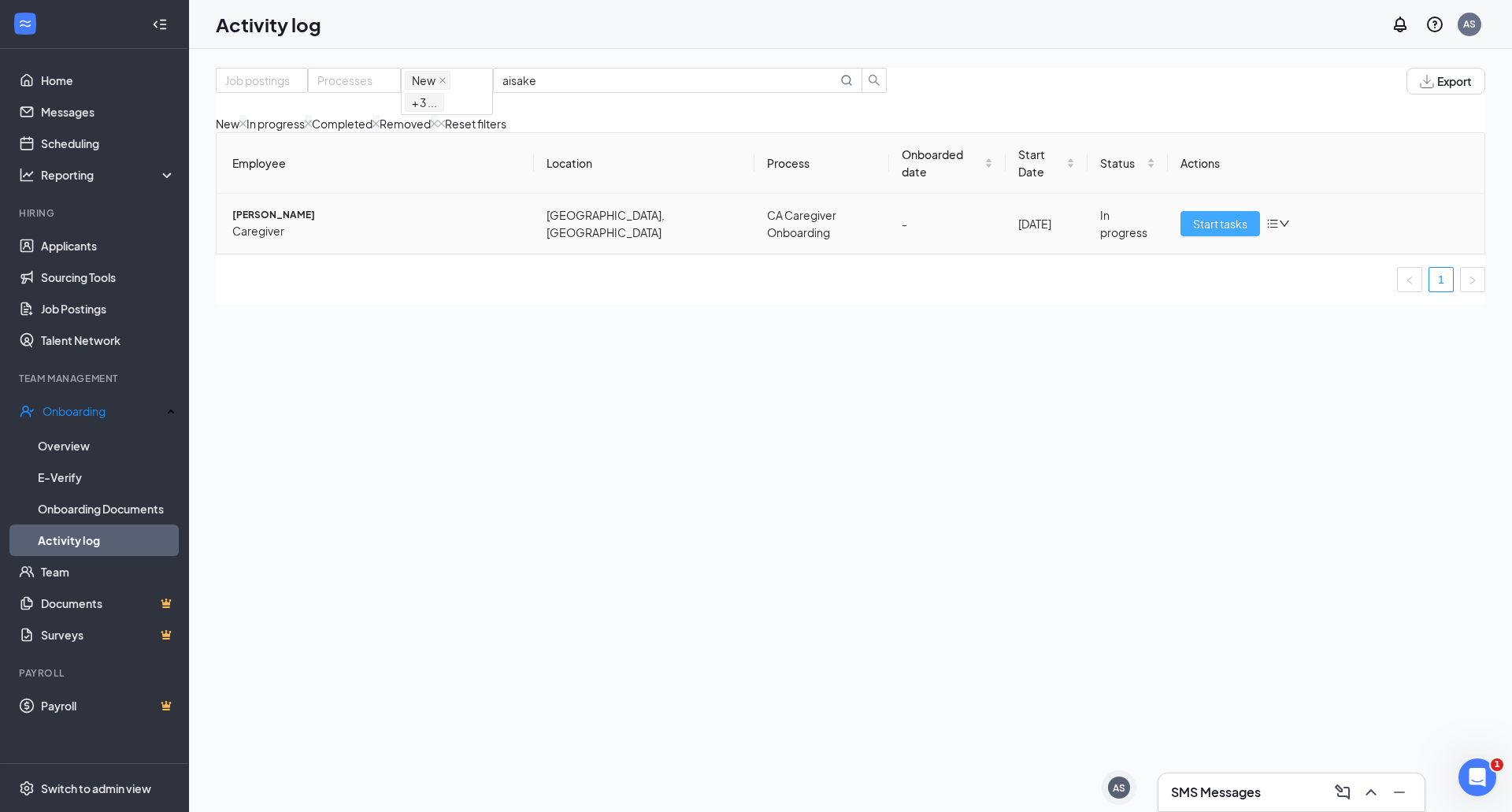
click at [1225, 216] on span "Start tasks" at bounding box center [1221, 224] width 55 height 18
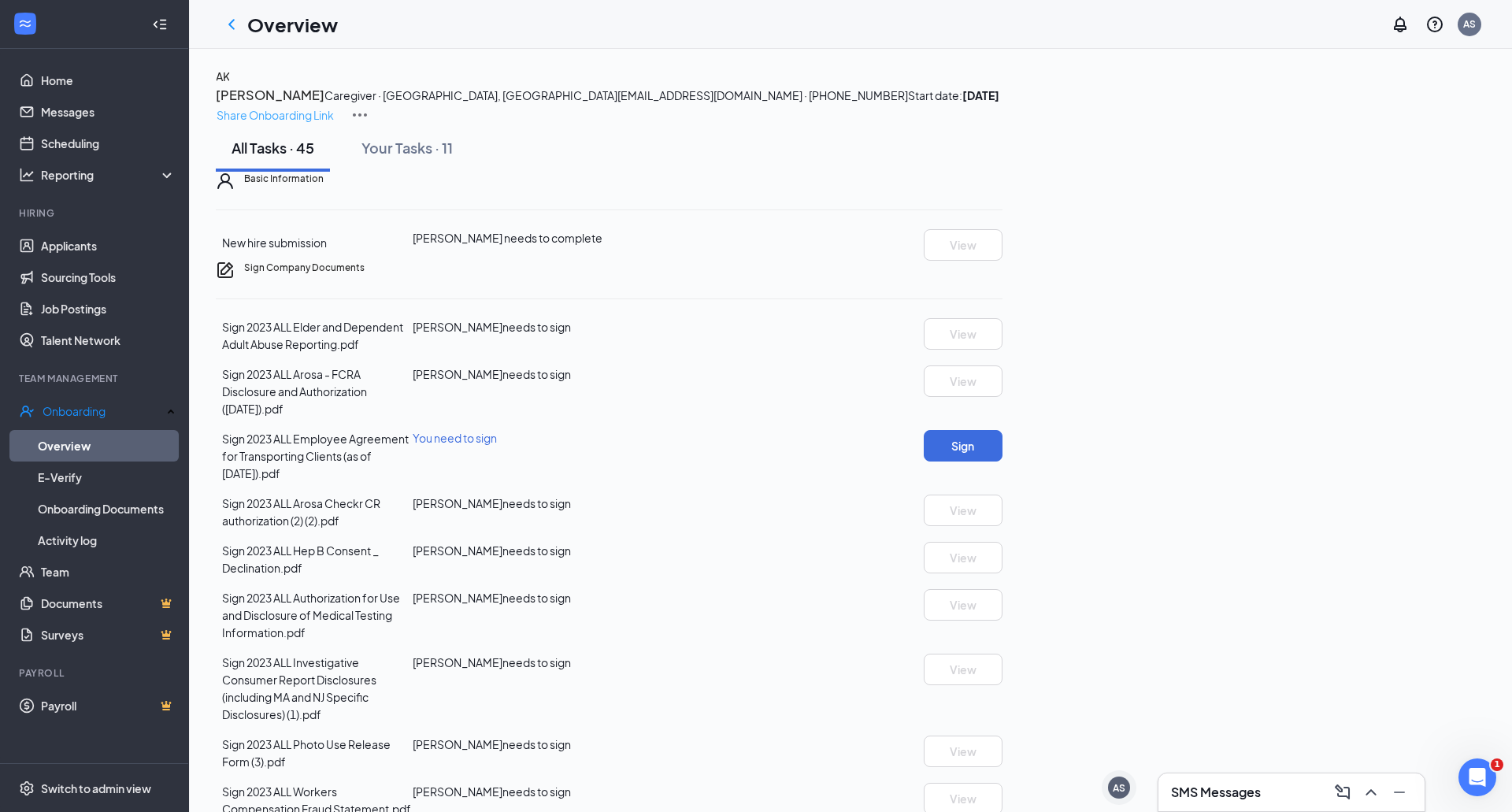
click at [334, 106] on p "Share Onboarding Link" at bounding box center [275, 115] width 117 height 18
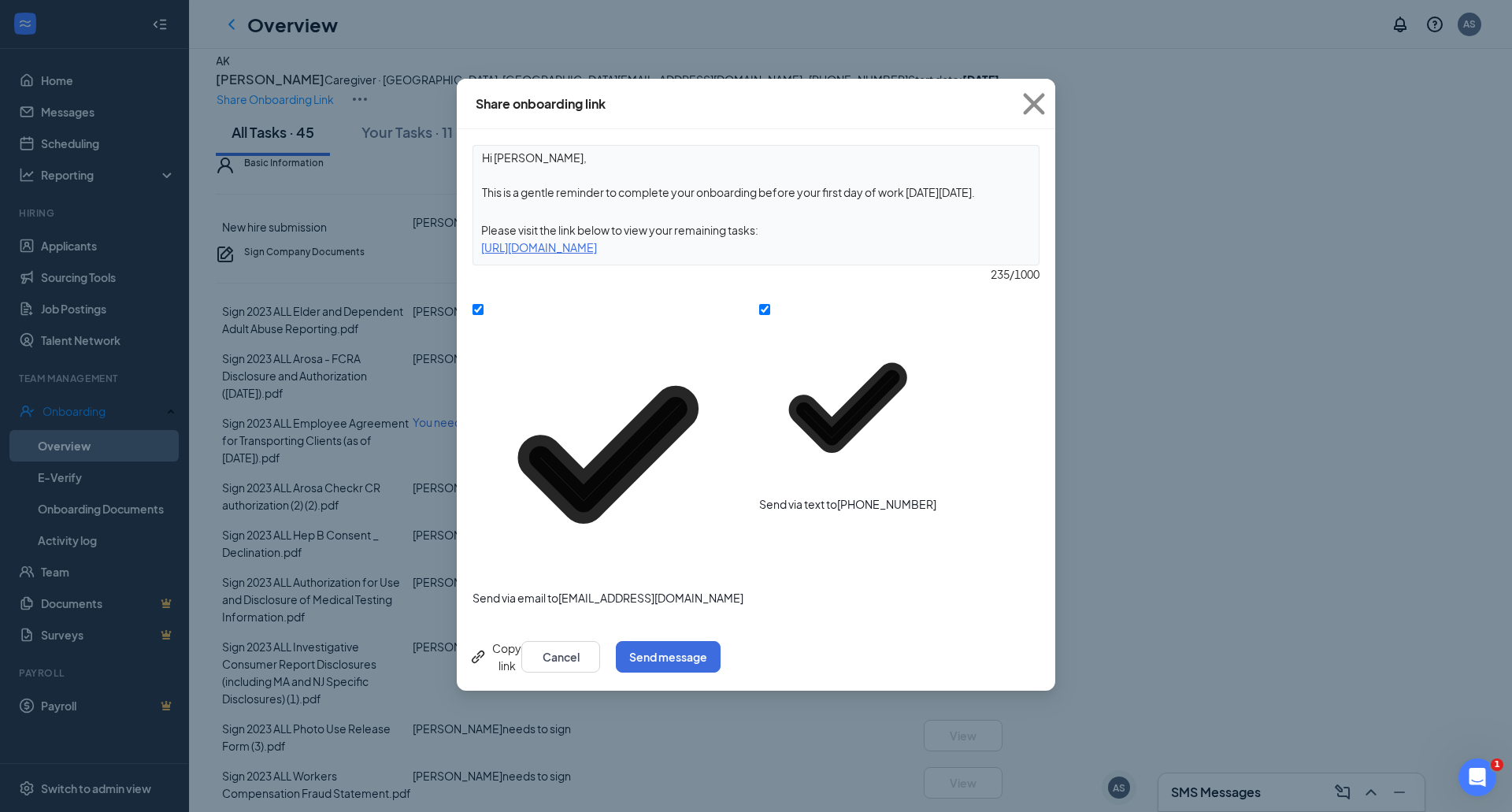
scroll to position [40, 0]
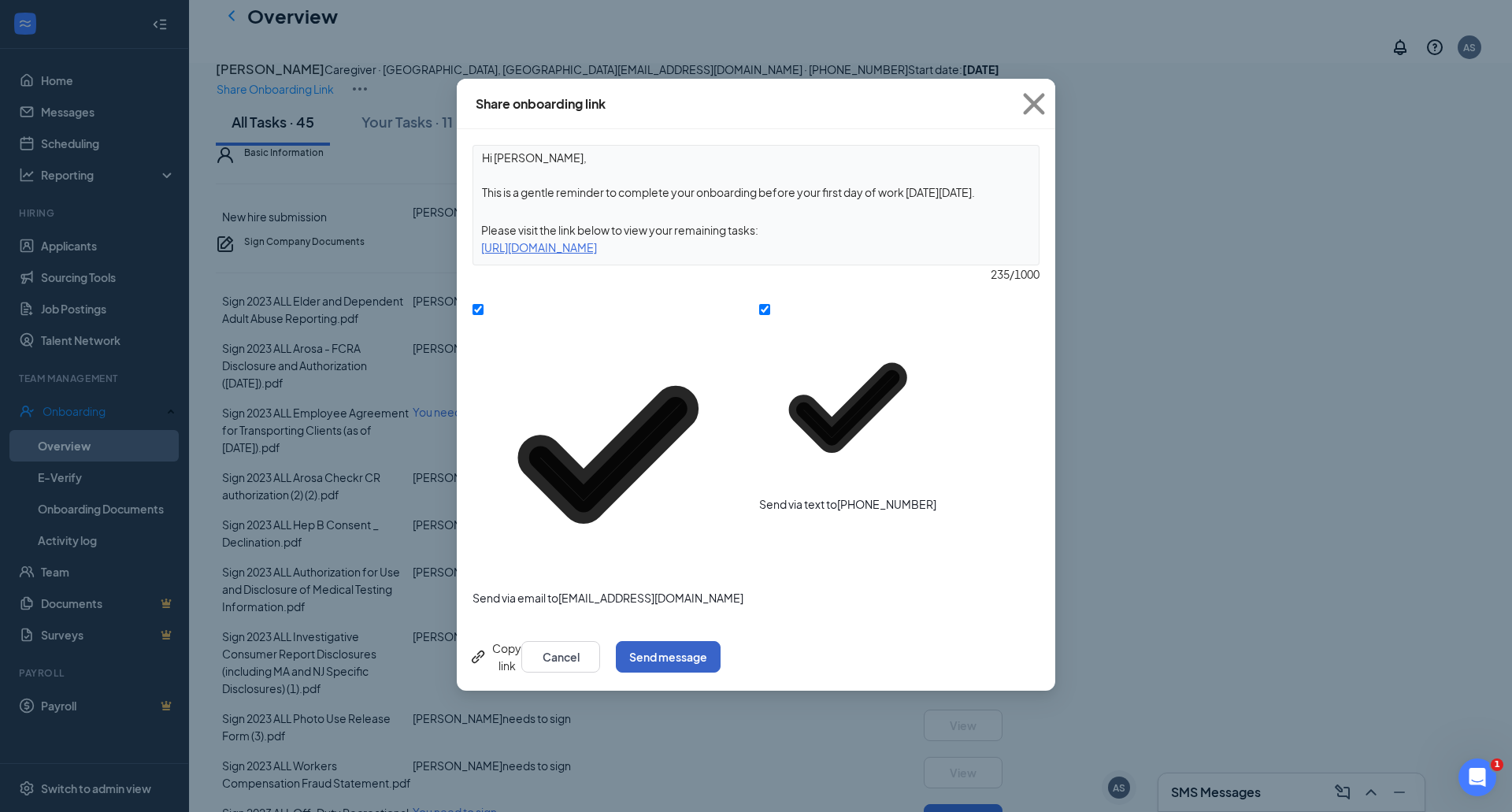
click at [721, 641] on button "Send message" at bounding box center [668, 657] width 105 height 32
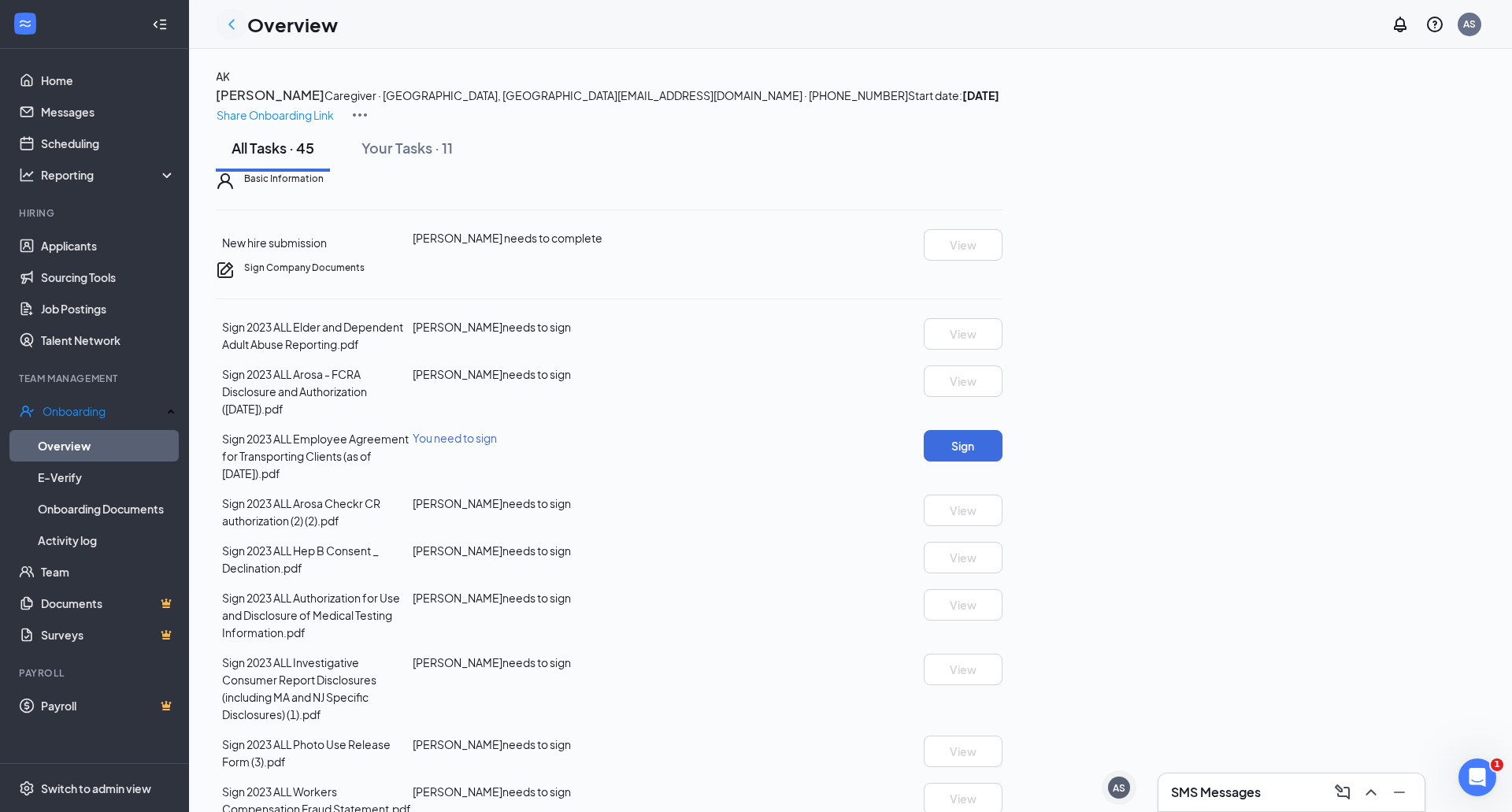
click at [230, 27] on icon "ChevronLeft" at bounding box center [231, 24] width 19 height 19
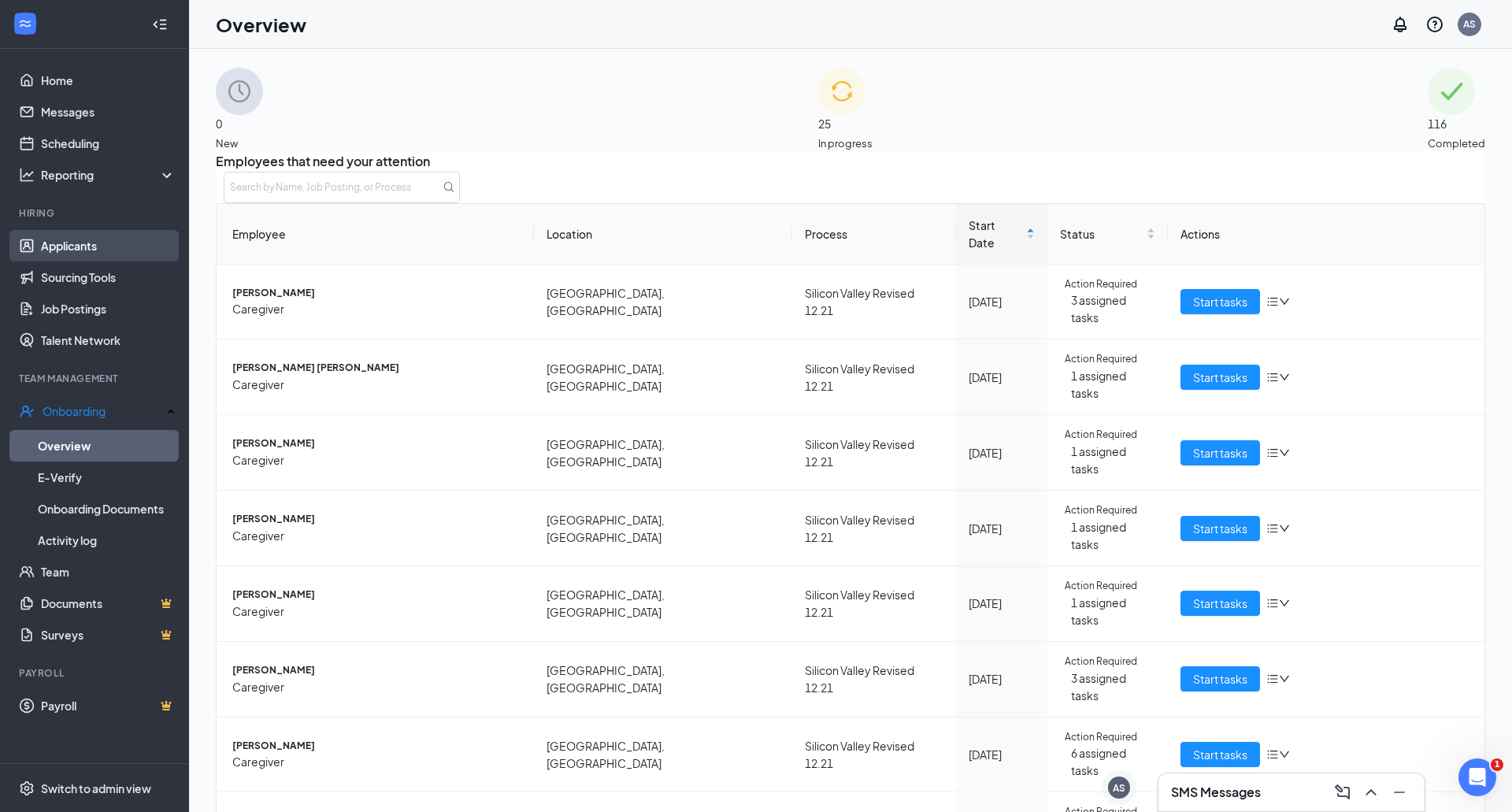
click at [81, 241] on link "Applicants" at bounding box center [108, 246] width 134 height 32
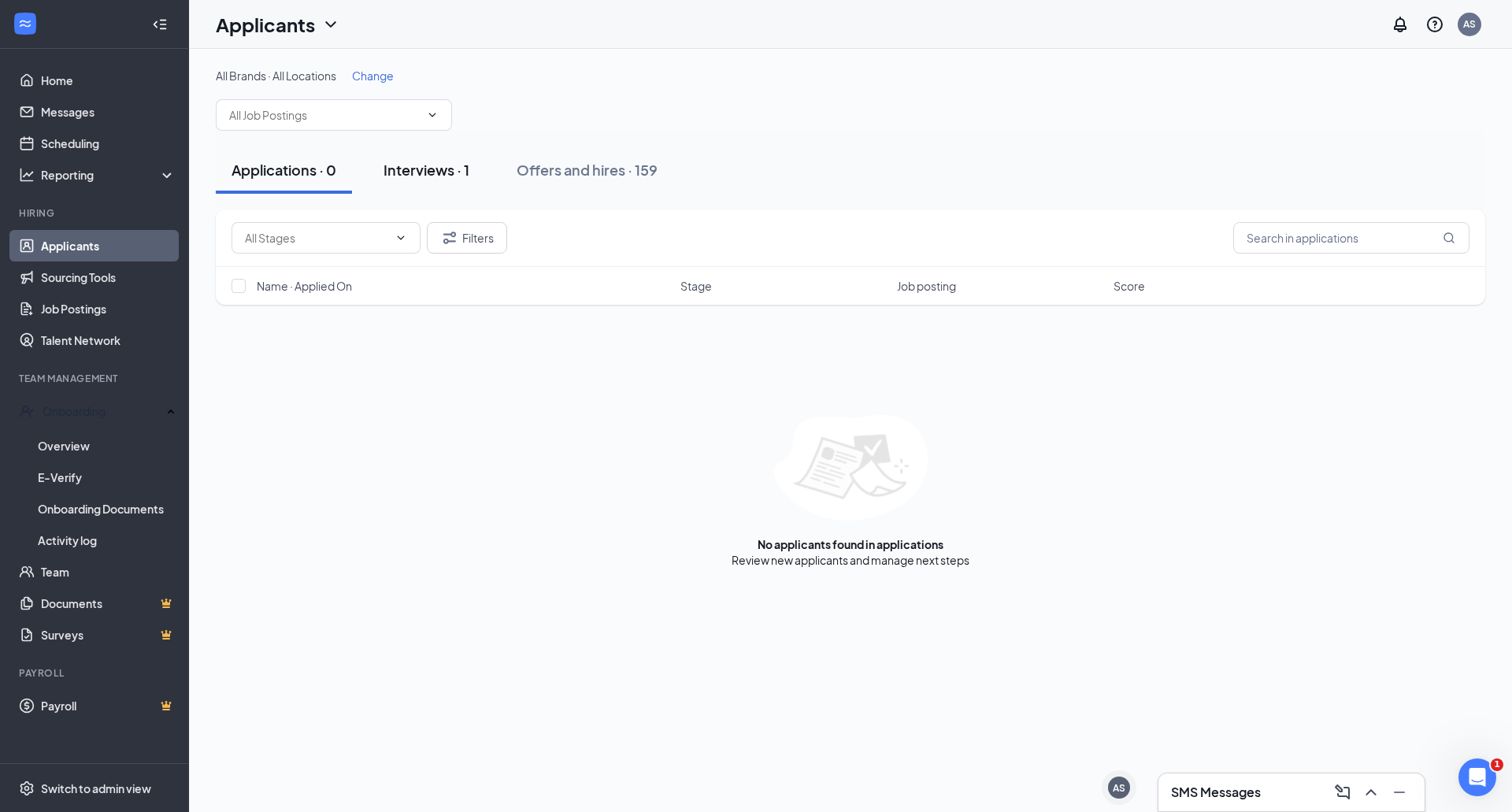
click at [414, 167] on div "Interviews · 1" at bounding box center [426, 170] width 86 height 19
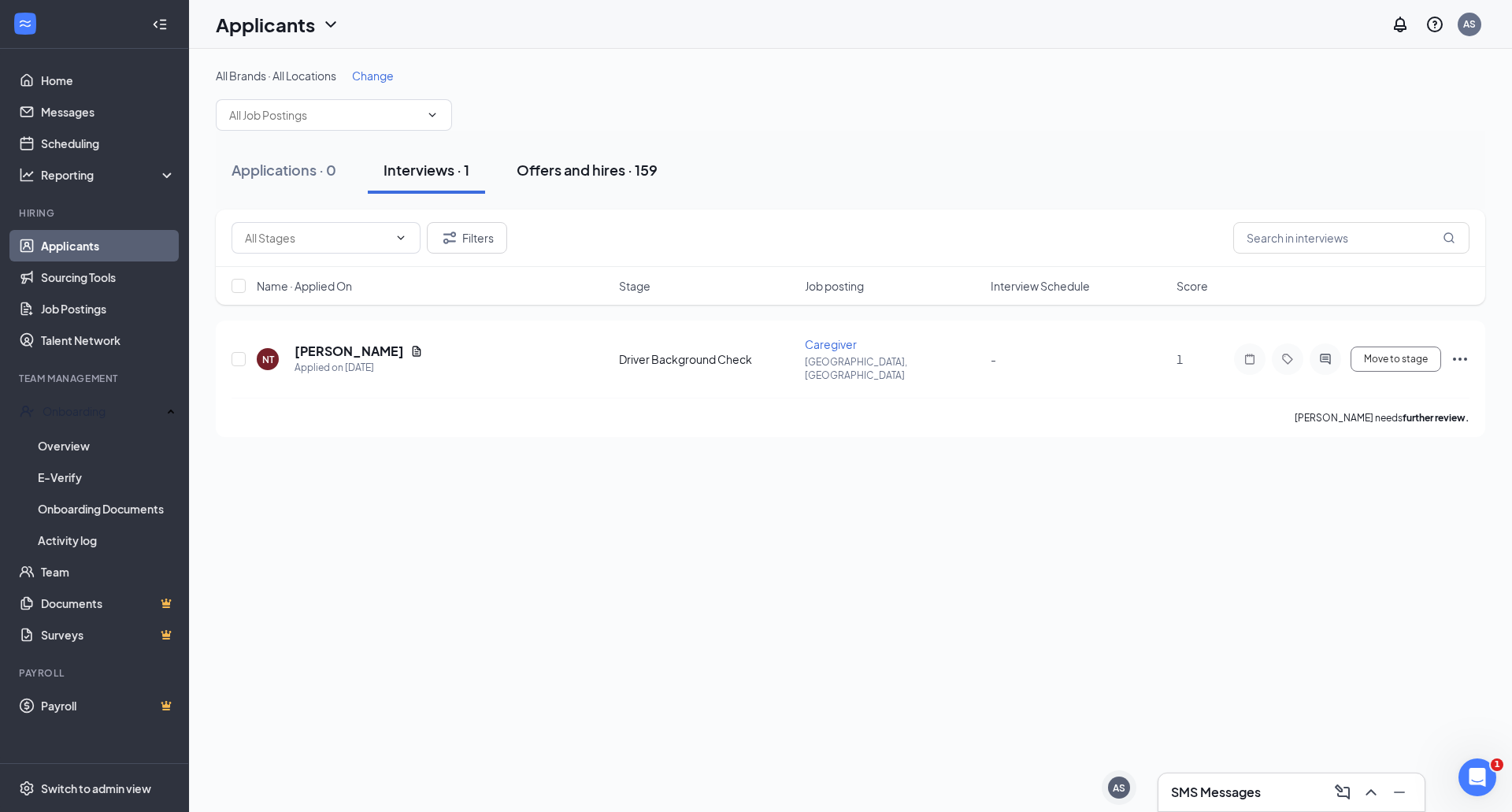
click at [578, 163] on div "Offers and hires · 159" at bounding box center [587, 170] width 141 height 19
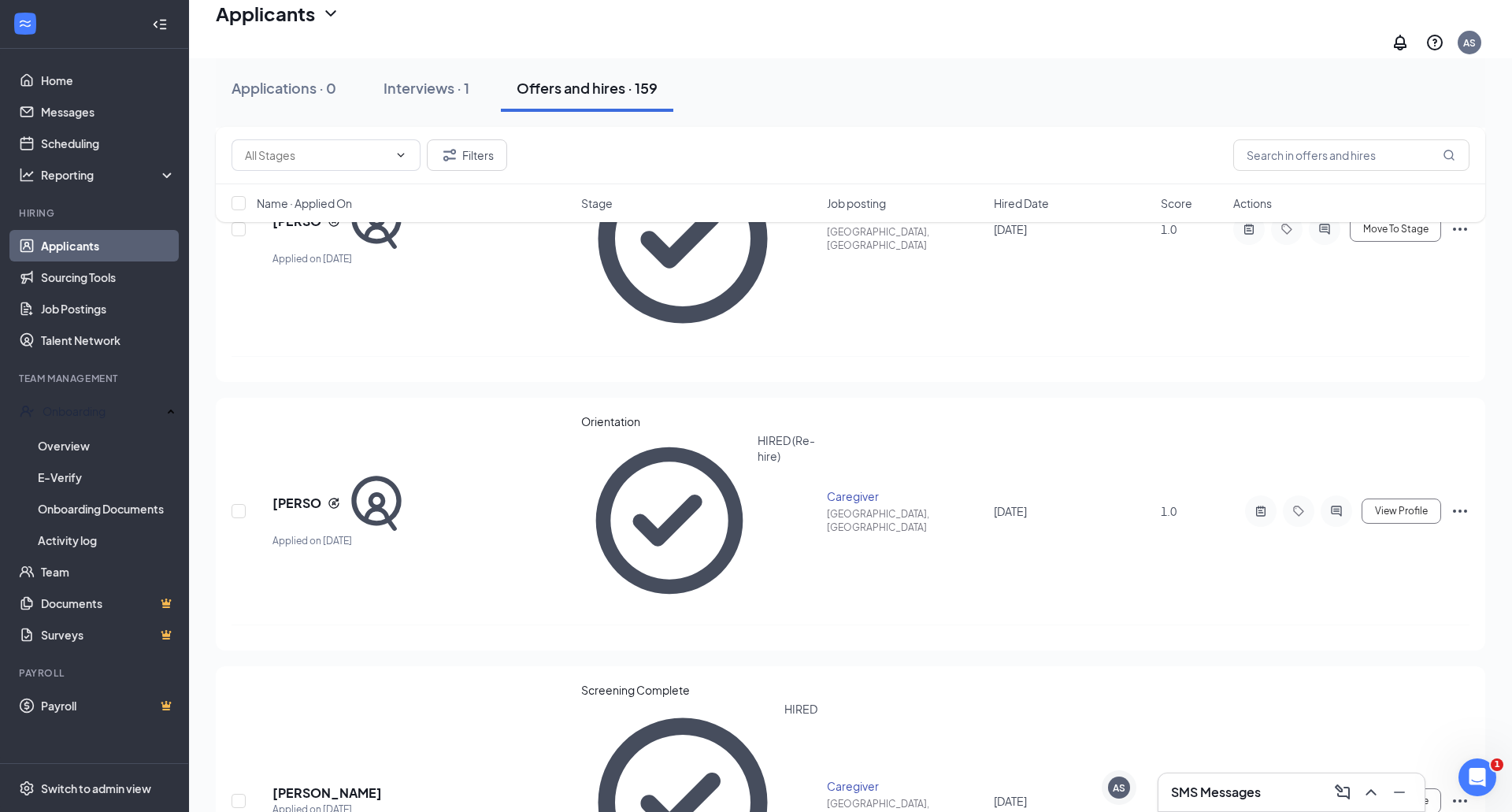
scroll to position [348, 0]
click at [1213, 786] on h3 "SMS Messages" at bounding box center [1216, 793] width 90 height 18
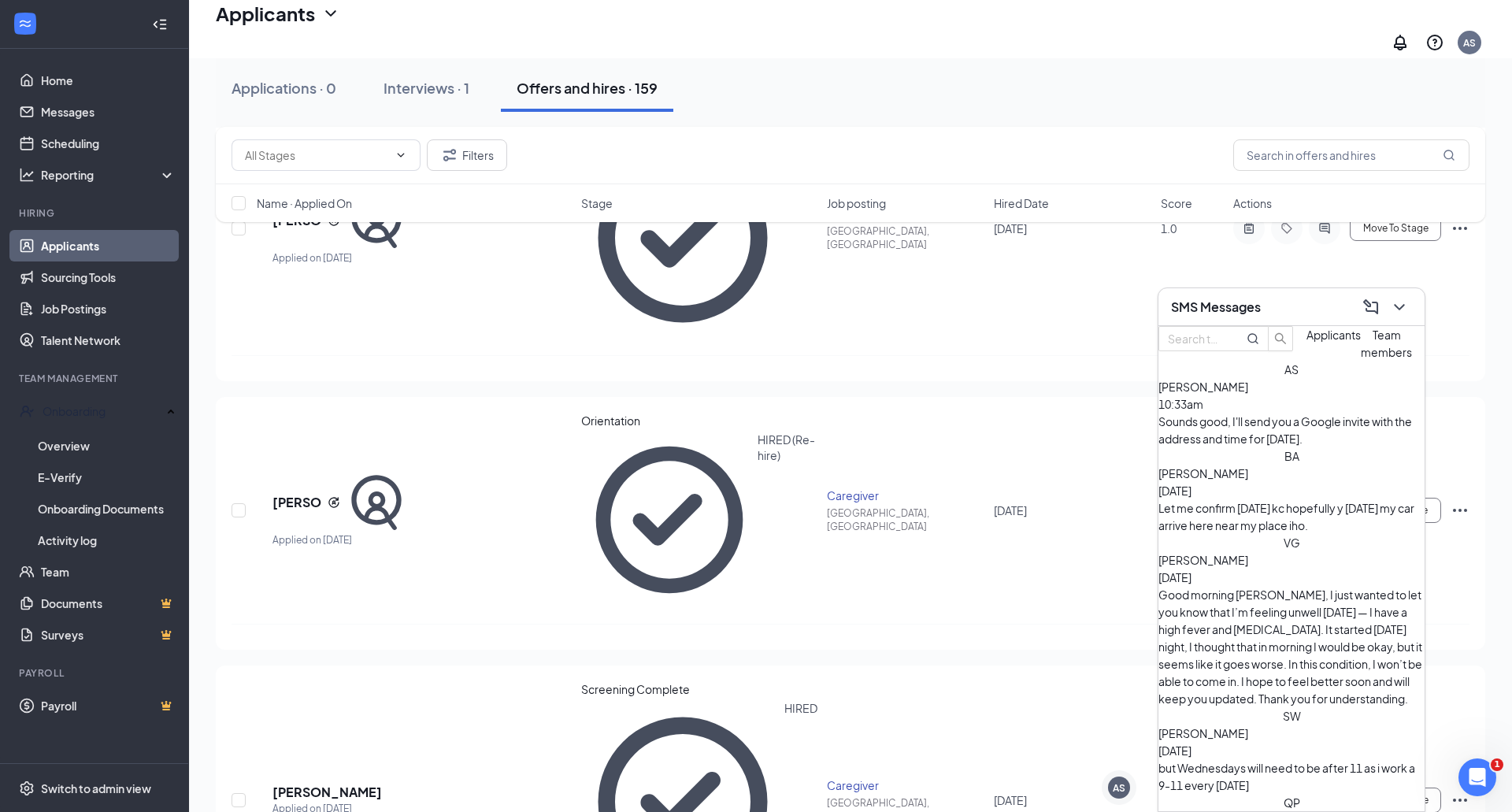
click at [1306, 342] on span "Applicants" at bounding box center [1334, 335] width 55 height 14
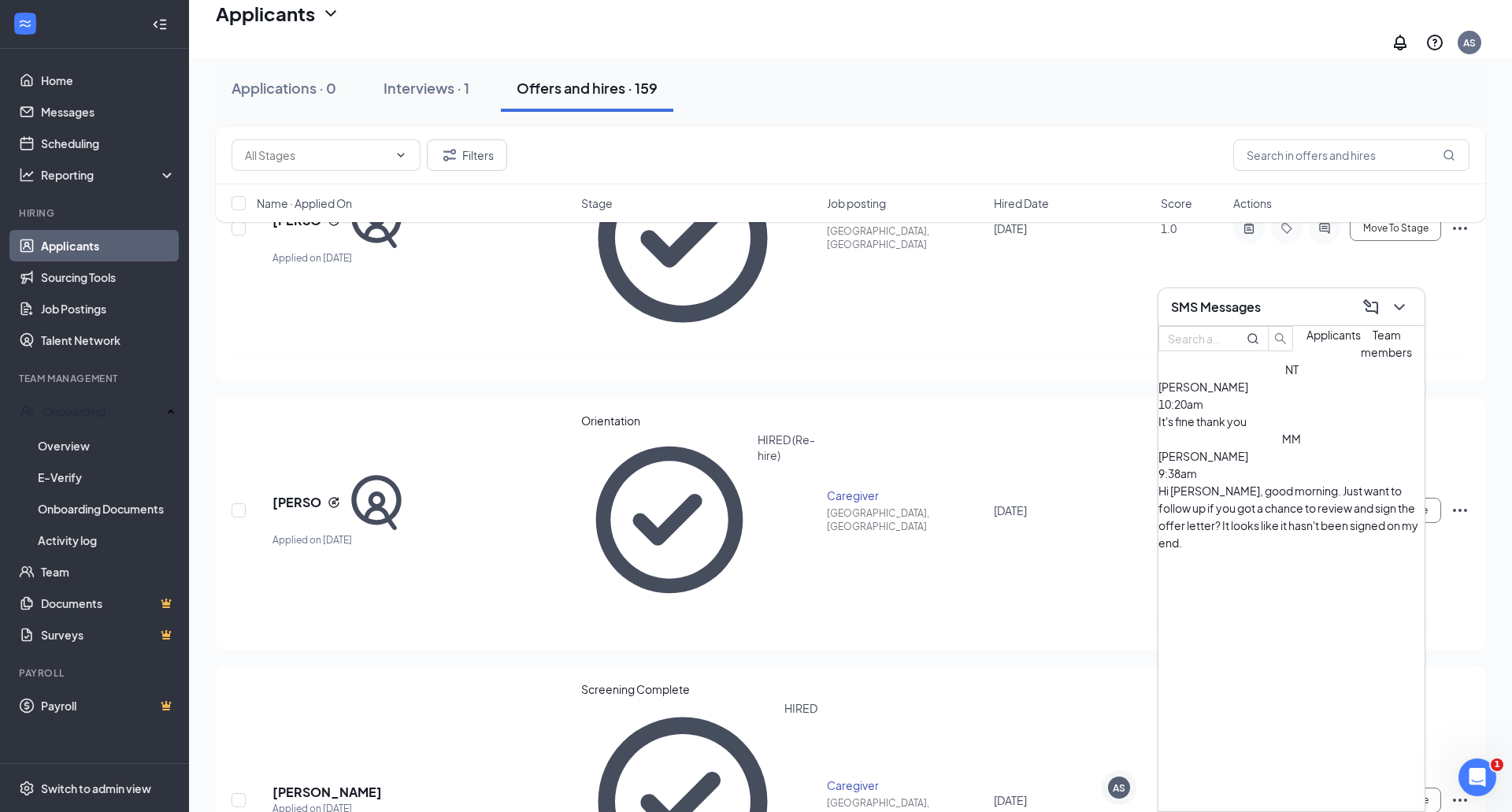
click at [1360, 360] on span "Team members" at bounding box center [1386, 344] width 51 height 32
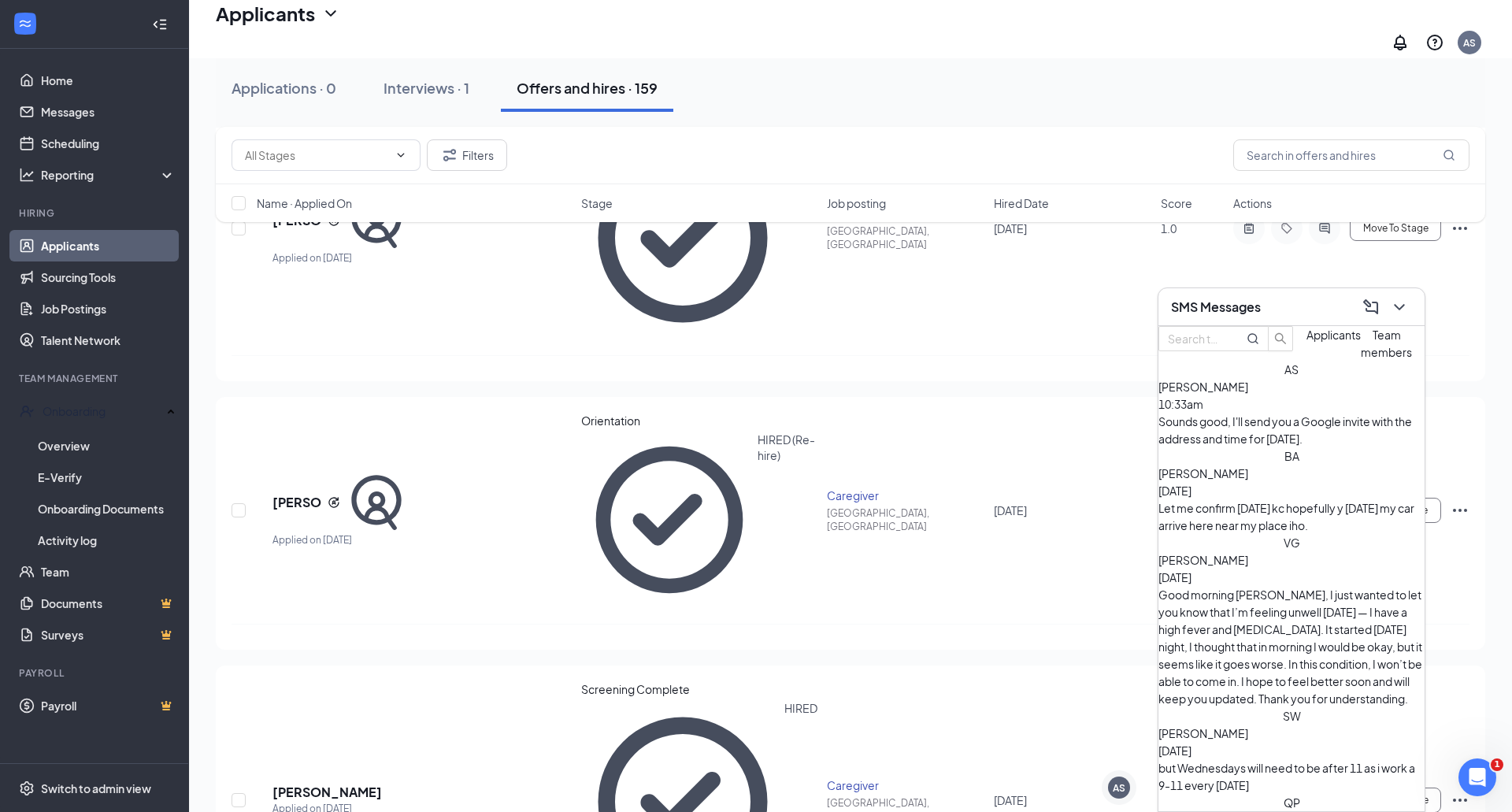
scroll to position [0, 0]
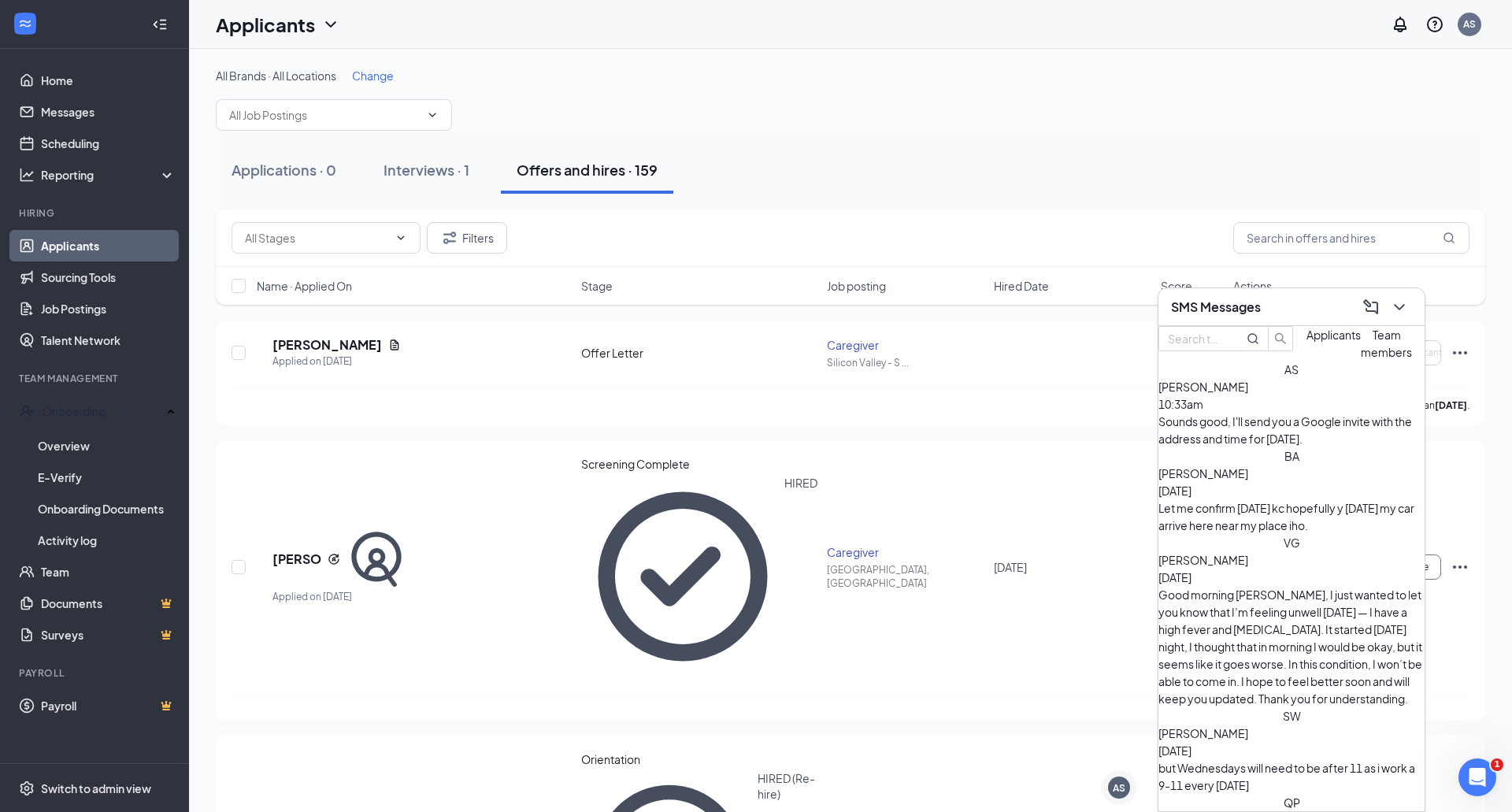
click at [1248, 394] on span "[PERSON_NAME]" at bounding box center [1203, 387] width 90 height 14
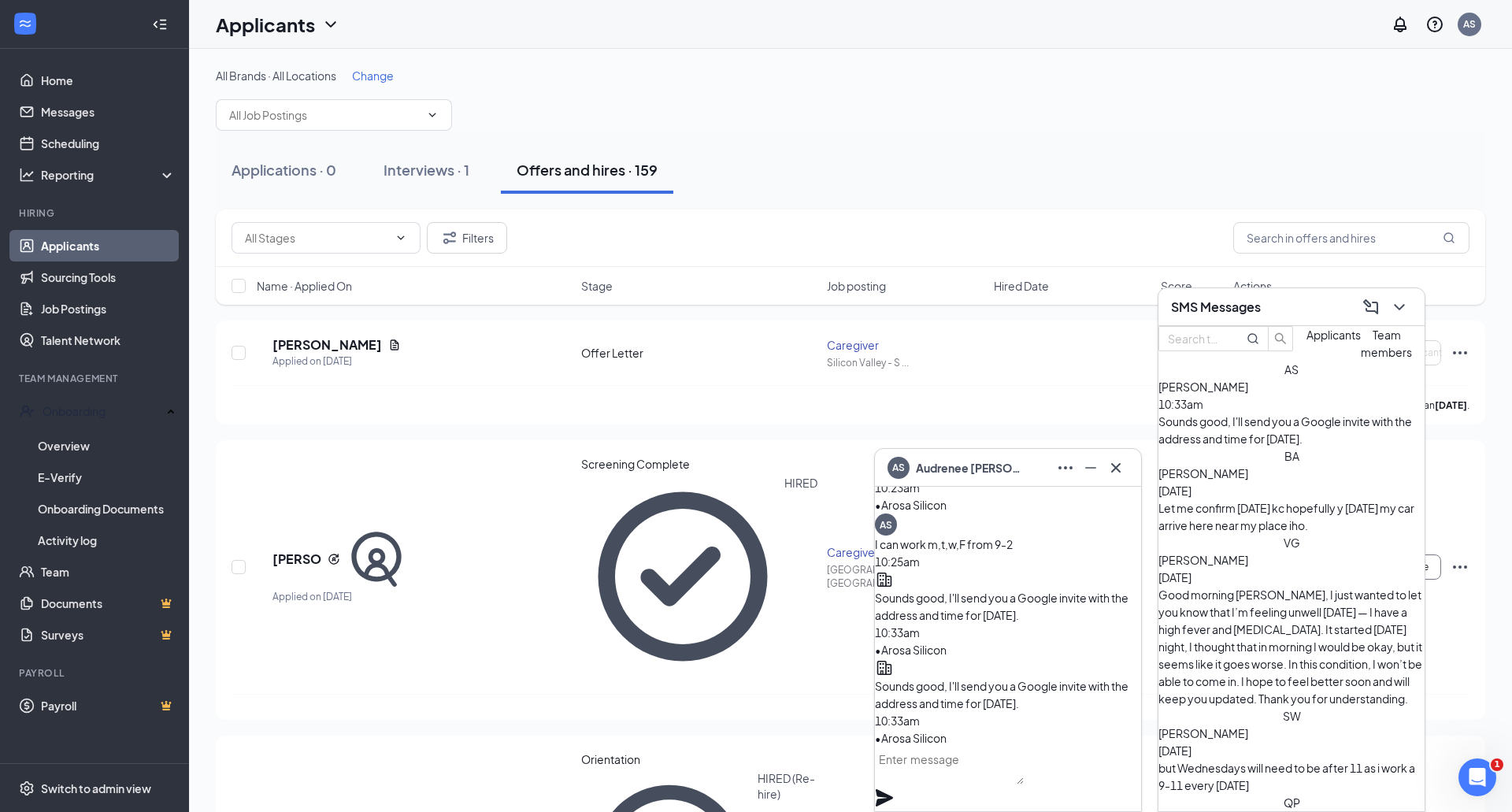
click at [976, 785] on textarea at bounding box center [949, 765] width 148 height 38
type textarea "Did you get the invite?"
click at [893, 789] on icon "Plane" at bounding box center [884, 798] width 18 height 18
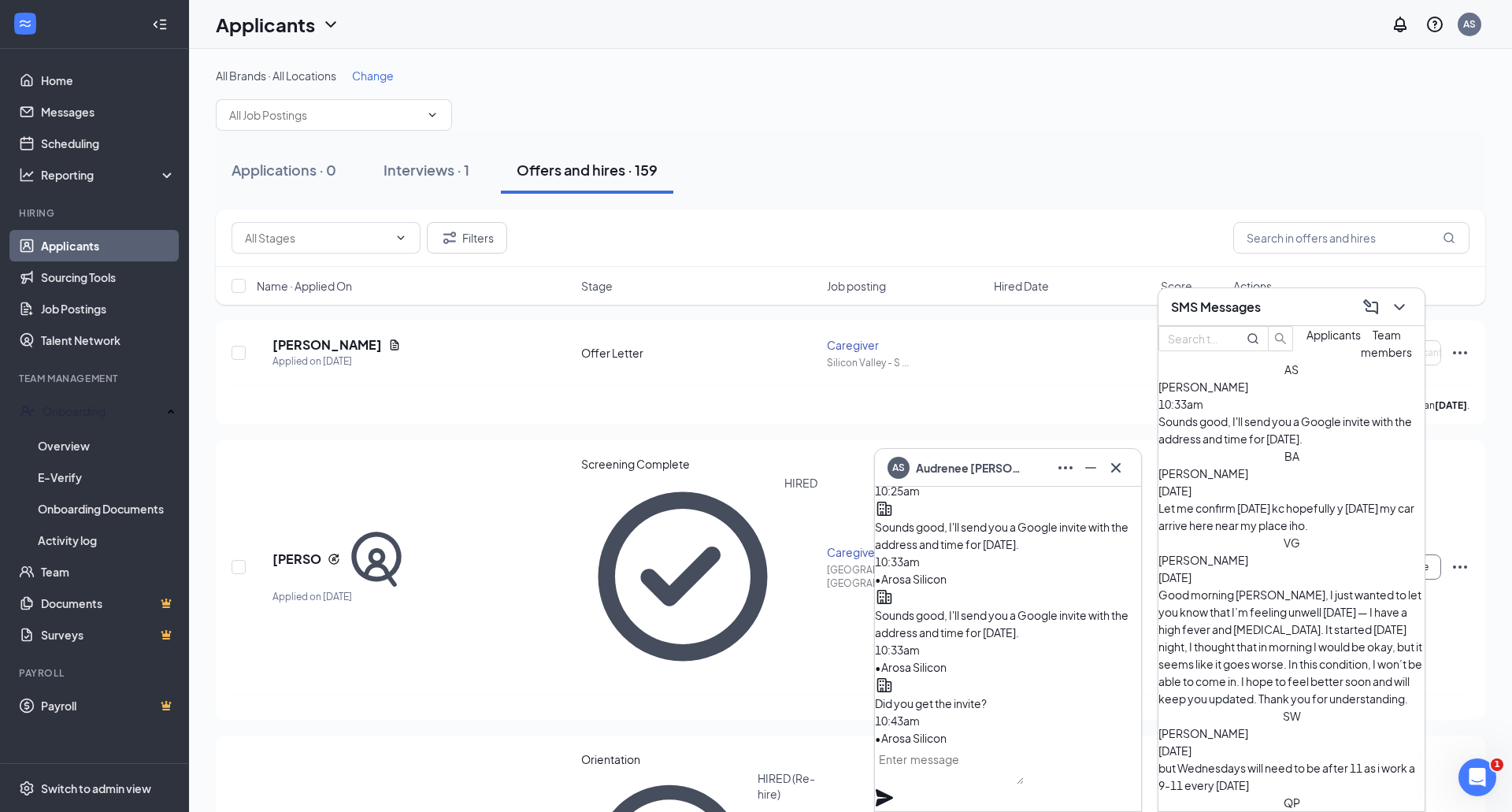
click at [809, 156] on div "Applications · 0 Interviews · 1 Offers and hires · 159" at bounding box center [850, 170] width 1269 height 47
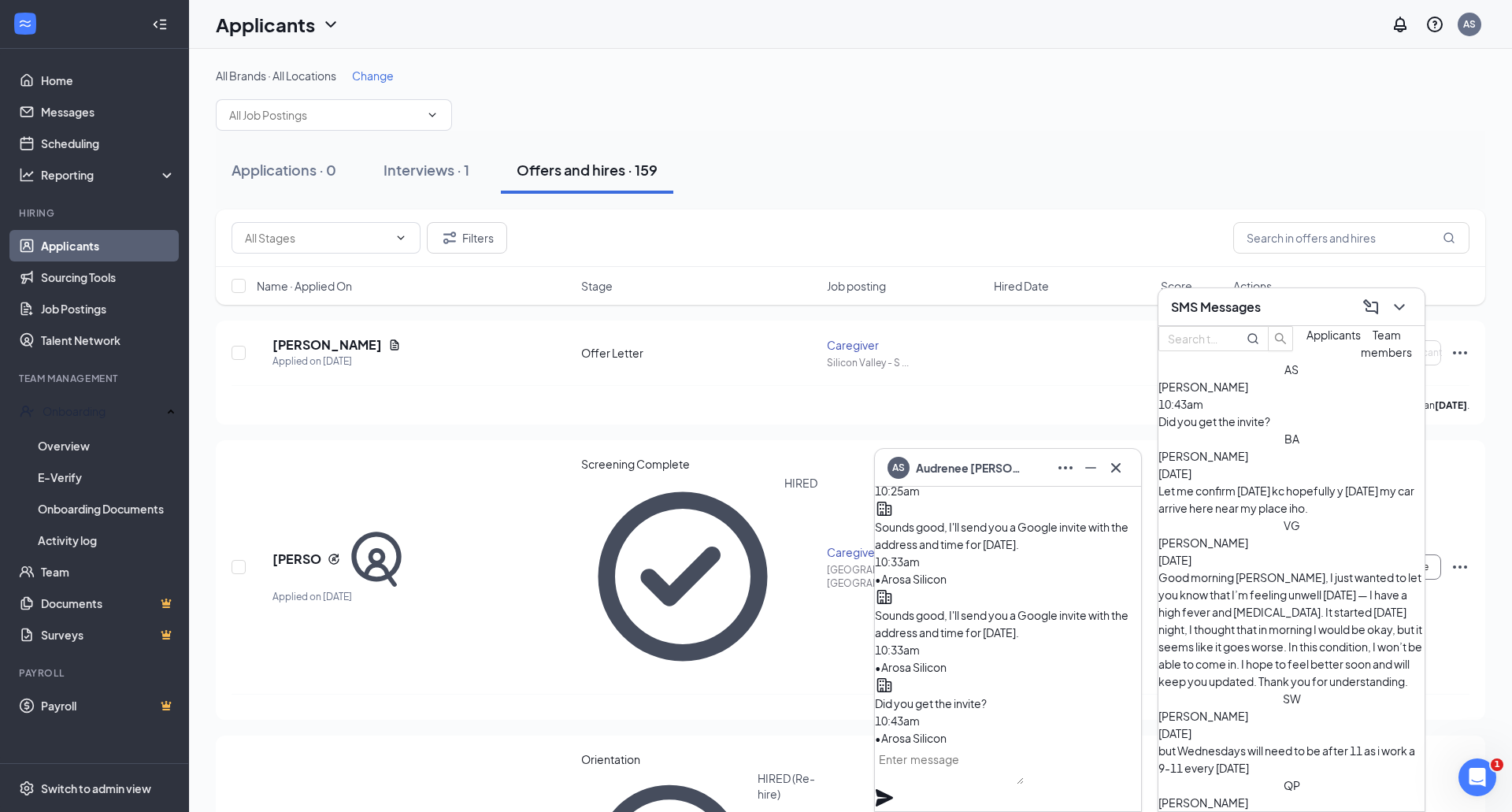
scroll to position [90, 0]
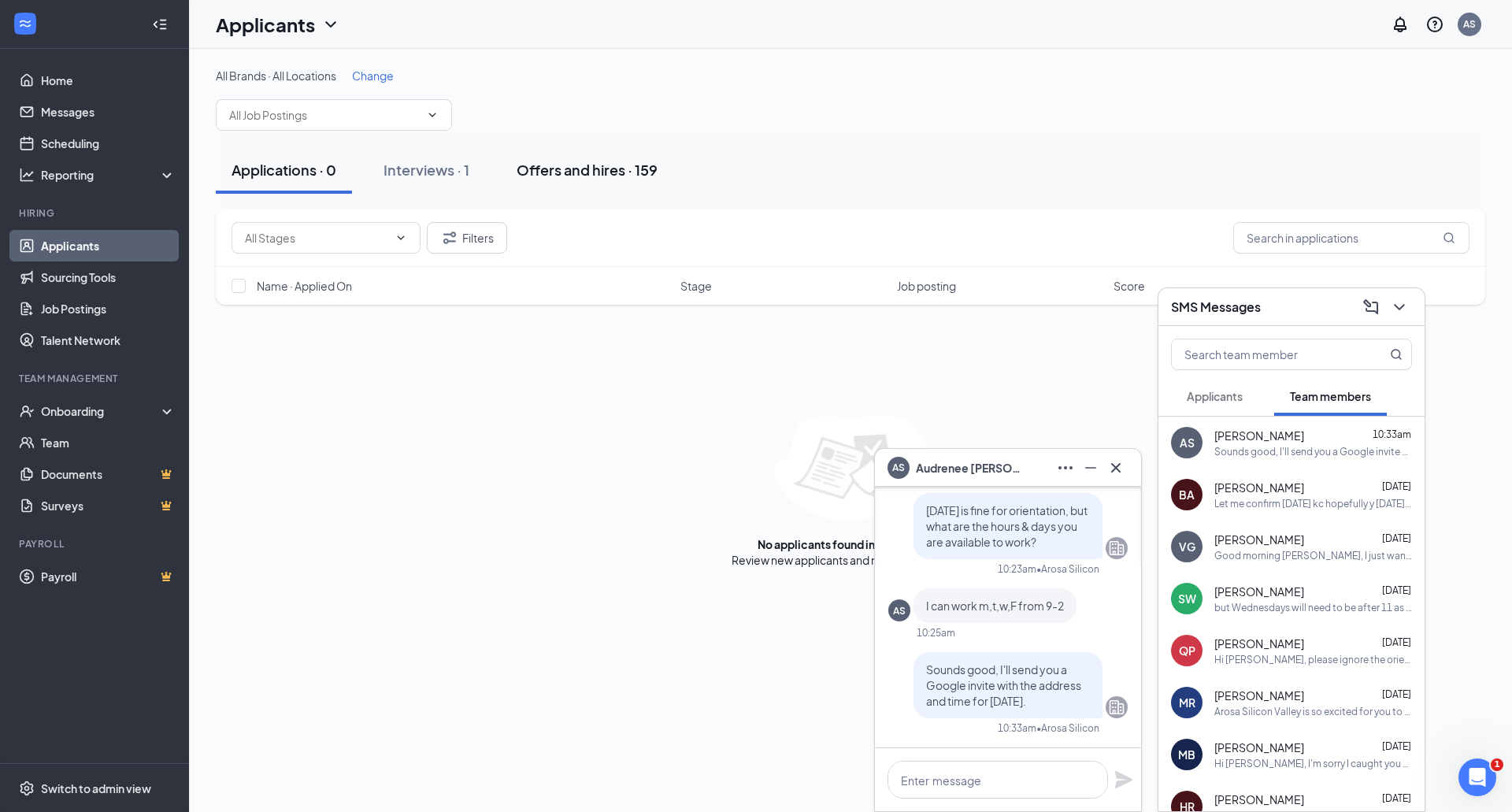
click at [554, 173] on div "Offers and hires · 159" at bounding box center [587, 170] width 141 height 19
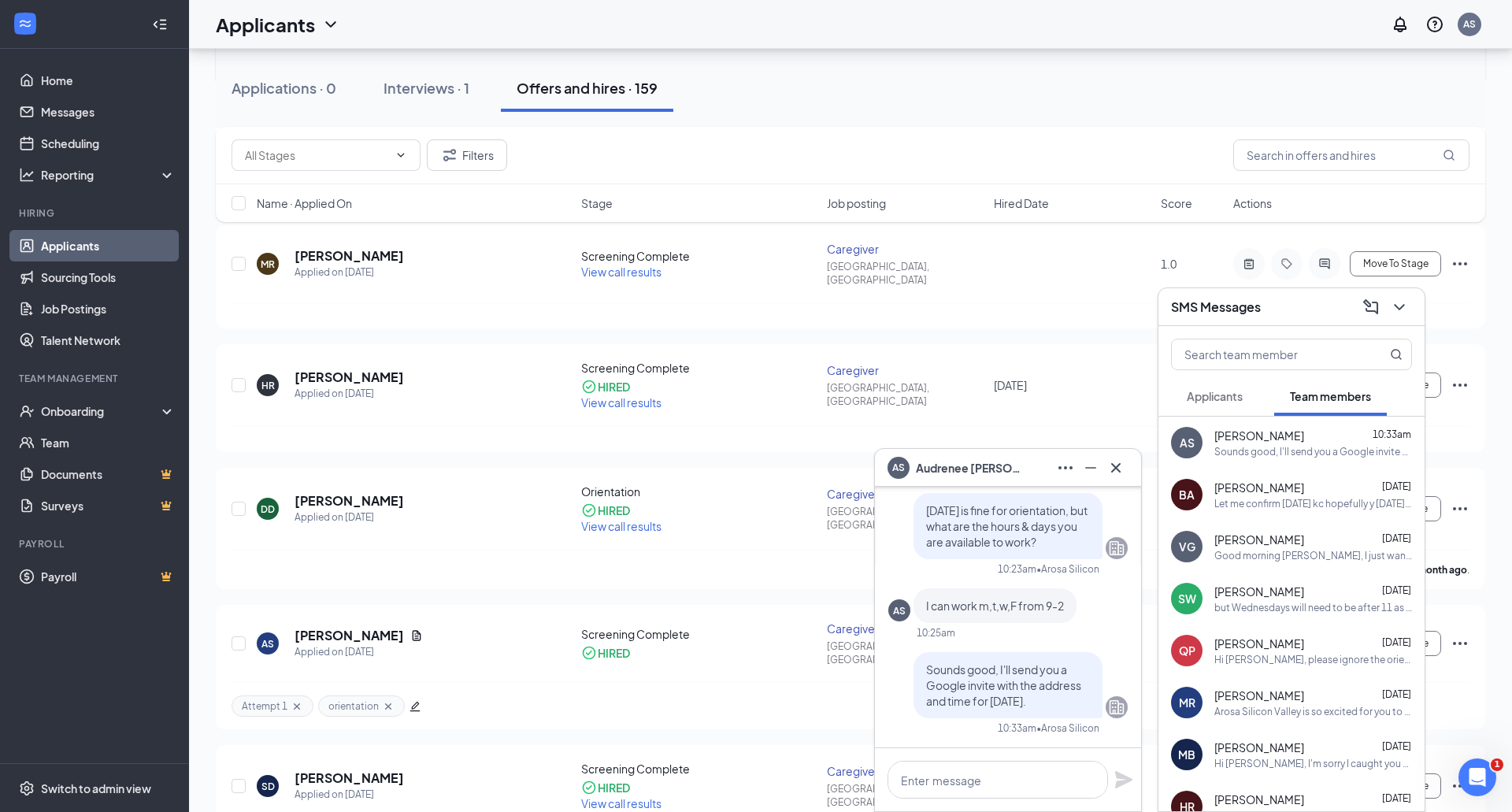
scroll to position [680, 0]
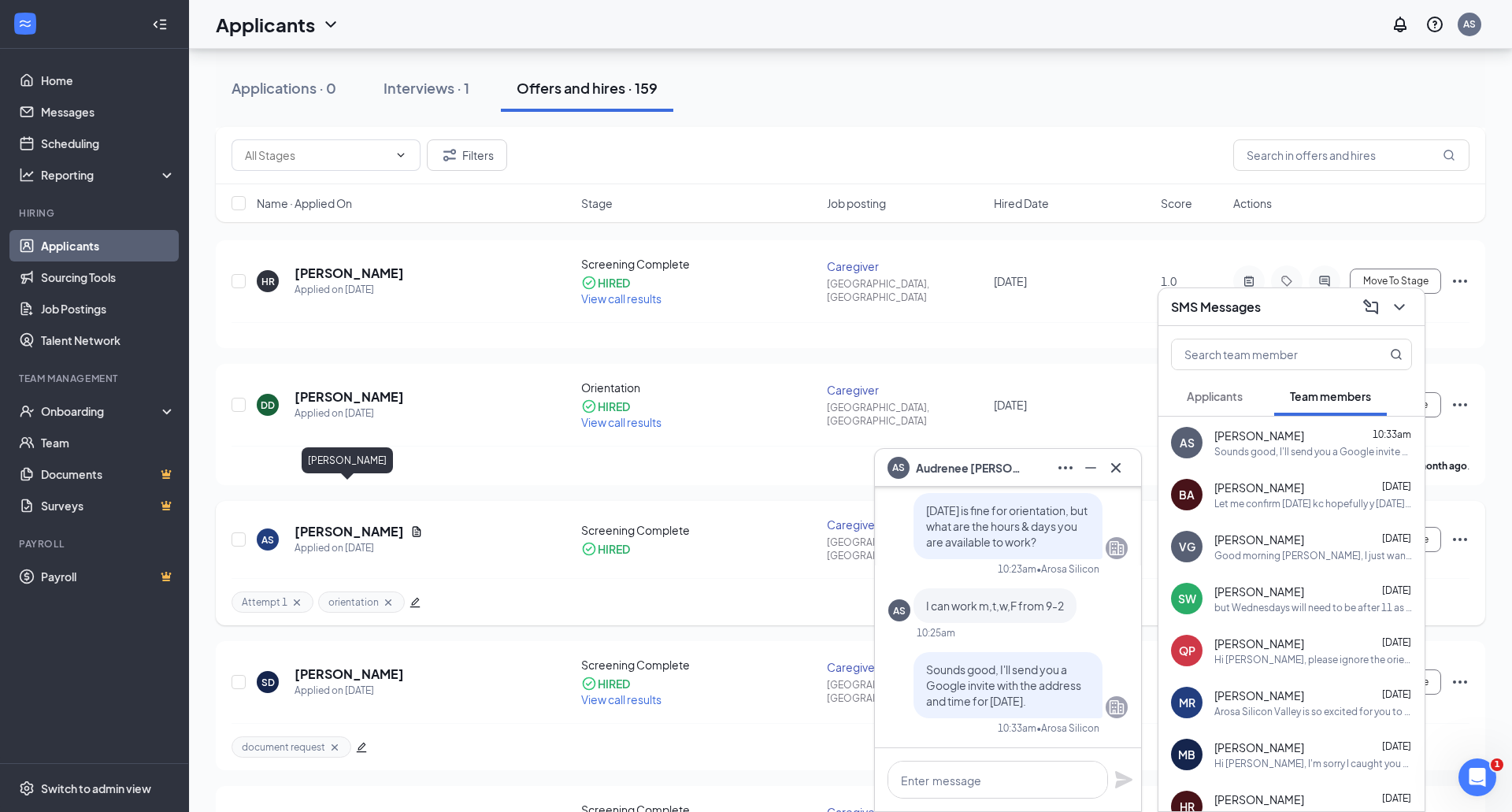
click at [341, 523] on h5 "[PERSON_NAME]" at bounding box center [349, 532] width 110 height 18
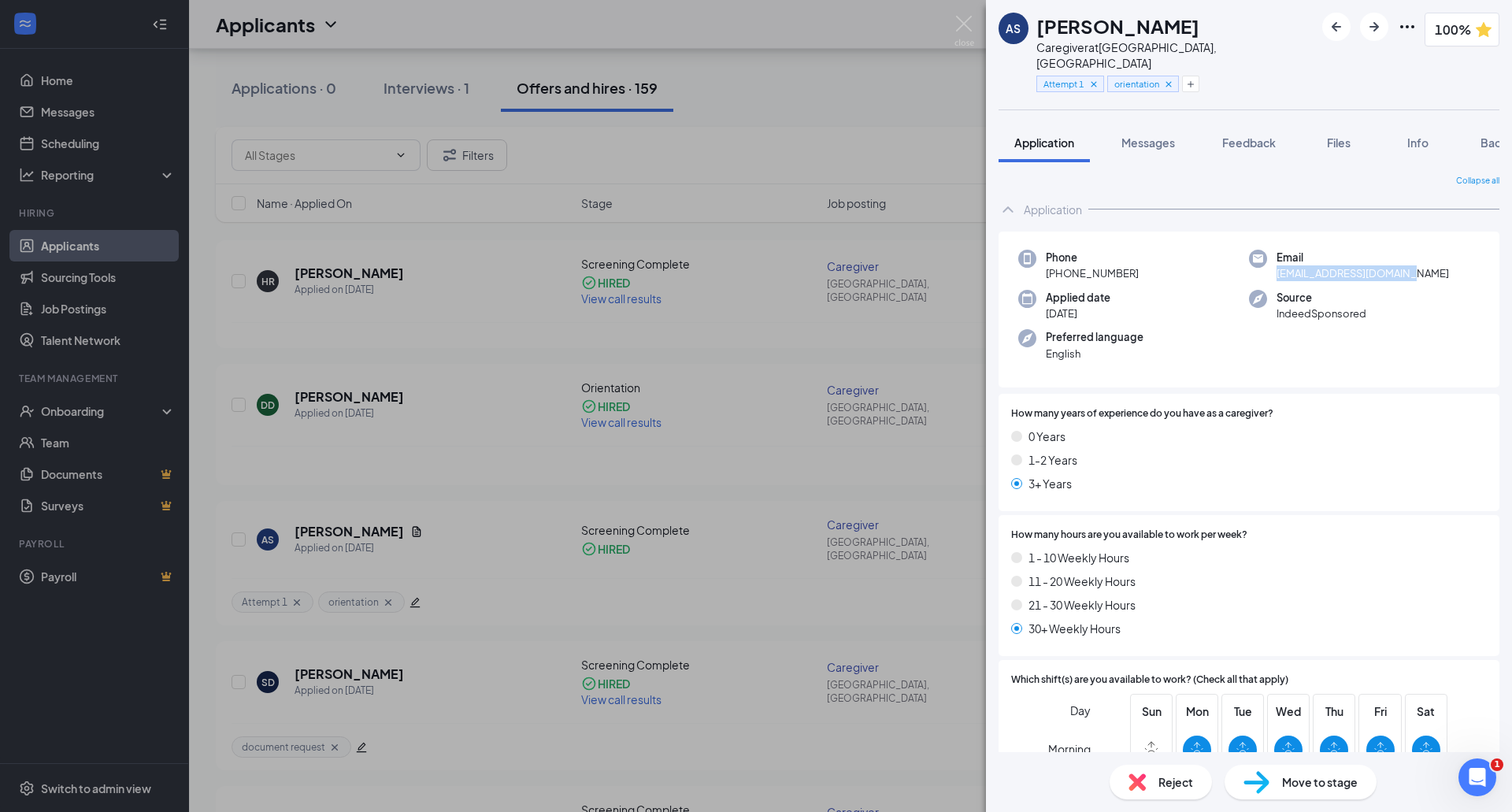
drag, startPoint x: 1418, startPoint y: 258, endPoint x: 1274, endPoint y: 265, distance: 144.2
click at [1274, 265] on div "Phone +1 (650) 338-7047 Email smithaudrenee@gmail.com Applied date Aug 14 Sourc…" at bounding box center [1248, 309] width 501 height 156
copy span "smithaudrenee@gmail.com"
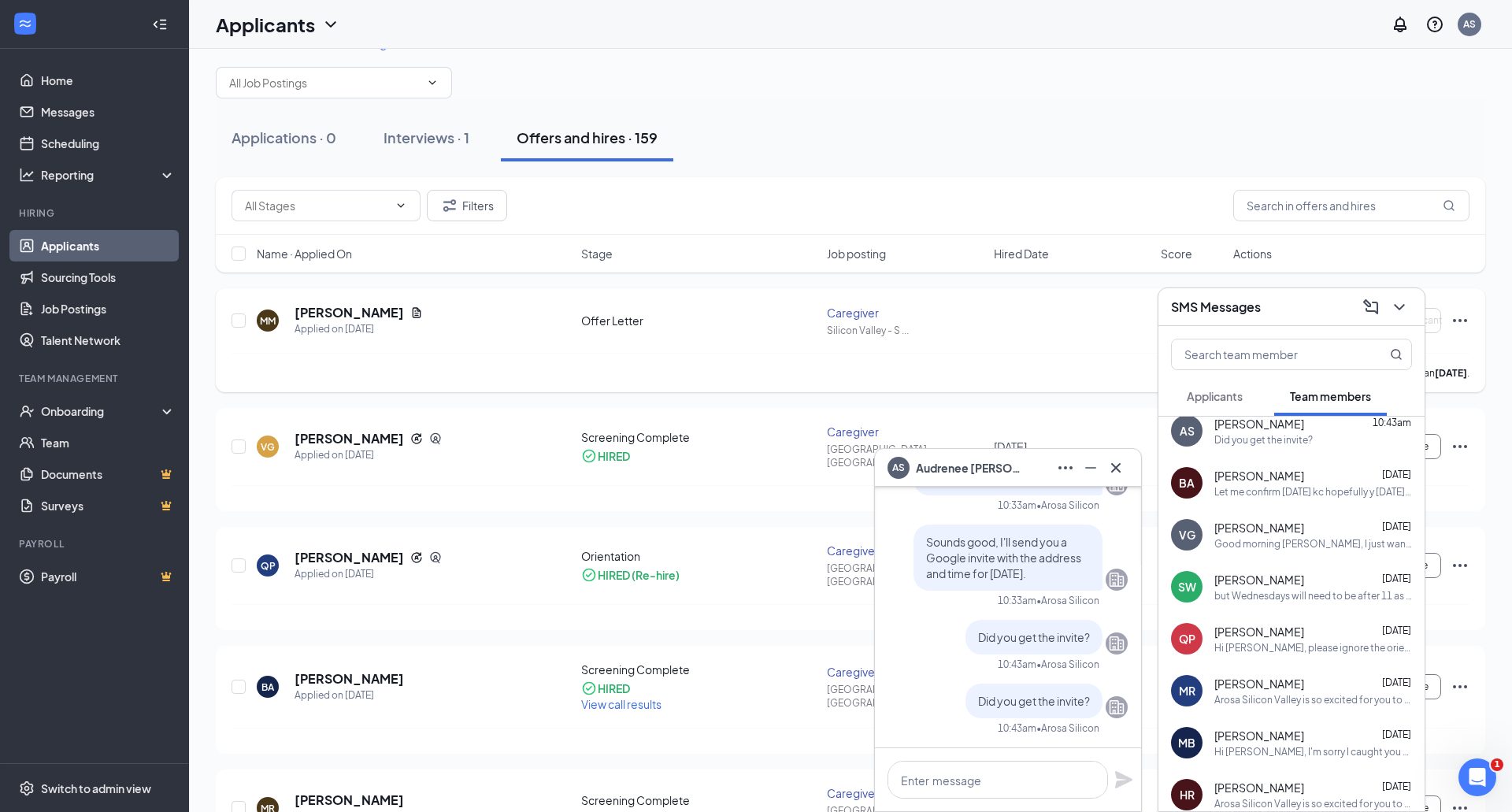
scroll to position [25, 0]
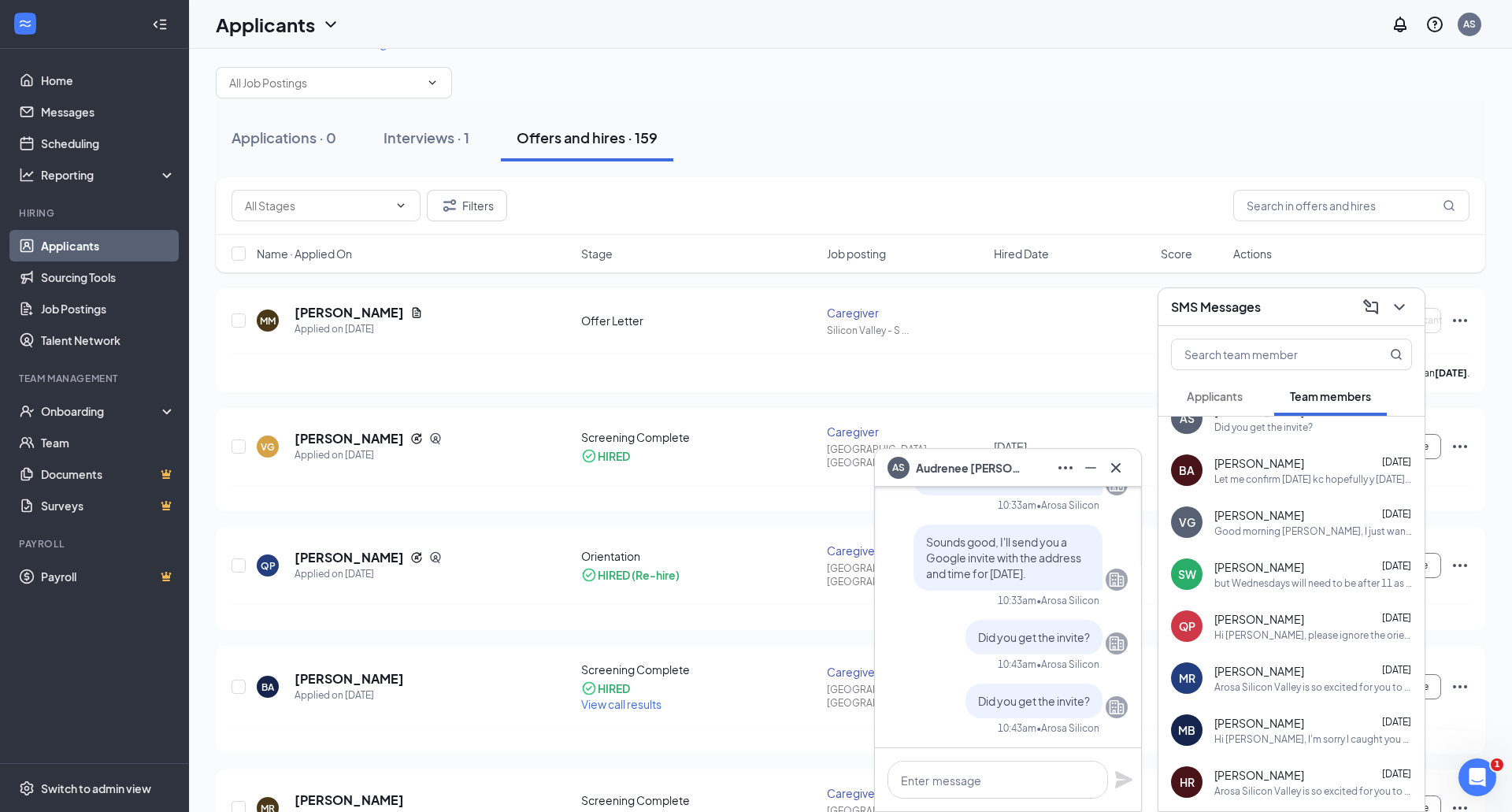
click at [820, 96] on div "All Brands · All Locations Change" at bounding box center [850, 66] width 1269 height 63
click at [407, 129] on div "Interviews · 1" at bounding box center [426, 137] width 86 height 19
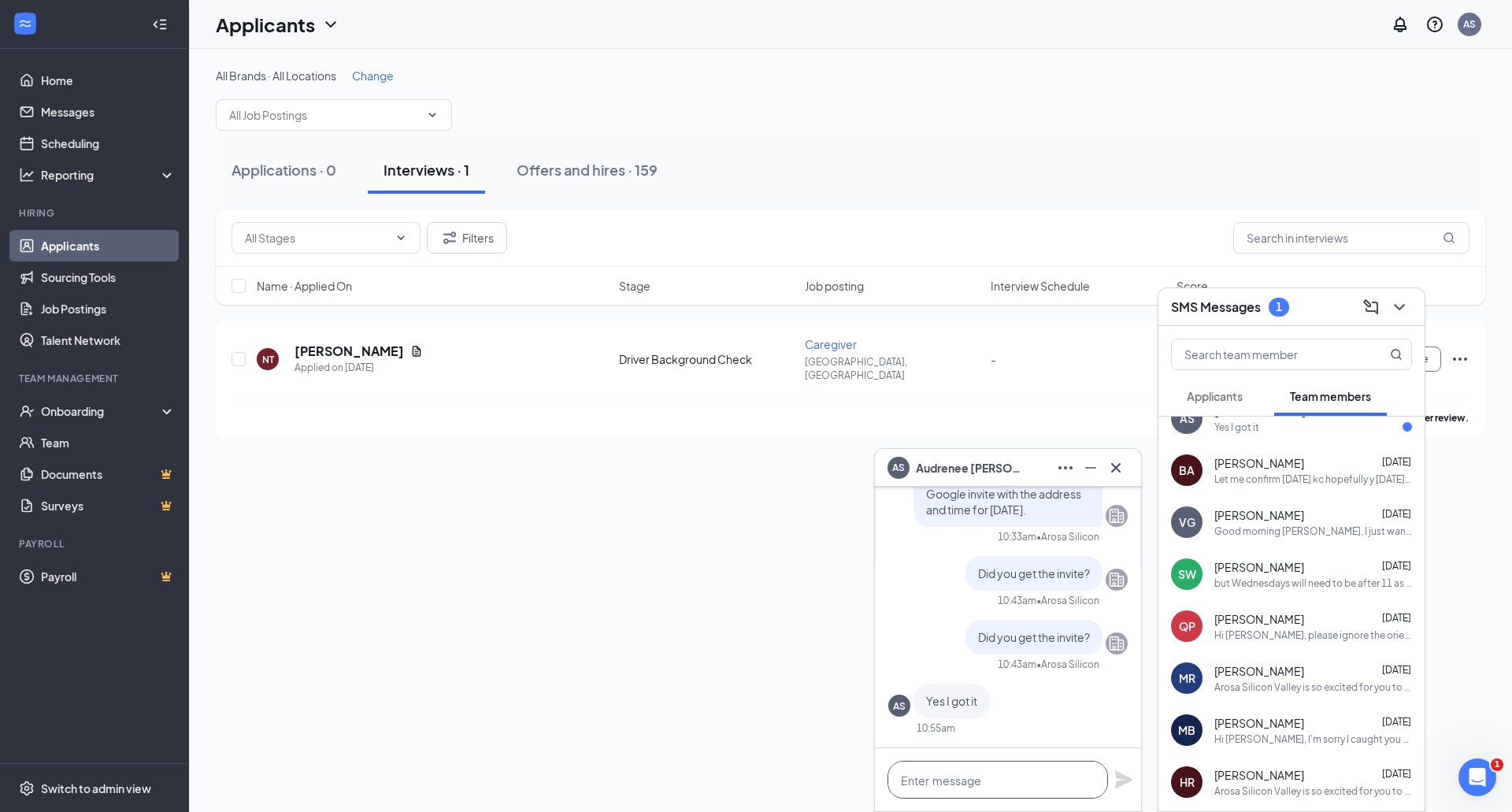
click at [987, 776] on textarea at bounding box center [998, 779] width 221 height 38
type textarea "See you on Thursday then"
click at [1130, 774] on icon "Plane" at bounding box center [1123, 779] width 19 height 19
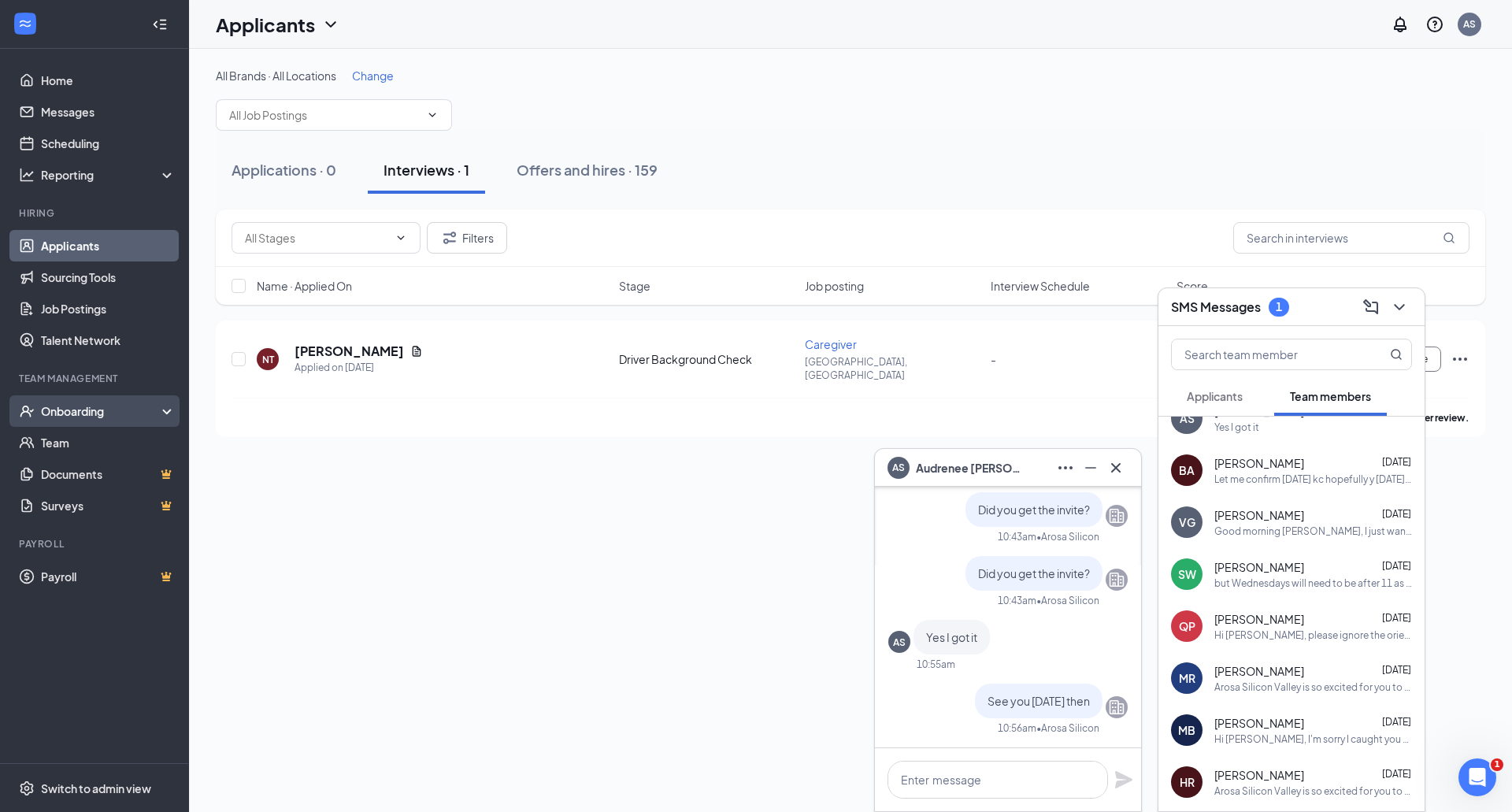
click at [106, 409] on div "Onboarding" at bounding box center [101, 411] width 121 height 16
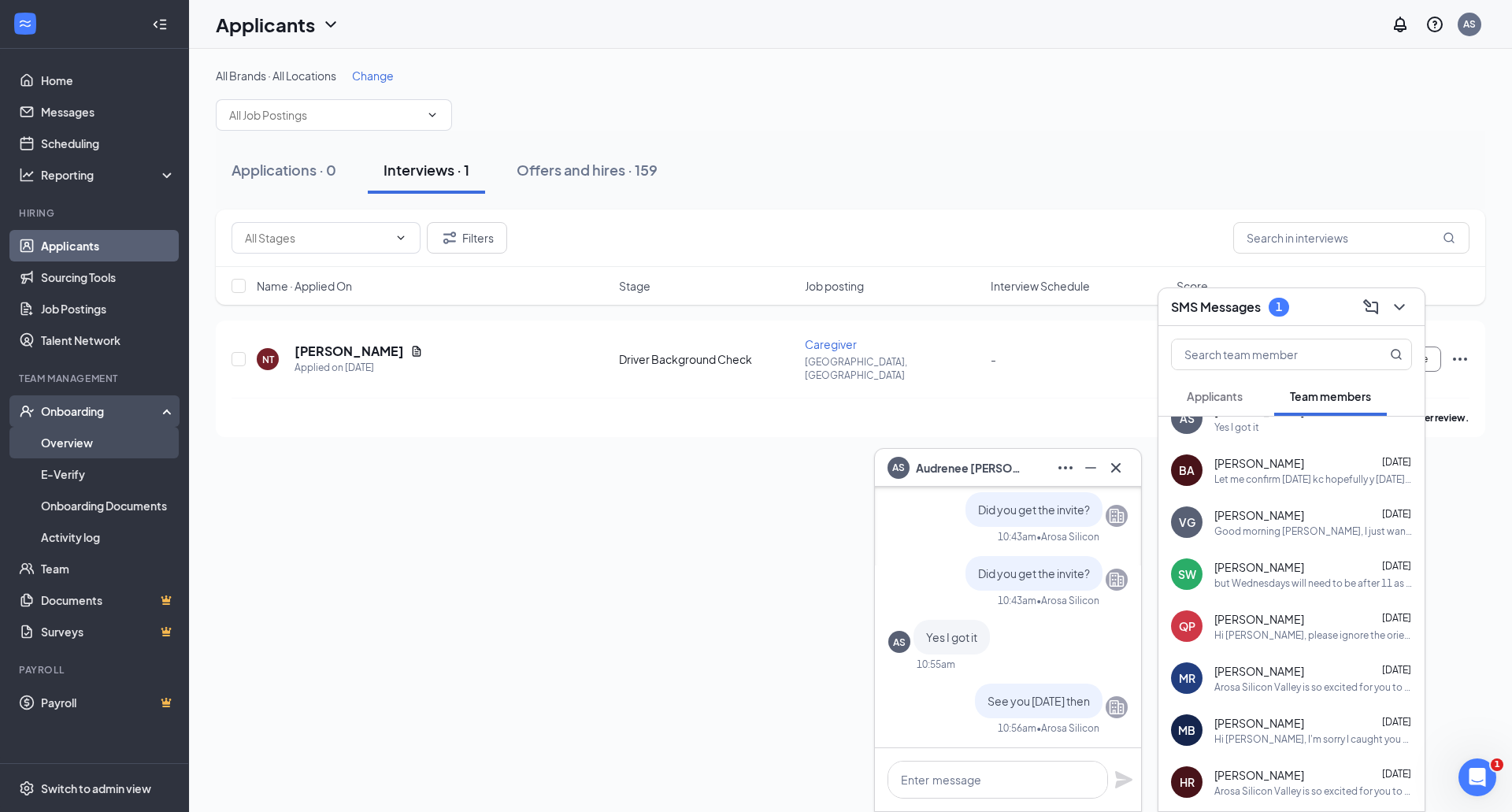
click at [64, 435] on link "Overview" at bounding box center [108, 443] width 134 height 32
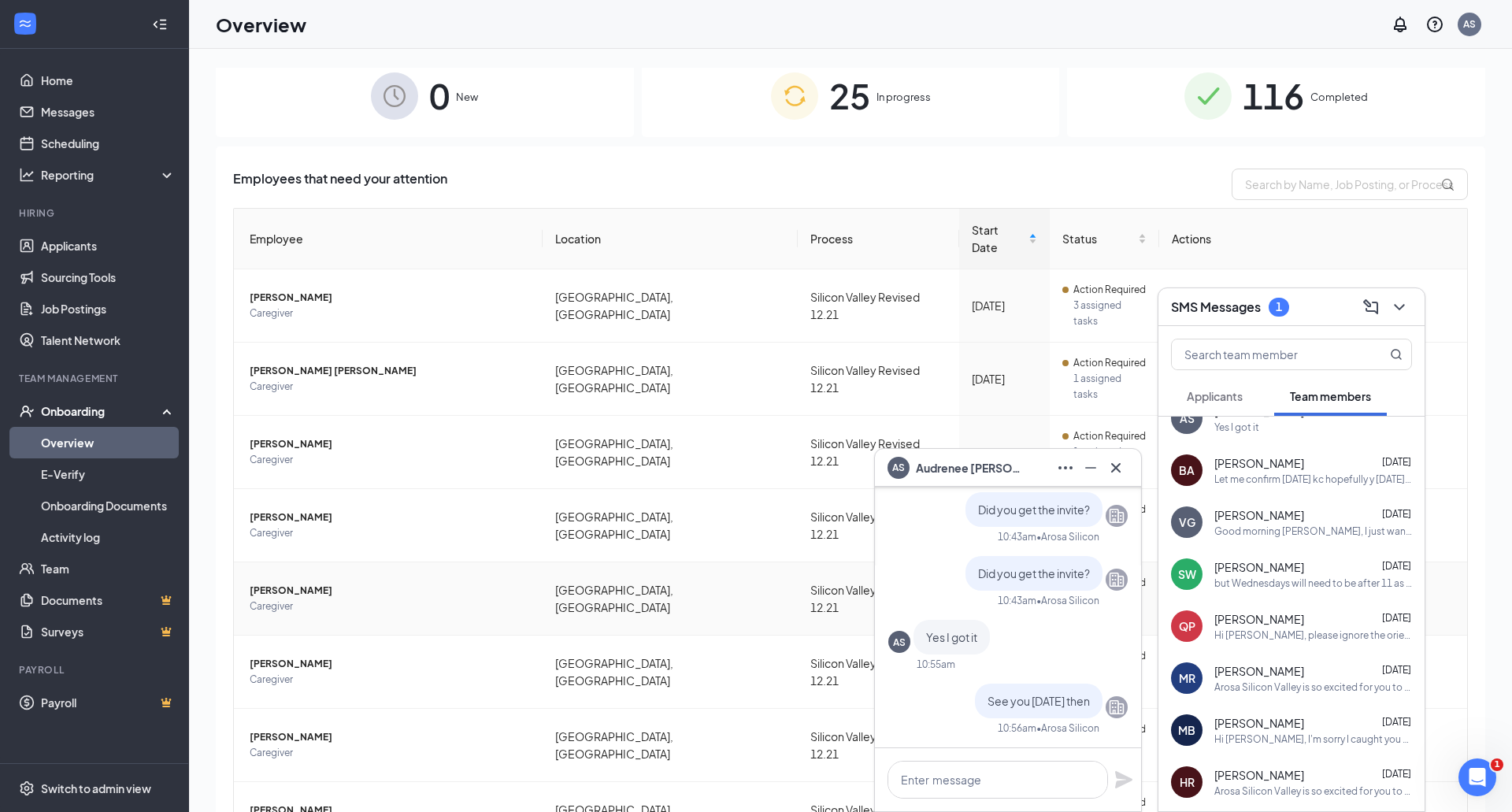
scroll to position [25, 0]
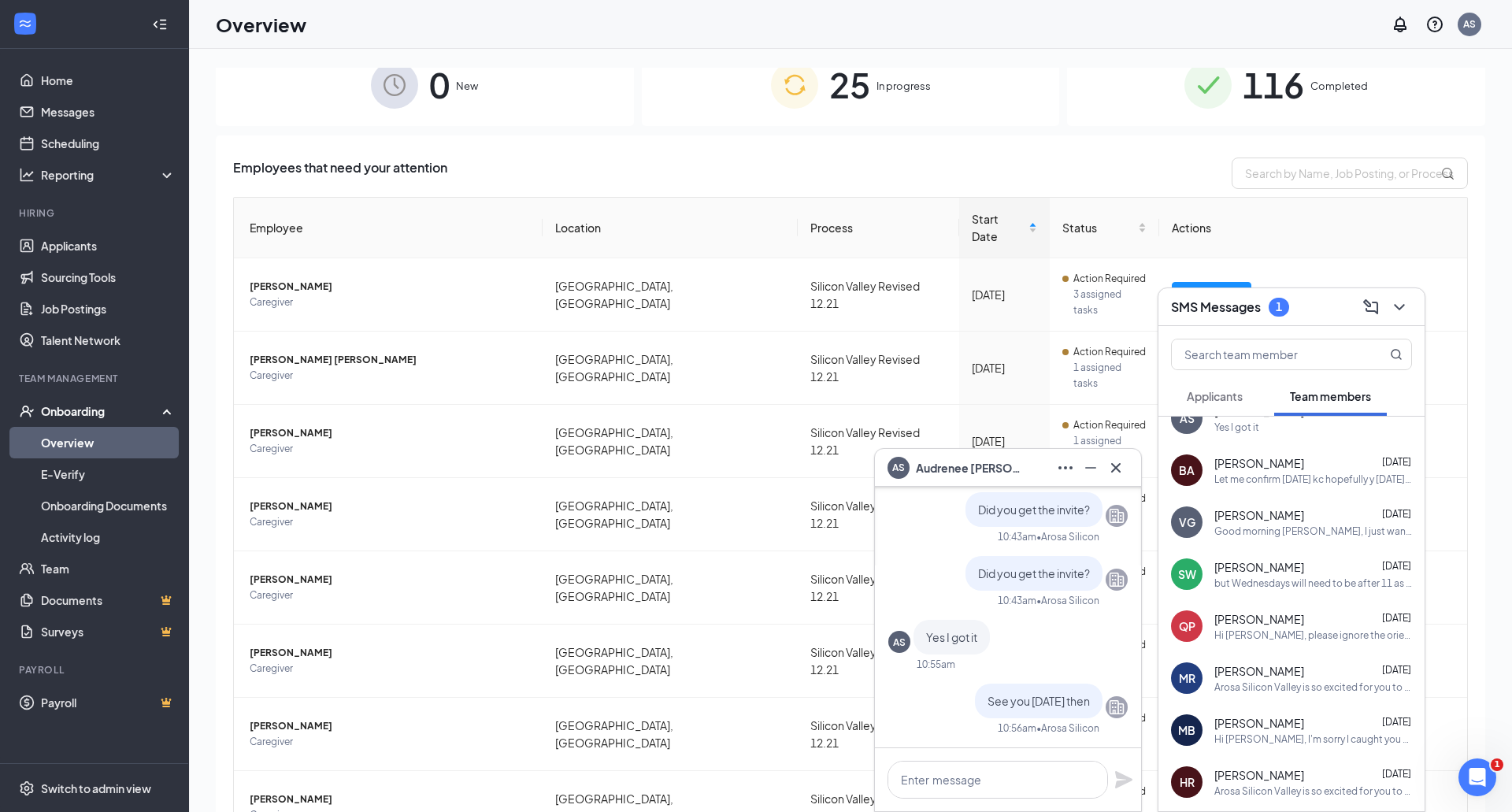
click at [918, 83] on span "In progress" at bounding box center [903, 86] width 55 height 16
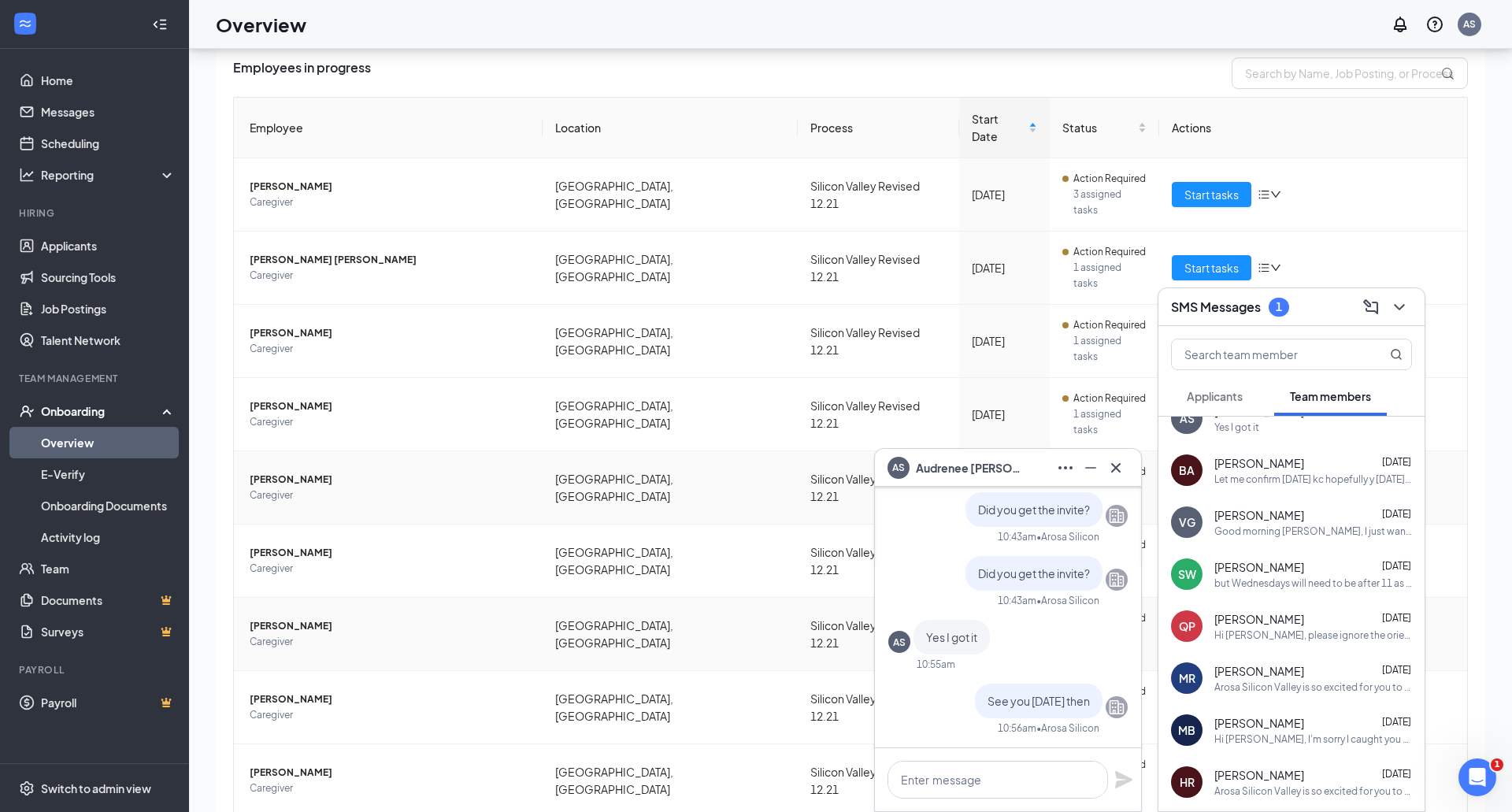
scroll to position [59, 0]
